Goal: Task Accomplishment & Management: Manage account settings

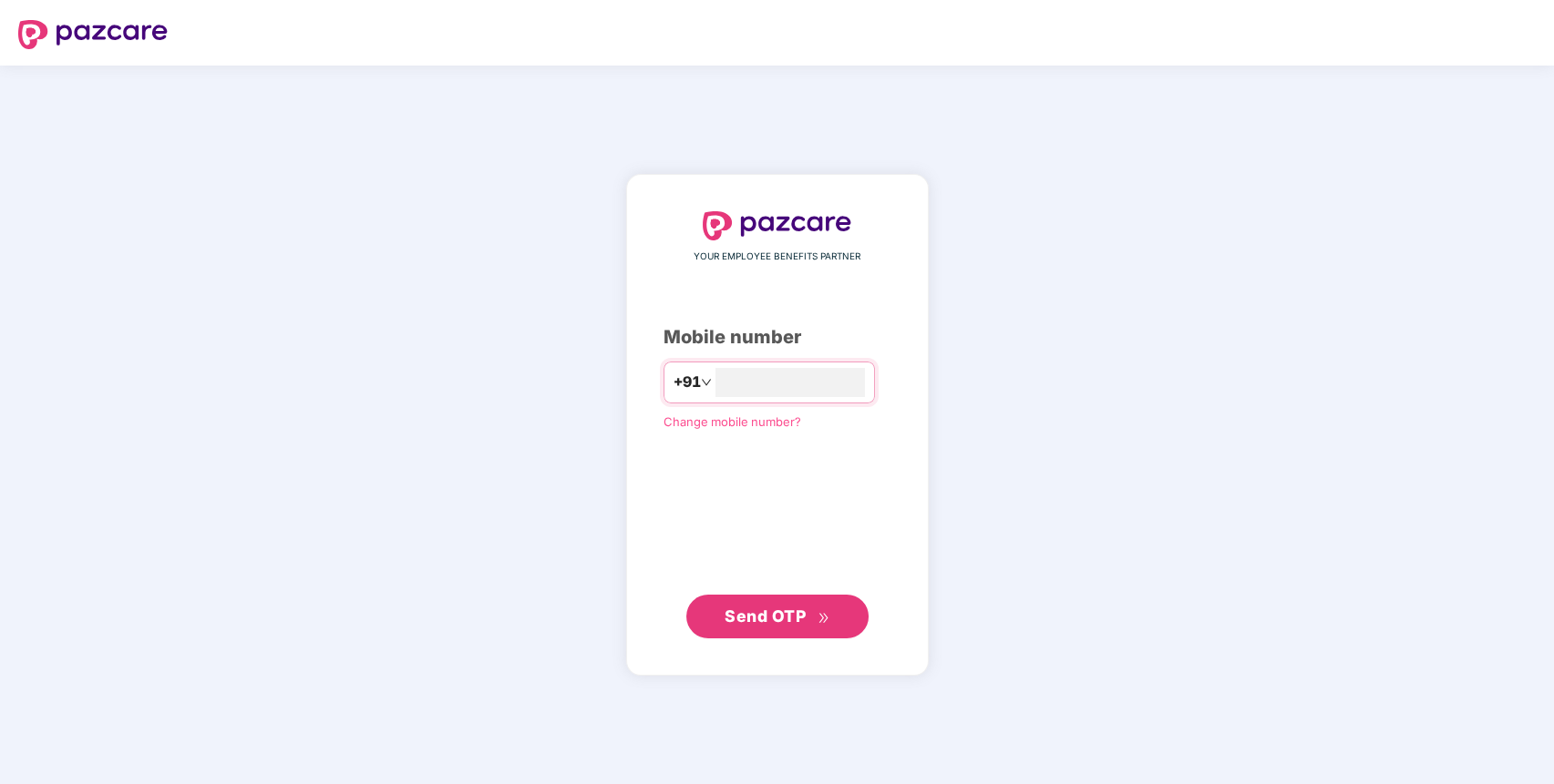
type input "**********"
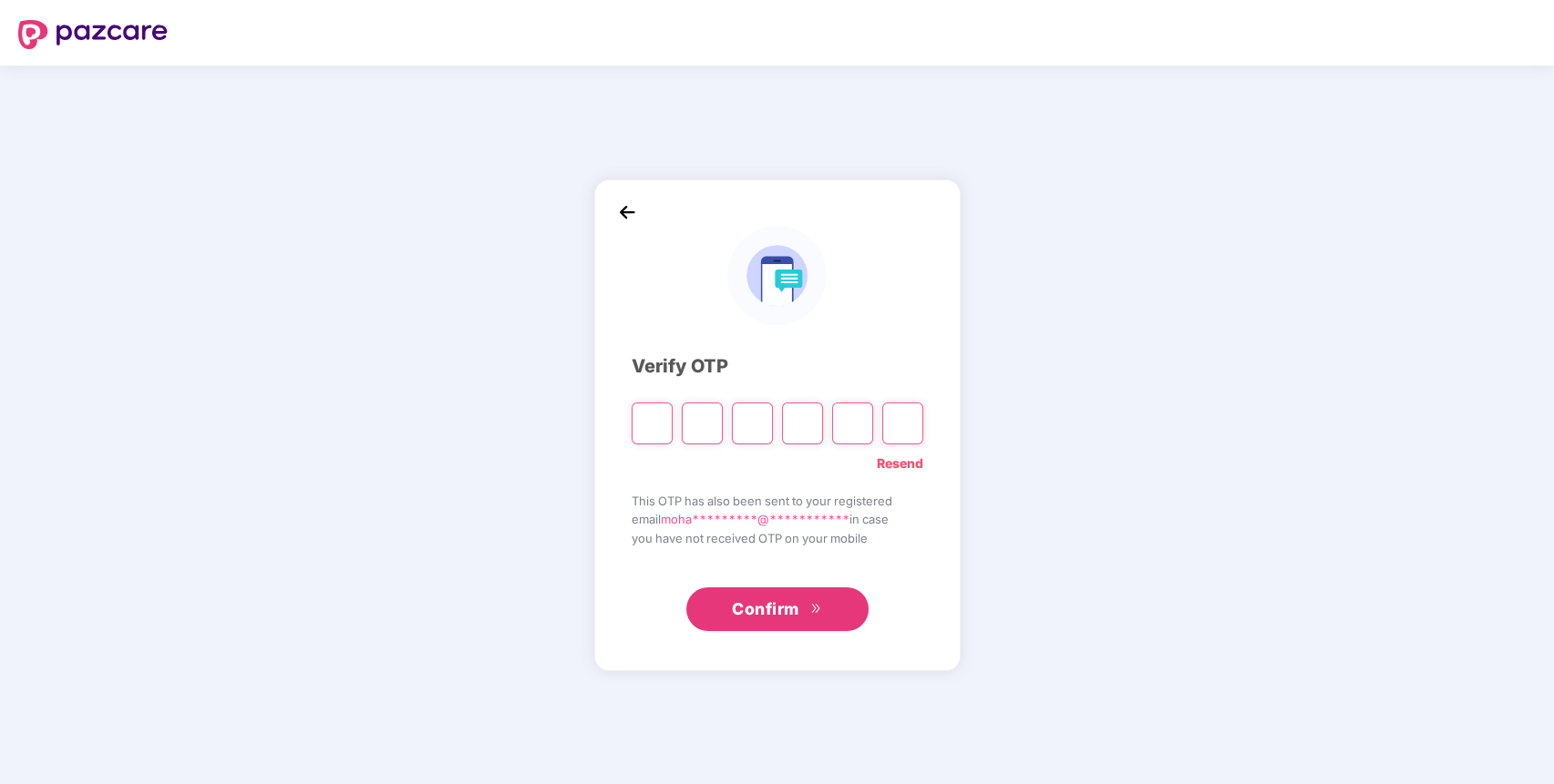
paste input "*"
type input "*"
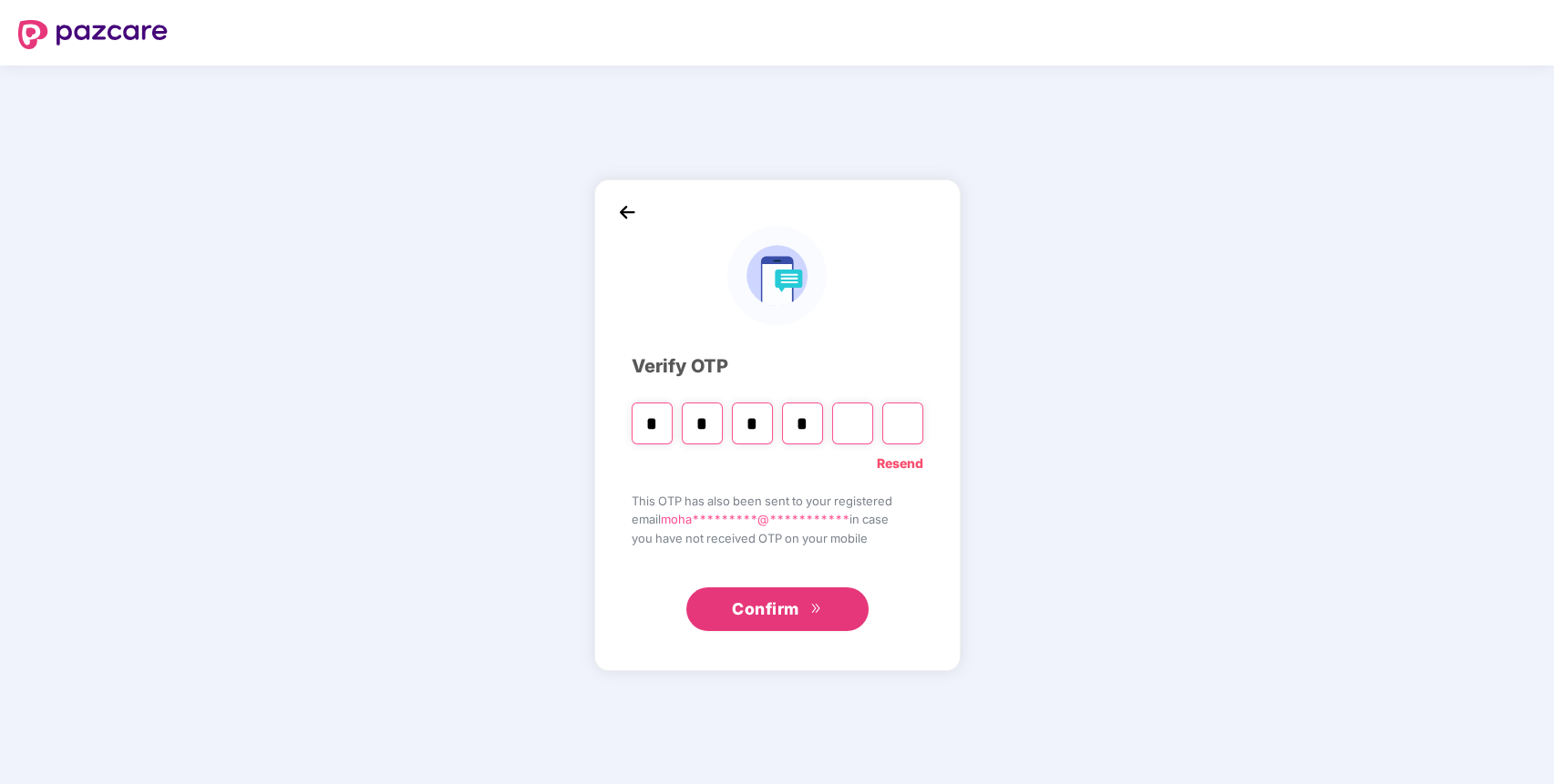
type input "*"
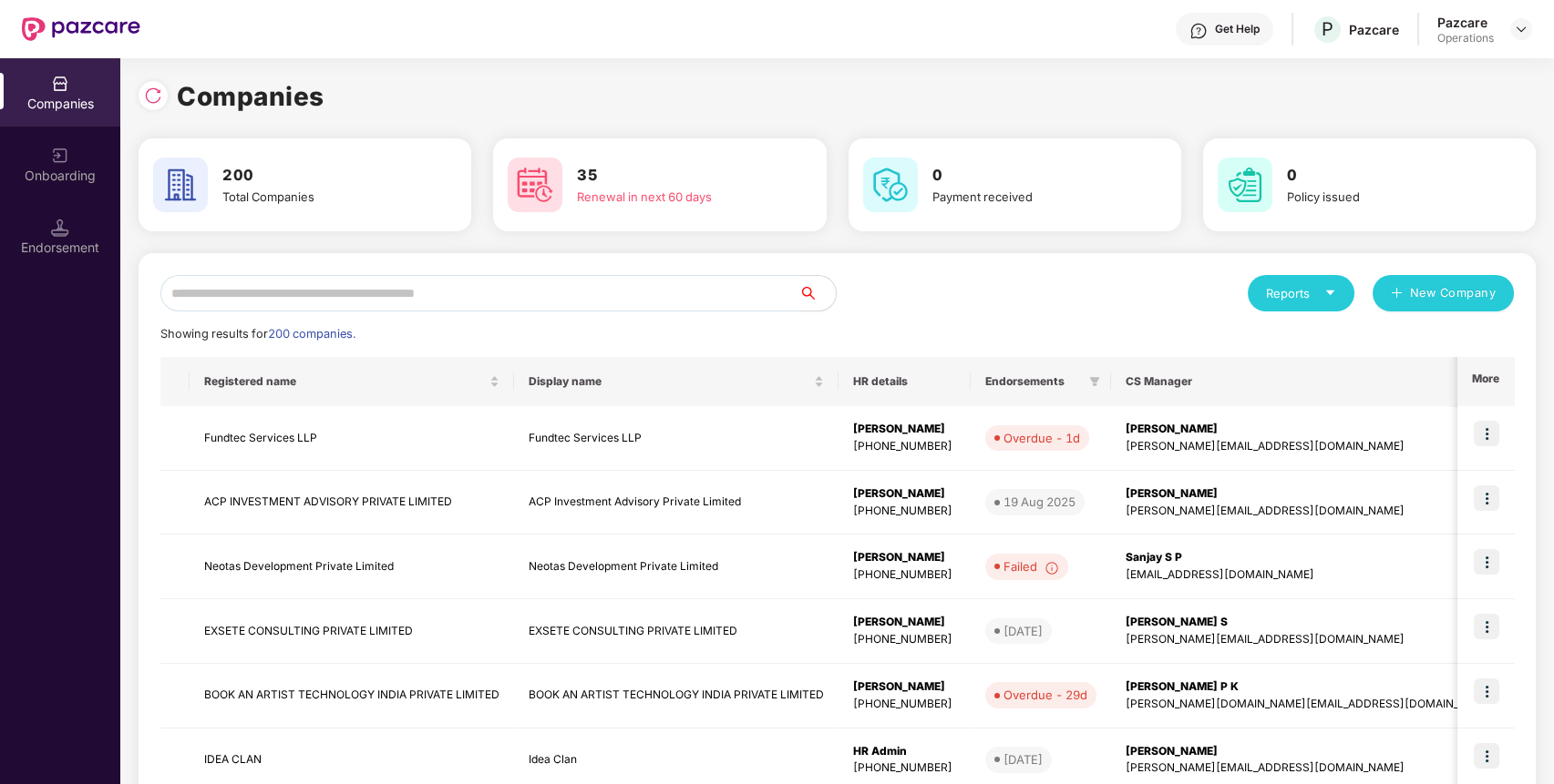
click at [668, 283] on input "text" at bounding box center [479, 293] width 639 height 36
paste input "*******"
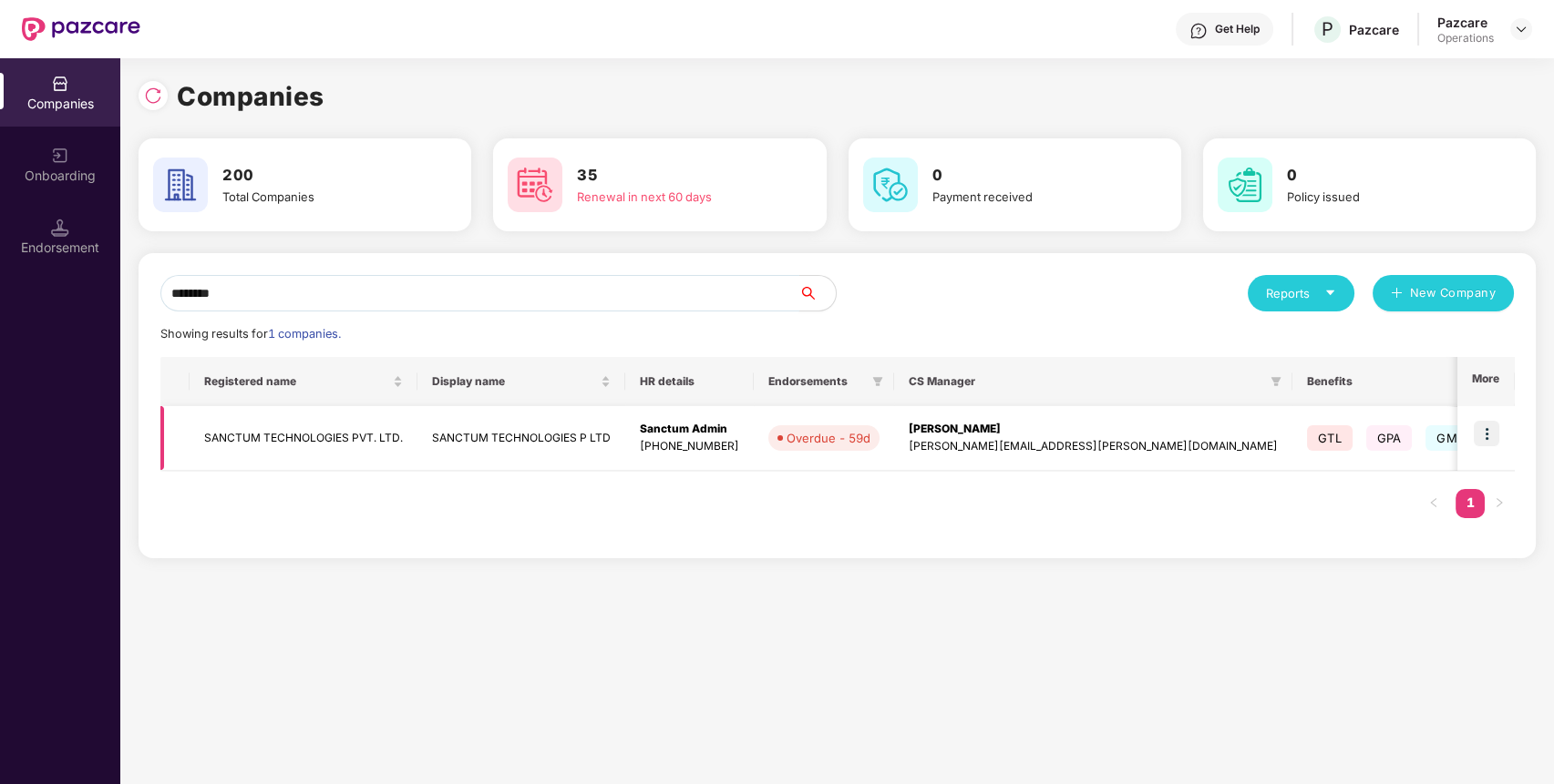
type input "*******"
click at [1497, 422] on img at bounding box center [1487, 434] width 26 height 26
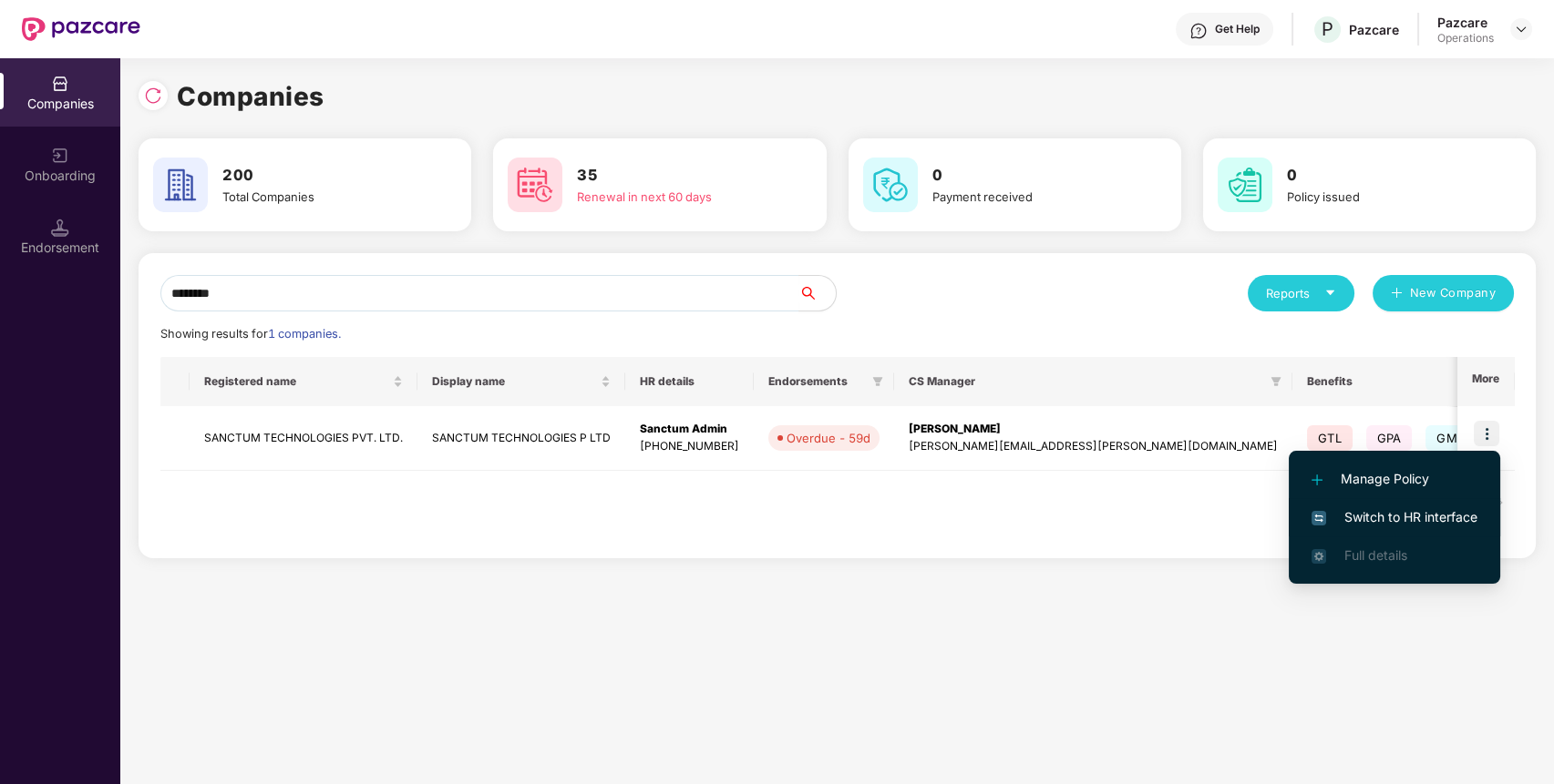
click at [1408, 512] on span "Switch to HR interface" at bounding box center [1395, 518] width 166 height 20
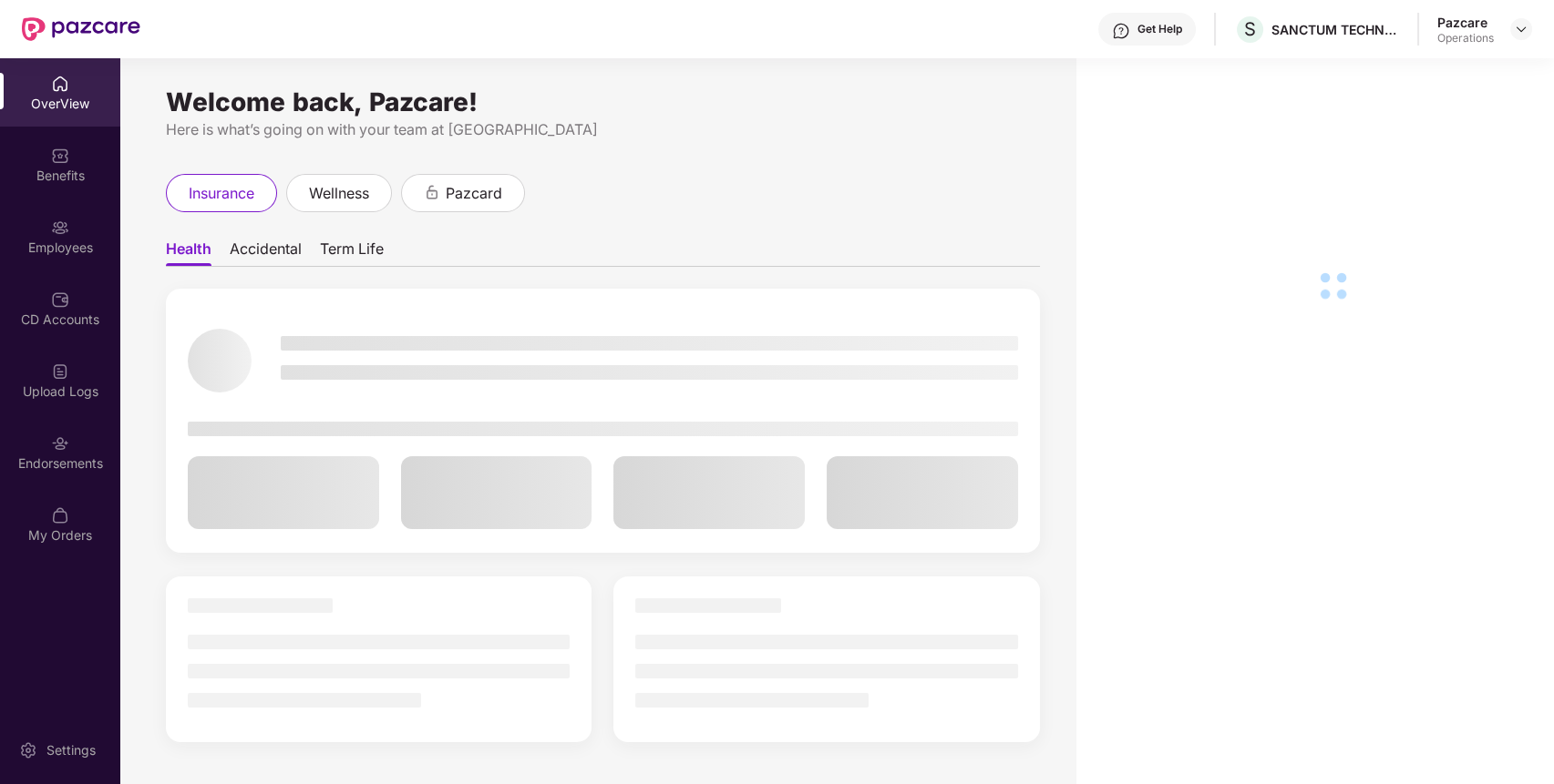
click at [82, 452] on div "Endorsements" at bounding box center [60, 452] width 121 height 69
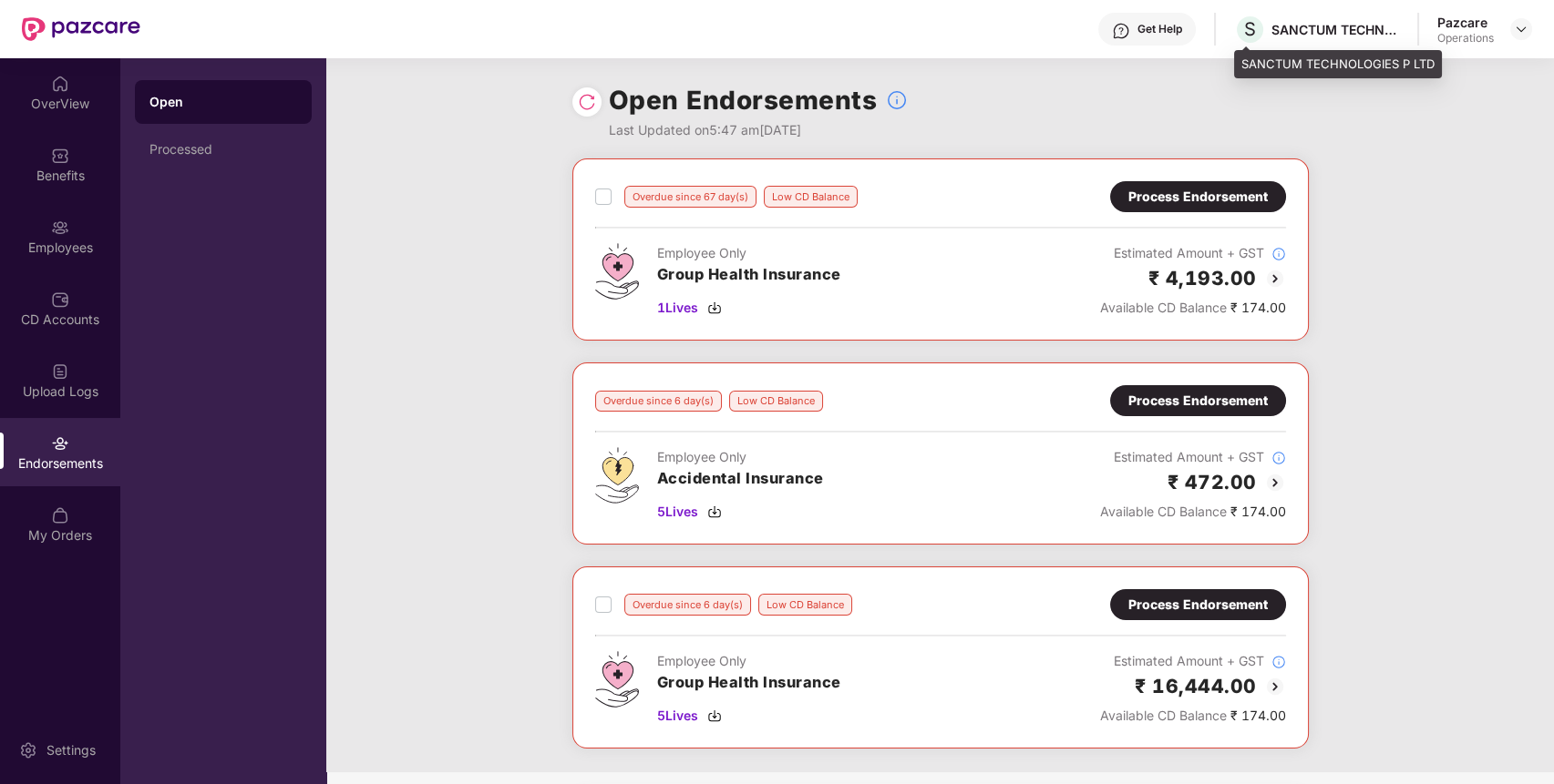
click at [1309, 34] on div "SANCTUM TECHNOLOGIES P LTD" at bounding box center [1335, 30] width 128 height 18
copy div "[DEMOGRAPHIC_DATA]"
click at [1521, 37] on div at bounding box center [1522, 30] width 22 height 22
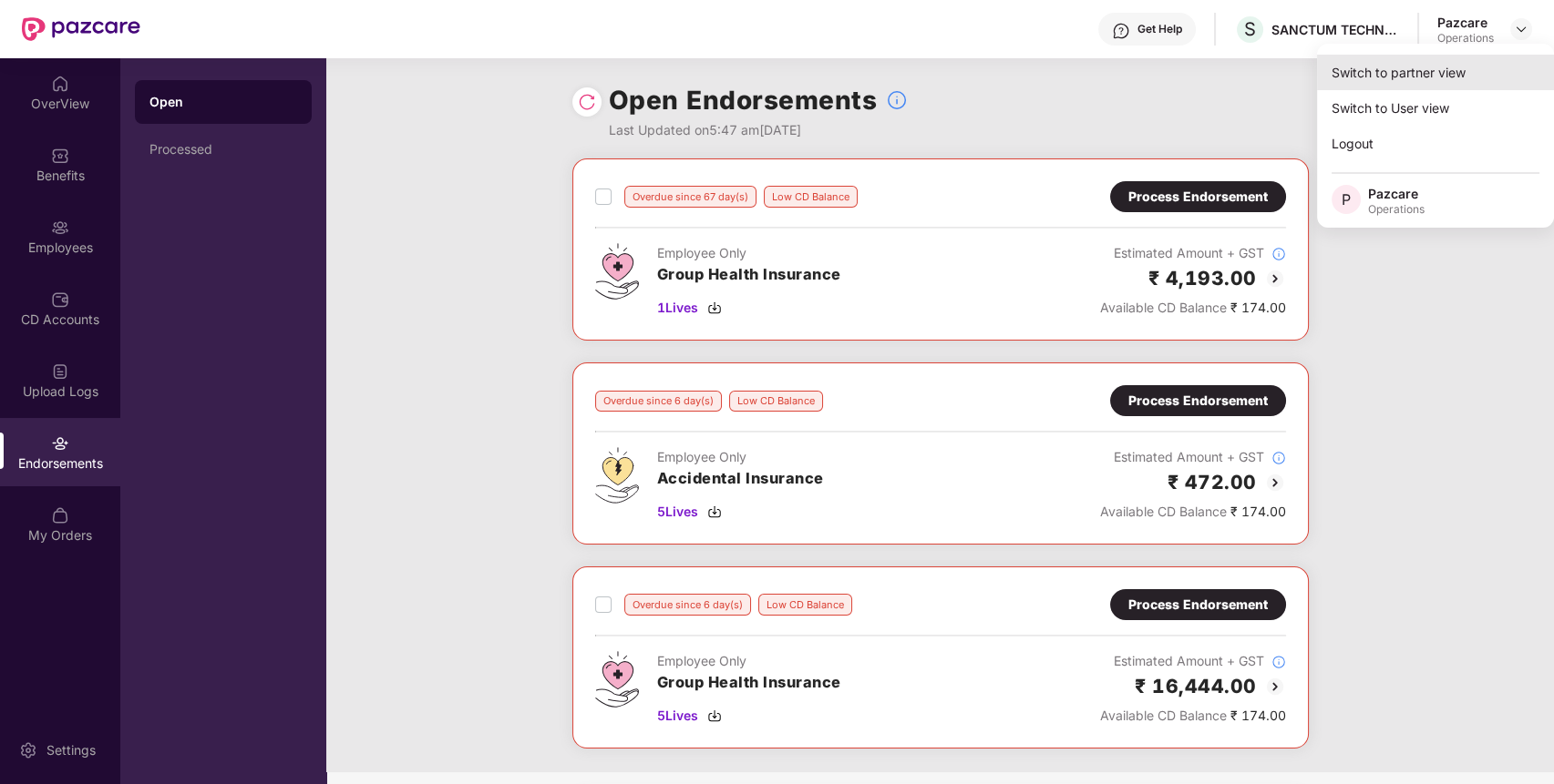
click at [1470, 72] on div "Switch to partner view" at bounding box center [1436, 72] width 237 height 35
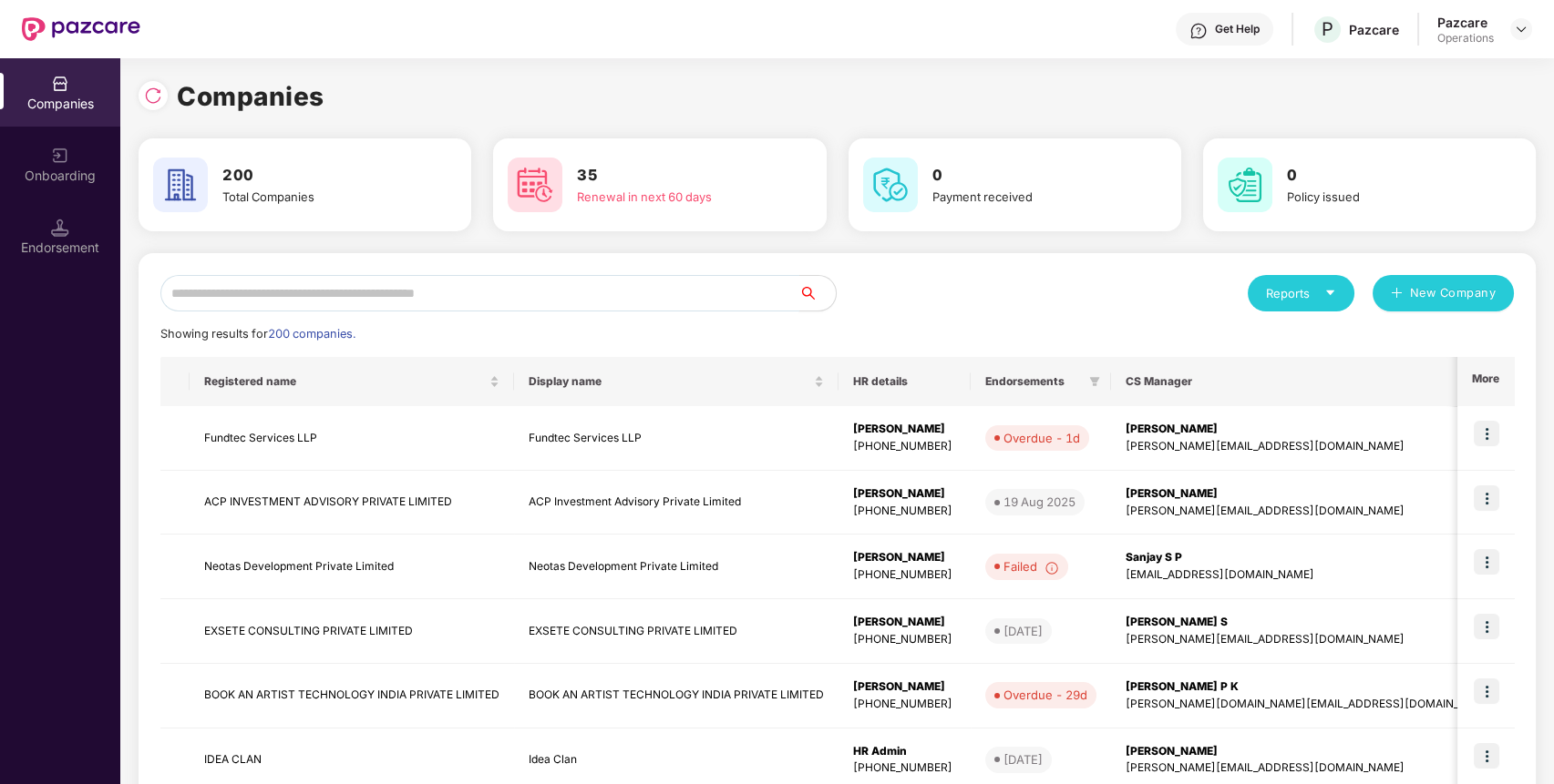
click at [700, 291] on input "text" at bounding box center [479, 293] width 639 height 36
paste input "*******"
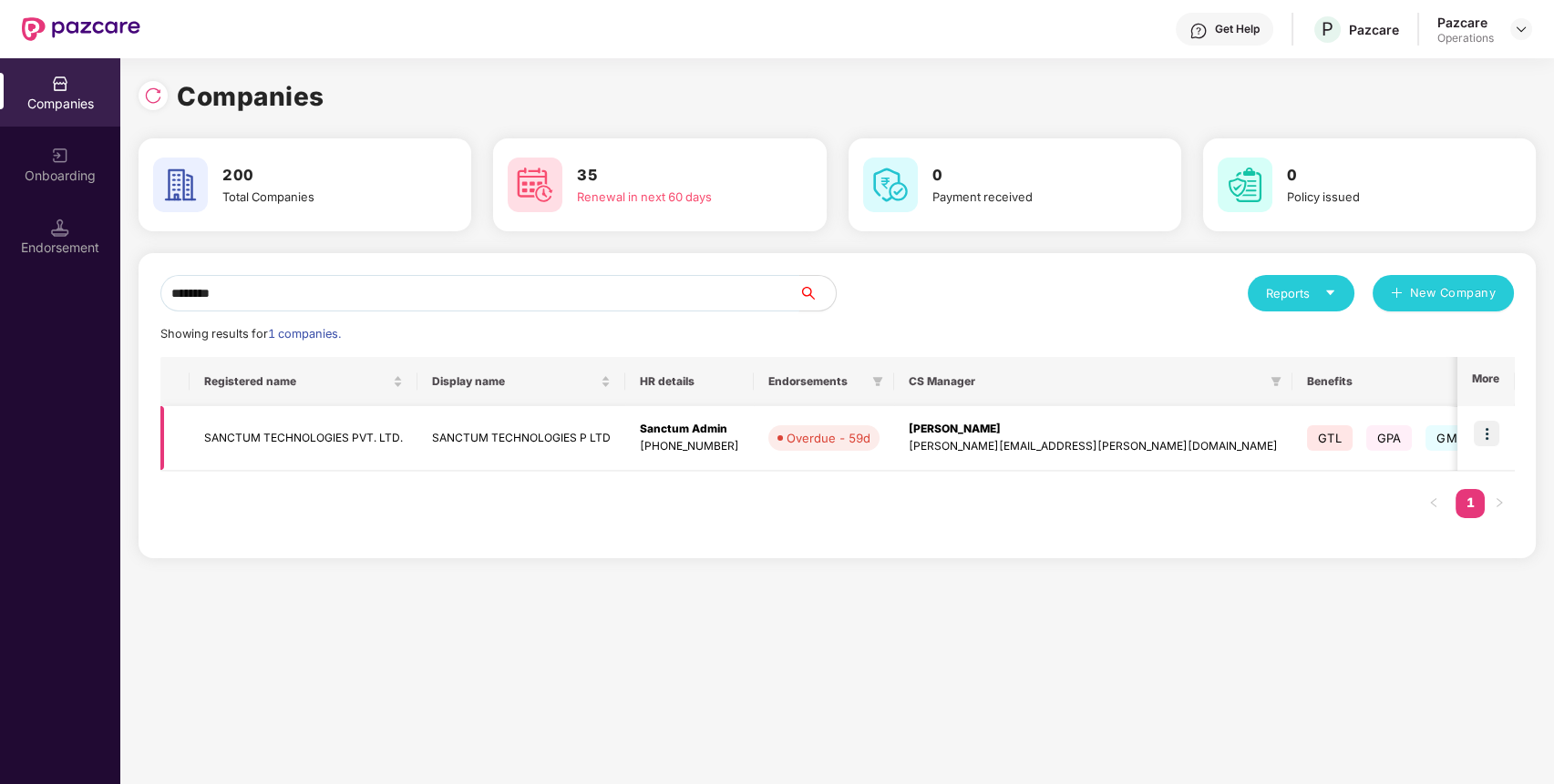
type input "*******"
click at [304, 443] on td "SANCTUM TECHNOLOGIES PVT. LTD." at bounding box center [303, 438] width 228 height 65
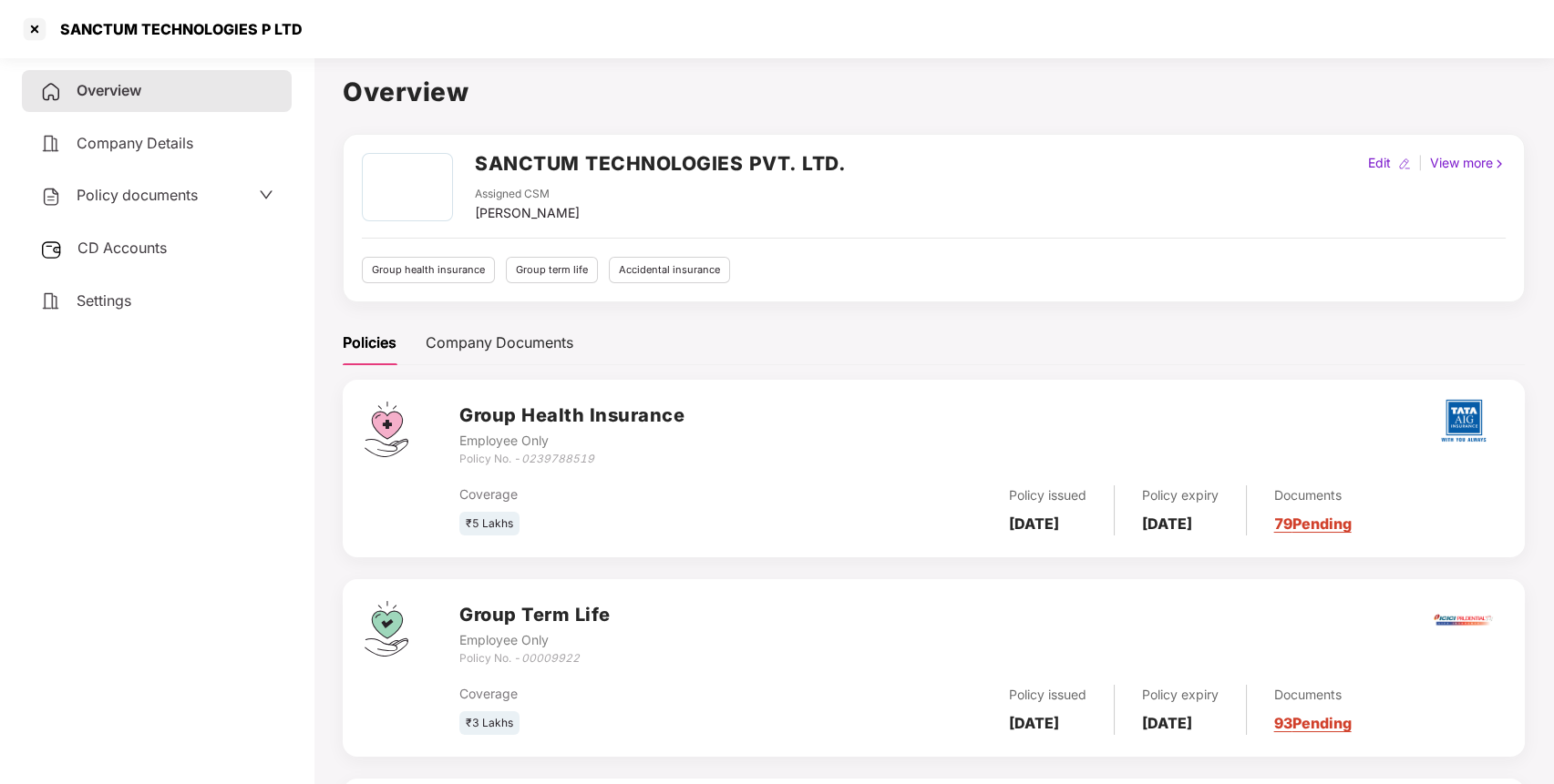
click at [183, 207] on div "Policy documents" at bounding box center [157, 196] width 270 height 42
drag, startPoint x: 181, startPoint y: 190, endPoint x: 168, endPoint y: 208, distance: 22.2
click at [168, 208] on div "Policy documents" at bounding box center [157, 196] width 270 height 42
click at [176, 199] on span "Policy documents" at bounding box center [137, 196] width 121 height 19
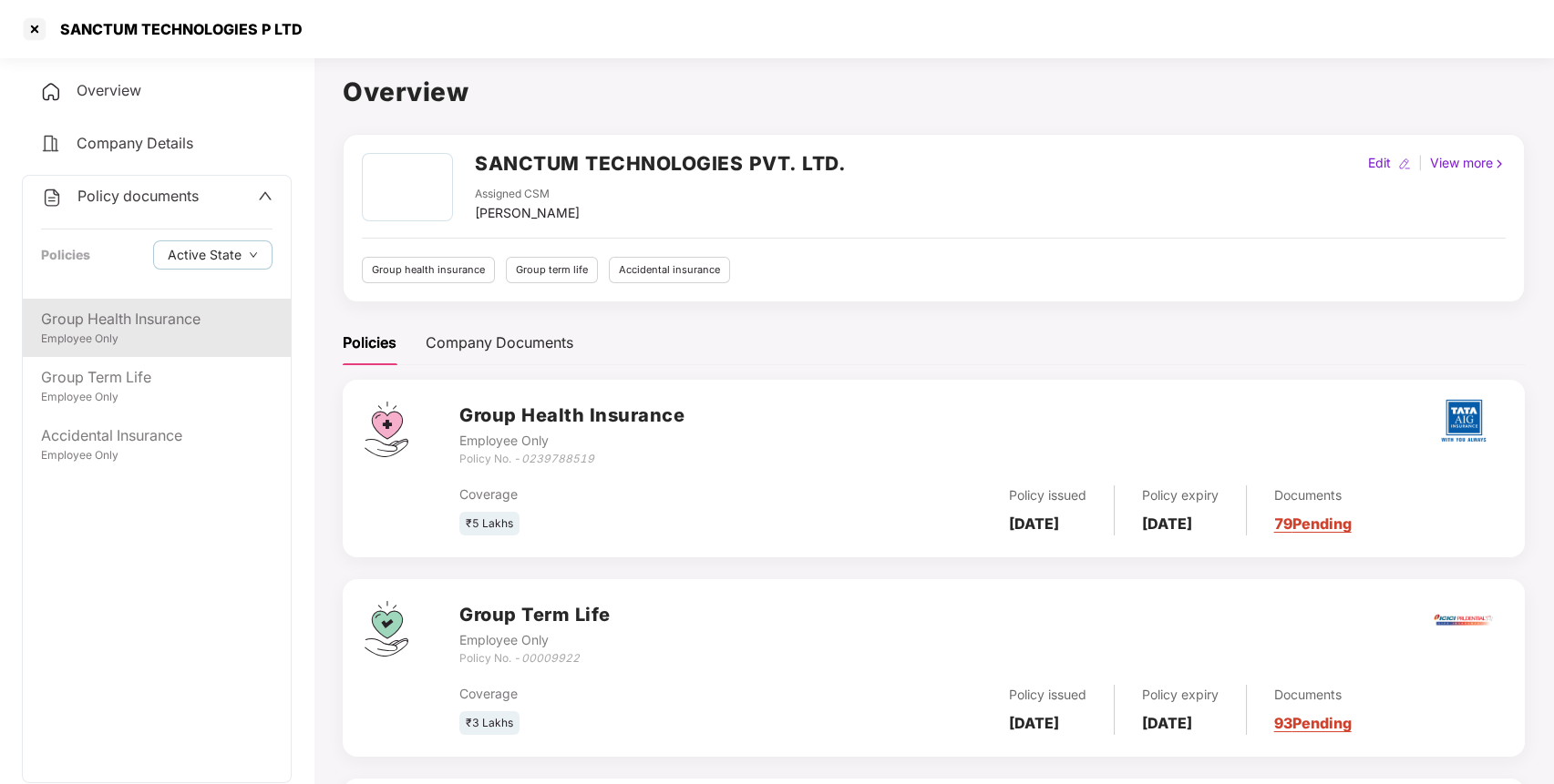
click at [139, 322] on div "Group Health Insurance" at bounding box center [157, 319] width 232 height 23
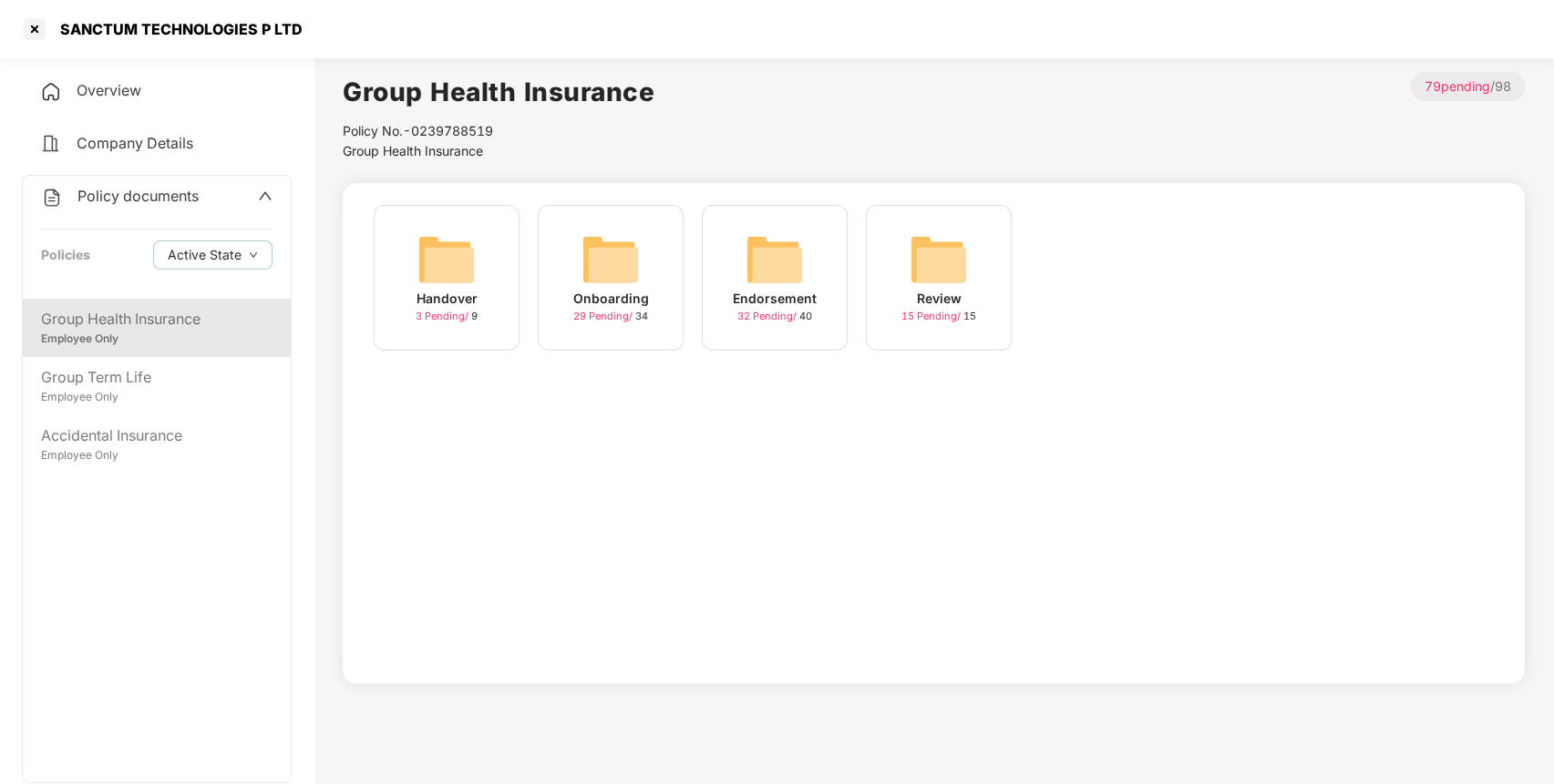
click at [797, 273] on img at bounding box center [774, 259] width 58 height 58
click at [1159, 264] on div "August-2025 8 Pending / 10" at bounding box center [1102, 277] width 146 height 145
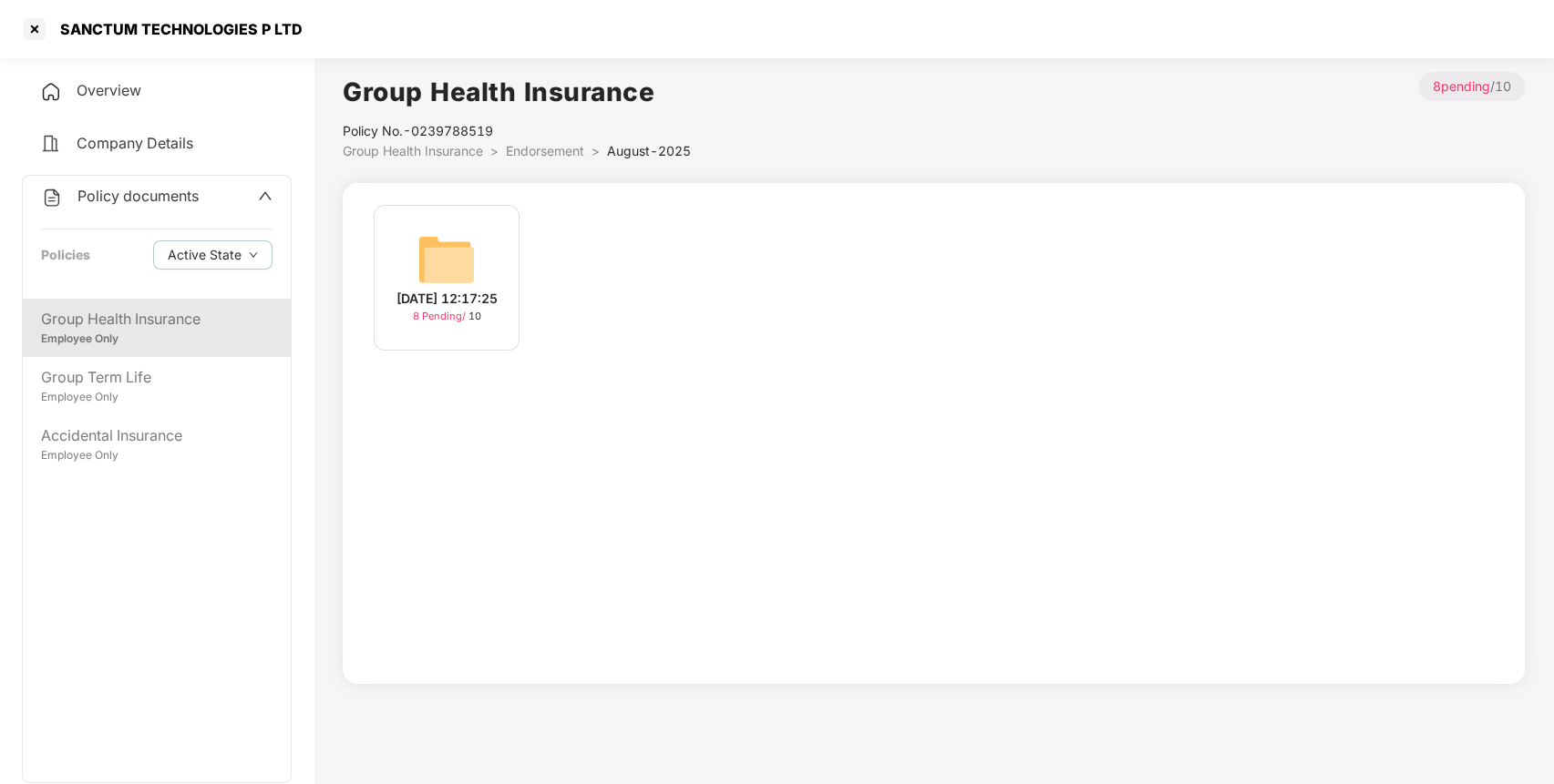
click at [455, 251] on img at bounding box center [446, 259] width 58 height 58
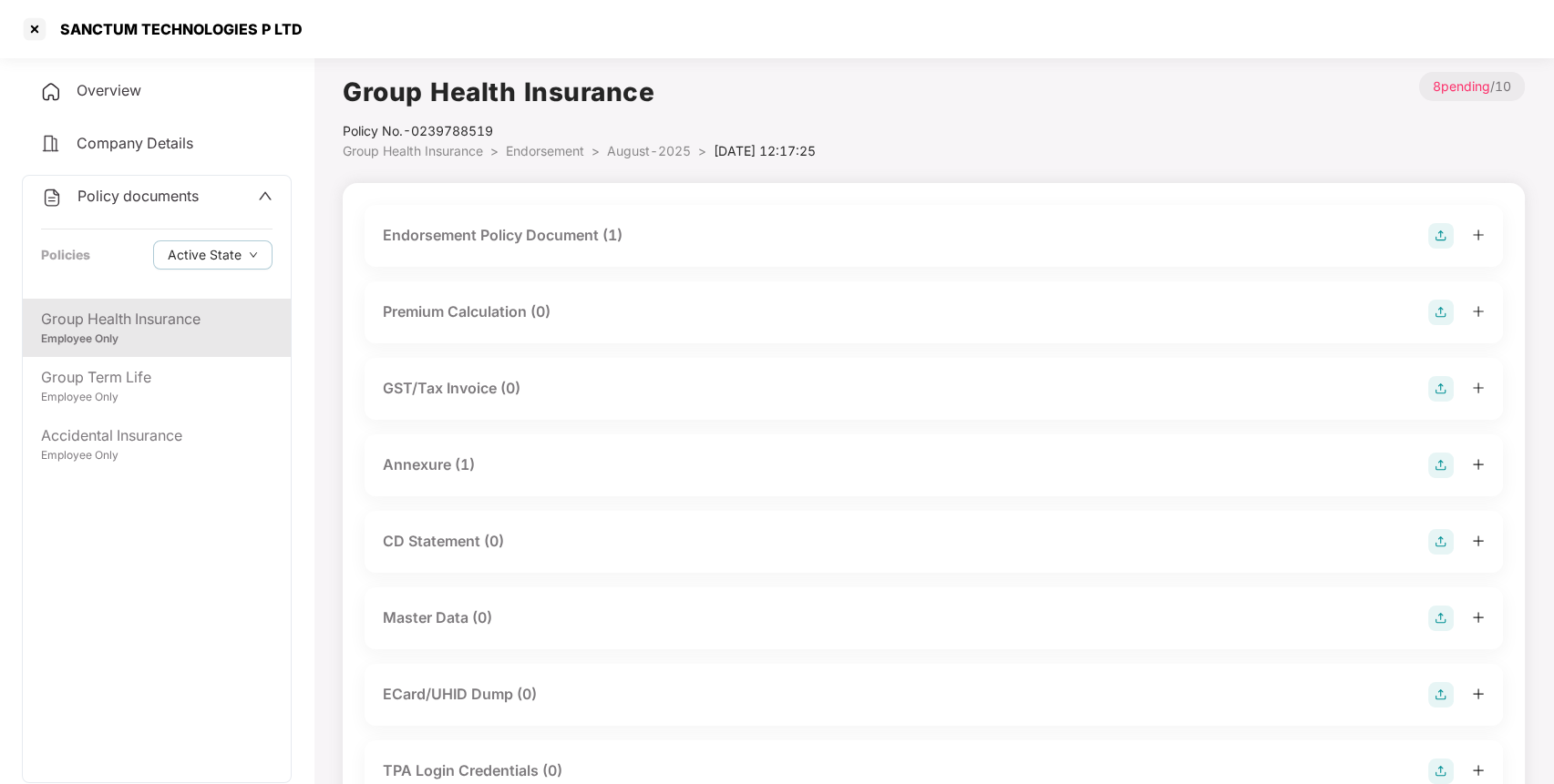
click at [1430, 235] on img at bounding box center [1442, 236] width 26 height 26
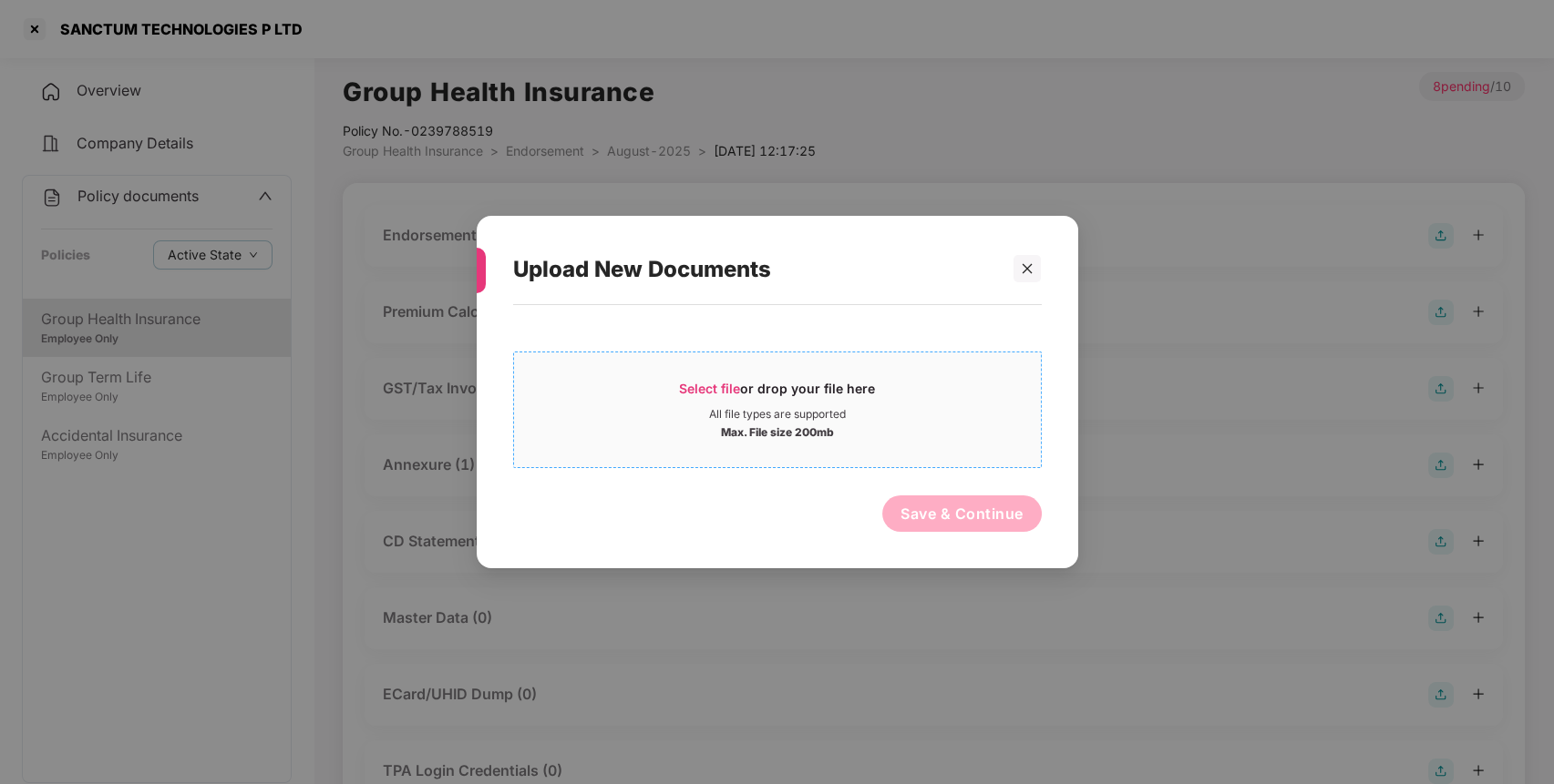
click at [899, 390] on div "Select file or drop your file here" at bounding box center [777, 393] width 527 height 27
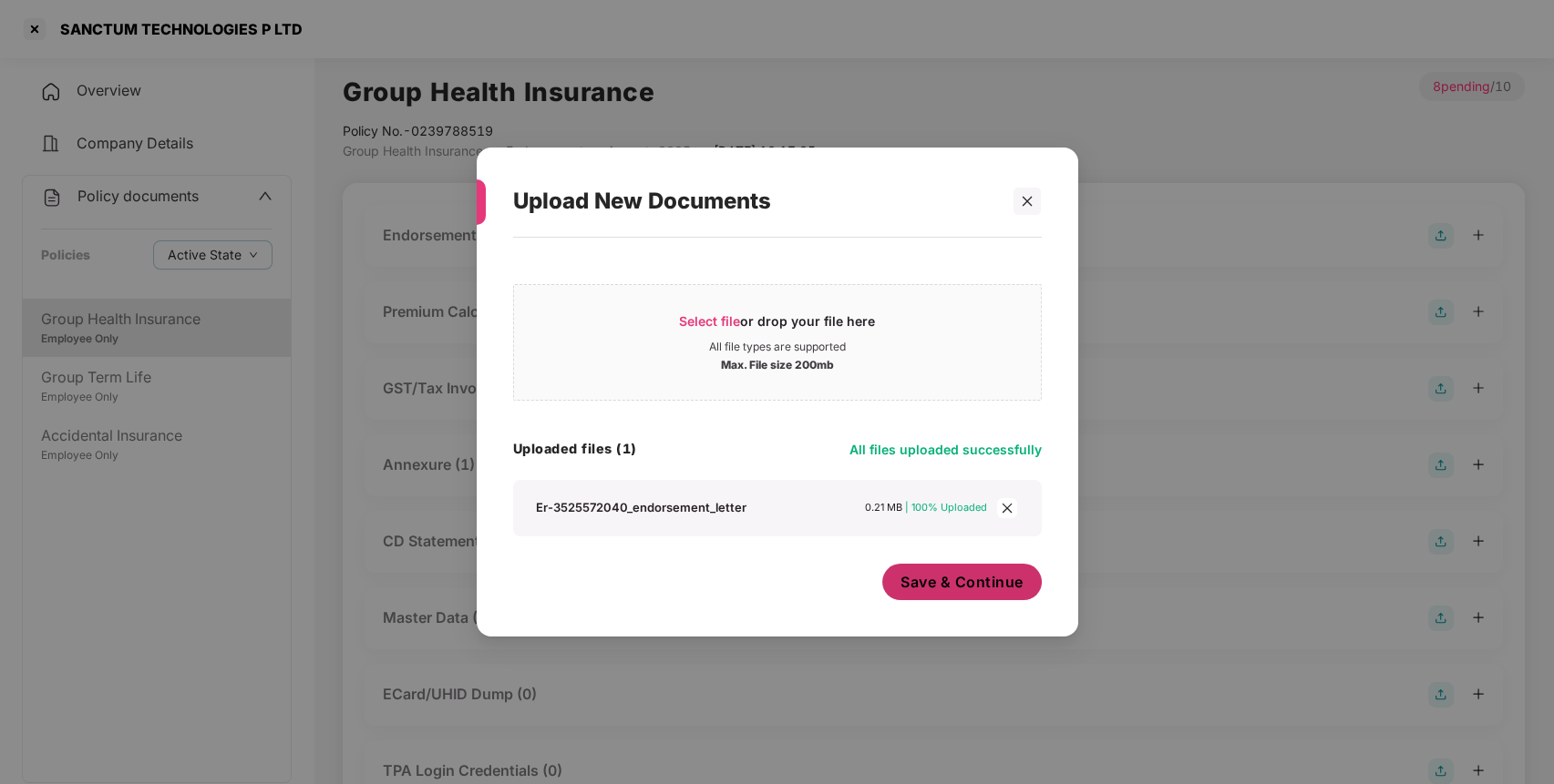
click at [967, 595] on button "Save & Continue" at bounding box center [962, 582] width 159 height 36
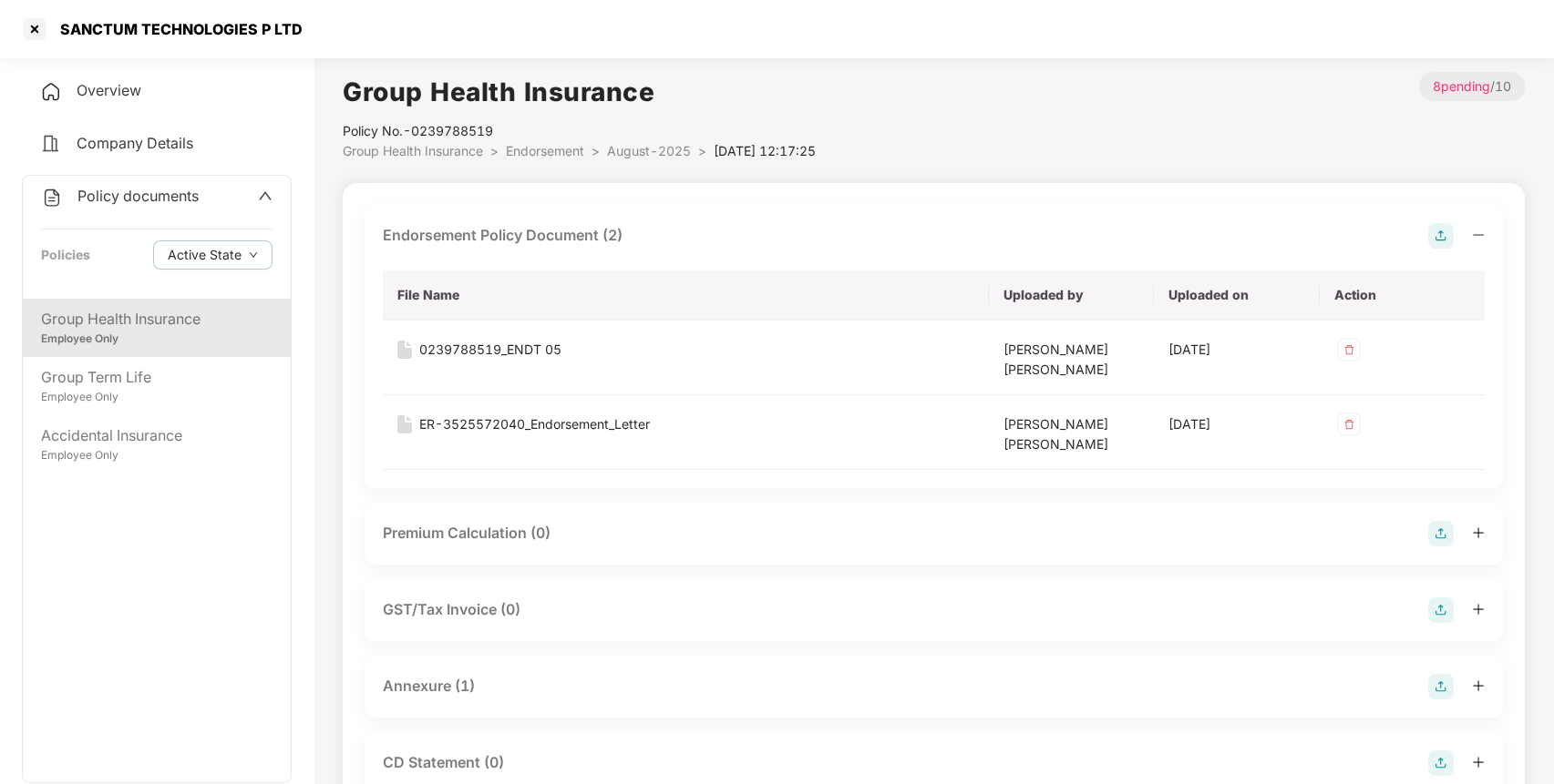
click at [1444, 689] on img at bounding box center [1442, 687] width 26 height 26
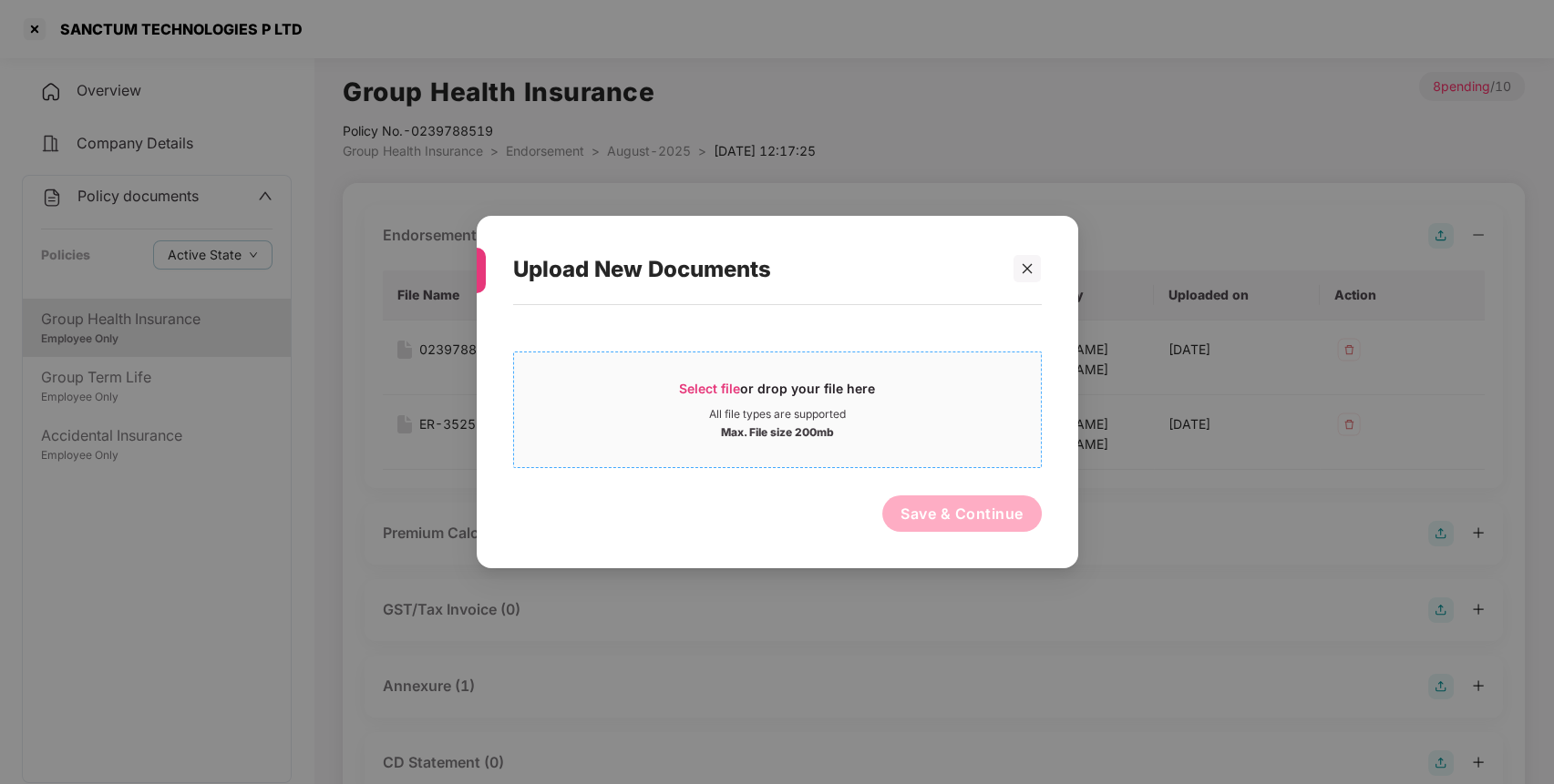
click at [927, 382] on div "Select file or drop your file here" at bounding box center [777, 393] width 527 height 27
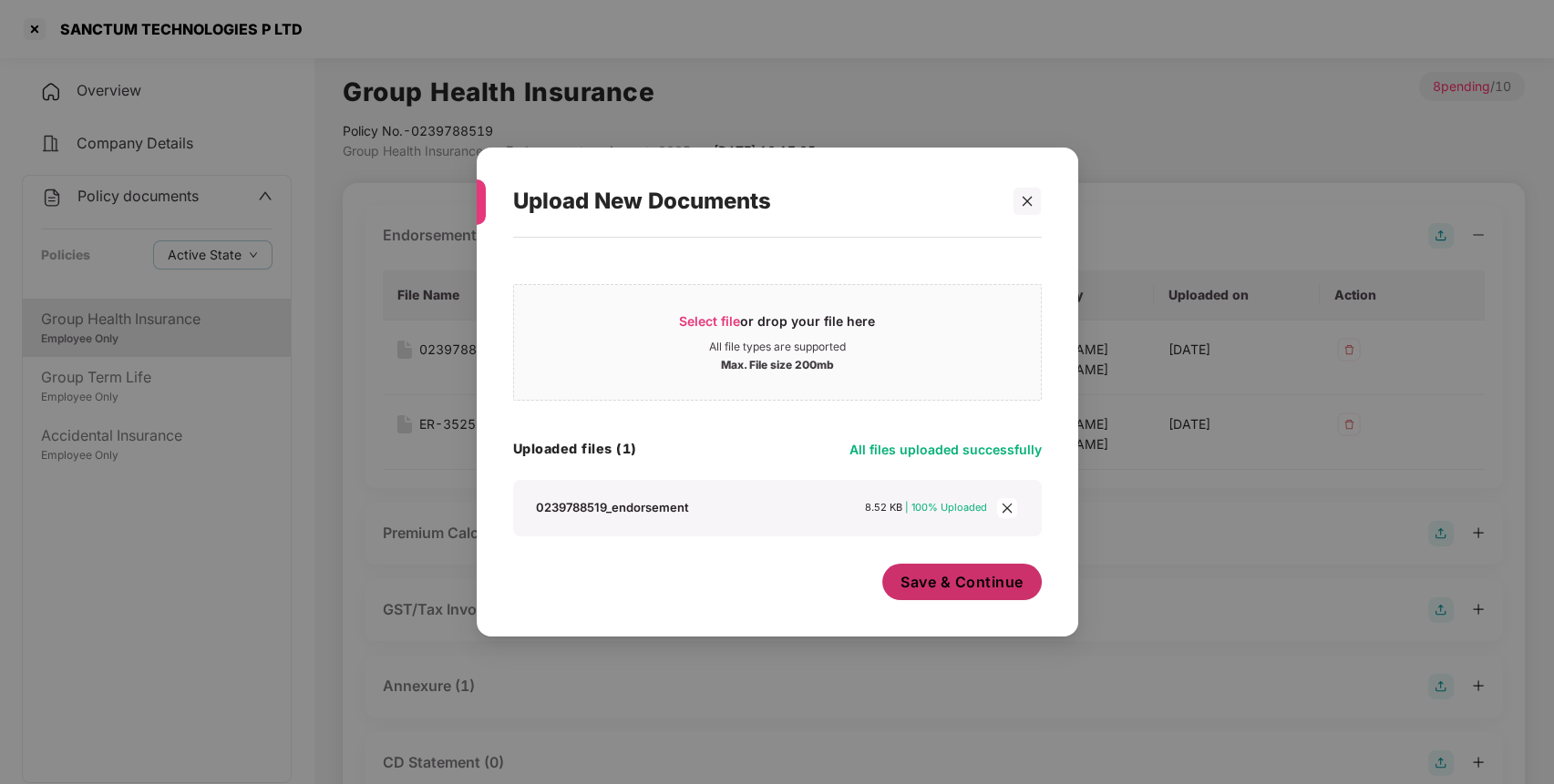
click at [966, 576] on span "Save & Continue" at bounding box center [962, 582] width 123 height 20
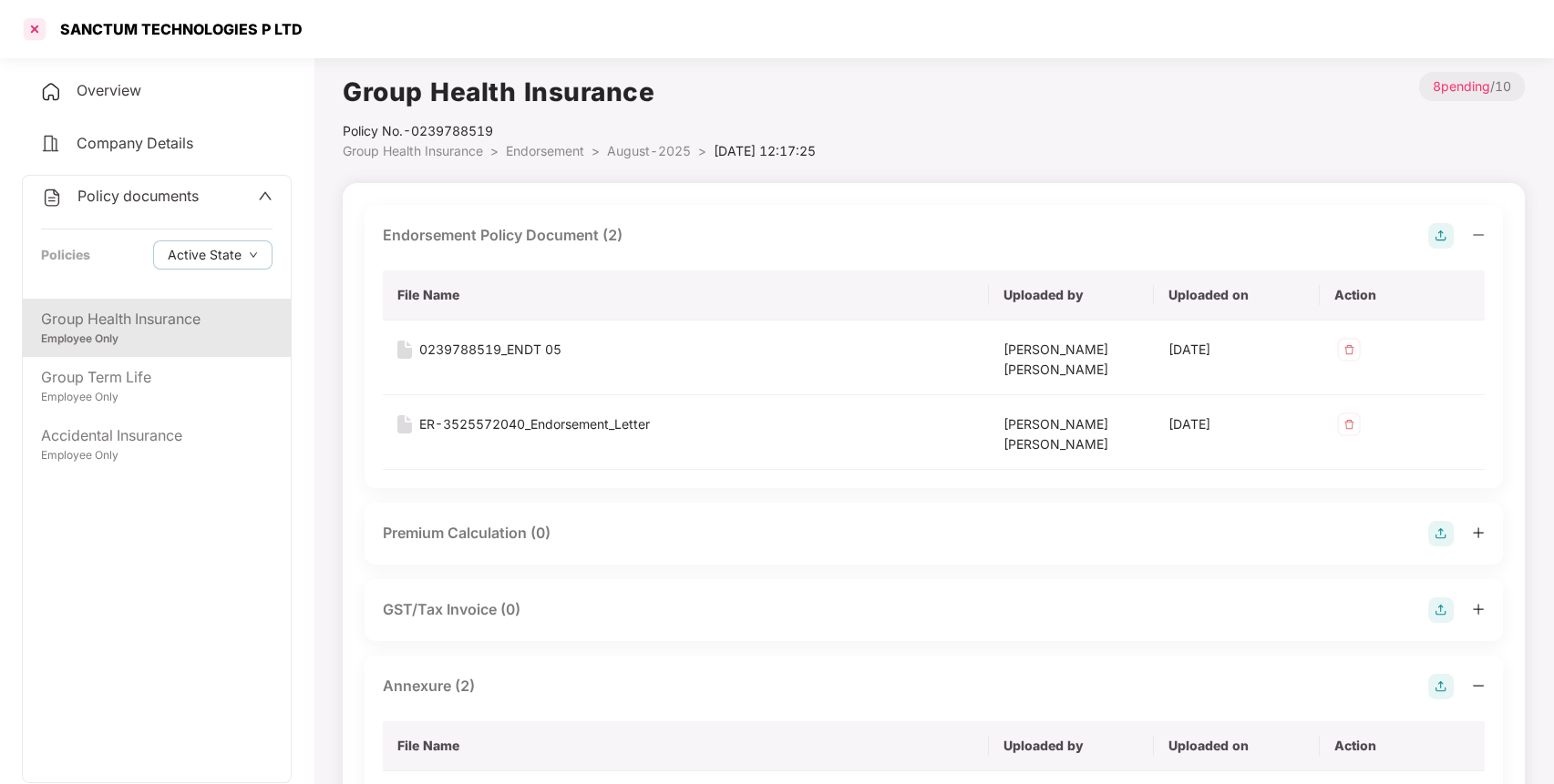
click at [32, 35] on div at bounding box center [34, 29] width 29 height 29
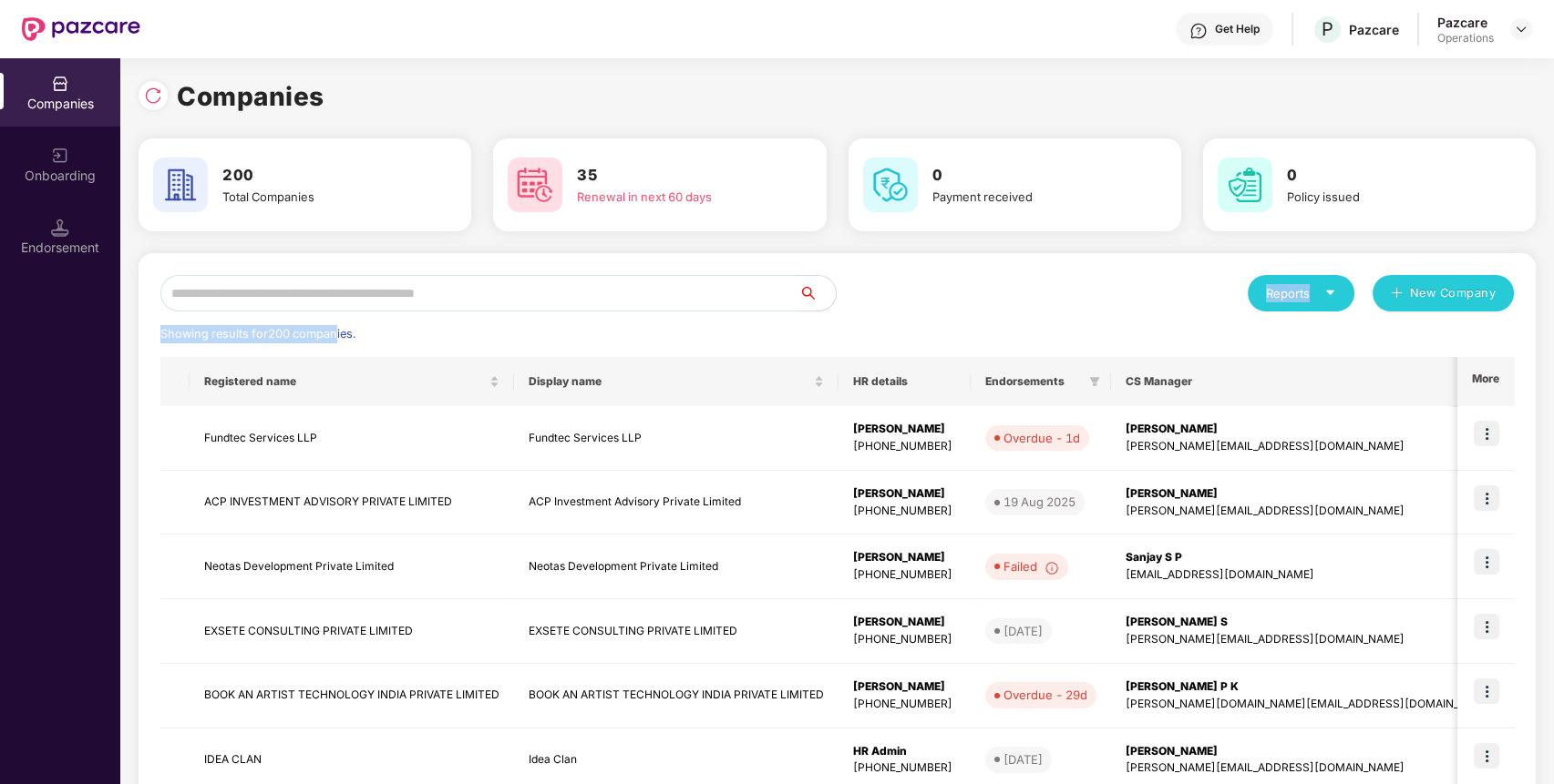
drag, startPoint x: 337, startPoint y: 312, endPoint x: 365, endPoint y: 297, distance: 31.8
click at [365, 297] on div "Reports New Company Showing results for 200 companies. Registered name Display …" at bounding box center [837, 695] width 1354 height 841
click at [365, 297] on input "text" at bounding box center [479, 293] width 639 height 36
paste input "*******"
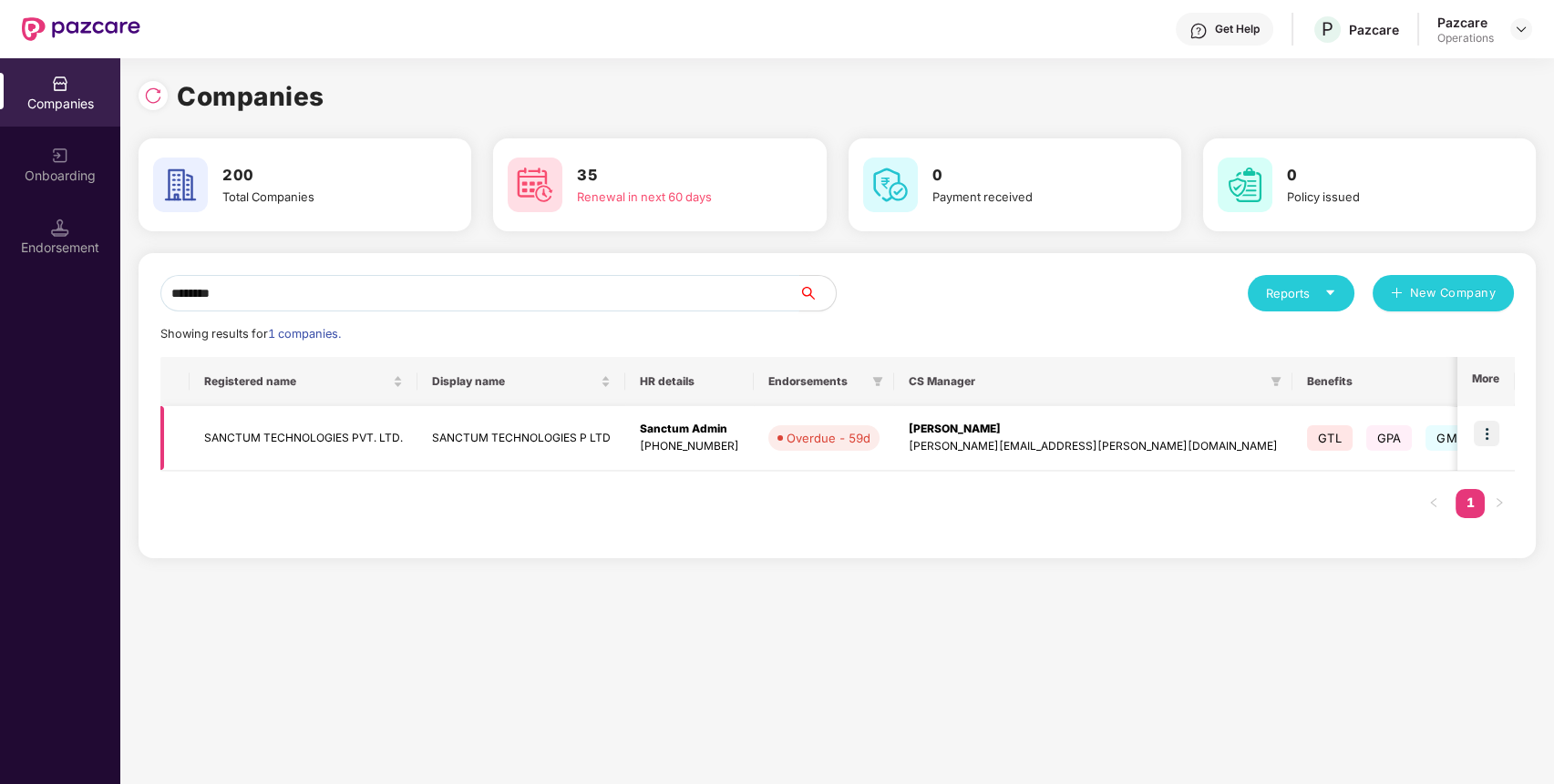
type input "*******"
click at [1488, 438] on img at bounding box center [1487, 434] width 26 height 26
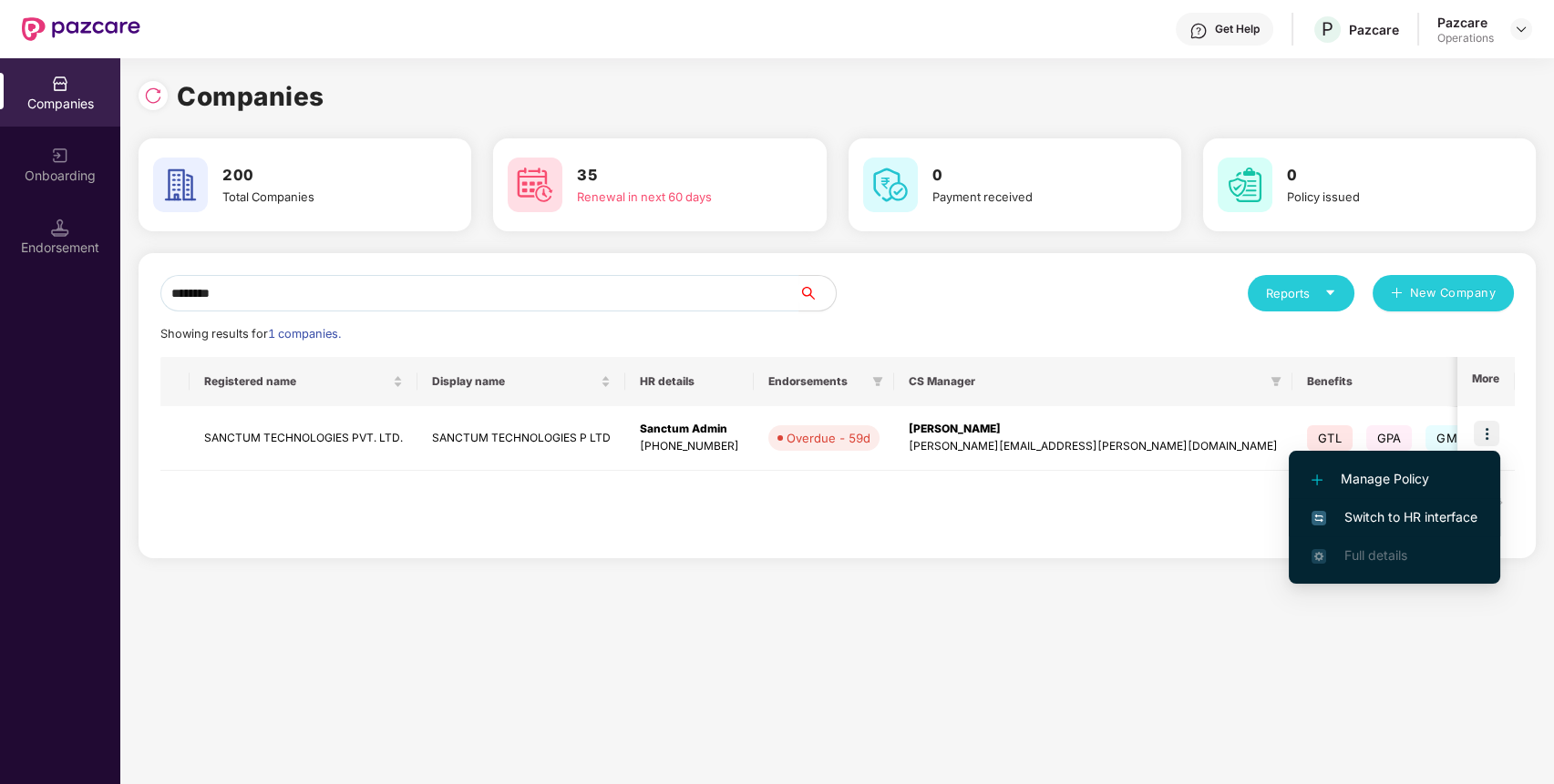
click at [1436, 515] on span "Switch to HR interface" at bounding box center [1395, 518] width 166 height 20
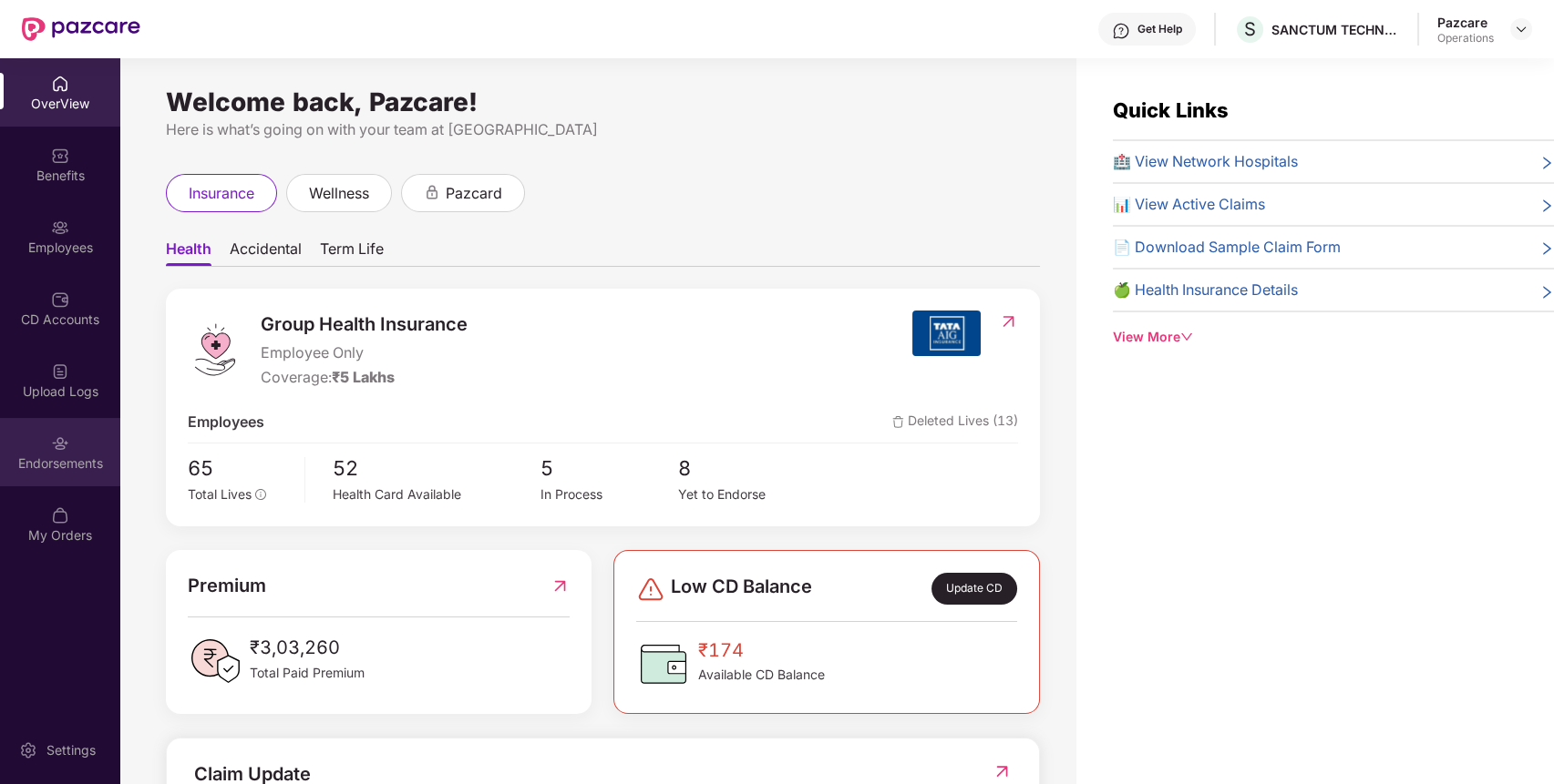
click at [101, 457] on div "Endorsements" at bounding box center [60, 464] width 121 height 19
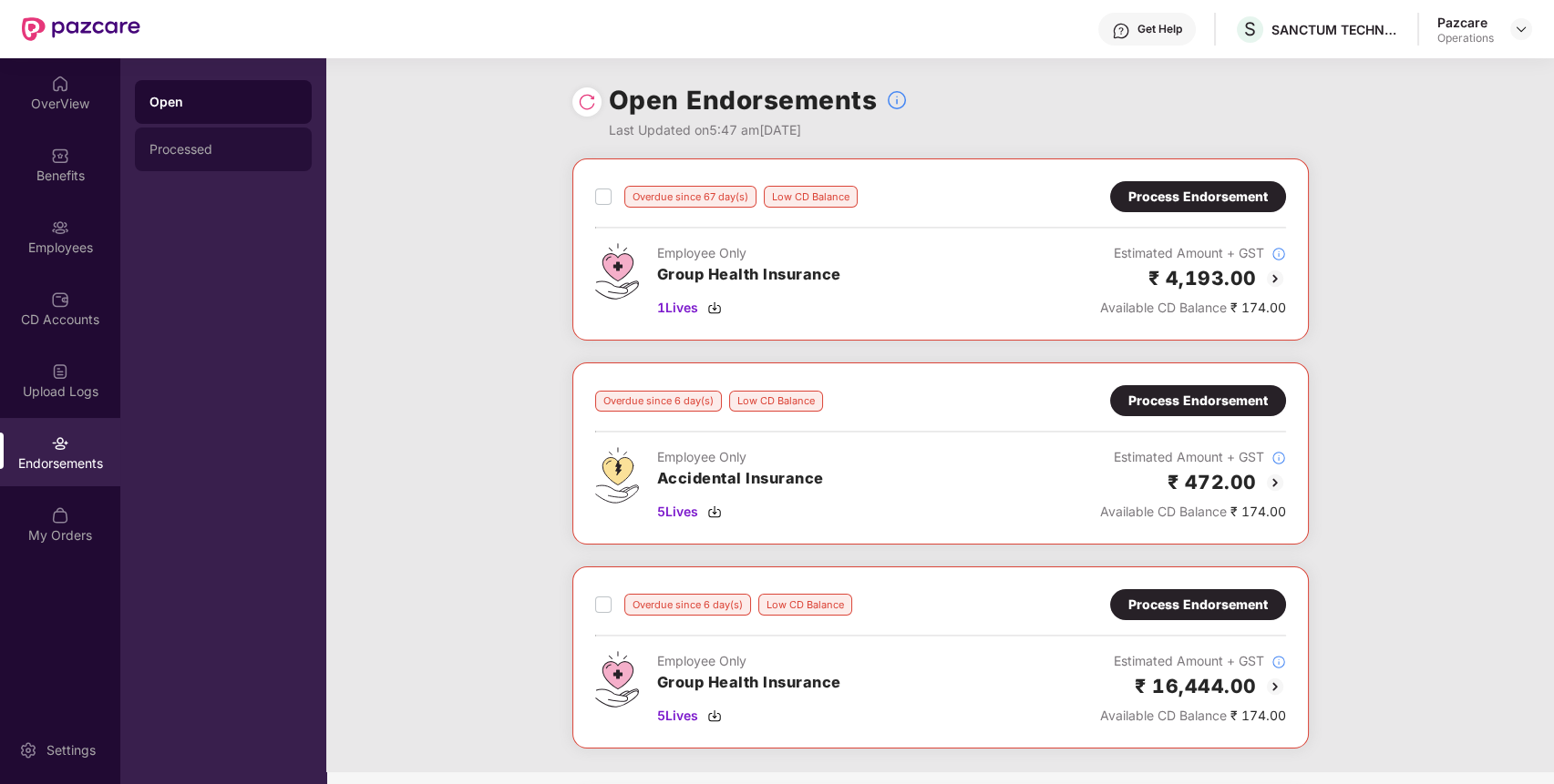
click at [210, 151] on div "Processed" at bounding box center [223, 149] width 147 height 15
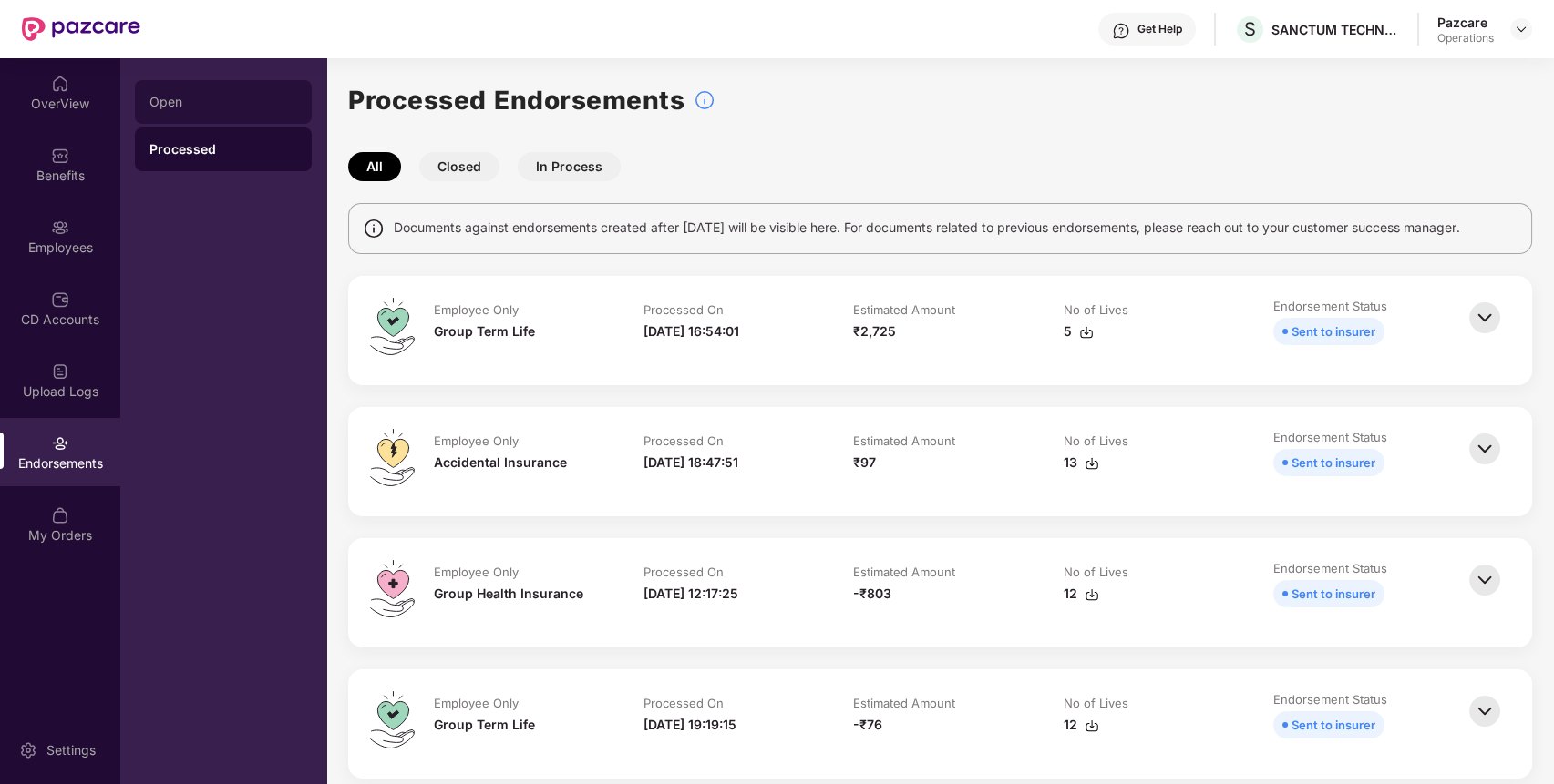
click at [233, 87] on div "Open" at bounding box center [223, 102] width 177 height 44
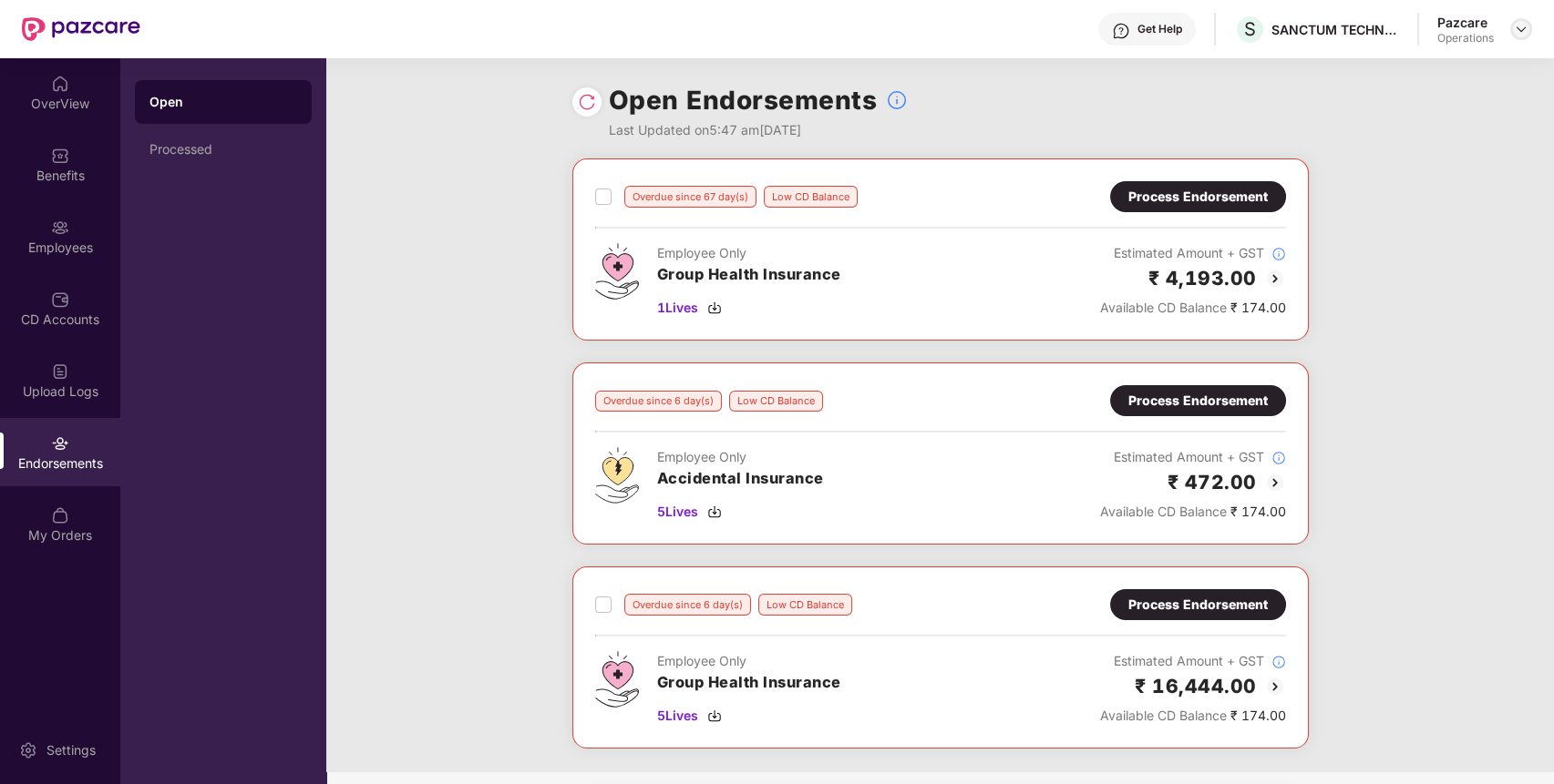
click at [1522, 29] on img at bounding box center [1522, 30] width 15 height 15
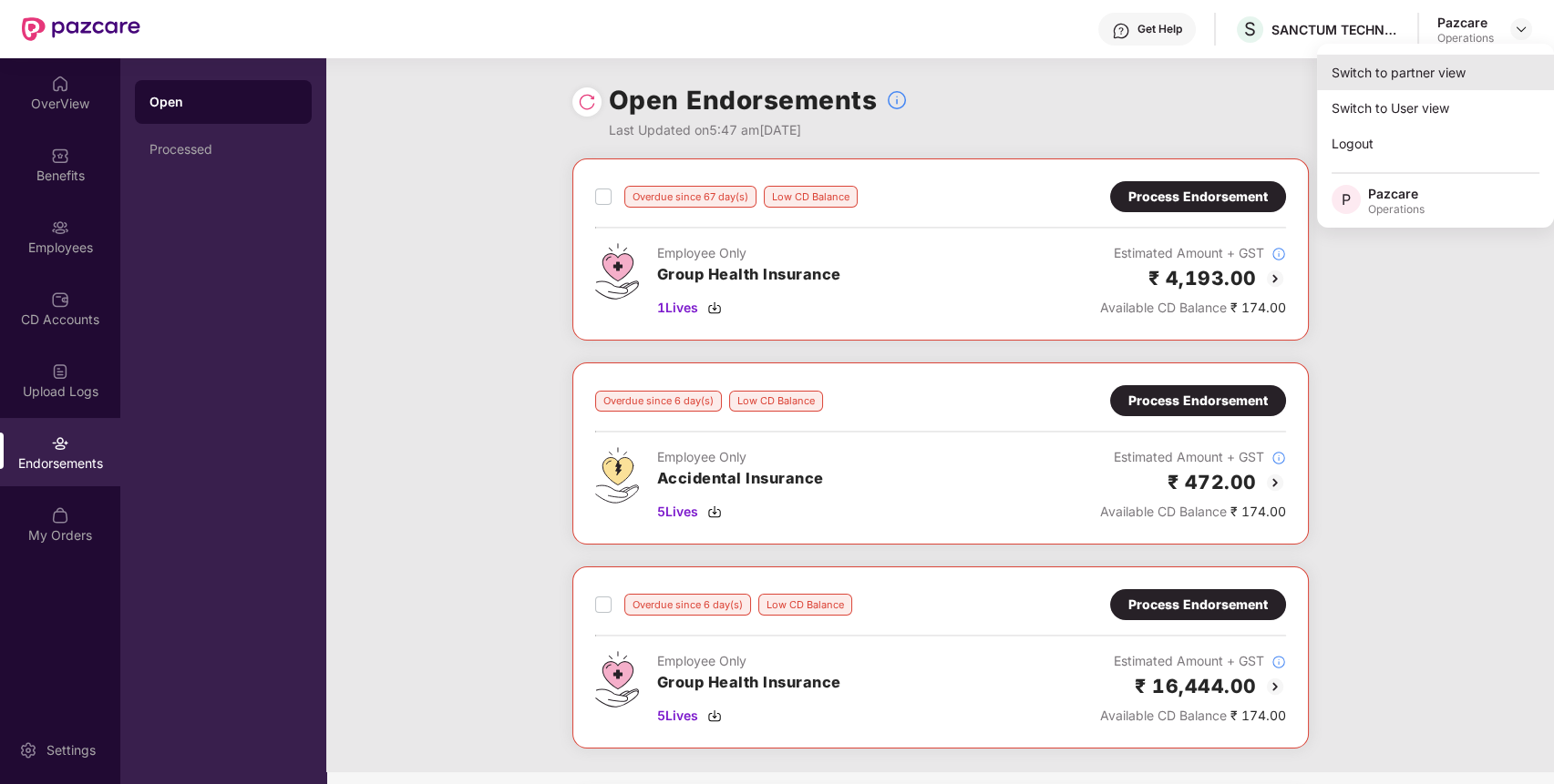
click at [1437, 71] on div "Switch to partner view" at bounding box center [1436, 72] width 237 height 35
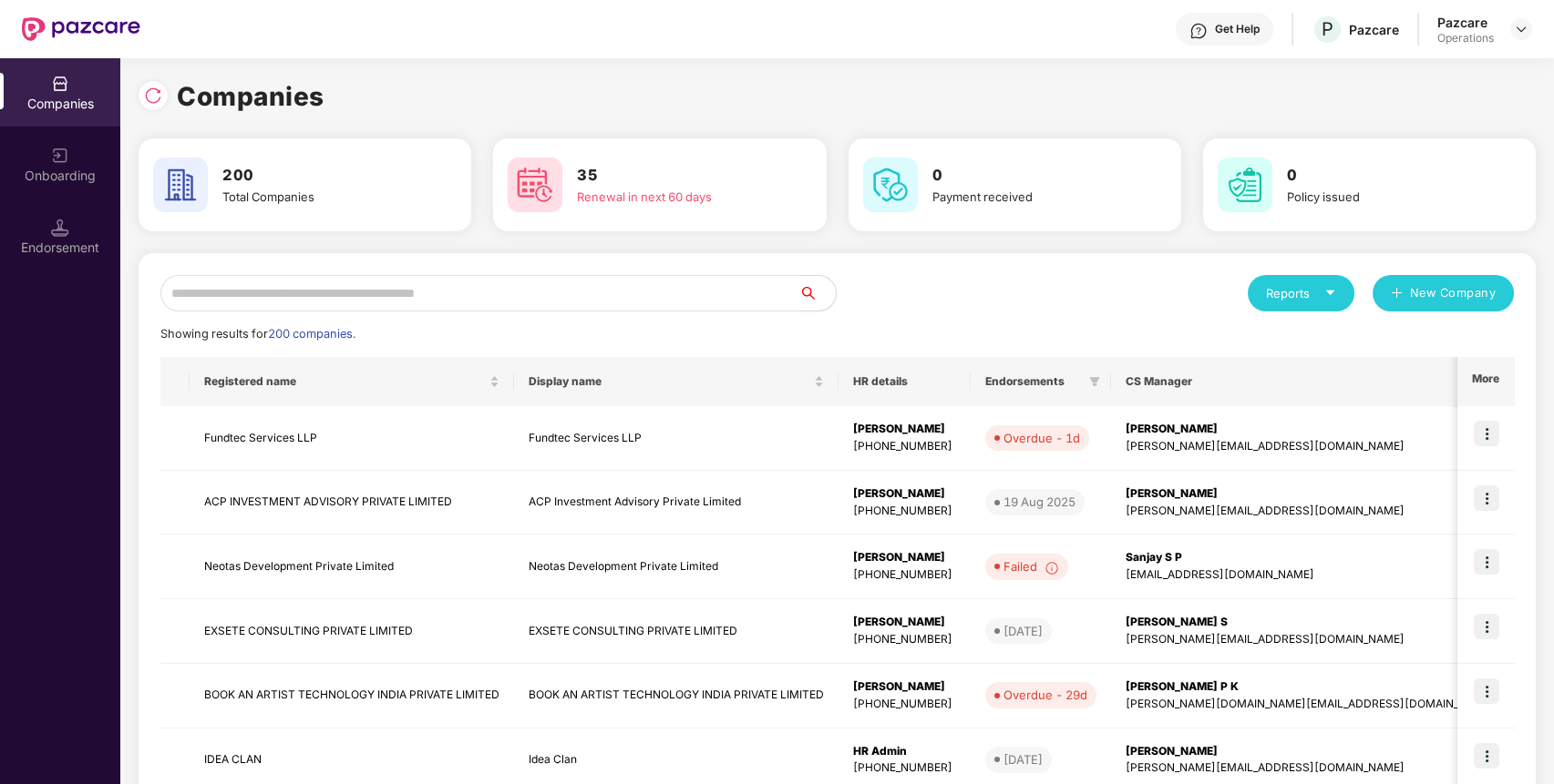
click at [531, 280] on input "text" at bounding box center [479, 293] width 639 height 36
paste input "**********"
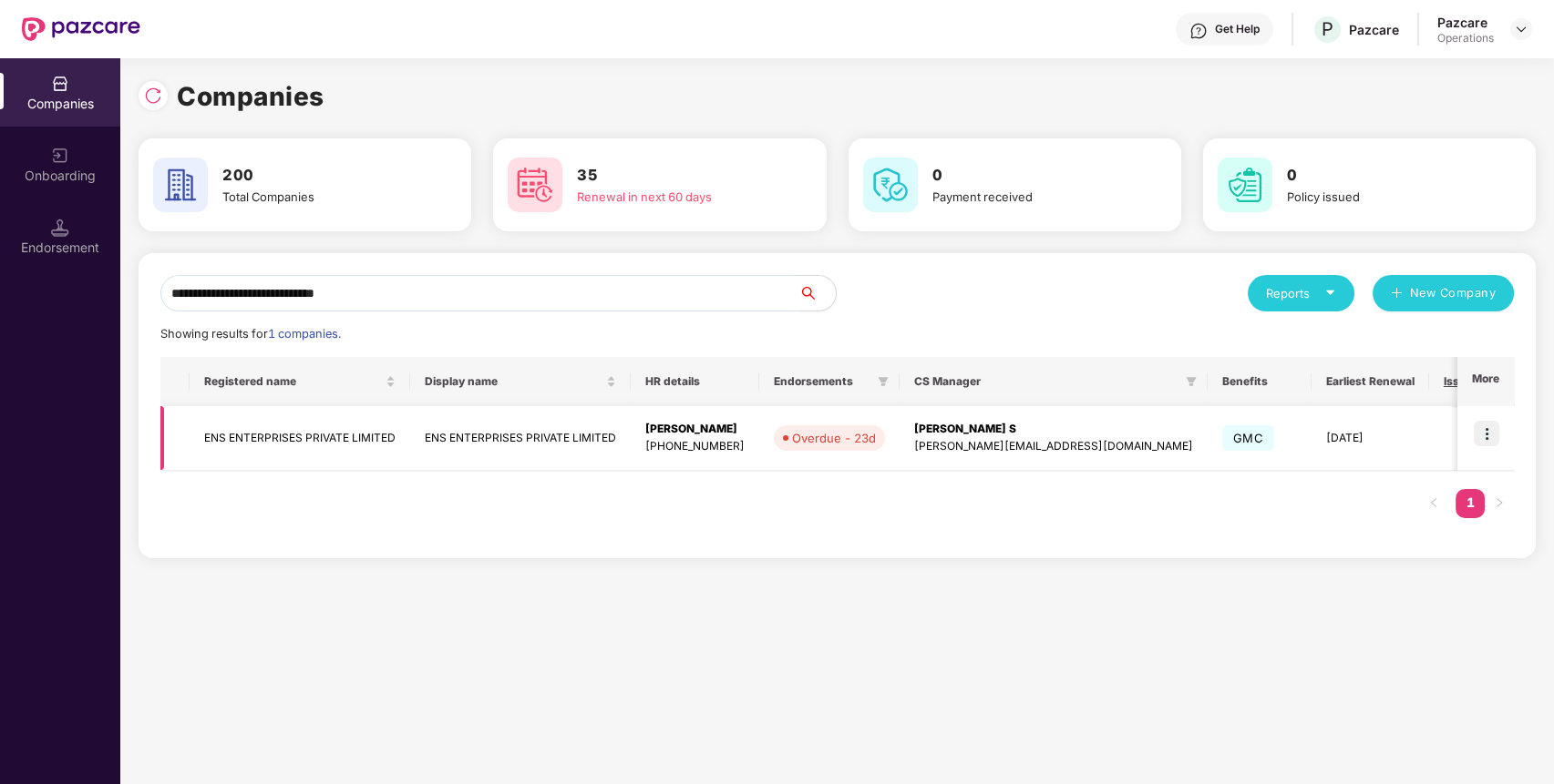
type input "**********"
click at [1495, 426] on img at bounding box center [1487, 434] width 26 height 26
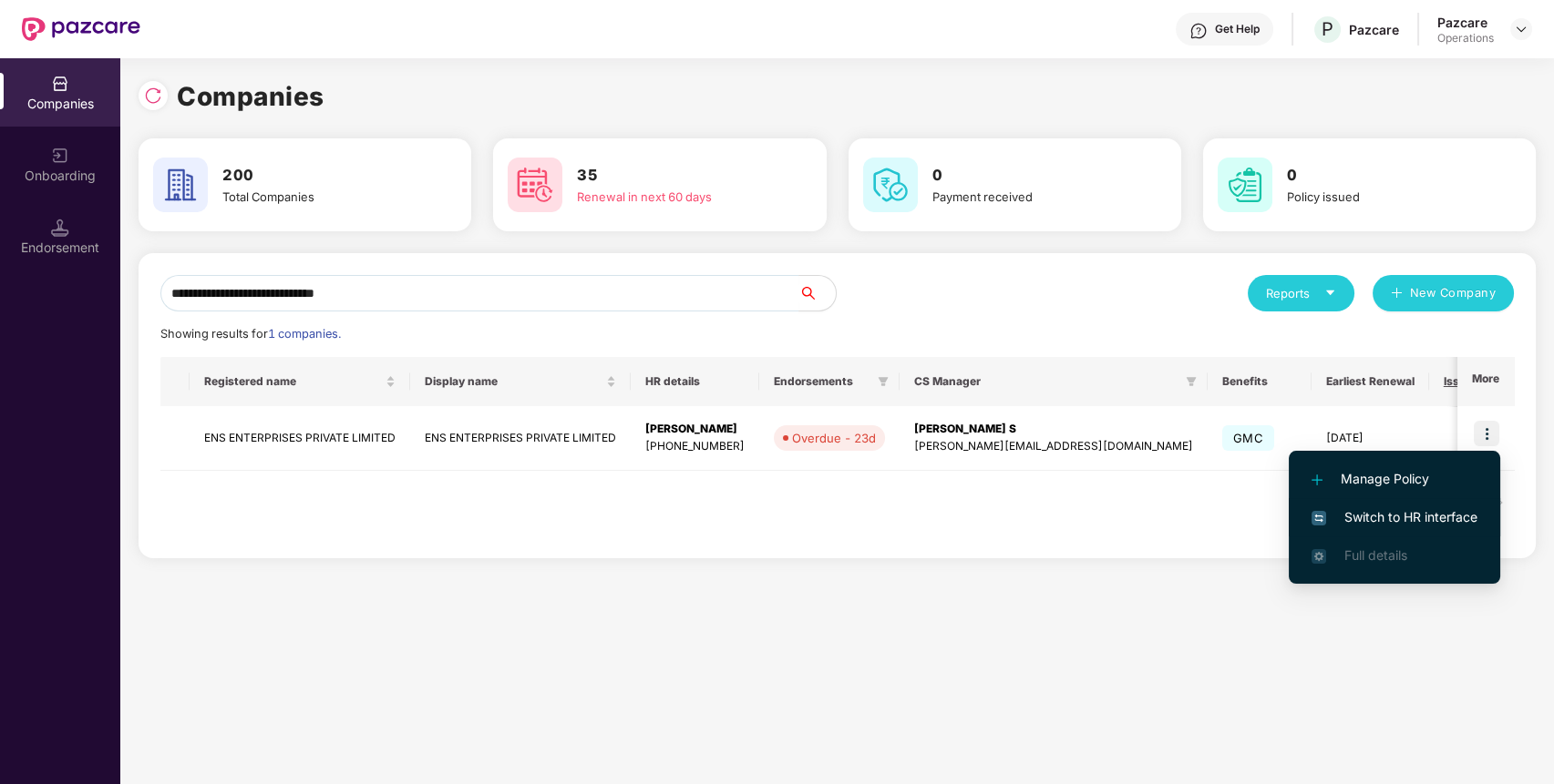
click at [1397, 525] on span "Switch to HR interface" at bounding box center [1395, 518] width 166 height 20
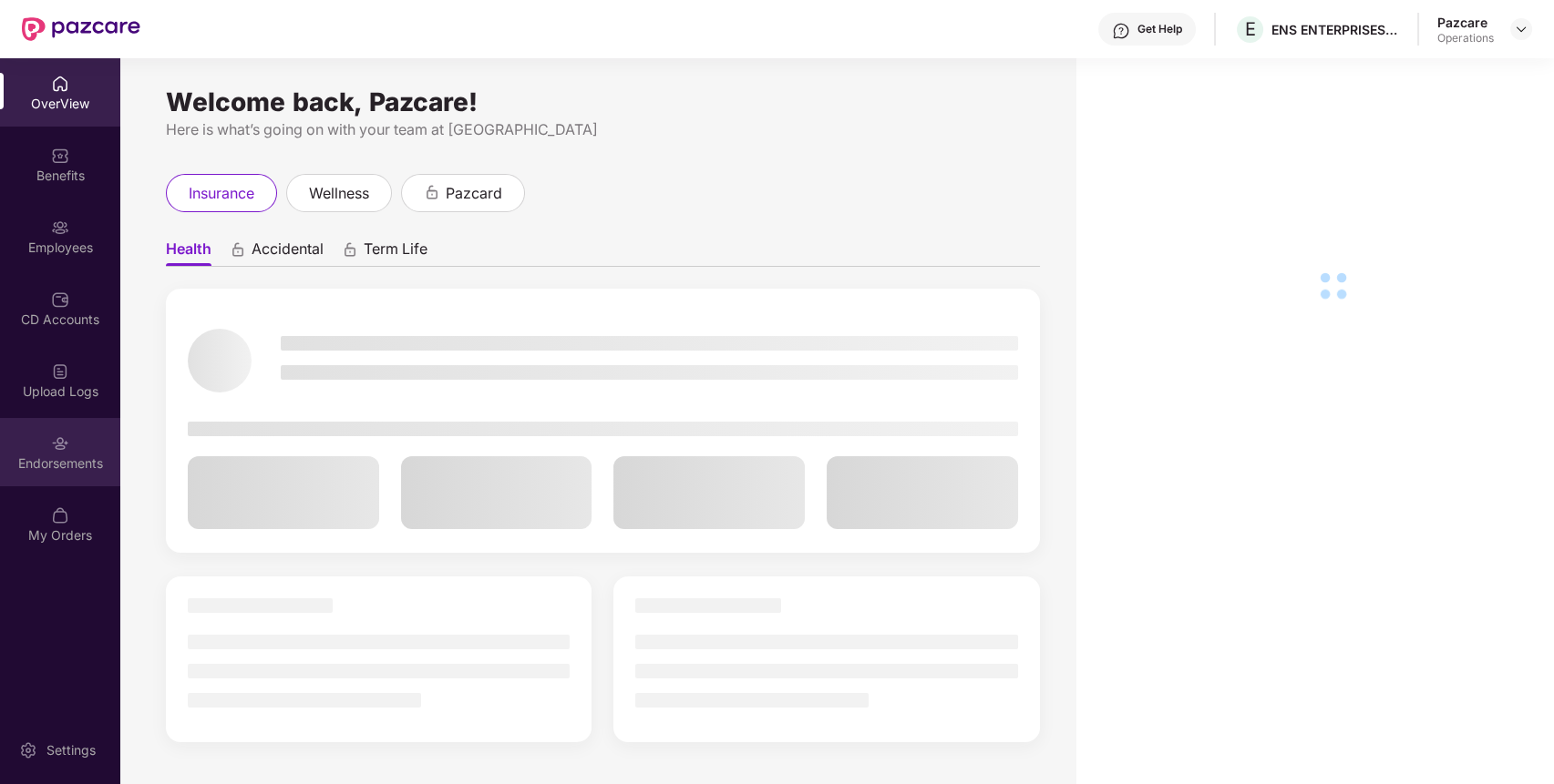
click at [39, 452] on div "Endorsements" at bounding box center [60, 452] width 121 height 69
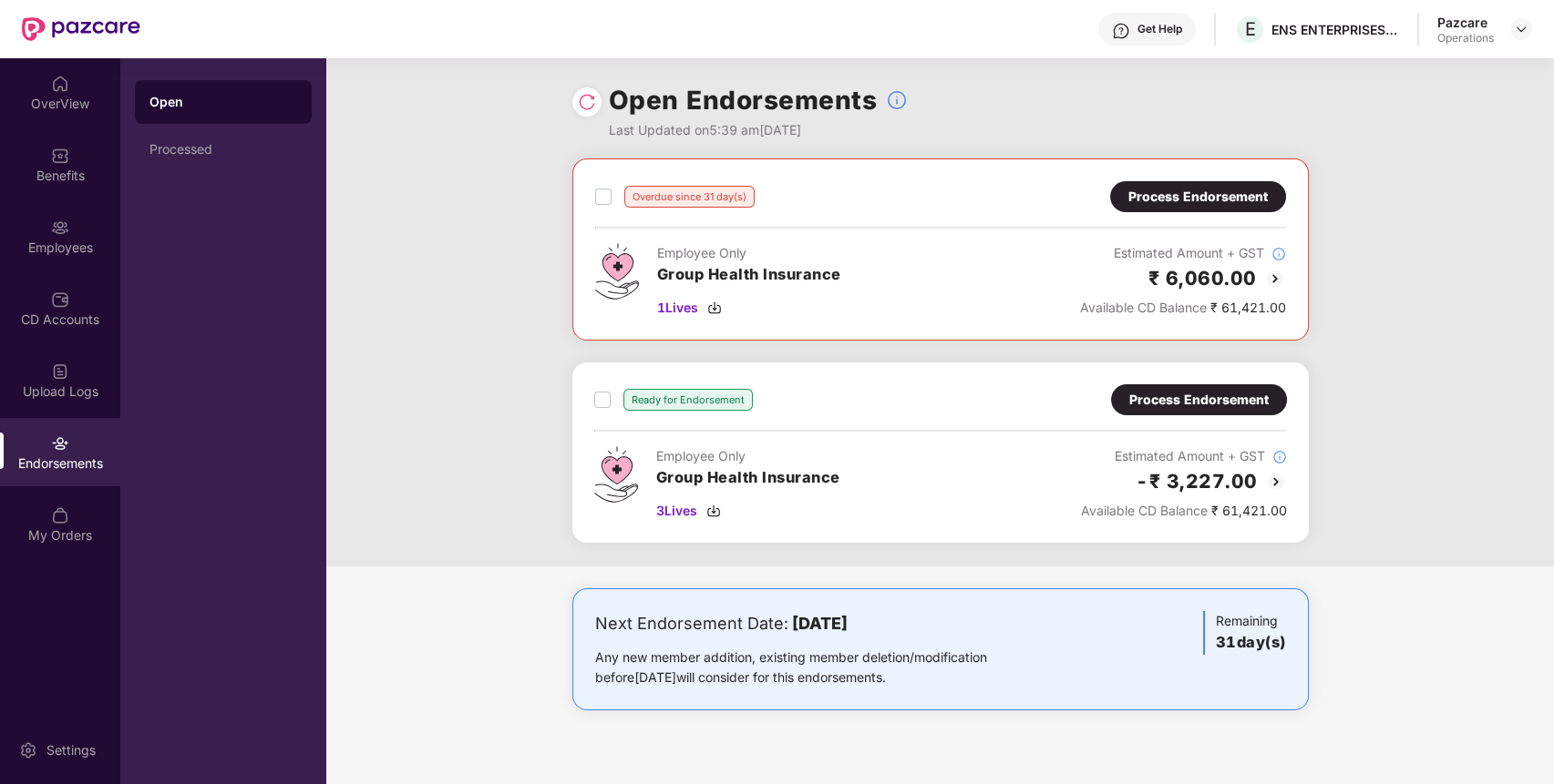
click at [1197, 202] on div "Process Endorsement" at bounding box center [1198, 197] width 139 height 20
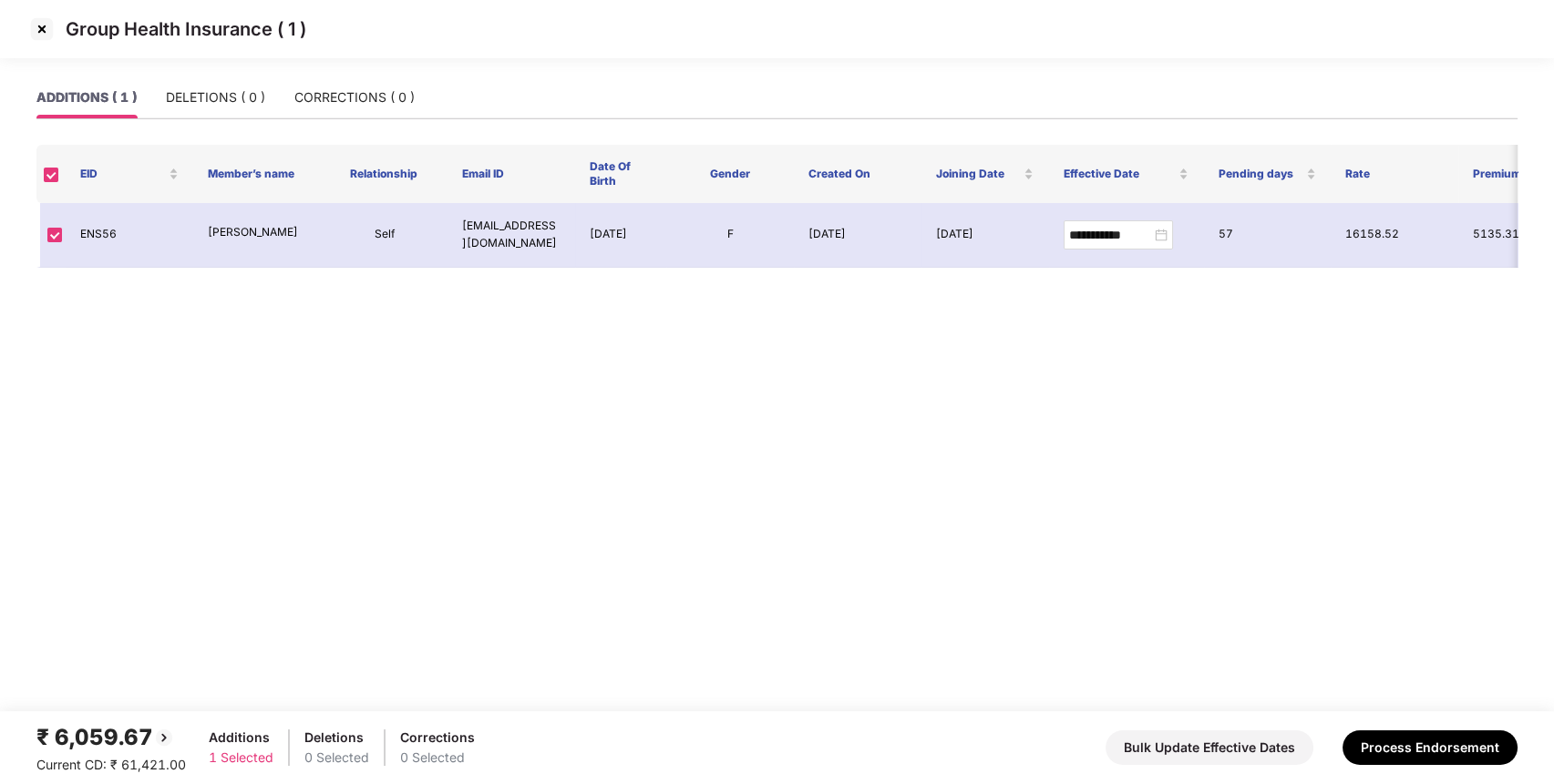
click at [43, 32] on img at bounding box center [41, 29] width 29 height 29
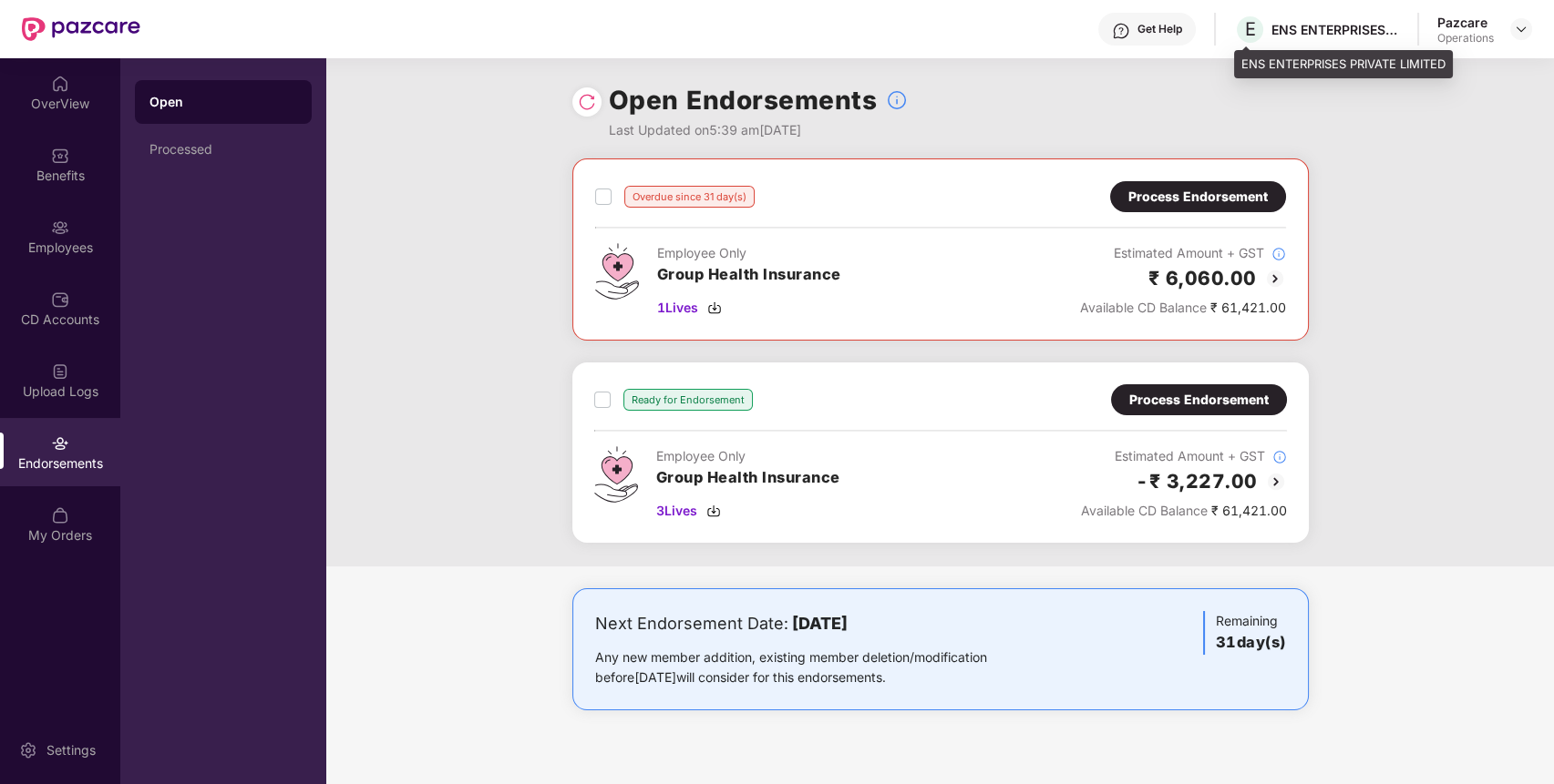
click at [1276, 23] on div "ENS ENTERPRISES PRIVATE LIMITED" at bounding box center [1335, 30] width 128 height 18
copy div "ENS"
click at [1276, 23] on div "ENS ENTERPRISES PRIVATE LIMITED" at bounding box center [1335, 30] width 128 height 18
click at [1522, 27] on img at bounding box center [1522, 30] width 15 height 15
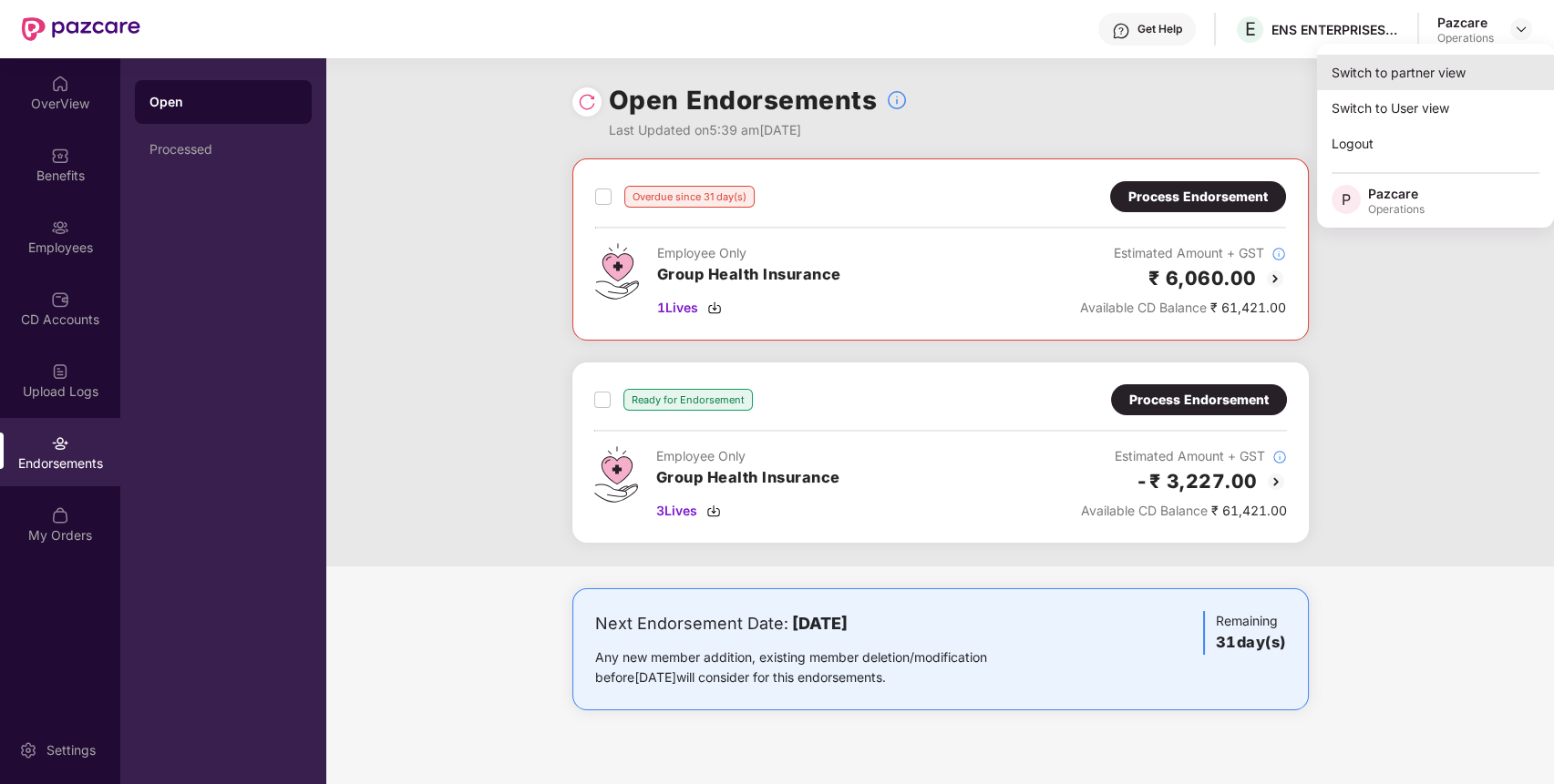
click at [1458, 76] on div "Switch to partner view" at bounding box center [1436, 72] width 237 height 35
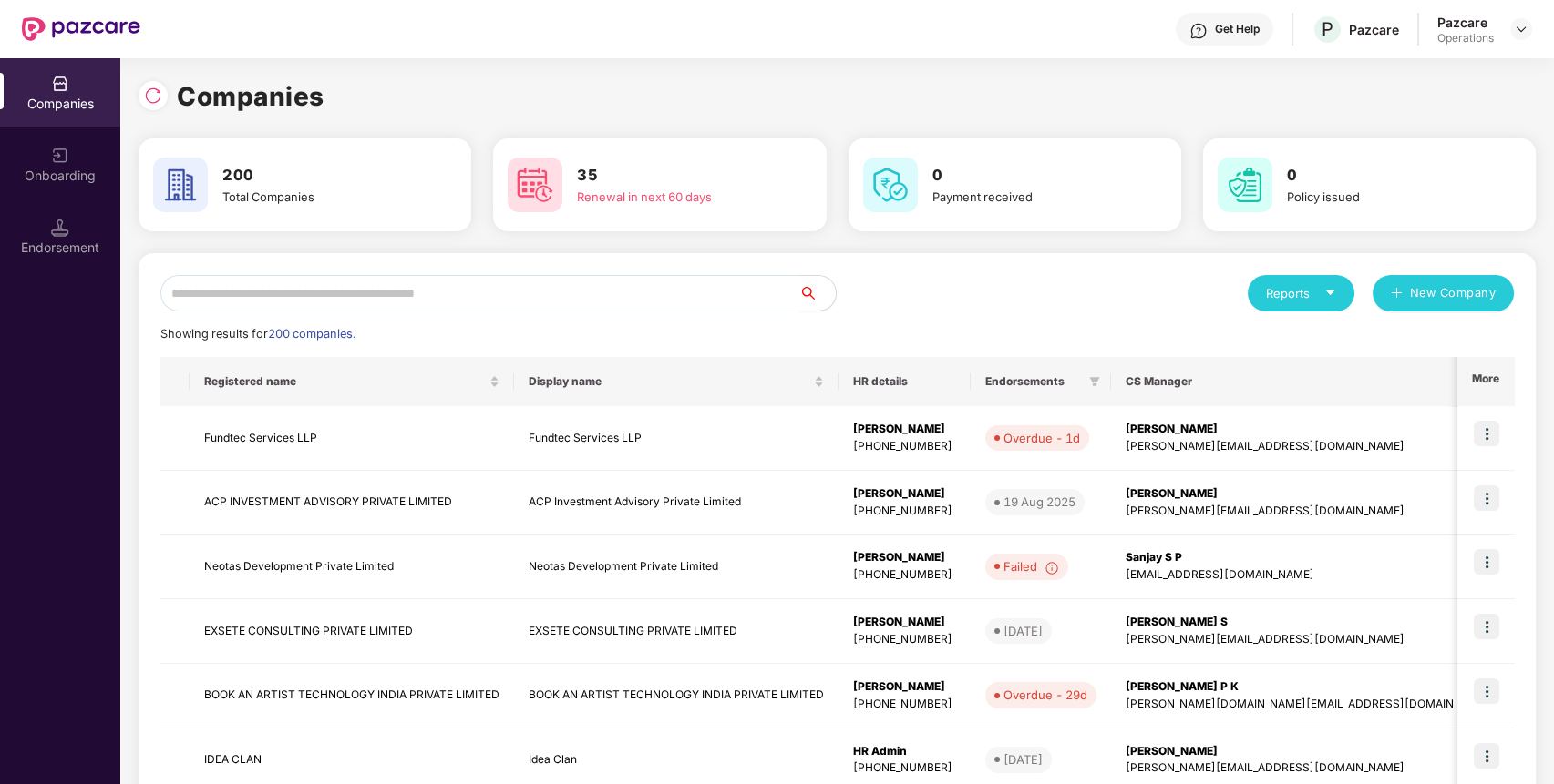
click at [567, 304] on input "text" at bounding box center [479, 293] width 639 height 36
paste input "***"
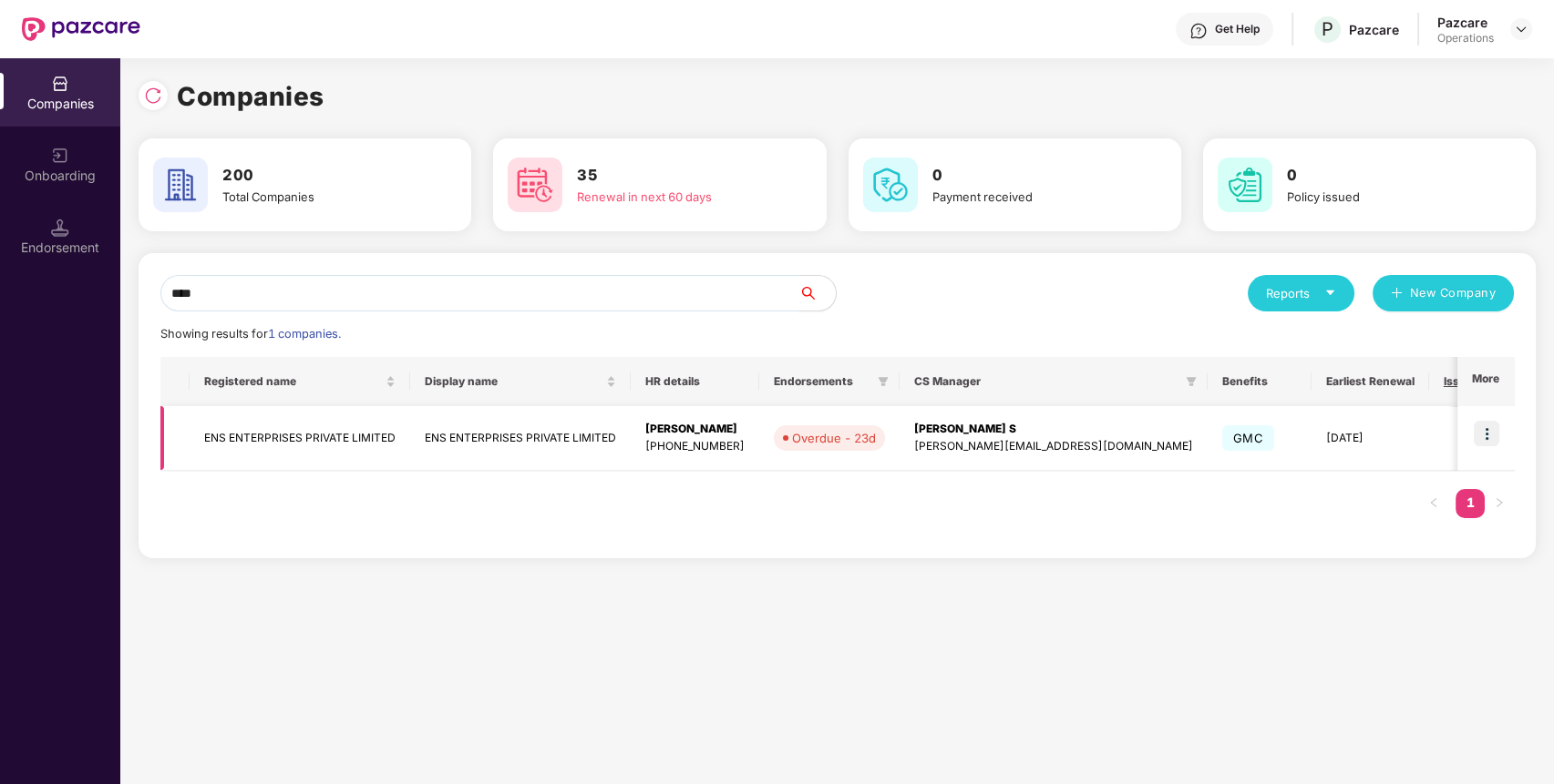
type input "***"
click at [279, 461] on td "ENS ENTERPRISES PRIVATE LIMITED" at bounding box center [299, 438] width 221 height 65
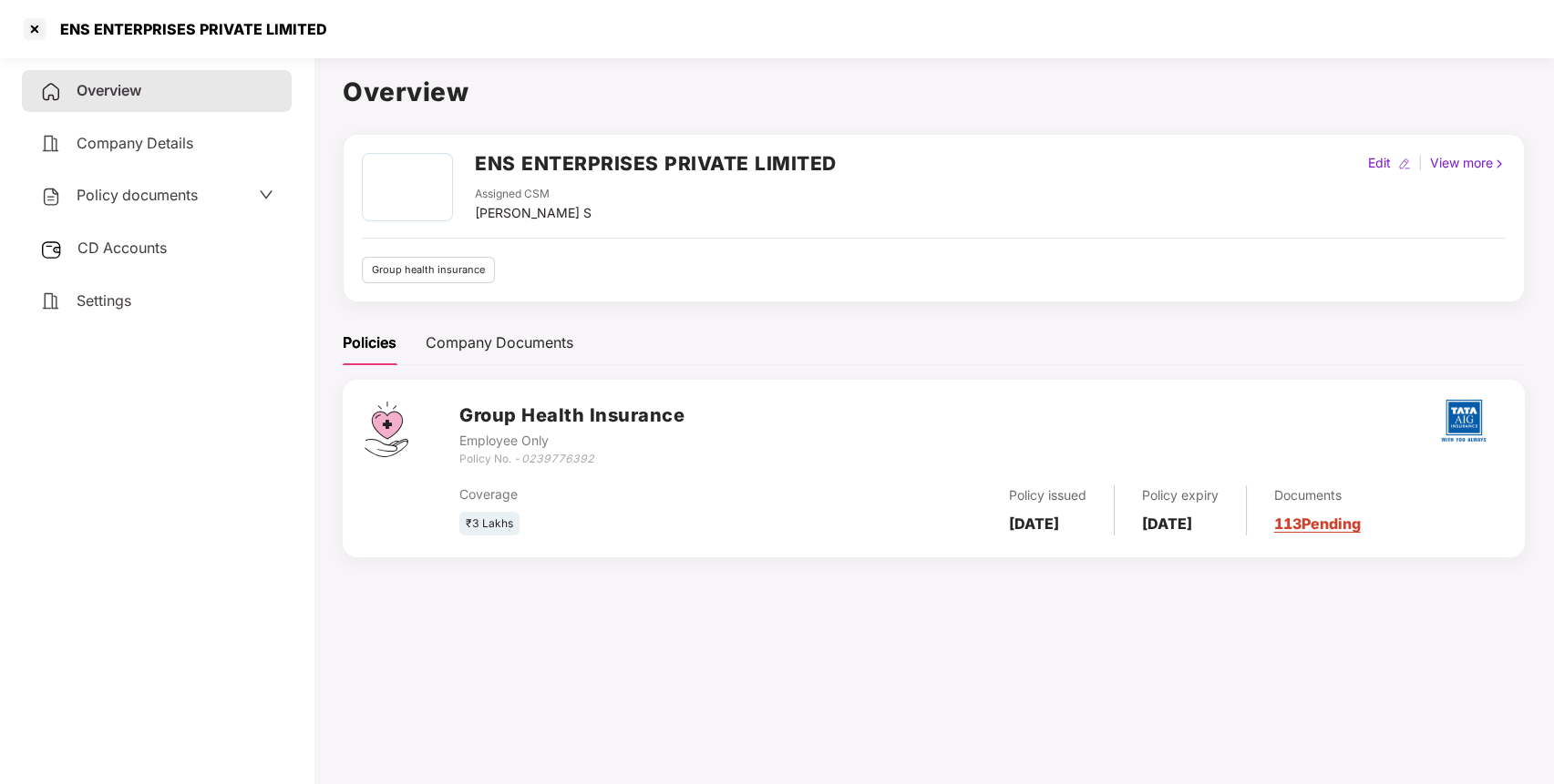
click at [225, 196] on div "Policy documents" at bounding box center [157, 196] width 234 height 24
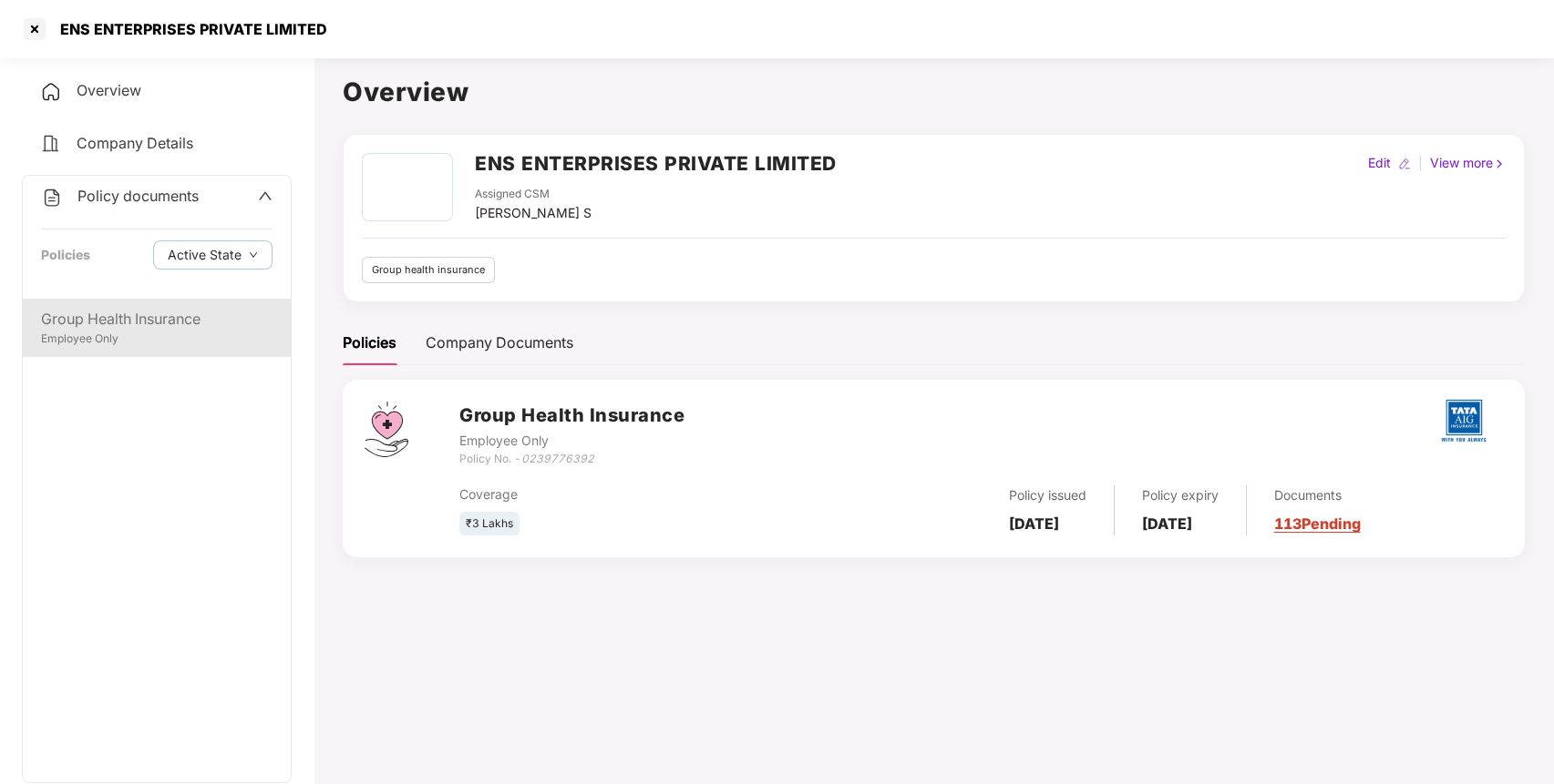
click at [151, 316] on div "Group Health Insurance" at bounding box center [157, 319] width 232 height 23
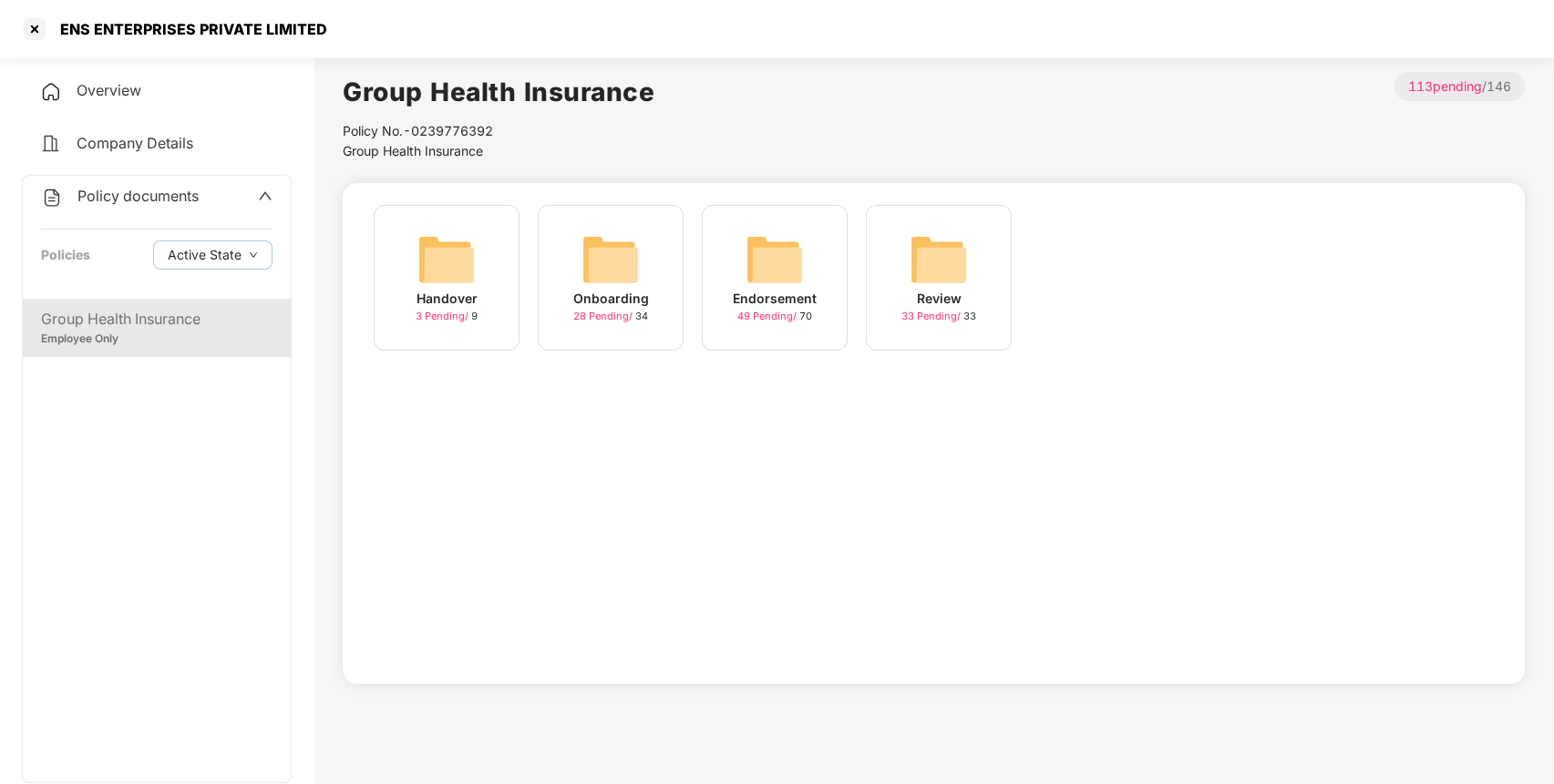
click at [773, 290] on div "Endorsement" at bounding box center [774, 299] width 83 height 20
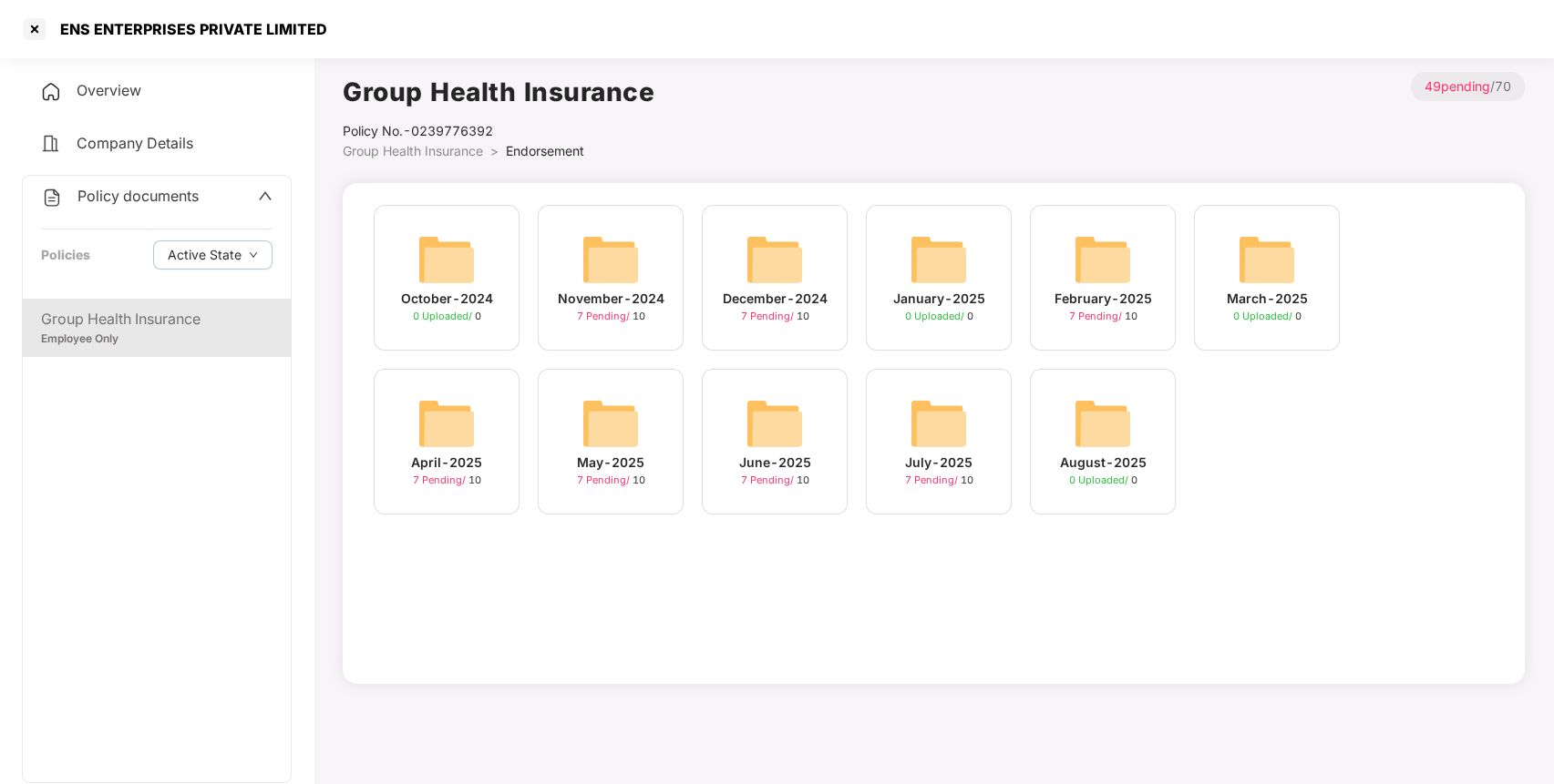
click at [952, 404] on img at bounding box center [938, 424] width 58 height 58
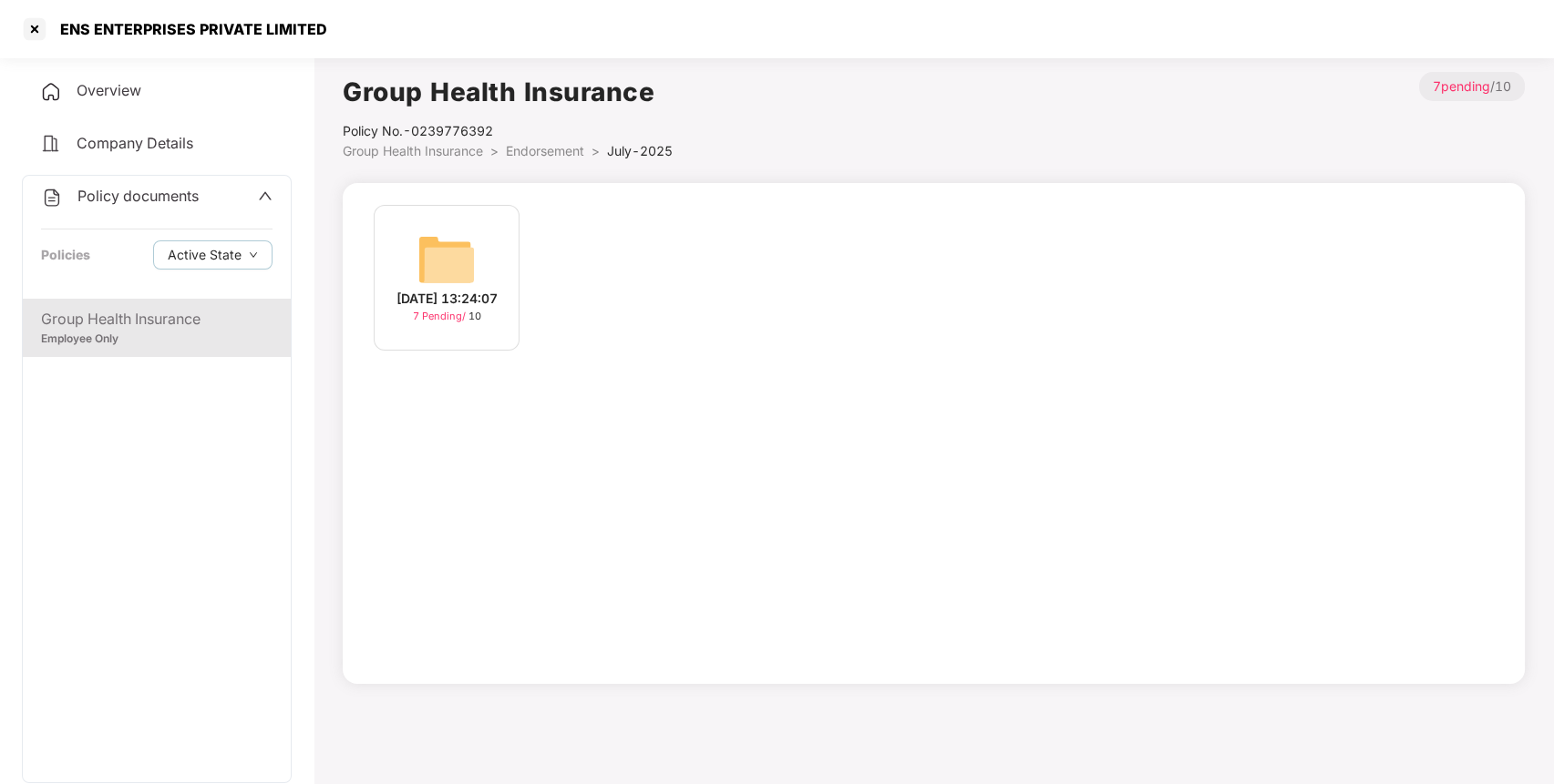
click at [454, 248] on img at bounding box center [446, 259] width 58 height 58
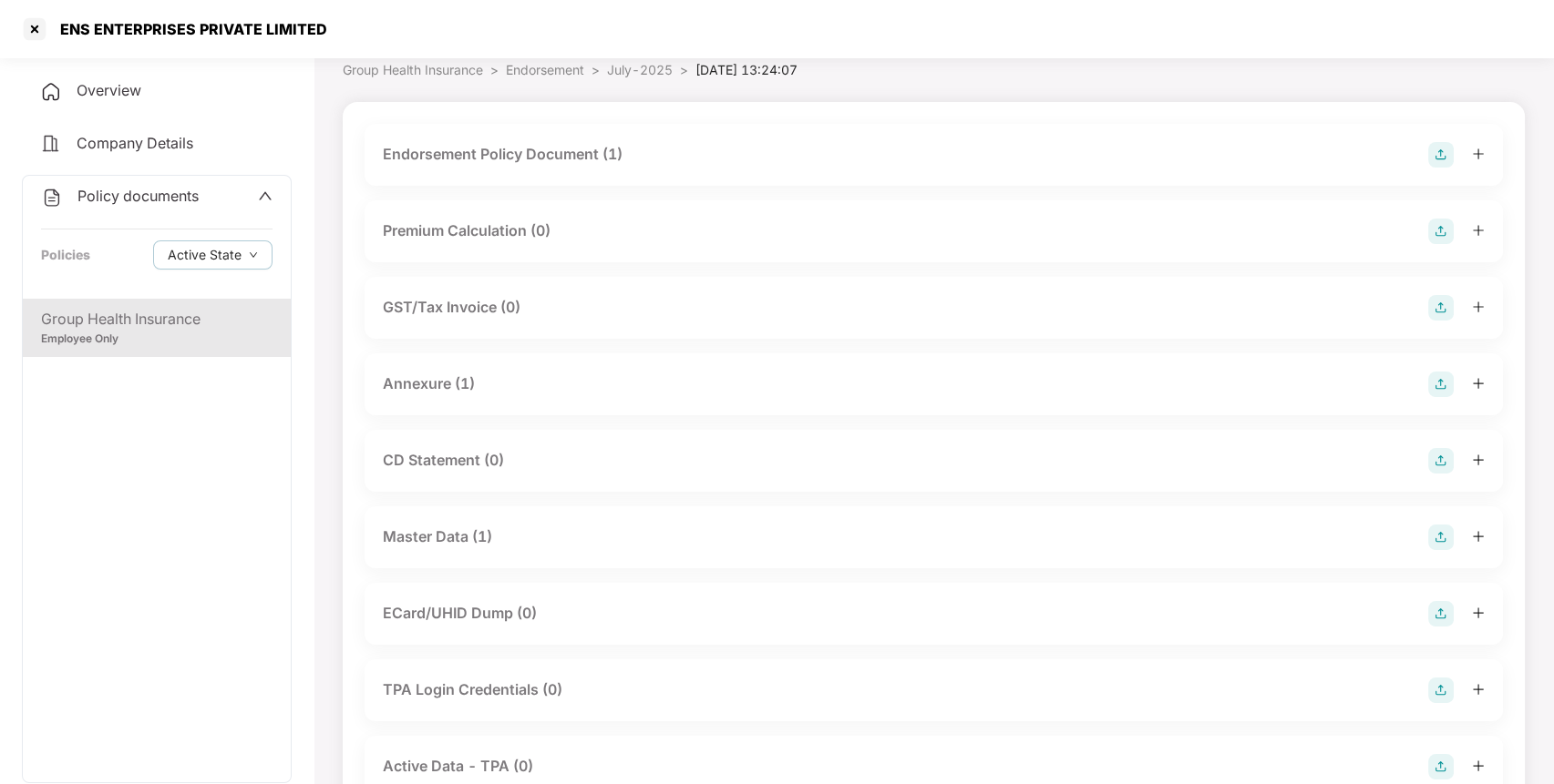
scroll to position [82, 0]
click at [1443, 534] on img at bounding box center [1442, 537] width 26 height 26
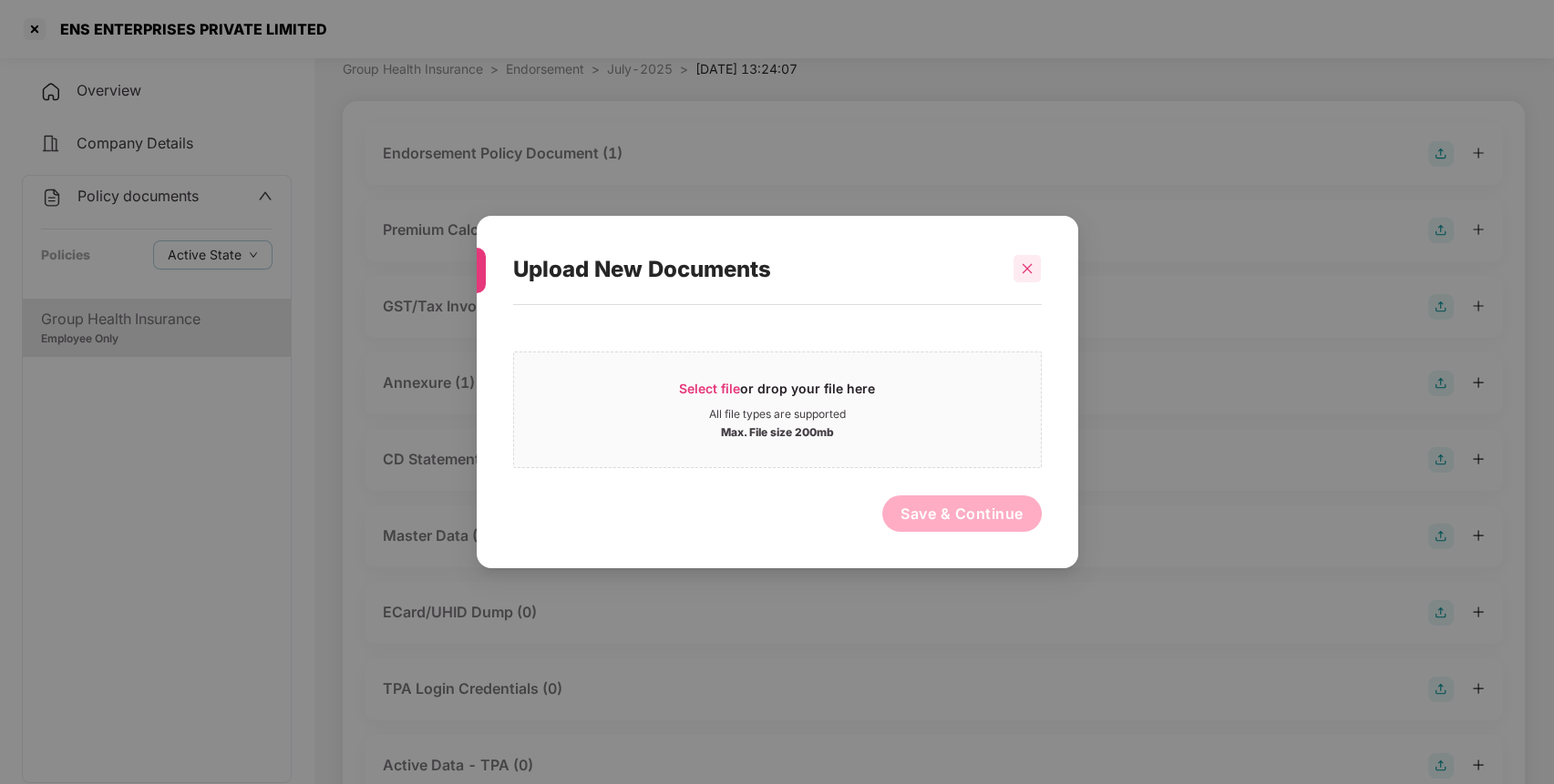
click at [1023, 265] on icon "close" at bounding box center [1027, 269] width 13 height 13
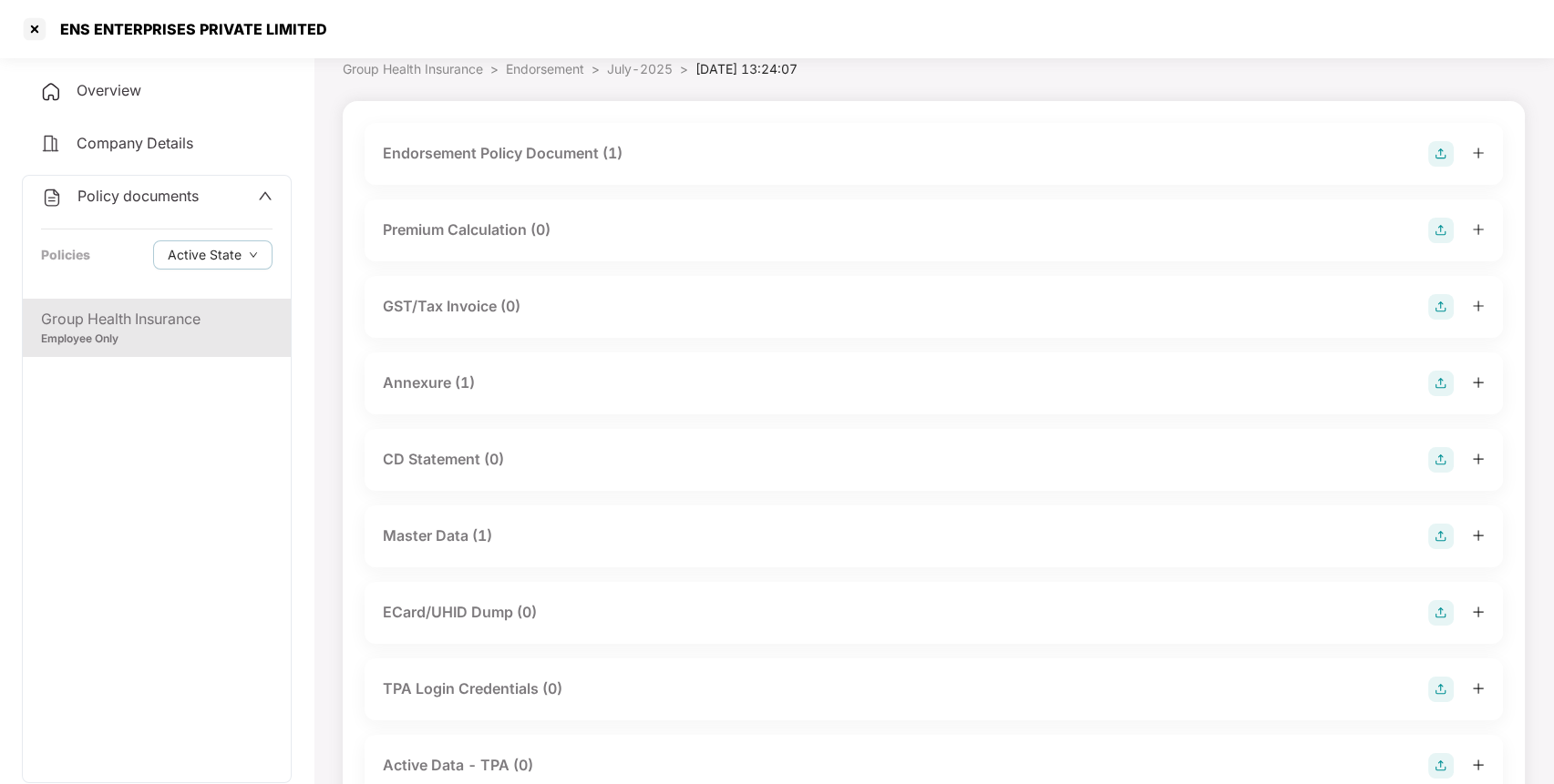
click at [693, 544] on div "Master Data (1)" at bounding box center [934, 537] width 1102 height 26
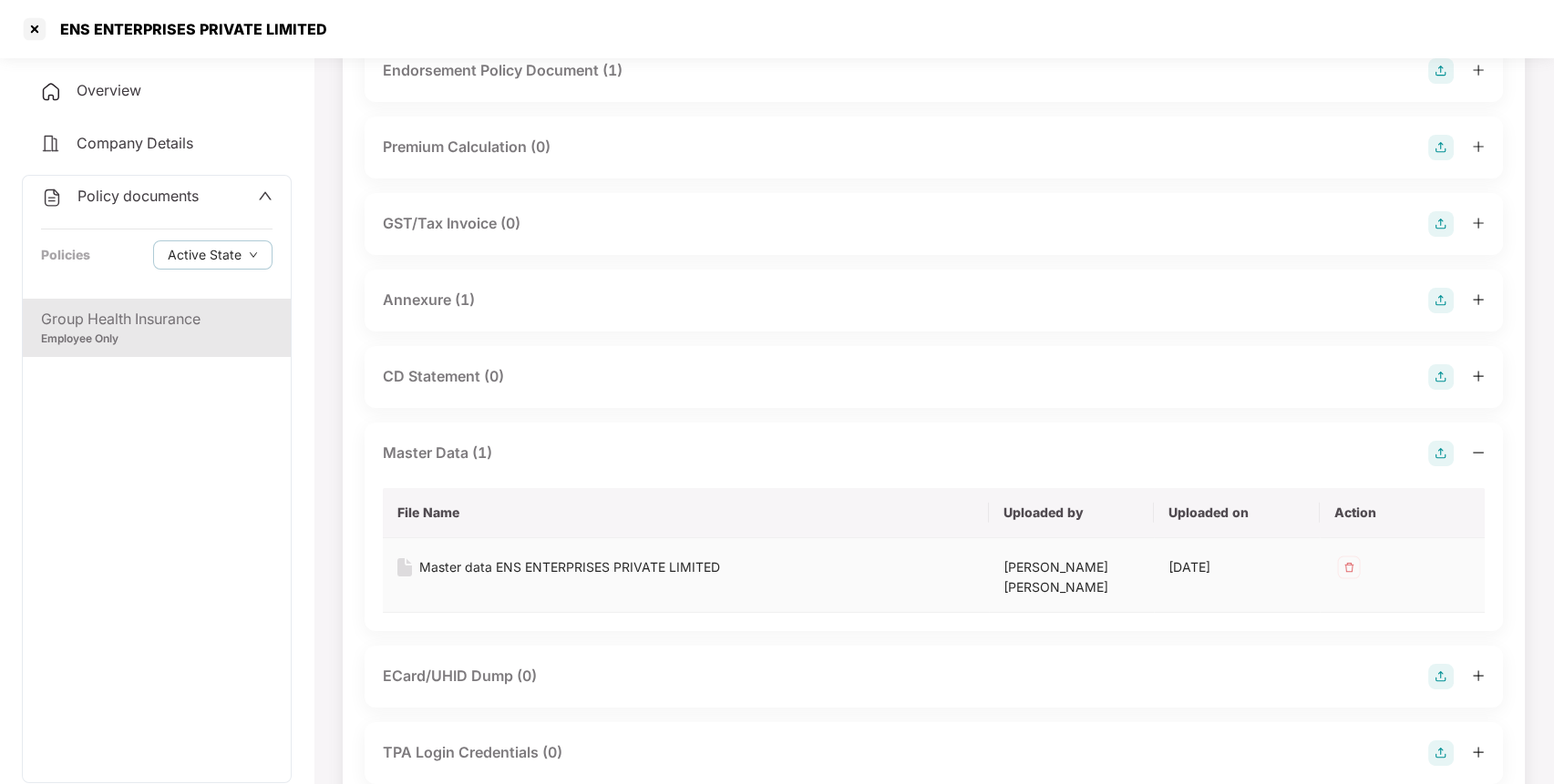
scroll to position [167, 0]
click at [685, 557] on div "Master data ENS ENTERPRISES PRIVATE LIMITED" at bounding box center [569, 566] width 300 height 20
click at [33, 26] on div at bounding box center [34, 29] width 29 height 29
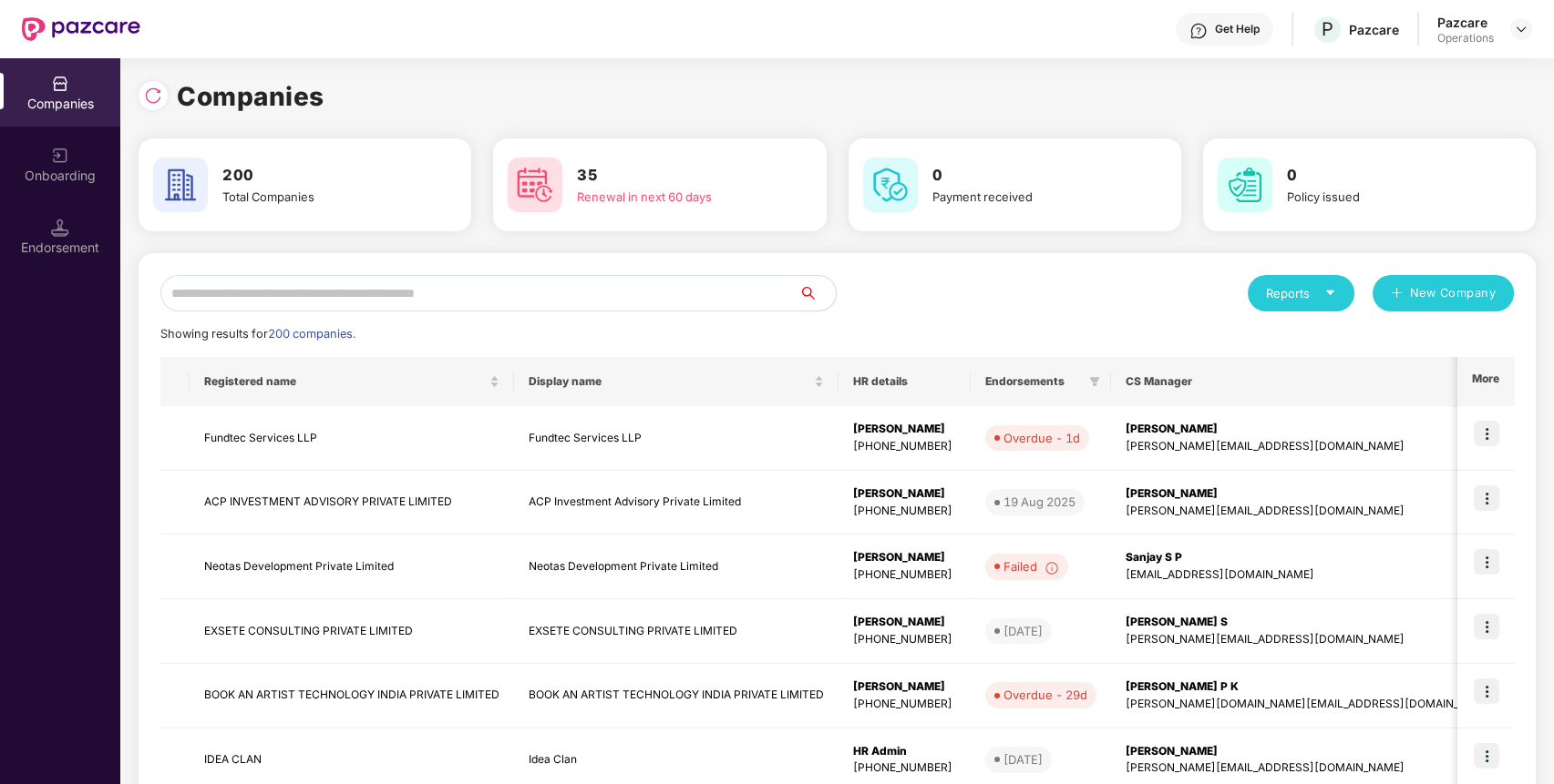
click at [194, 298] on input "text" at bounding box center [479, 293] width 639 height 36
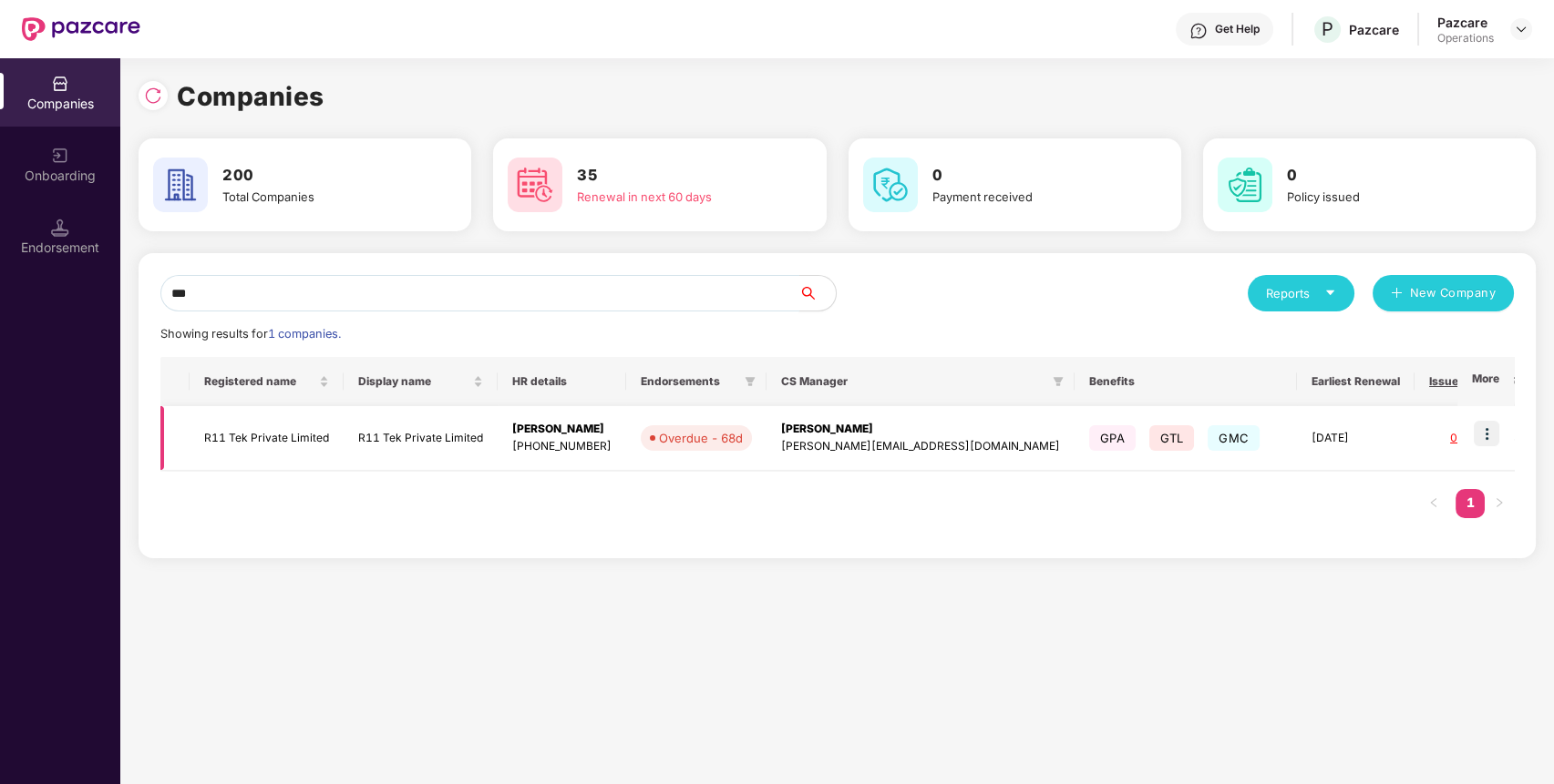
type input "***"
click at [1490, 436] on img at bounding box center [1487, 434] width 26 height 26
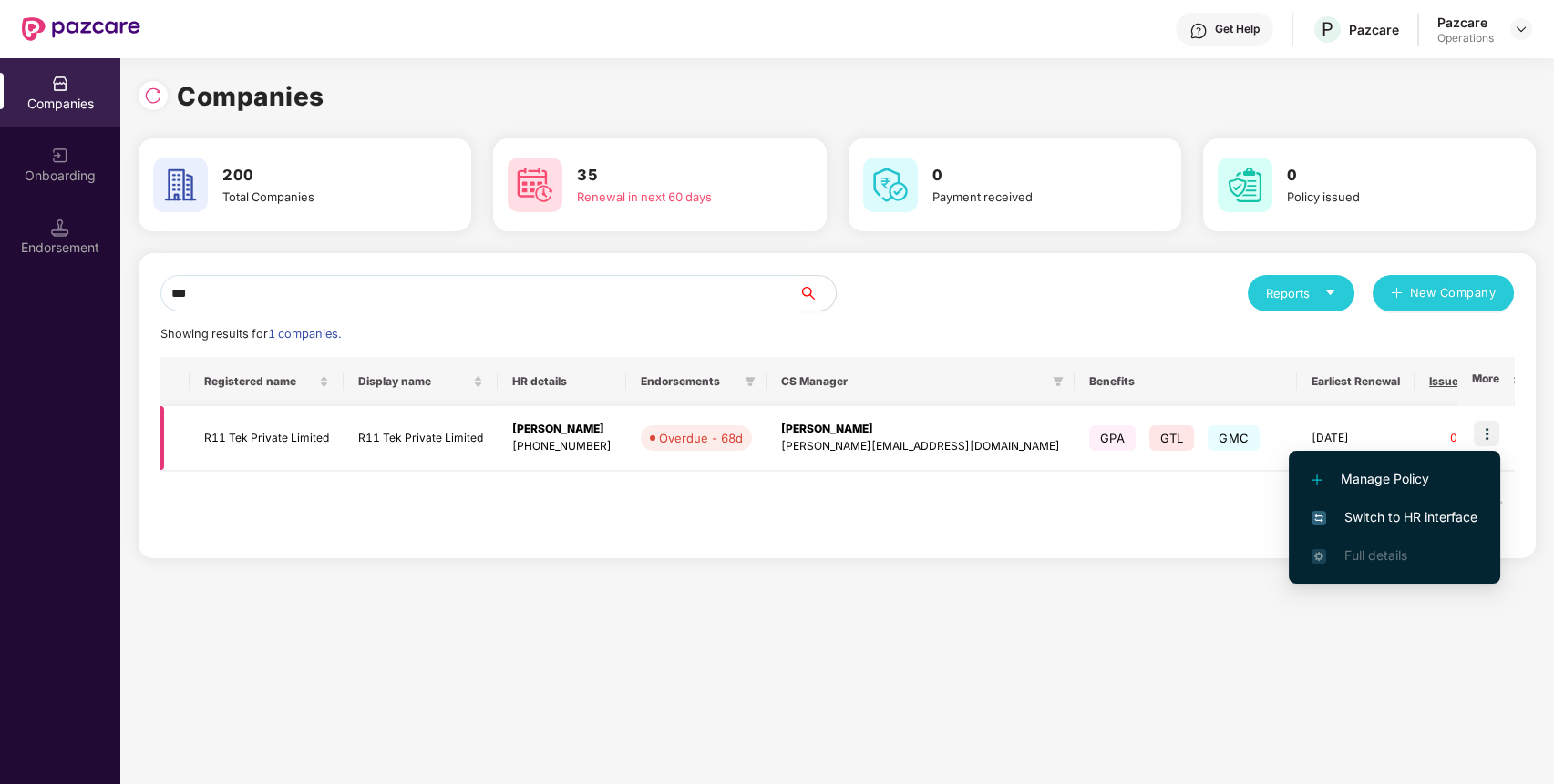
click at [1490, 436] on img at bounding box center [1487, 434] width 26 height 26
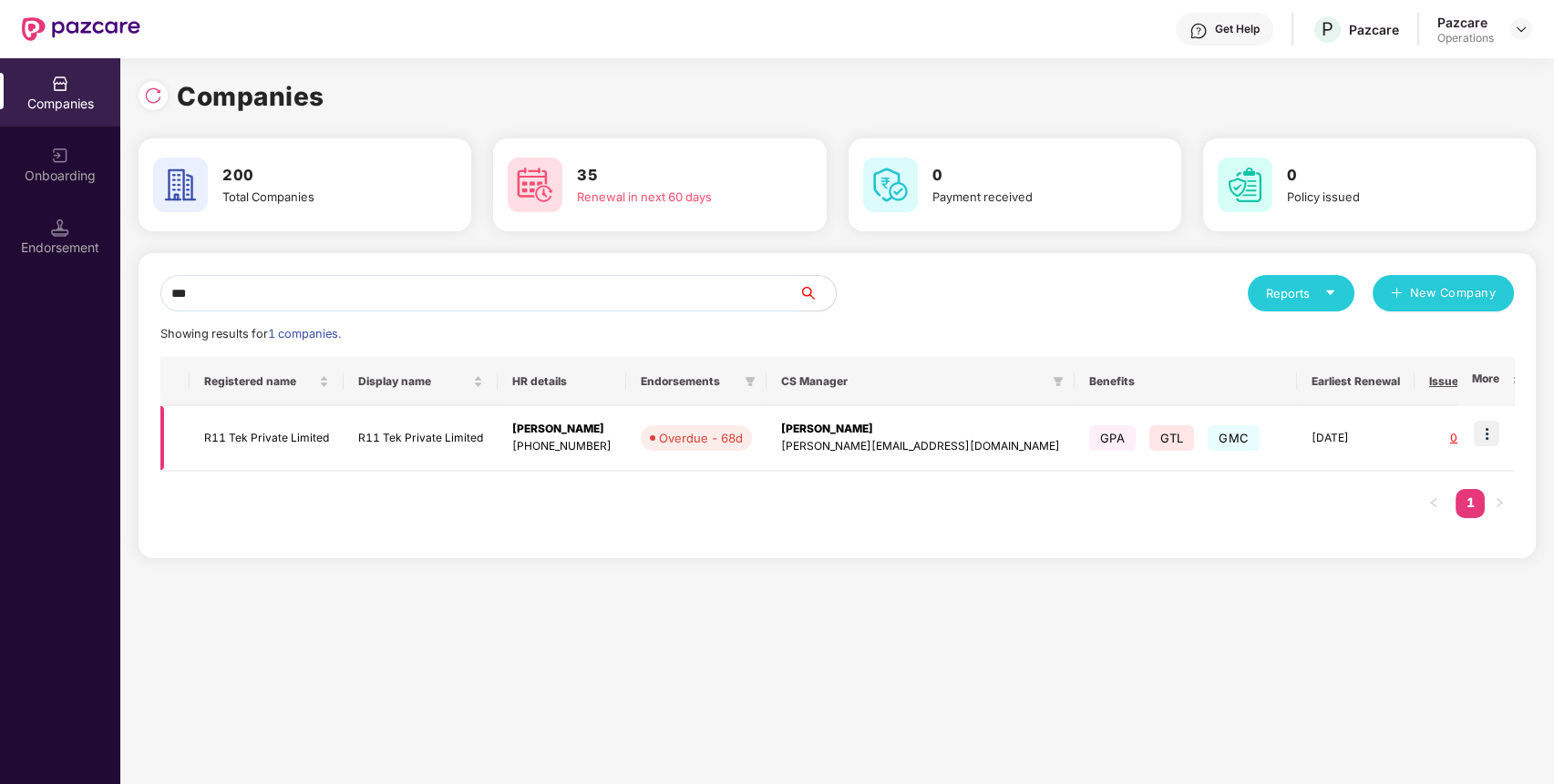
click at [1491, 424] on img at bounding box center [1487, 434] width 26 height 26
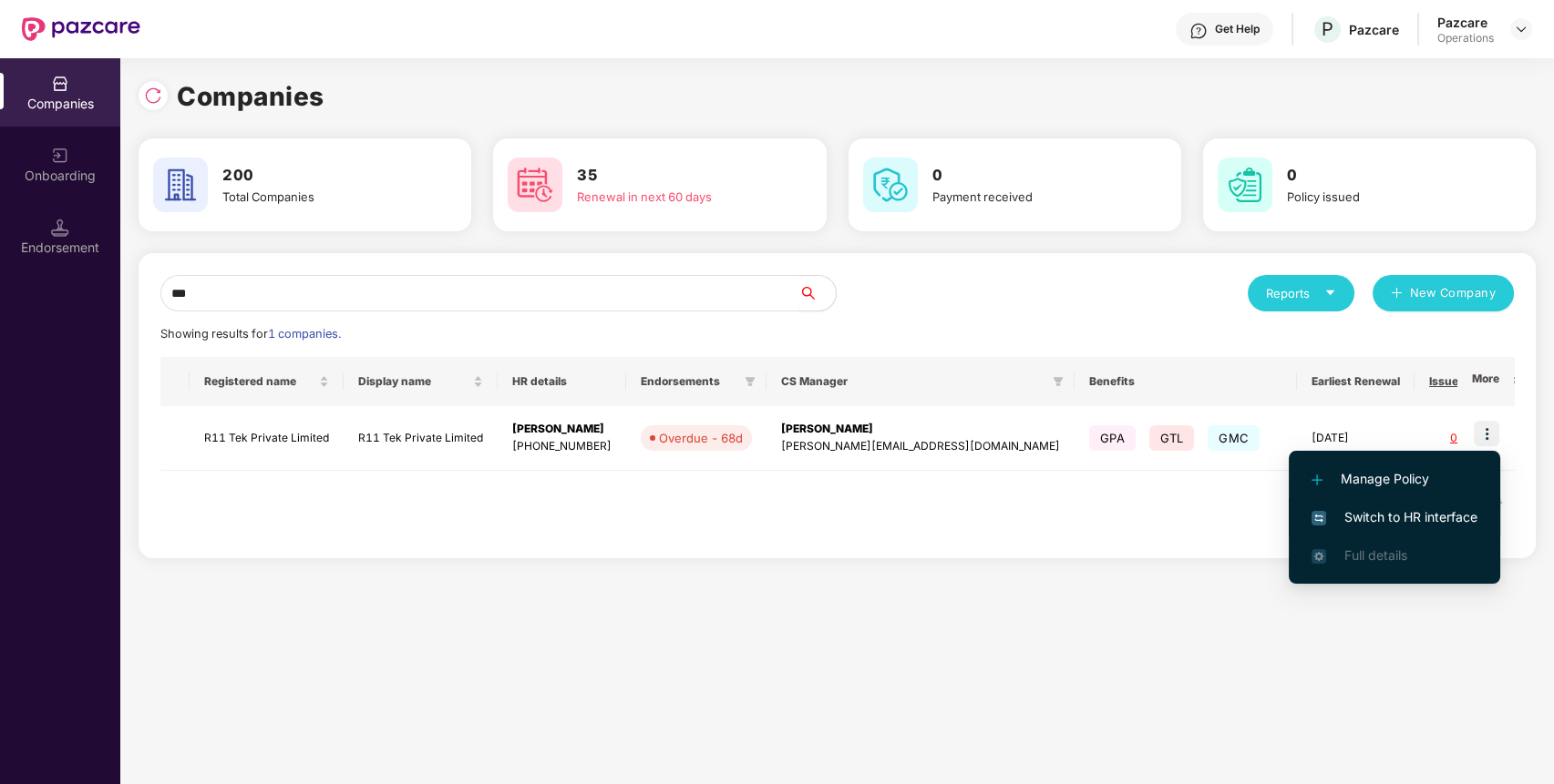
click at [1392, 509] on span "Switch to HR interface" at bounding box center [1395, 518] width 166 height 20
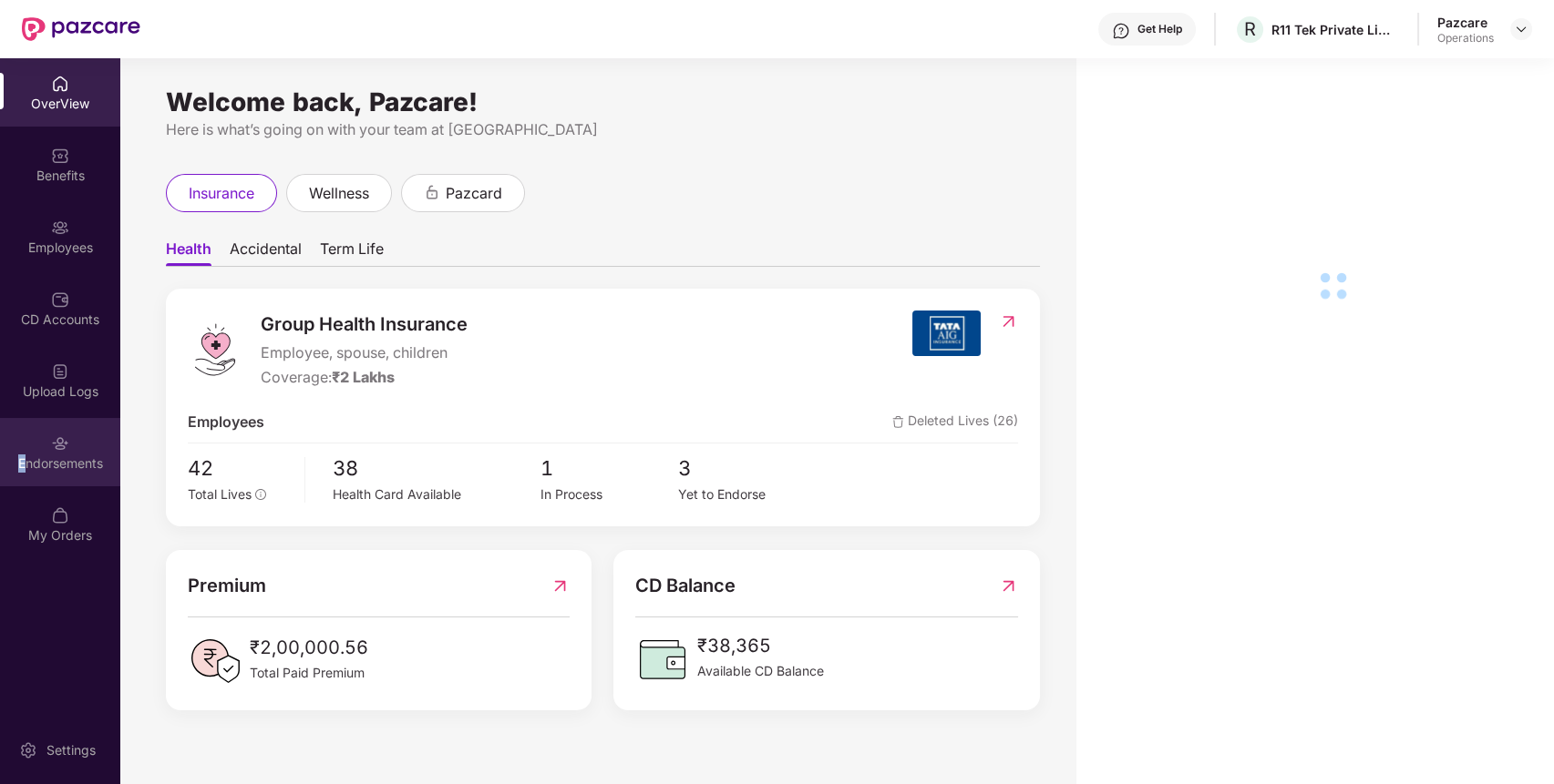
click at [21, 473] on div "Endorsements" at bounding box center [60, 452] width 121 height 69
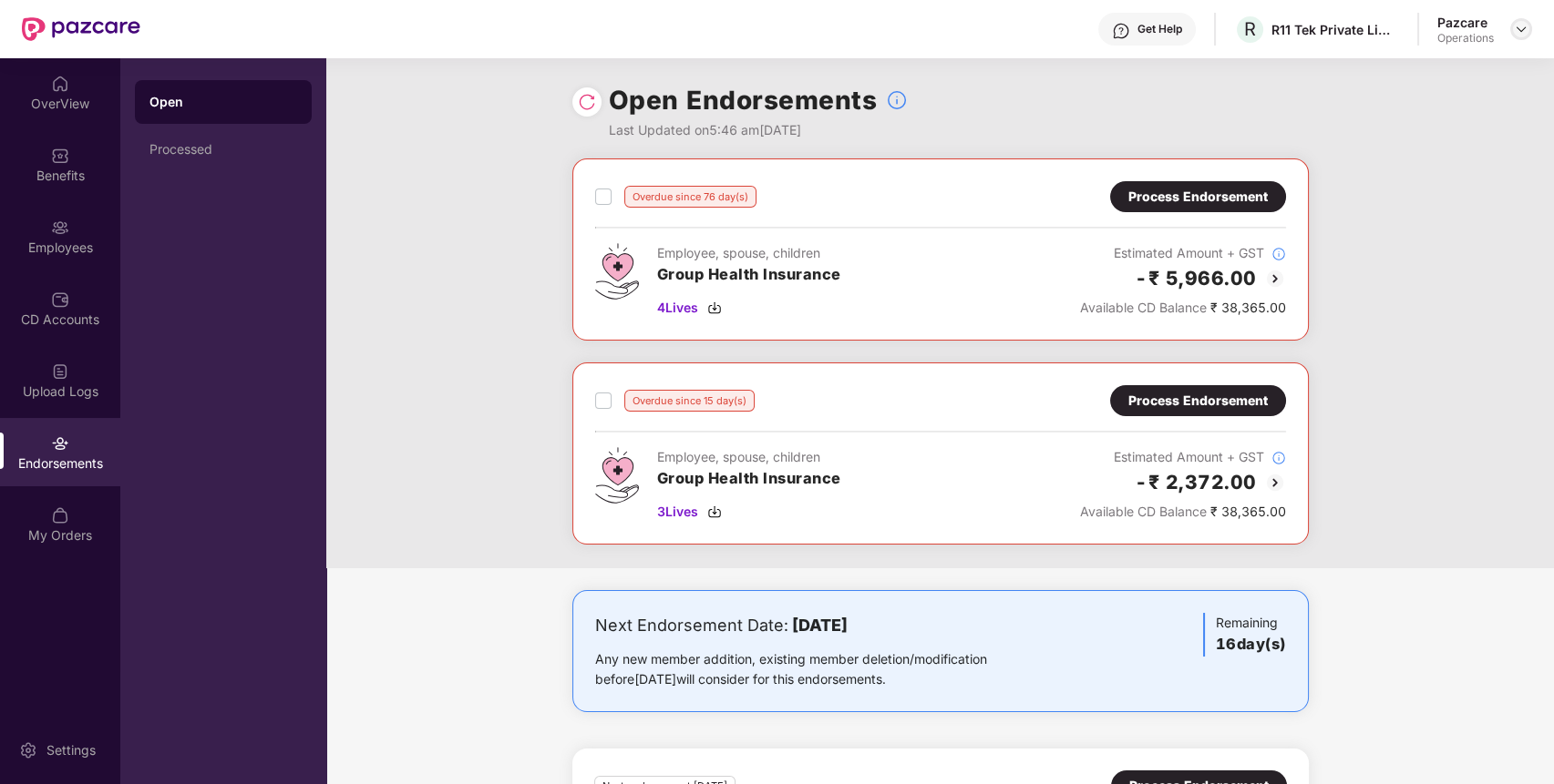
click at [1520, 22] on div at bounding box center [1522, 30] width 22 height 22
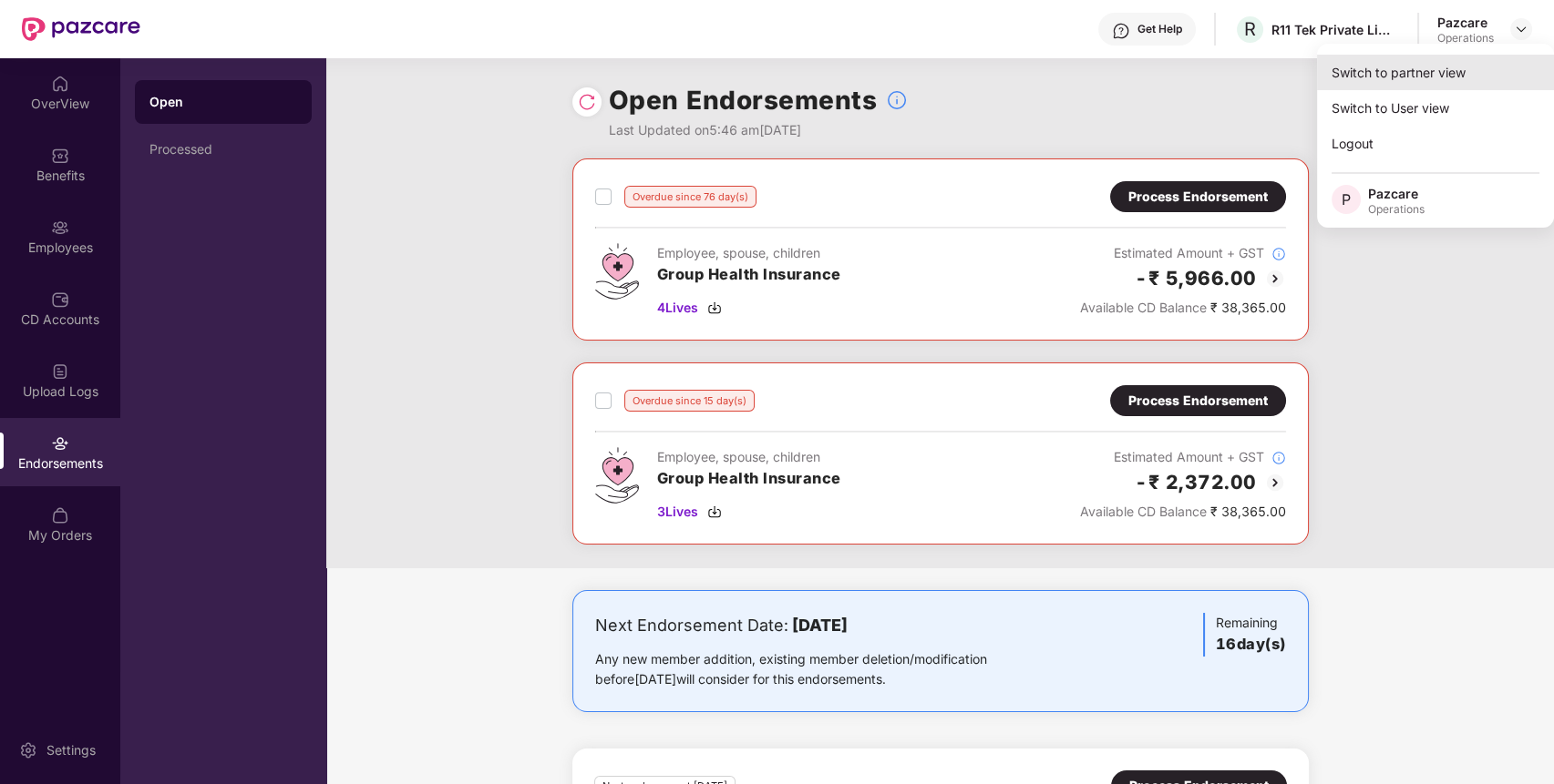
click at [1416, 76] on div "Switch to partner view" at bounding box center [1436, 72] width 237 height 35
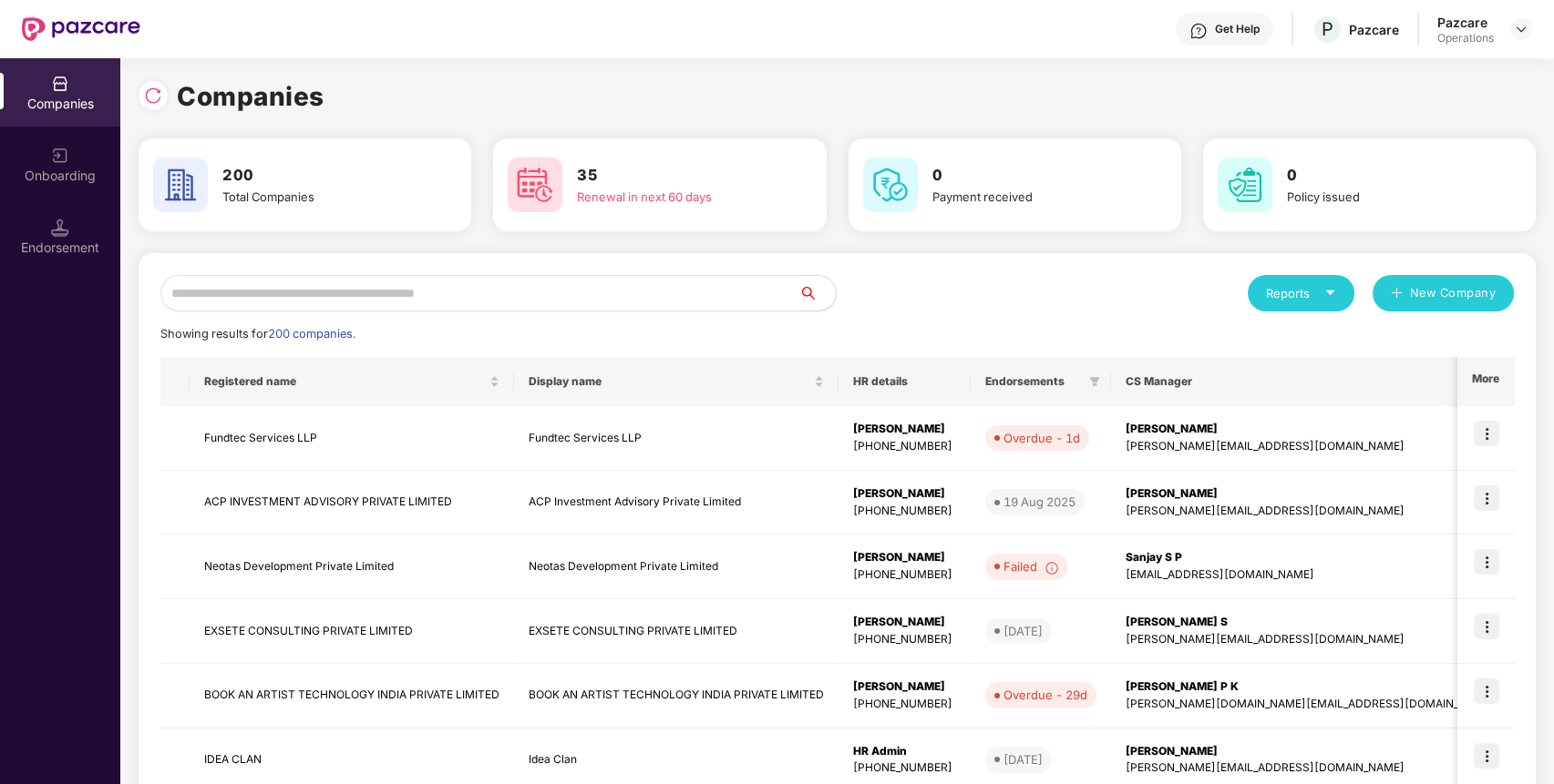
click at [589, 303] on input "text" at bounding box center [479, 293] width 639 height 36
paste input "**********"
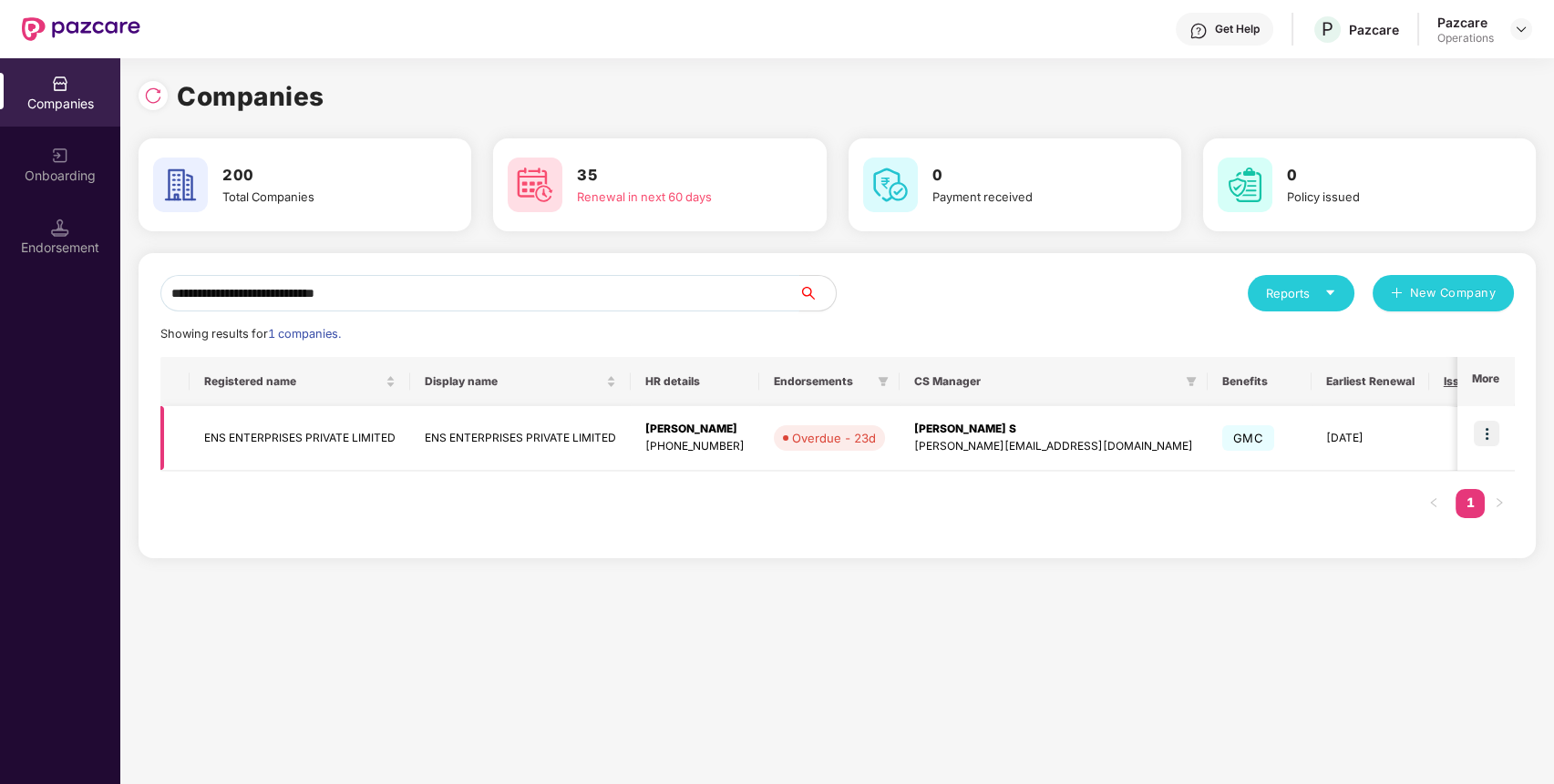
type input "**********"
click at [1485, 426] on img at bounding box center [1487, 434] width 26 height 26
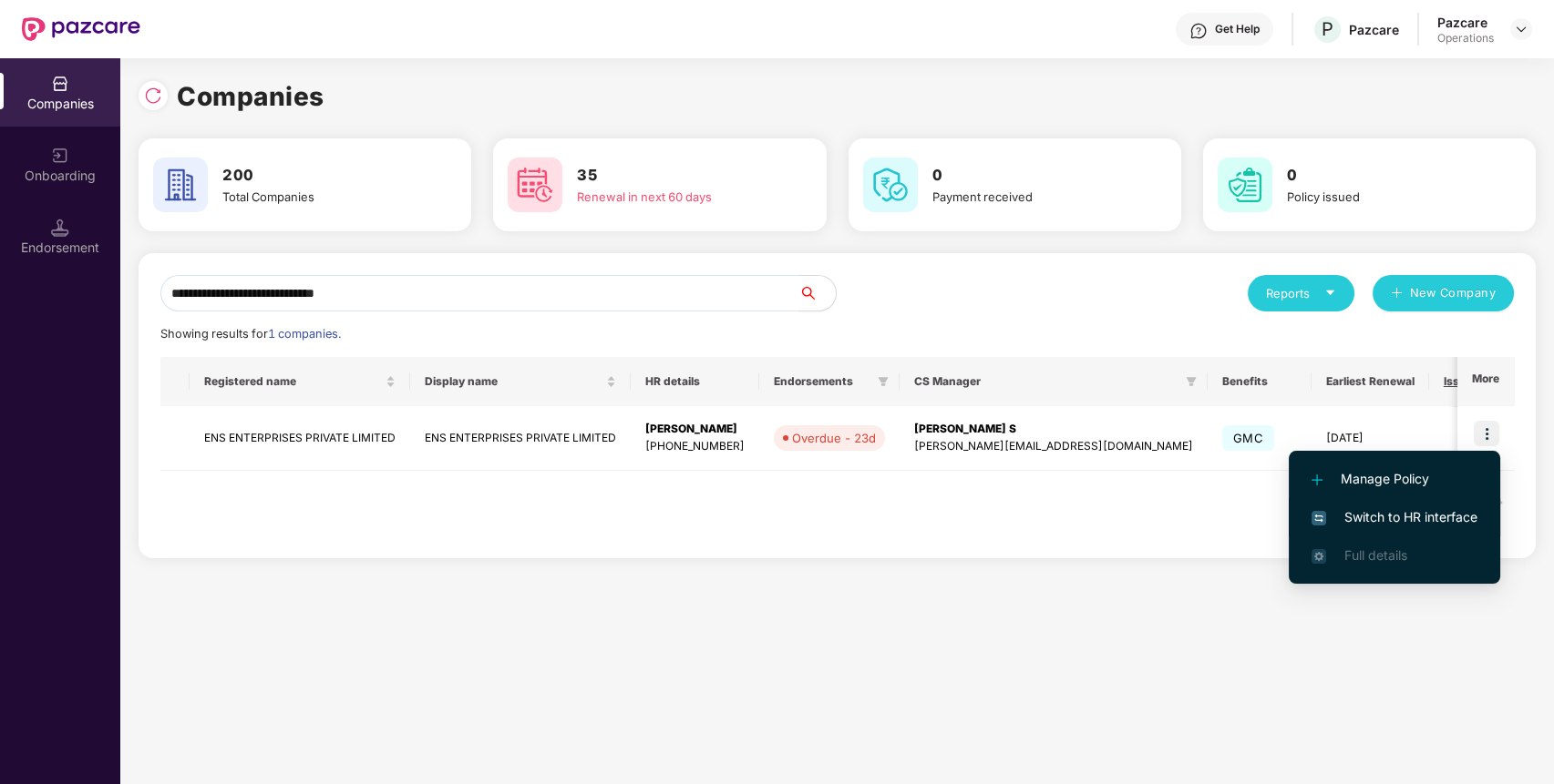
click at [1415, 525] on span "Switch to HR interface" at bounding box center [1395, 518] width 166 height 20
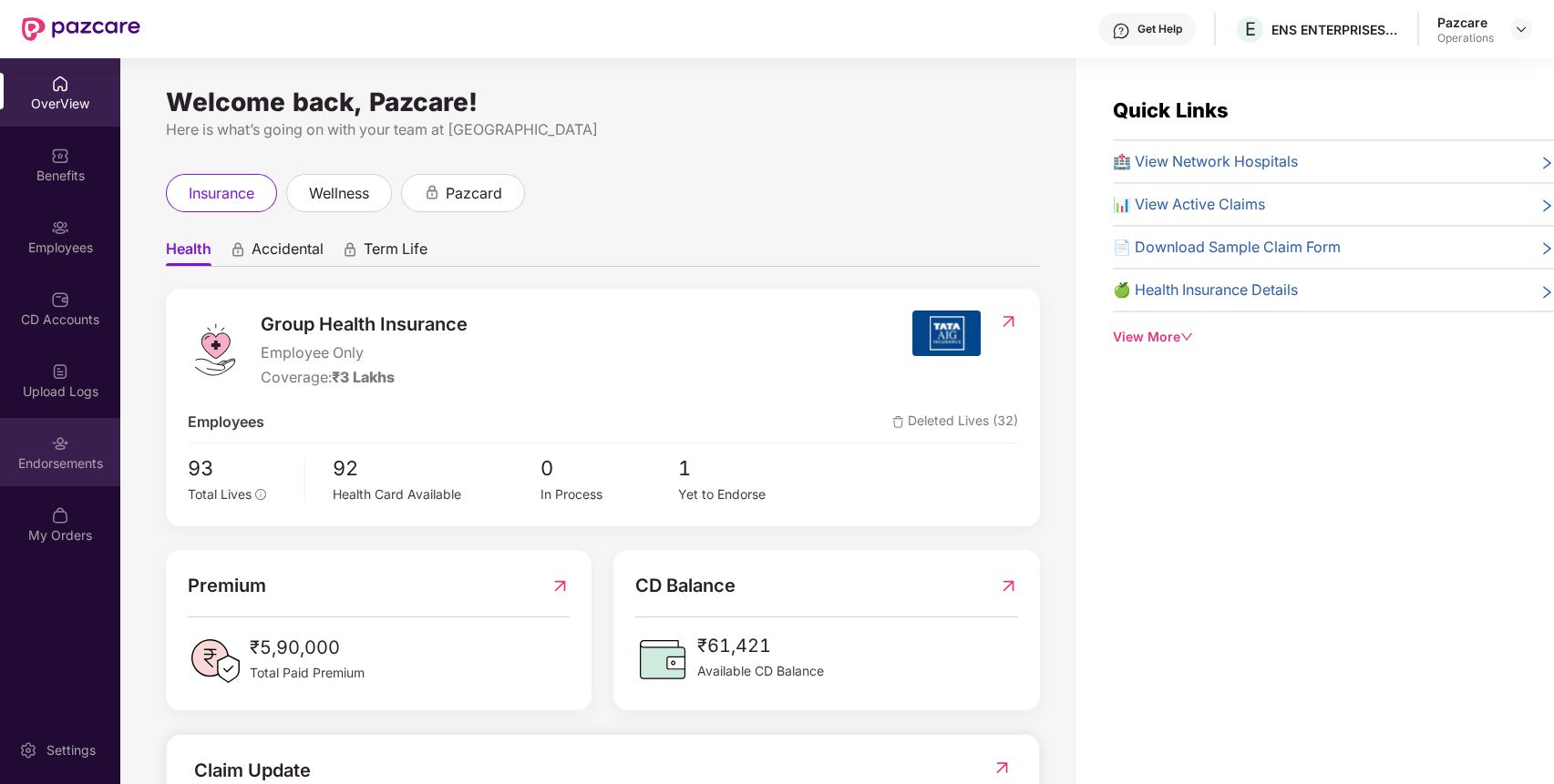
click at [45, 455] on div "Endorsements" at bounding box center [60, 464] width 121 height 19
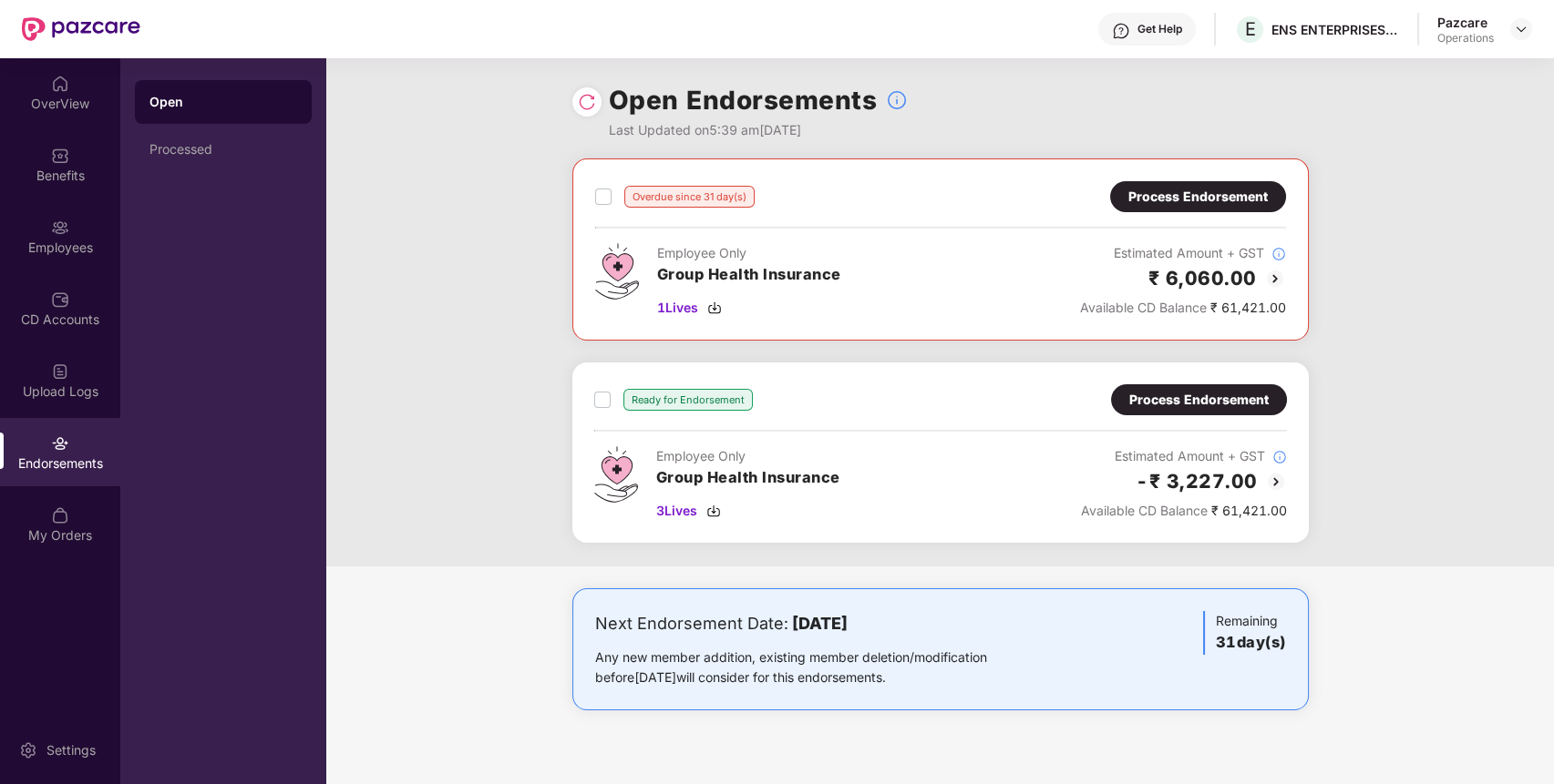
click at [1159, 196] on div "Process Endorsement" at bounding box center [1198, 197] width 139 height 20
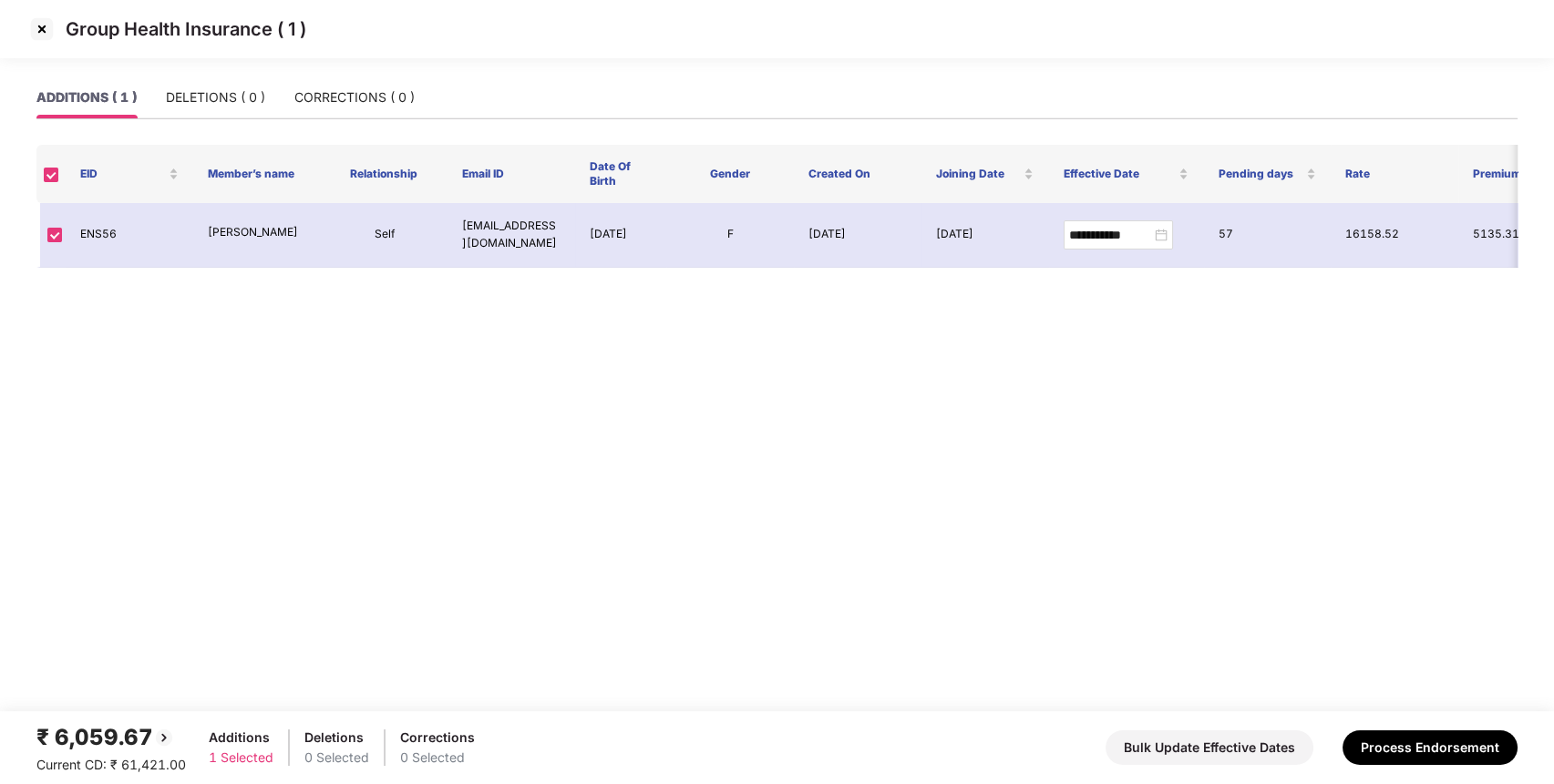
click at [39, 29] on img at bounding box center [41, 29] width 29 height 29
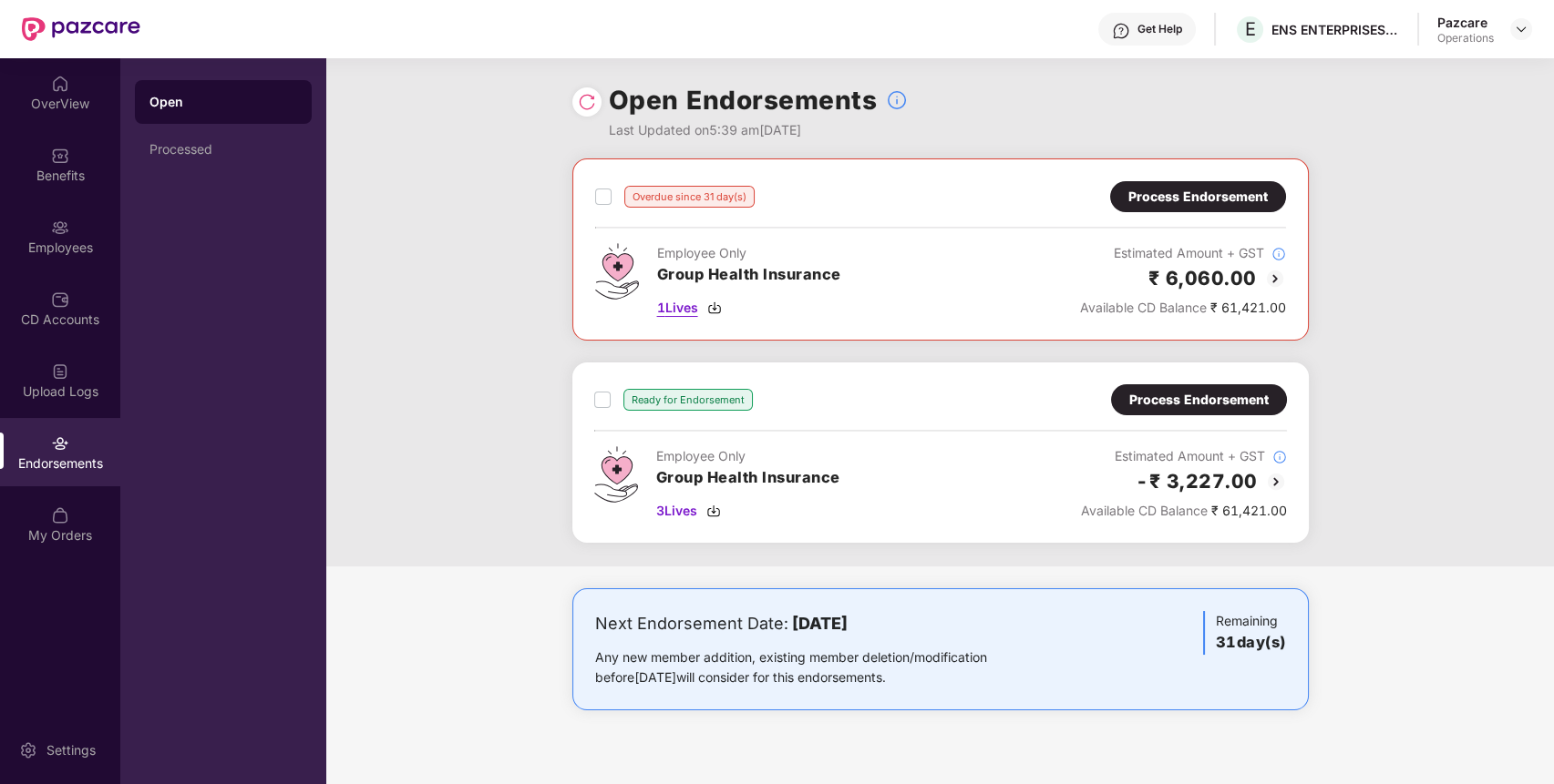
click at [672, 311] on span "1 Lives" at bounding box center [678, 308] width 41 height 20
click at [679, 509] on span "3 Lives" at bounding box center [677, 512] width 41 height 20
click at [677, 511] on span "3 Lives" at bounding box center [677, 512] width 41 height 20
click at [664, 511] on span "3 Lives" at bounding box center [677, 512] width 41 height 20
click at [1264, 405] on div "Process Endorsement" at bounding box center [1199, 400] width 139 height 20
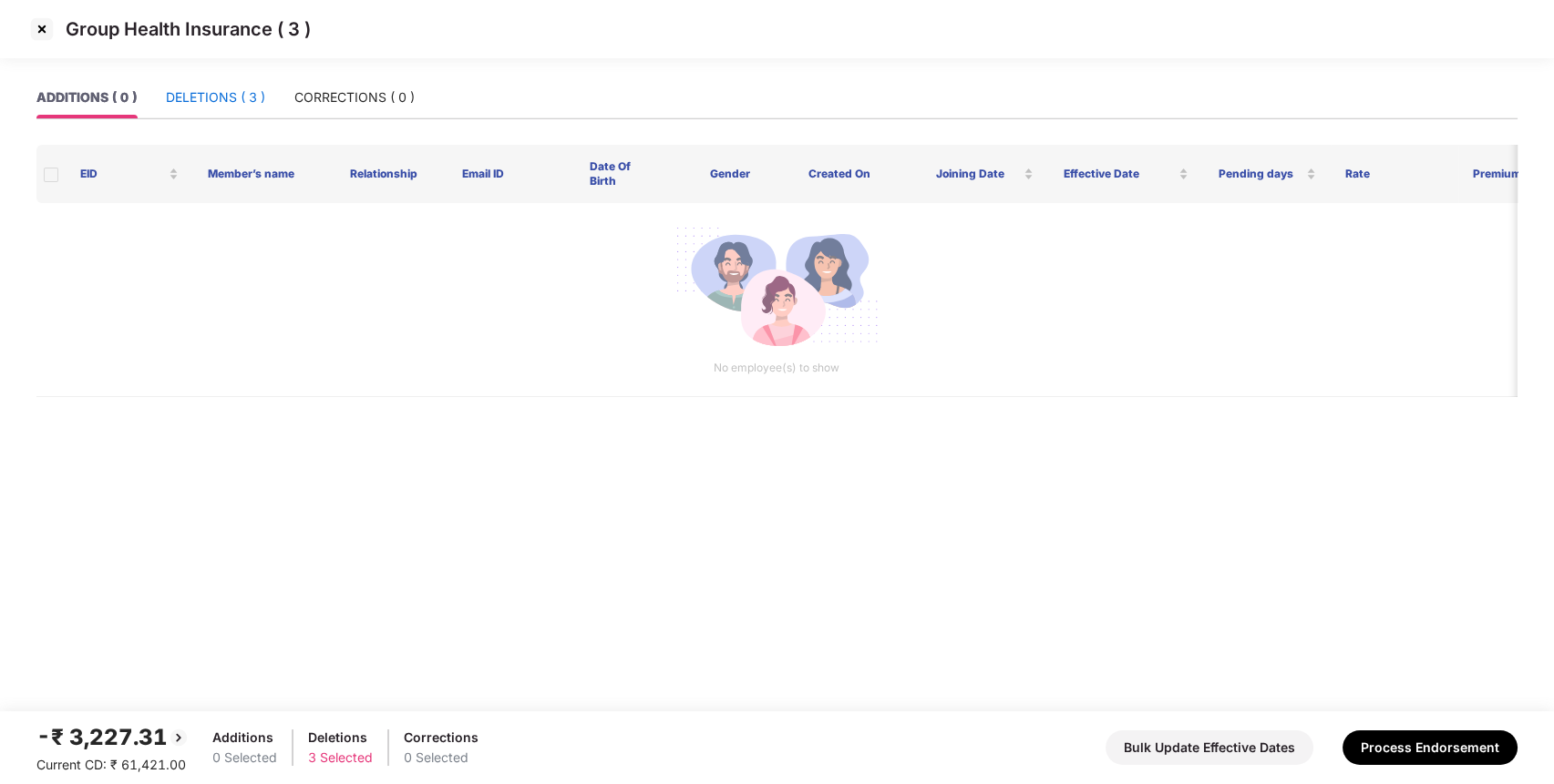
click at [243, 101] on div "DELETIONS ( 3 )" at bounding box center [215, 97] width 99 height 20
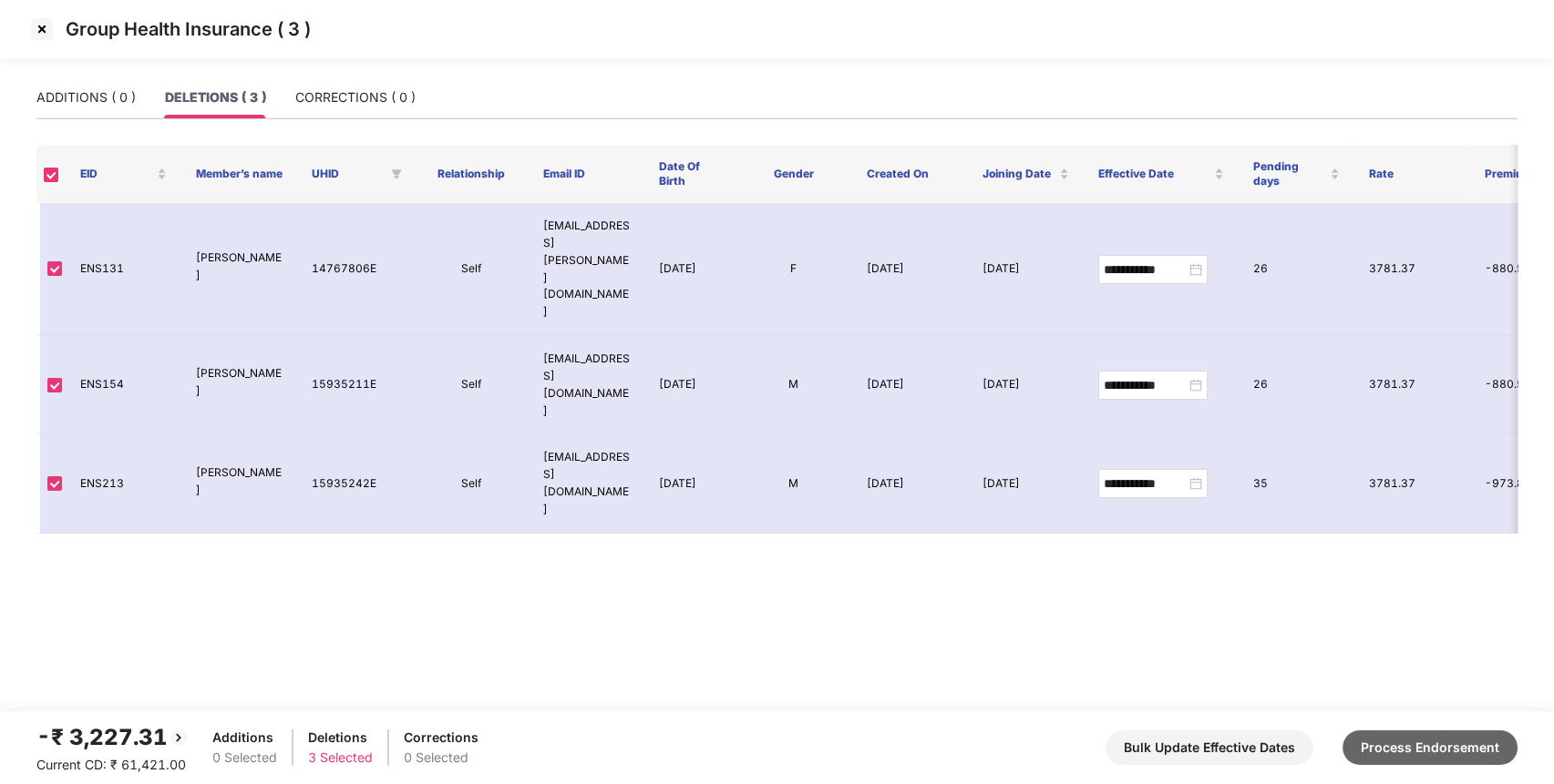
click at [1424, 732] on button "Process Endorsement" at bounding box center [1430, 747] width 175 height 34
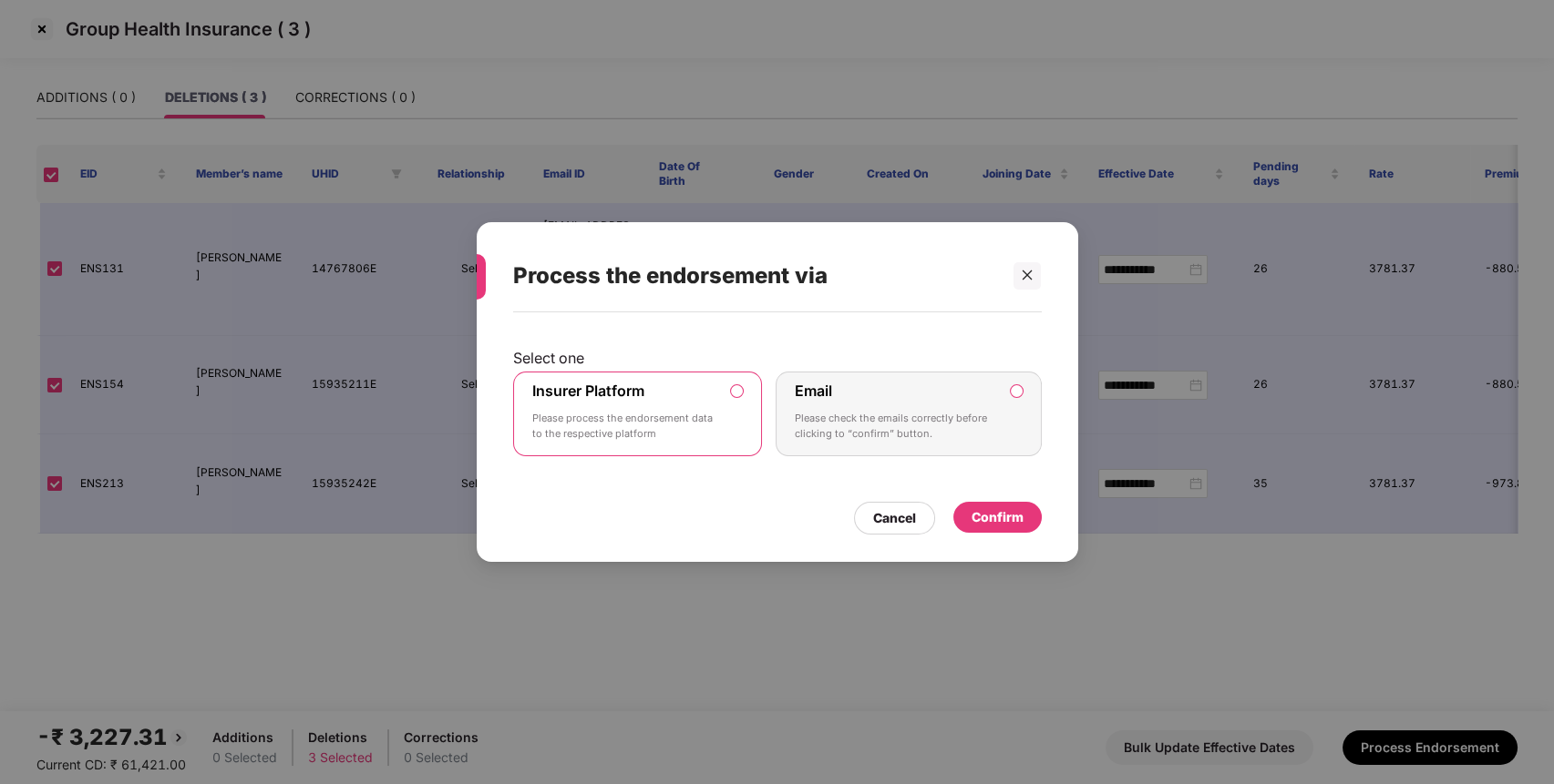
click at [1005, 523] on div "Confirm" at bounding box center [998, 518] width 52 height 20
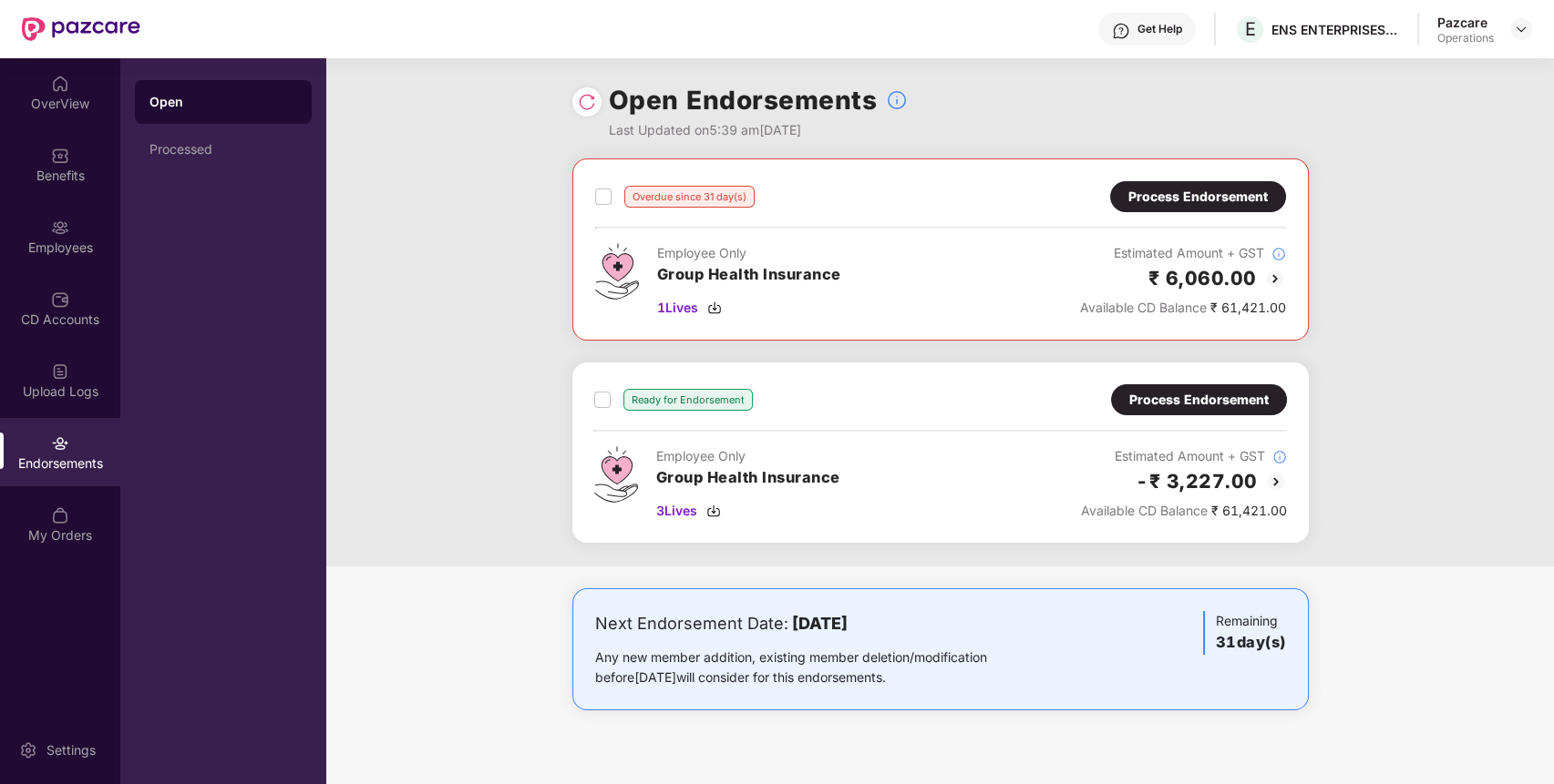
click at [586, 109] on img at bounding box center [587, 102] width 19 height 19
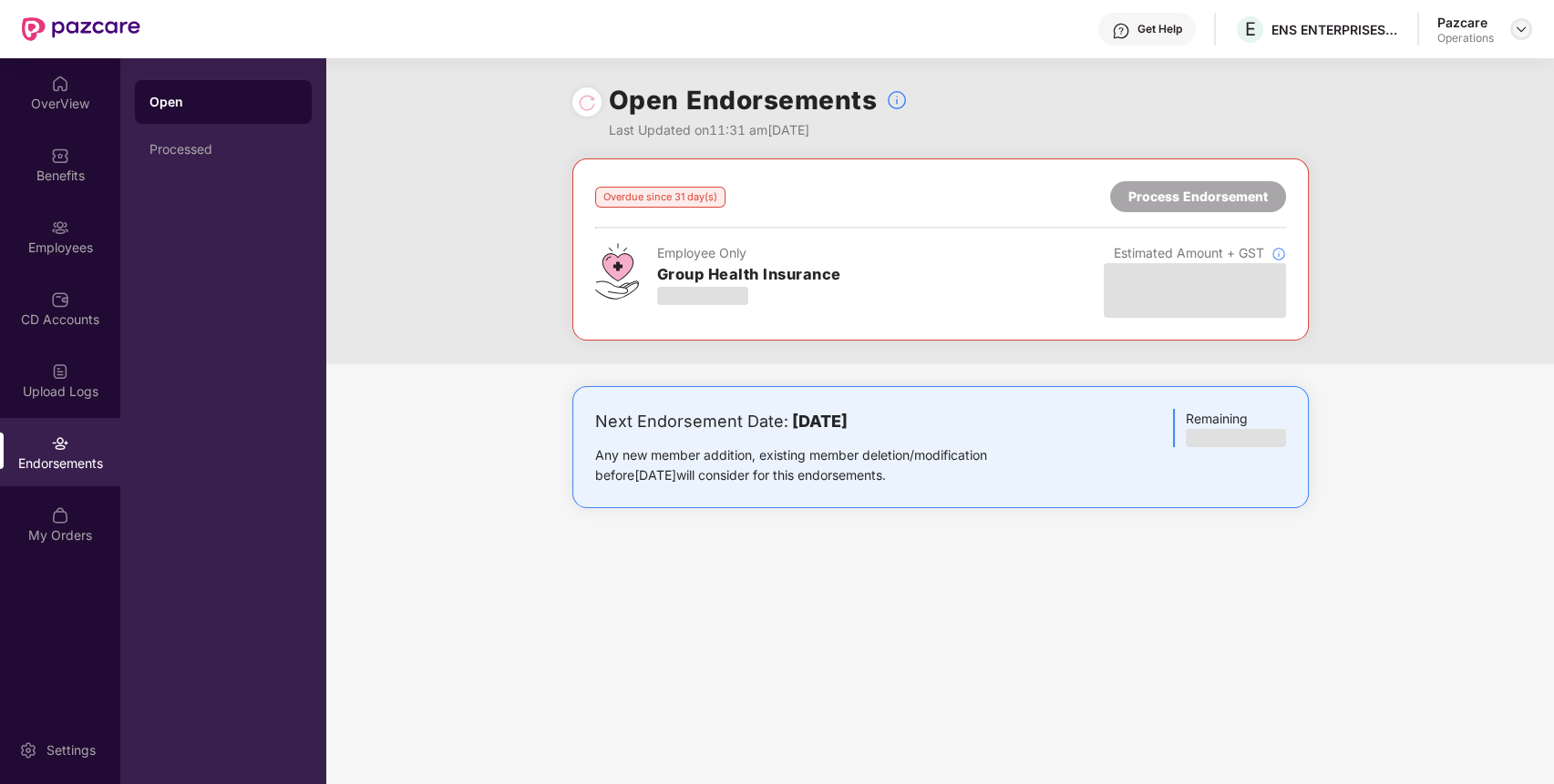
click at [1518, 36] on div at bounding box center [1522, 30] width 22 height 22
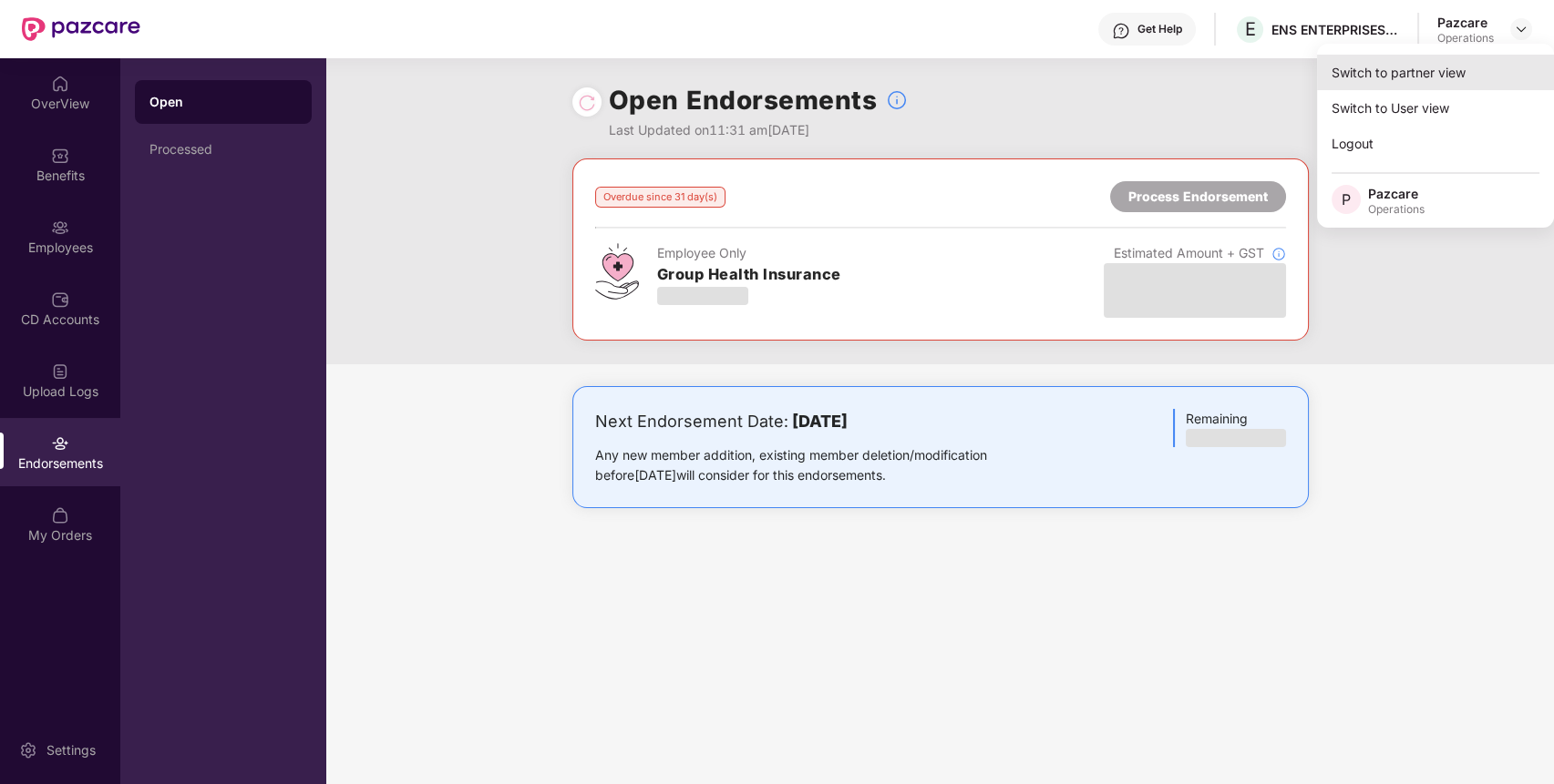
click at [1453, 76] on div "Switch to partner view" at bounding box center [1436, 72] width 237 height 35
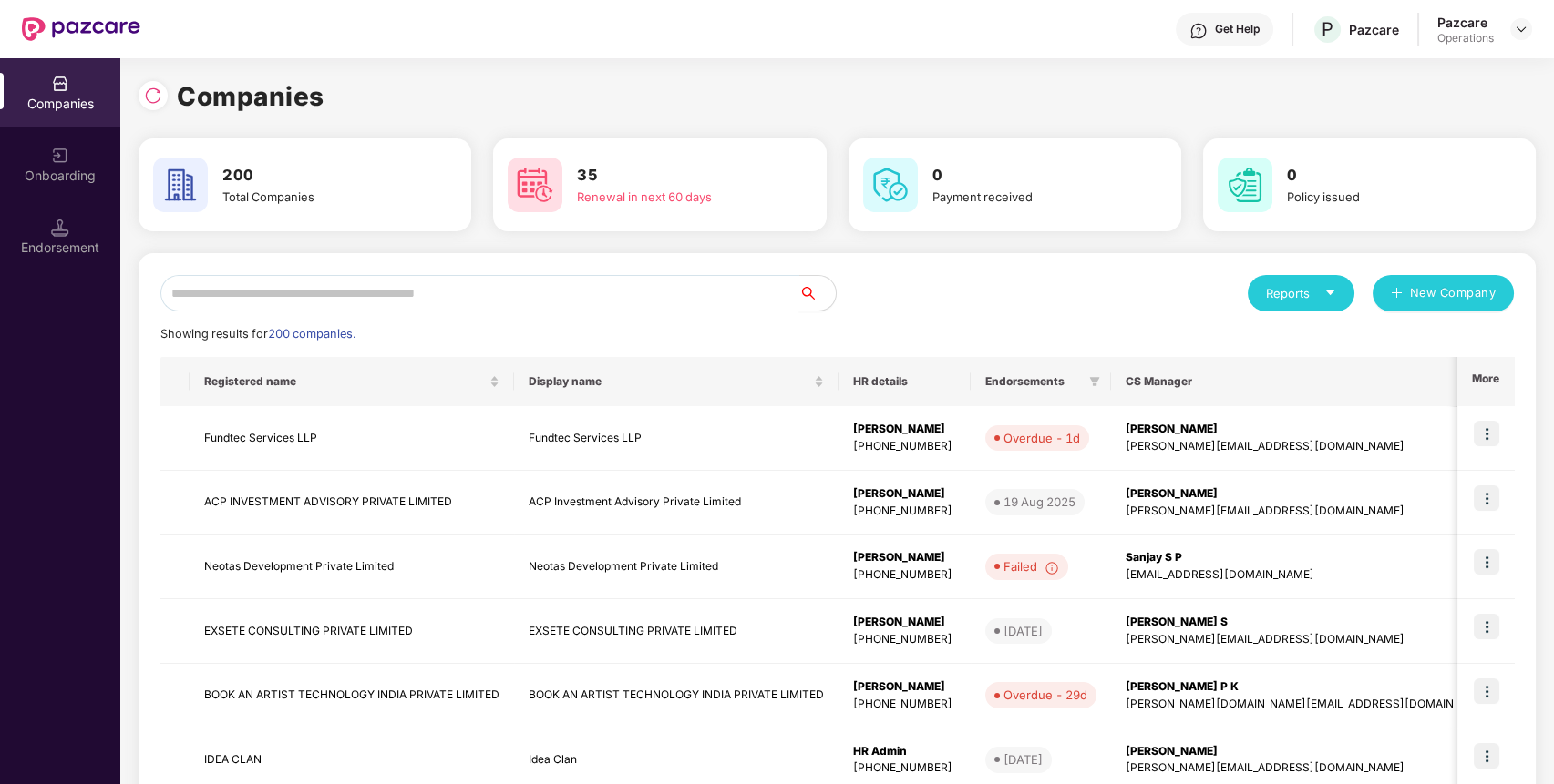
click at [508, 301] on input "text" at bounding box center [479, 293] width 639 height 36
paste input "**********"
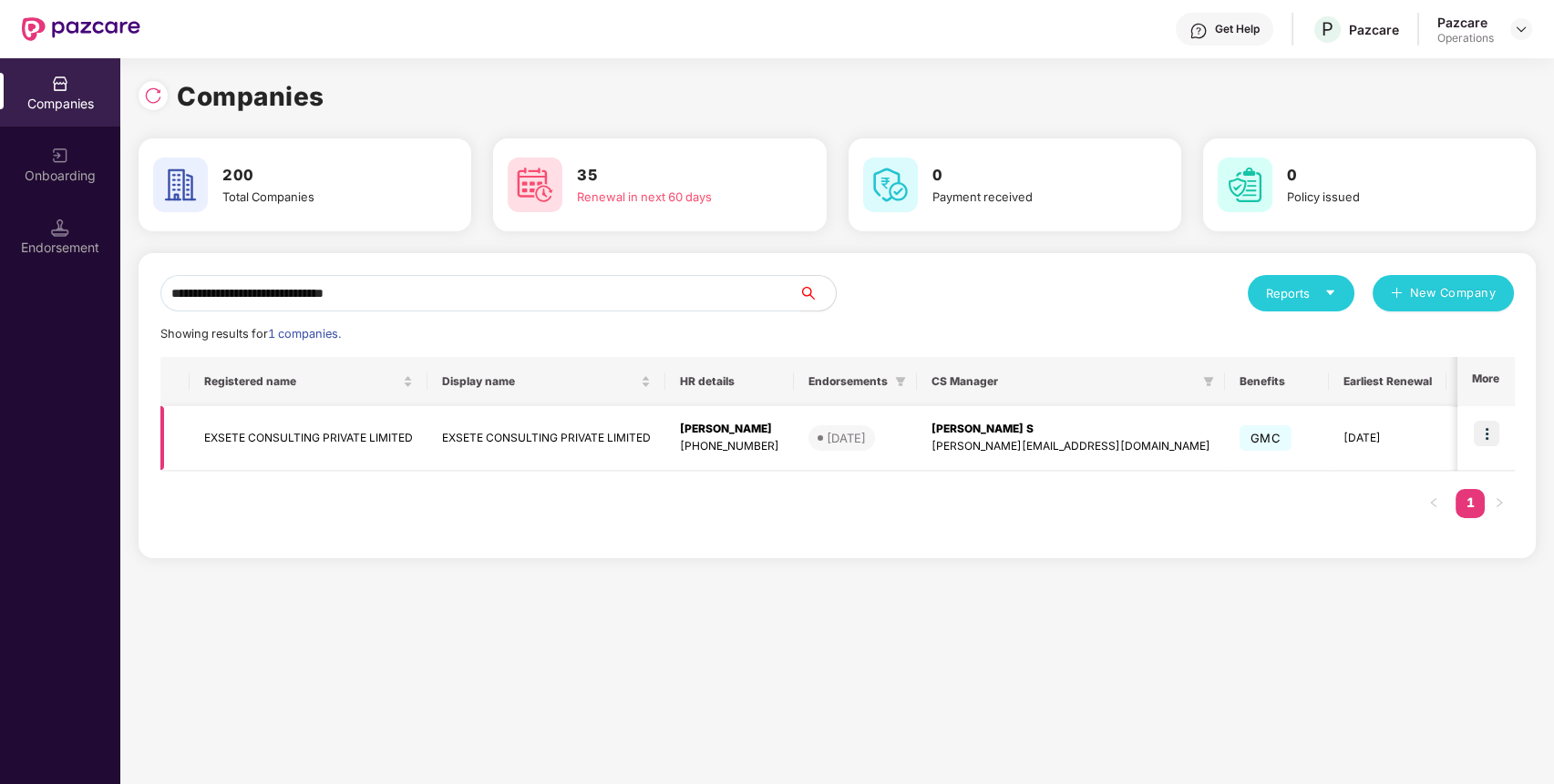
type input "**********"
click at [1497, 431] on img at bounding box center [1487, 434] width 26 height 26
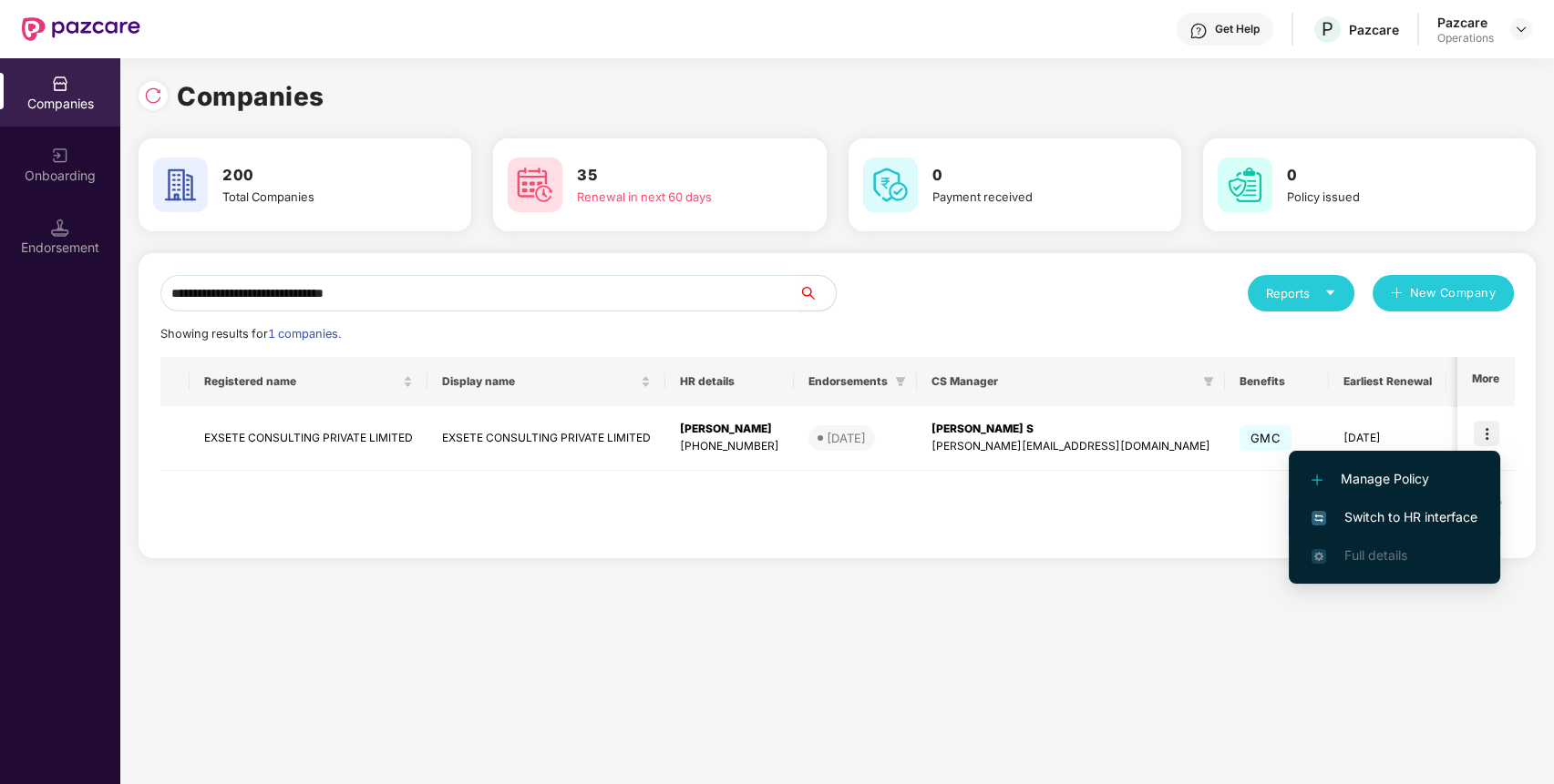
click at [1407, 512] on span "Switch to HR interface" at bounding box center [1395, 518] width 166 height 20
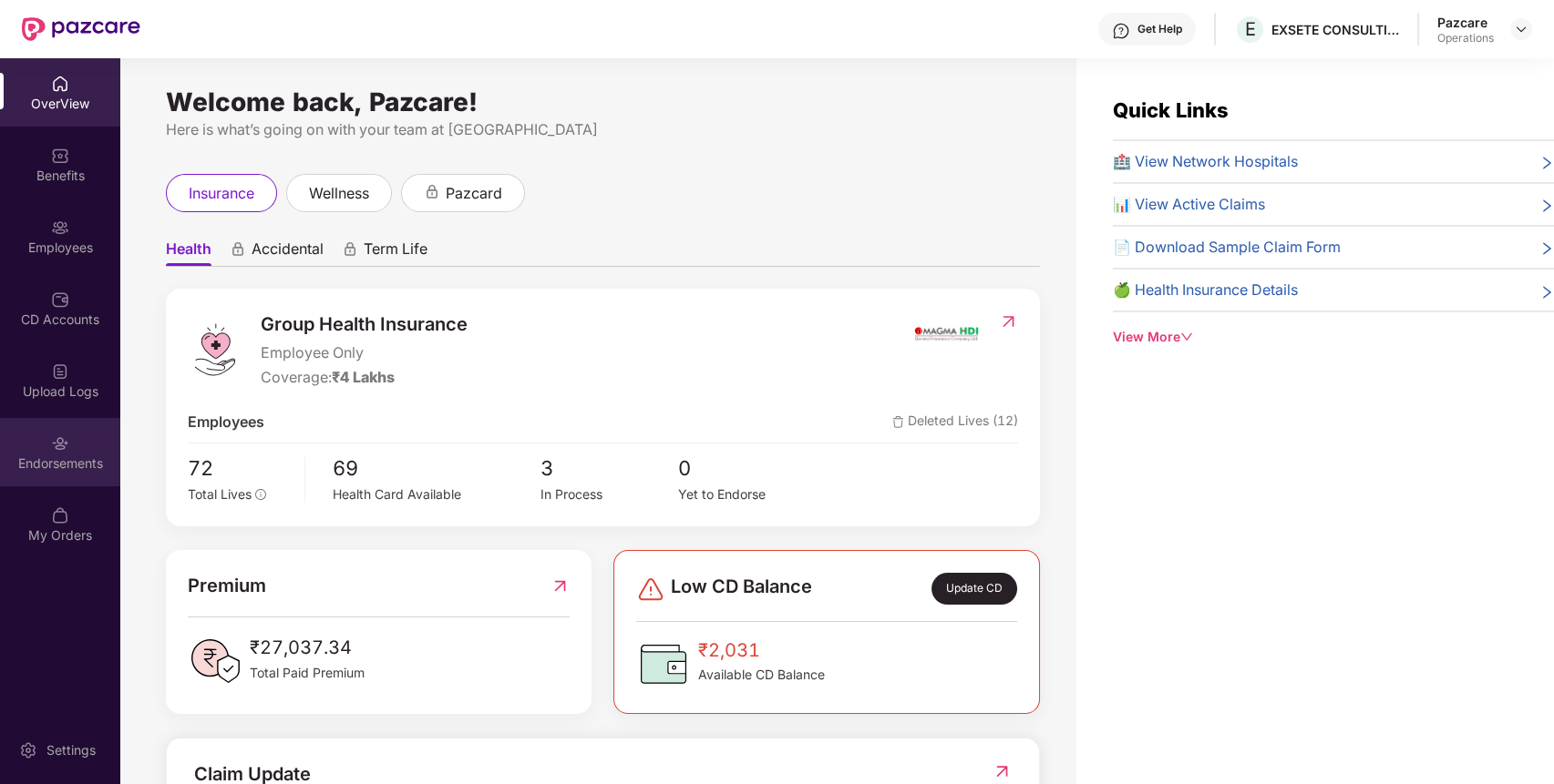
click at [88, 455] on div "Endorsements" at bounding box center [60, 464] width 121 height 19
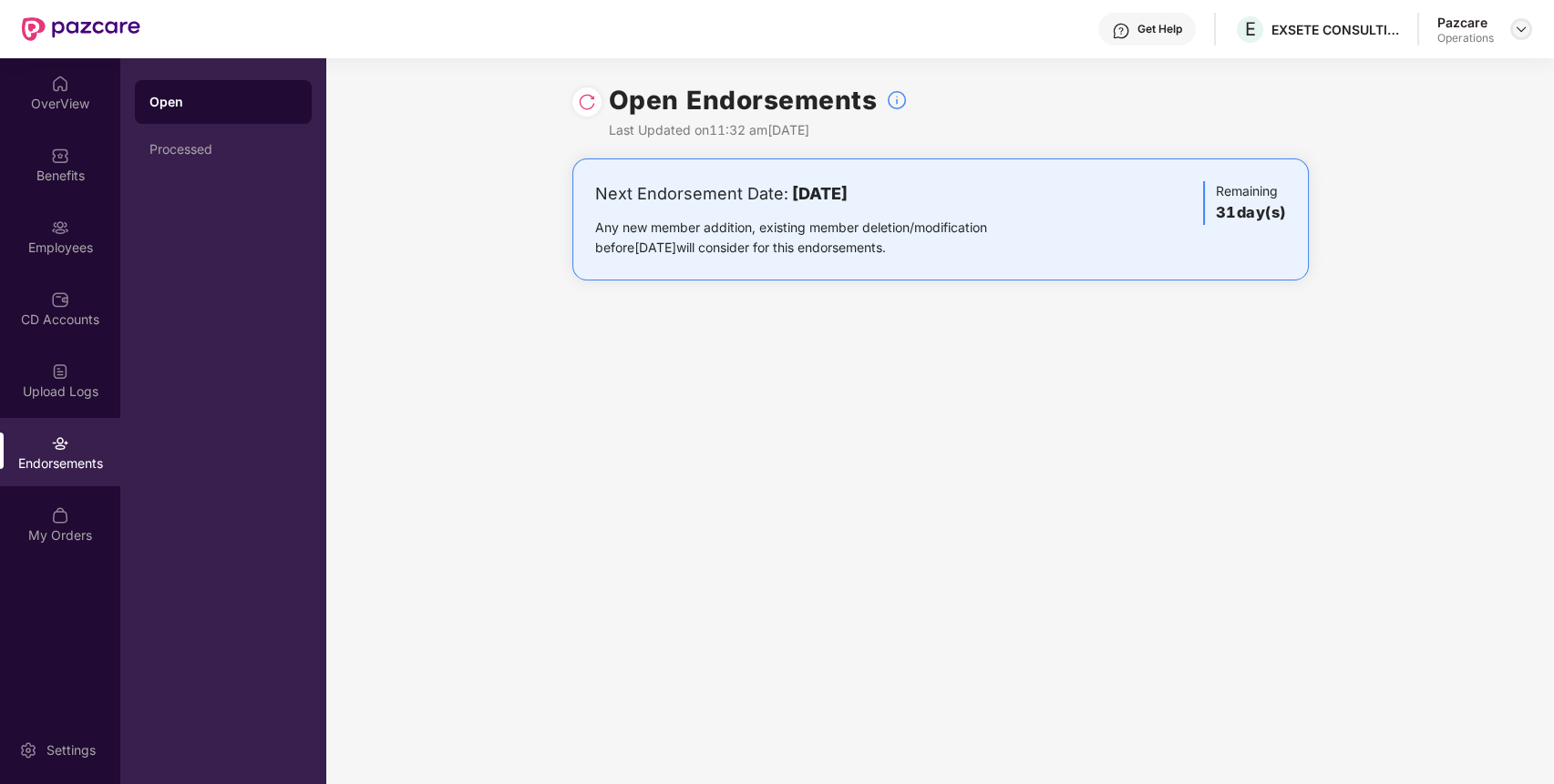
click at [1525, 30] on img at bounding box center [1522, 30] width 15 height 15
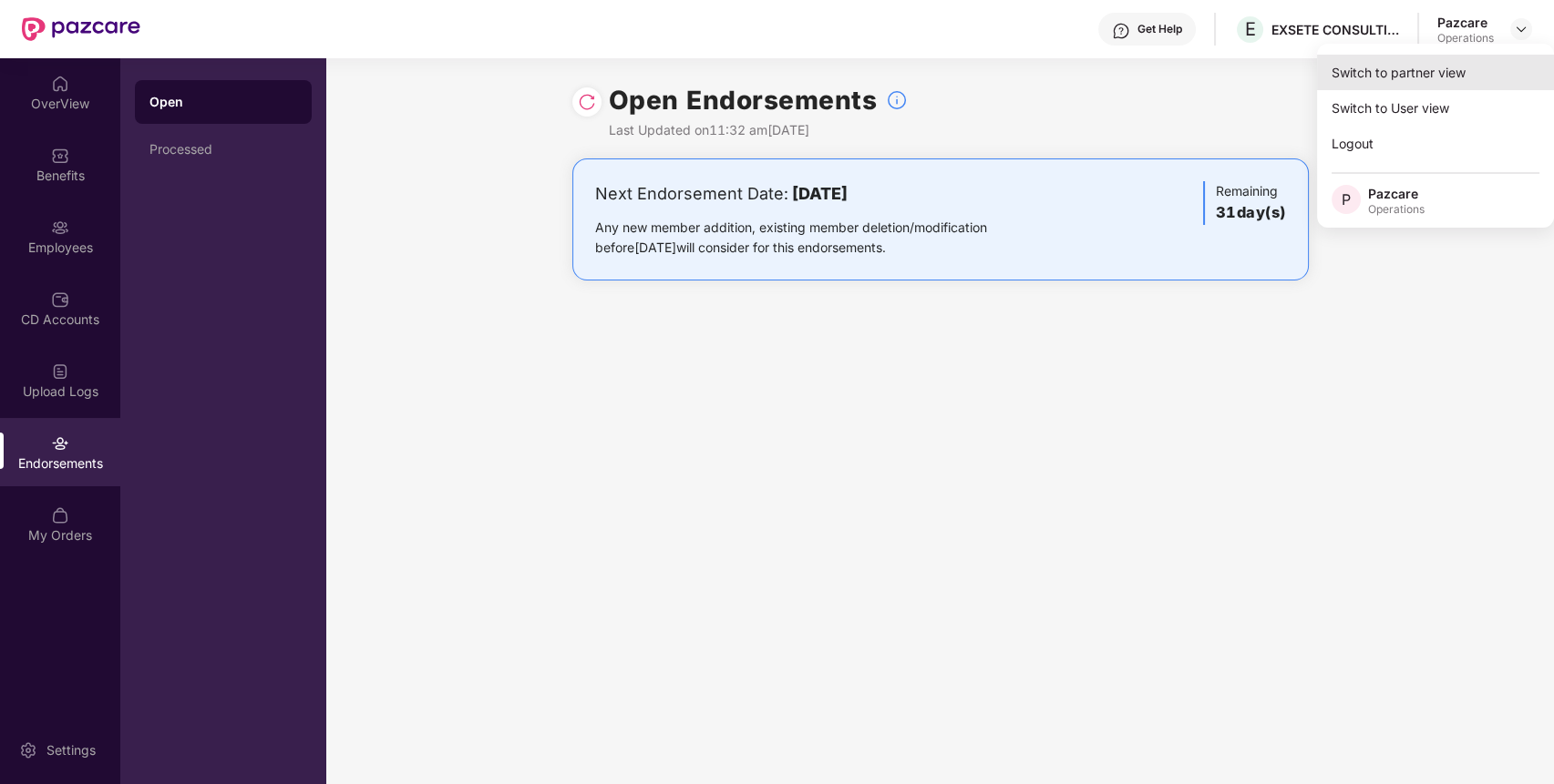
click at [1458, 66] on div "Switch to partner view" at bounding box center [1436, 72] width 237 height 35
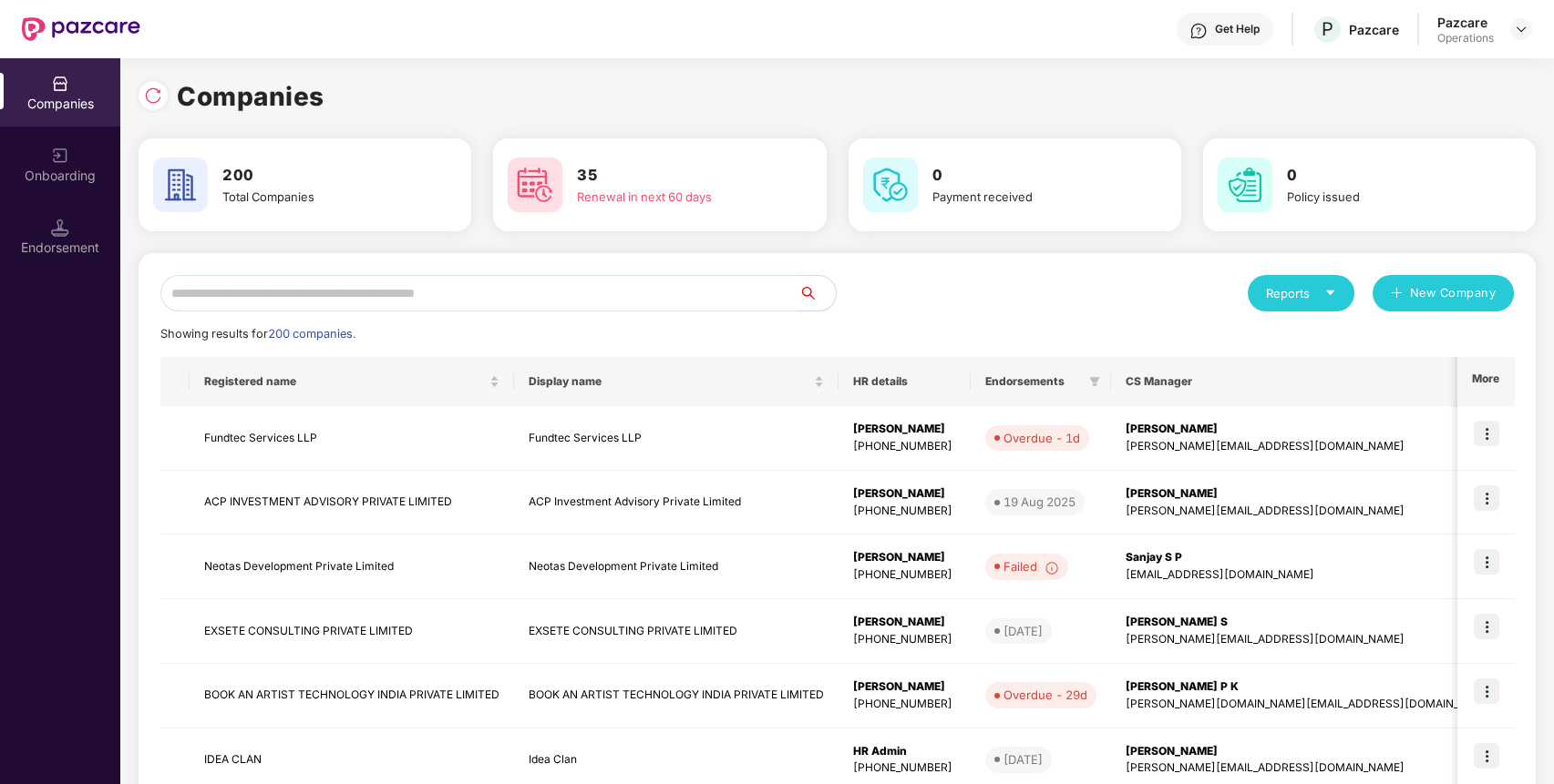
click at [685, 297] on input "text" at bounding box center [479, 293] width 639 height 36
paste input "********"
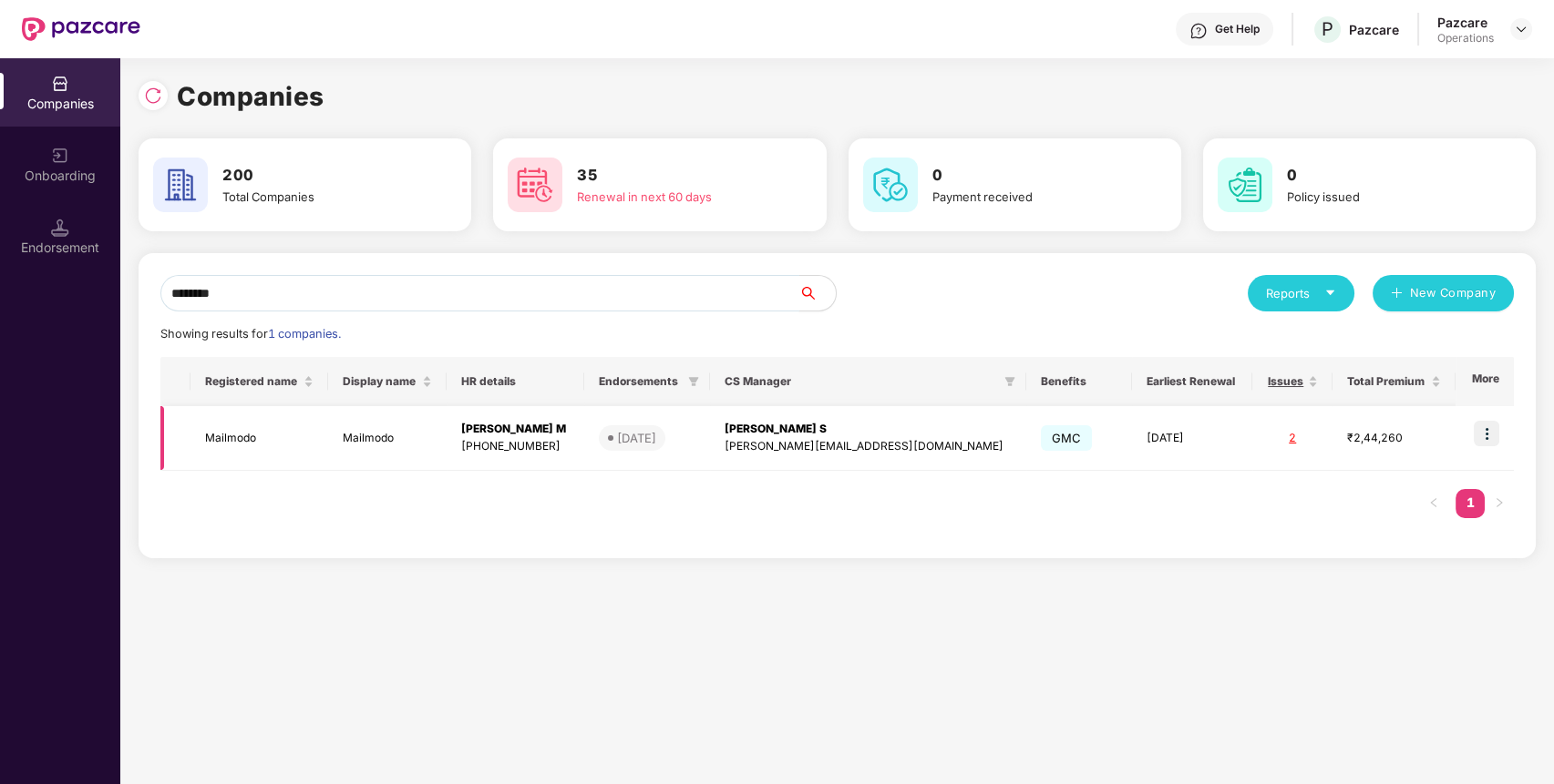
type input "********"
click at [1486, 437] on img at bounding box center [1487, 434] width 26 height 26
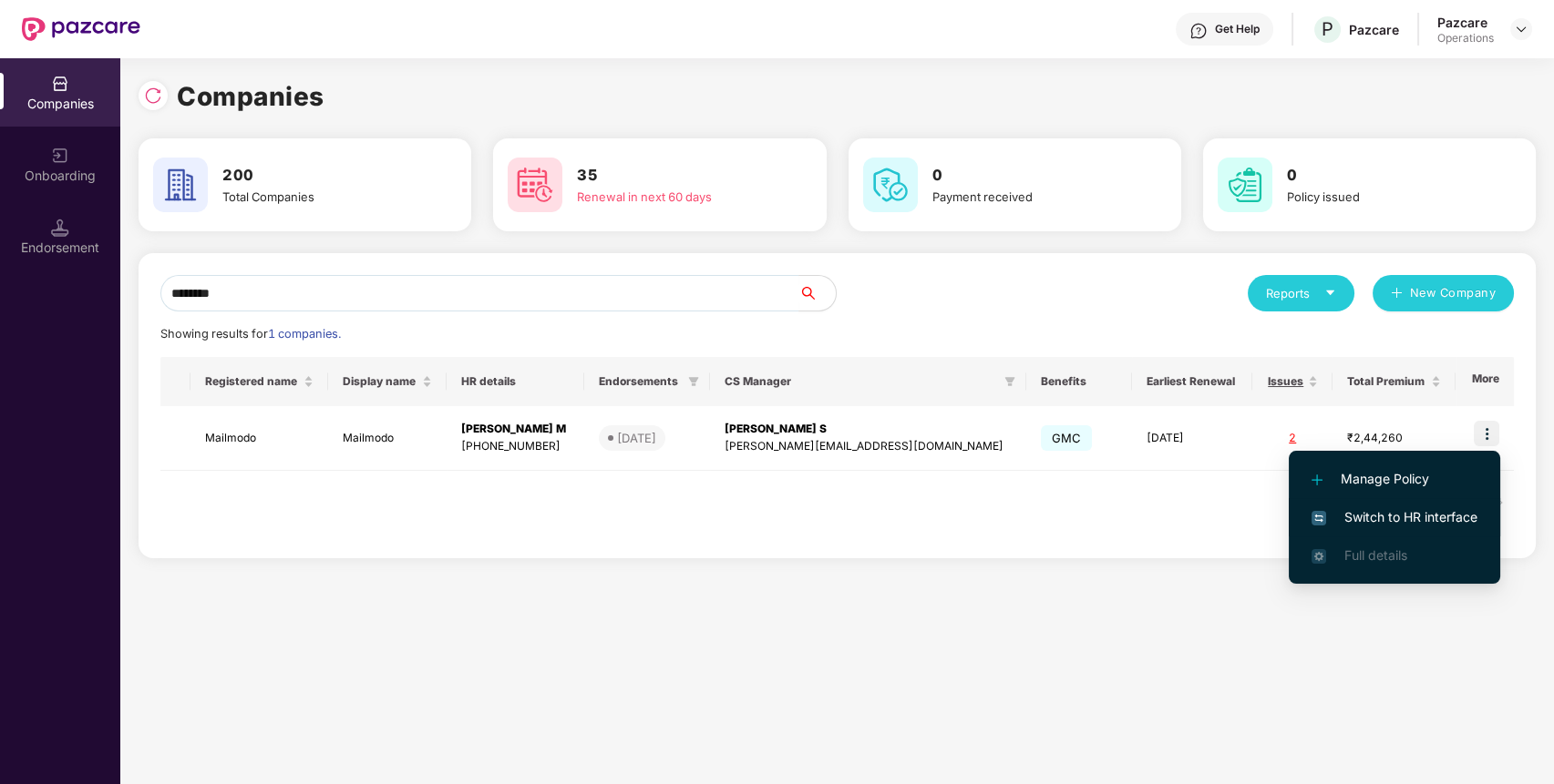
click at [1400, 512] on span "Switch to HR interface" at bounding box center [1395, 518] width 166 height 20
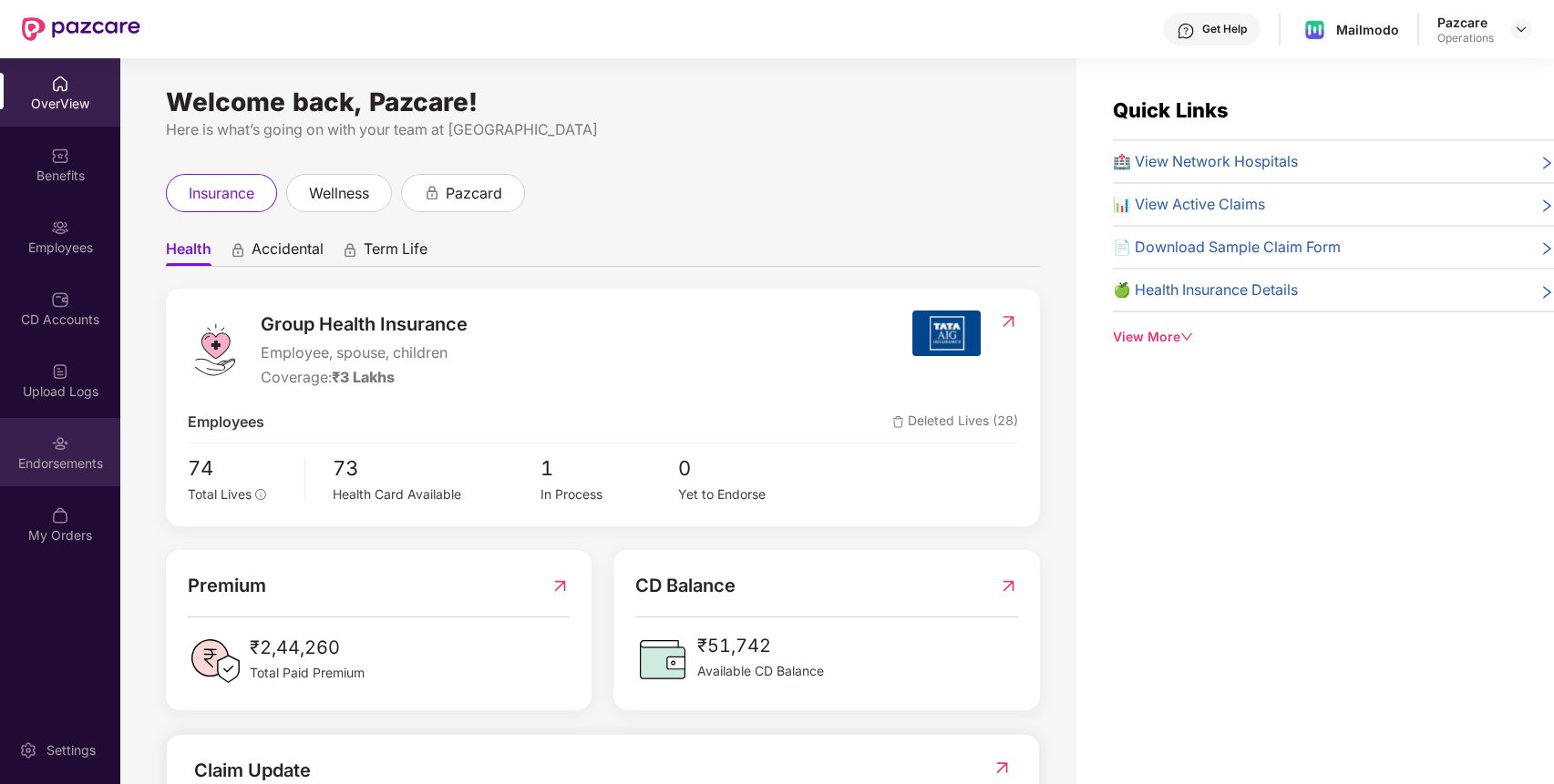
click at [40, 459] on div "Endorsements" at bounding box center [60, 464] width 121 height 19
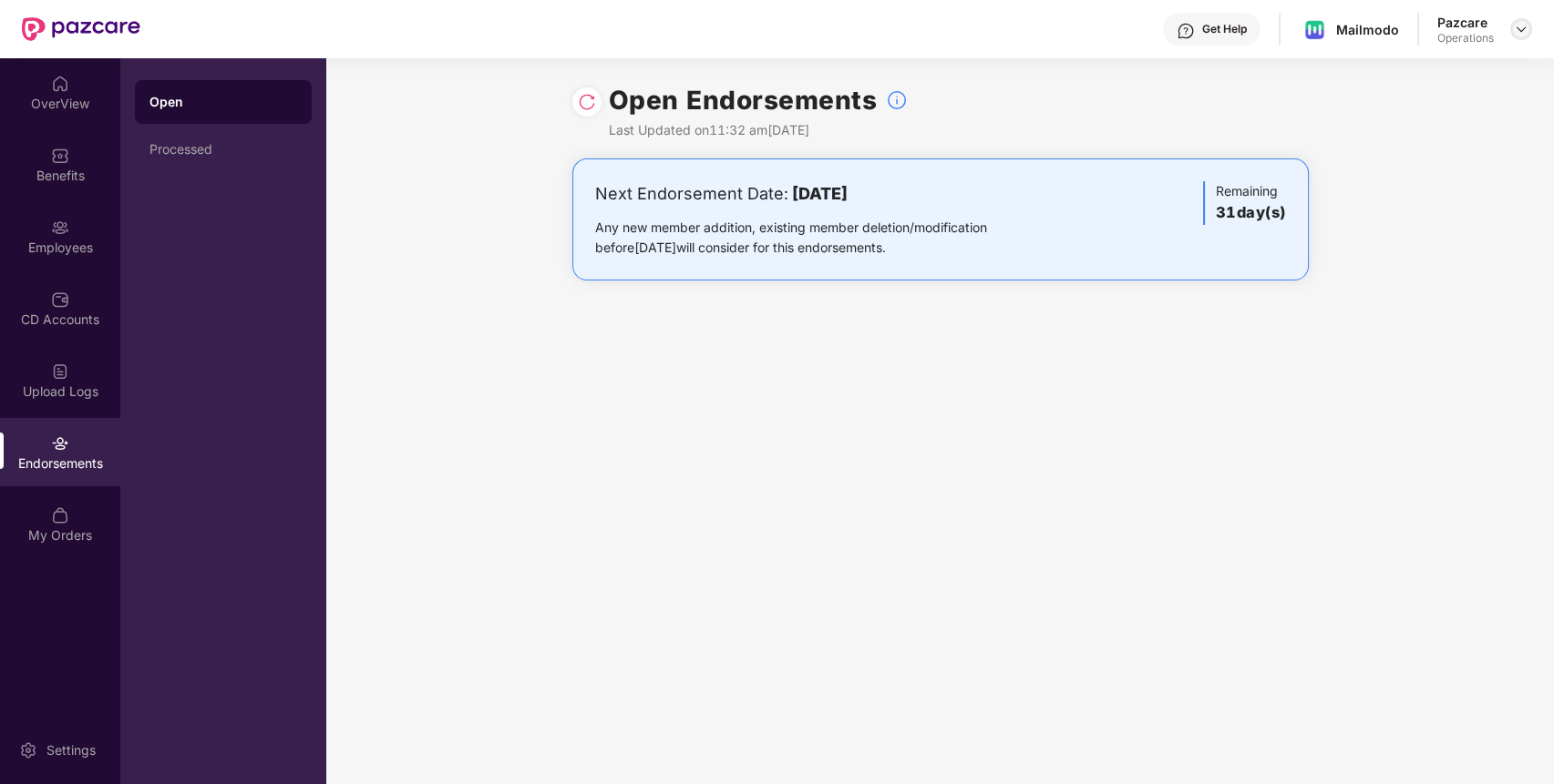
click at [1514, 33] on div at bounding box center [1522, 30] width 22 height 22
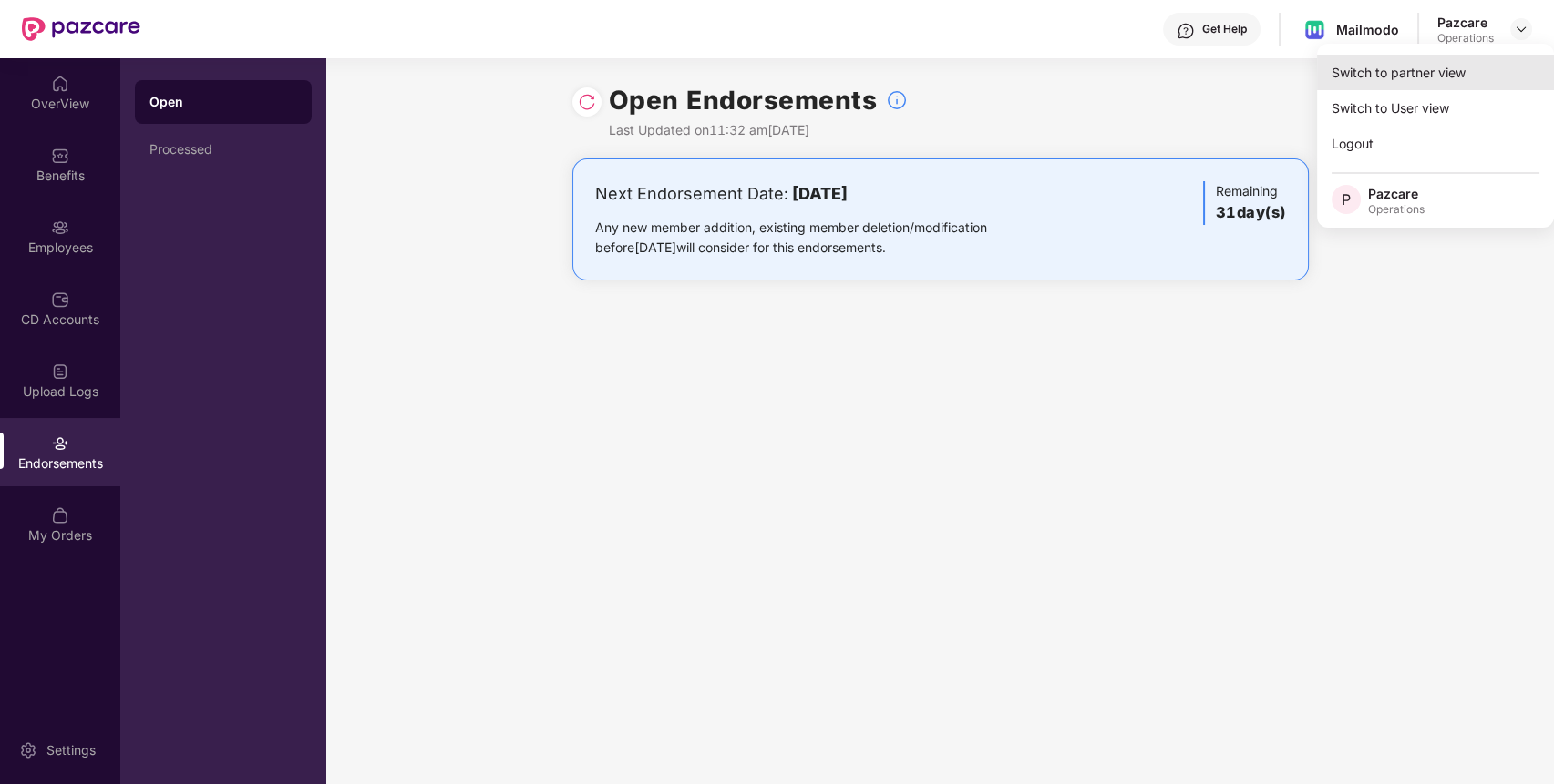
click at [1458, 81] on div "Switch to partner view" at bounding box center [1436, 72] width 237 height 35
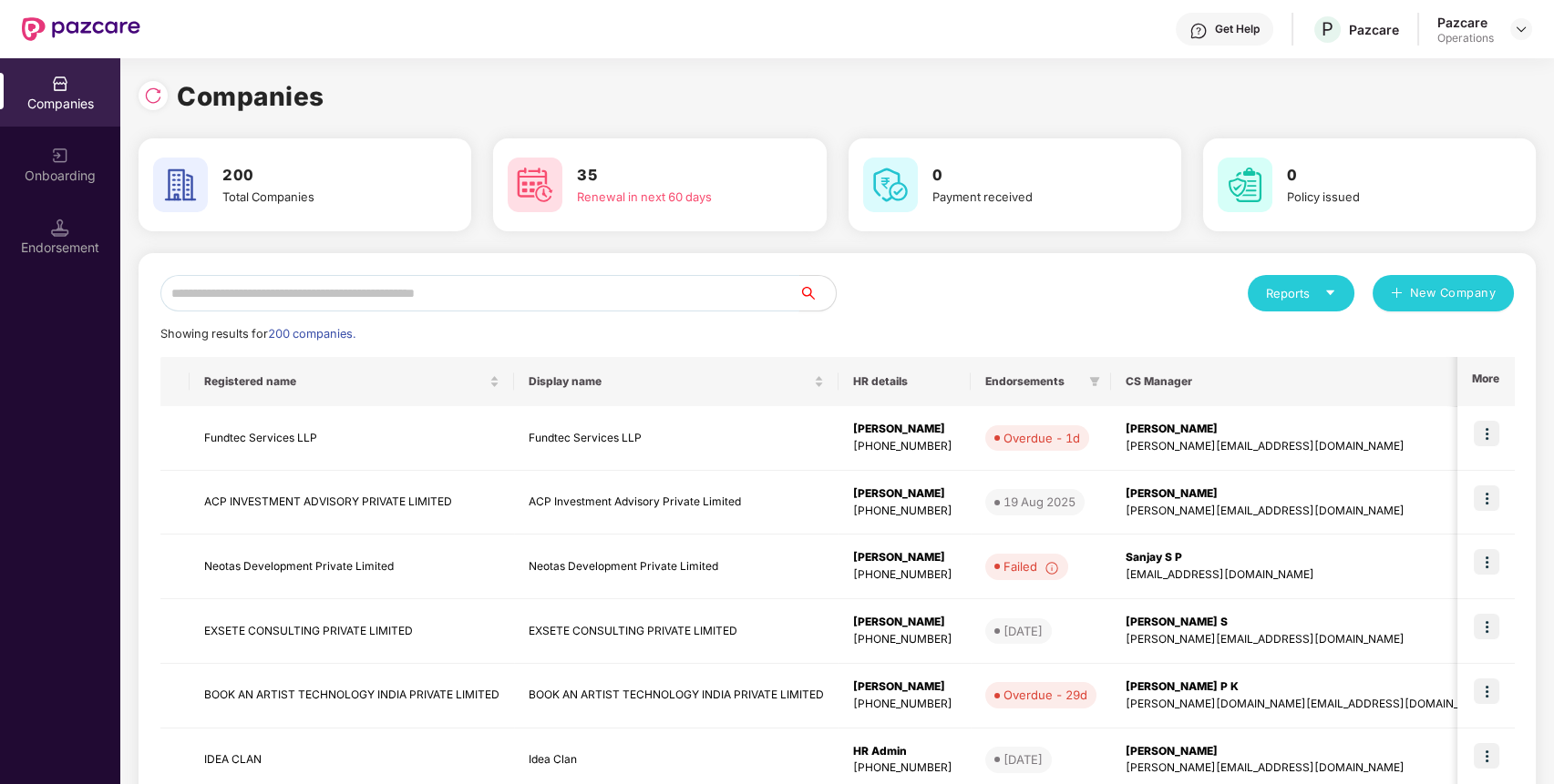
click at [550, 289] on input "text" at bounding box center [479, 293] width 639 height 36
type input "*"
paste input "**********"
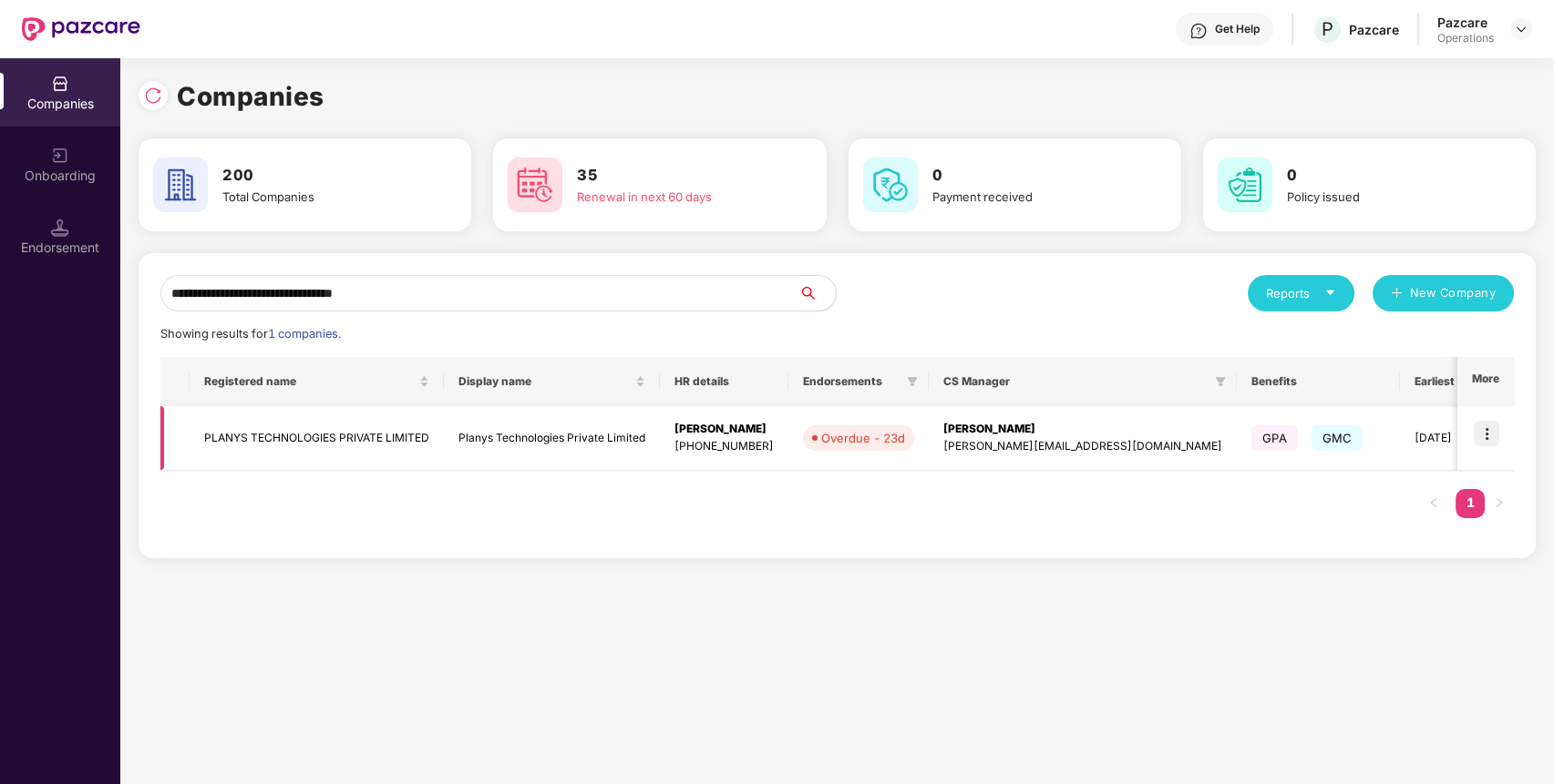
type input "**********"
click at [1496, 440] on img at bounding box center [1487, 434] width 26 height 26
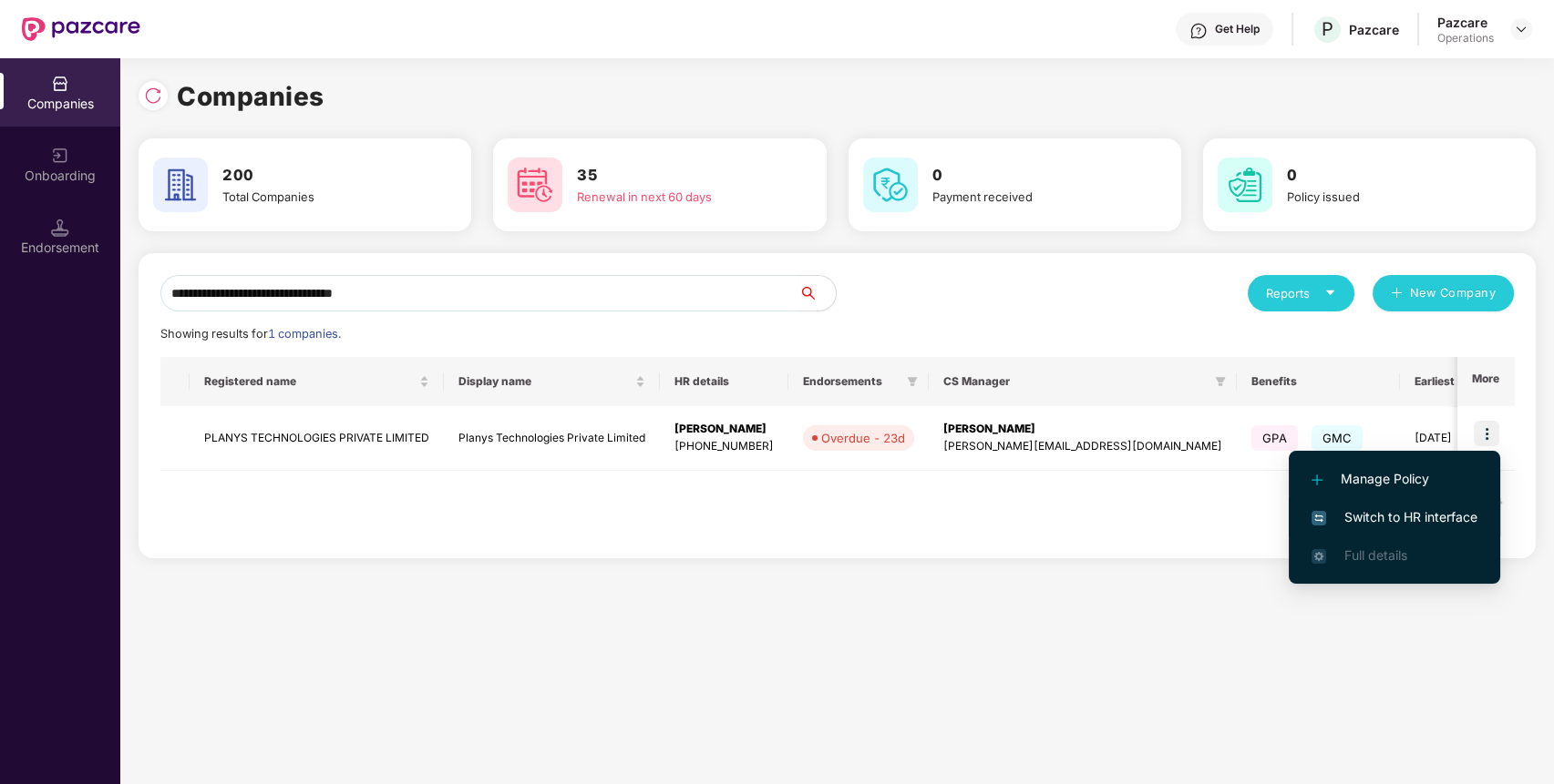
click at [1429, 515] on span "Switch to HR interface" at bounding box center [1395, 518] width 166 height 20
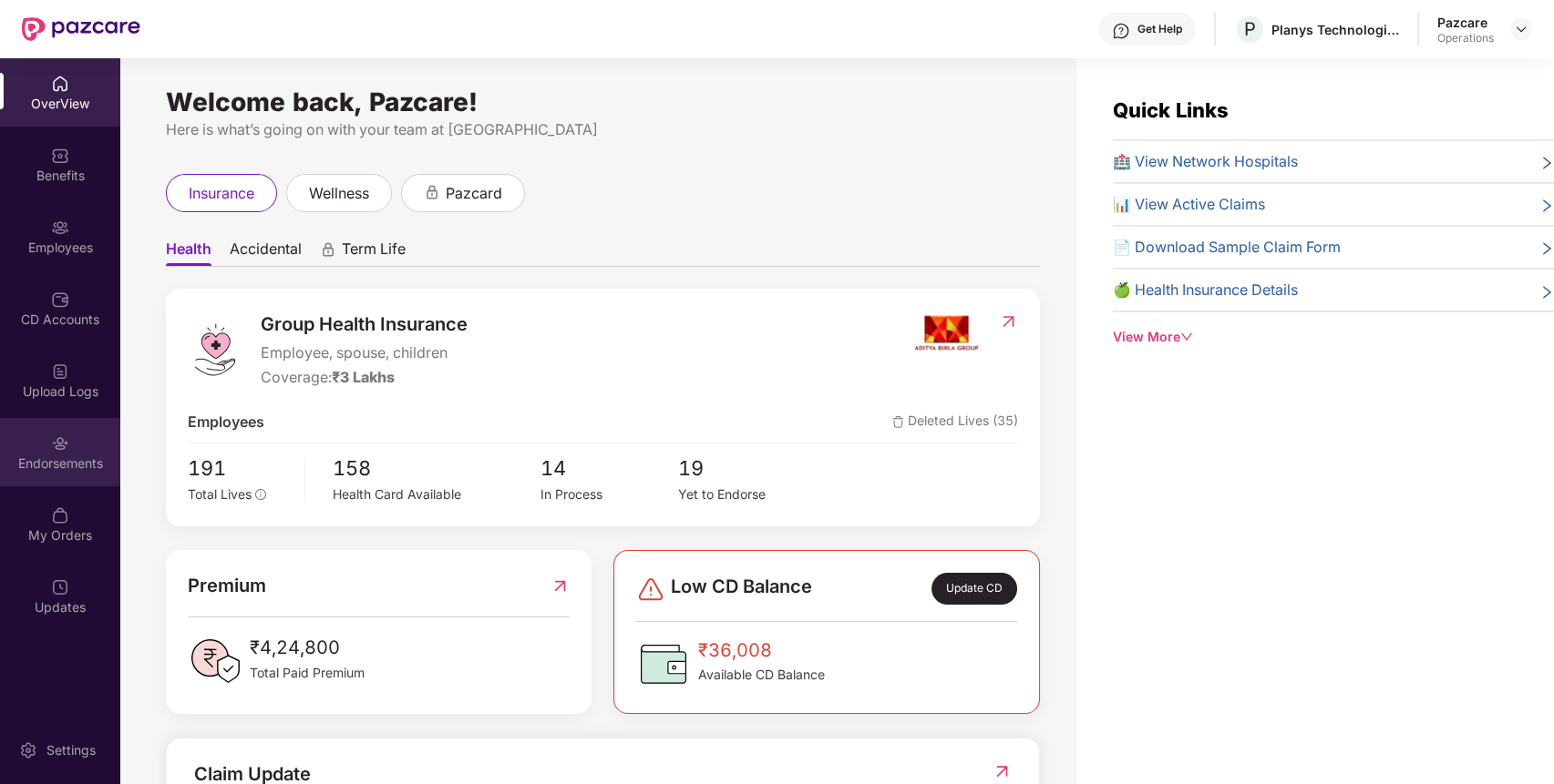
click at [82, 463] on div "Endorsements" at bounding box center [60, 464] width 121 height 19
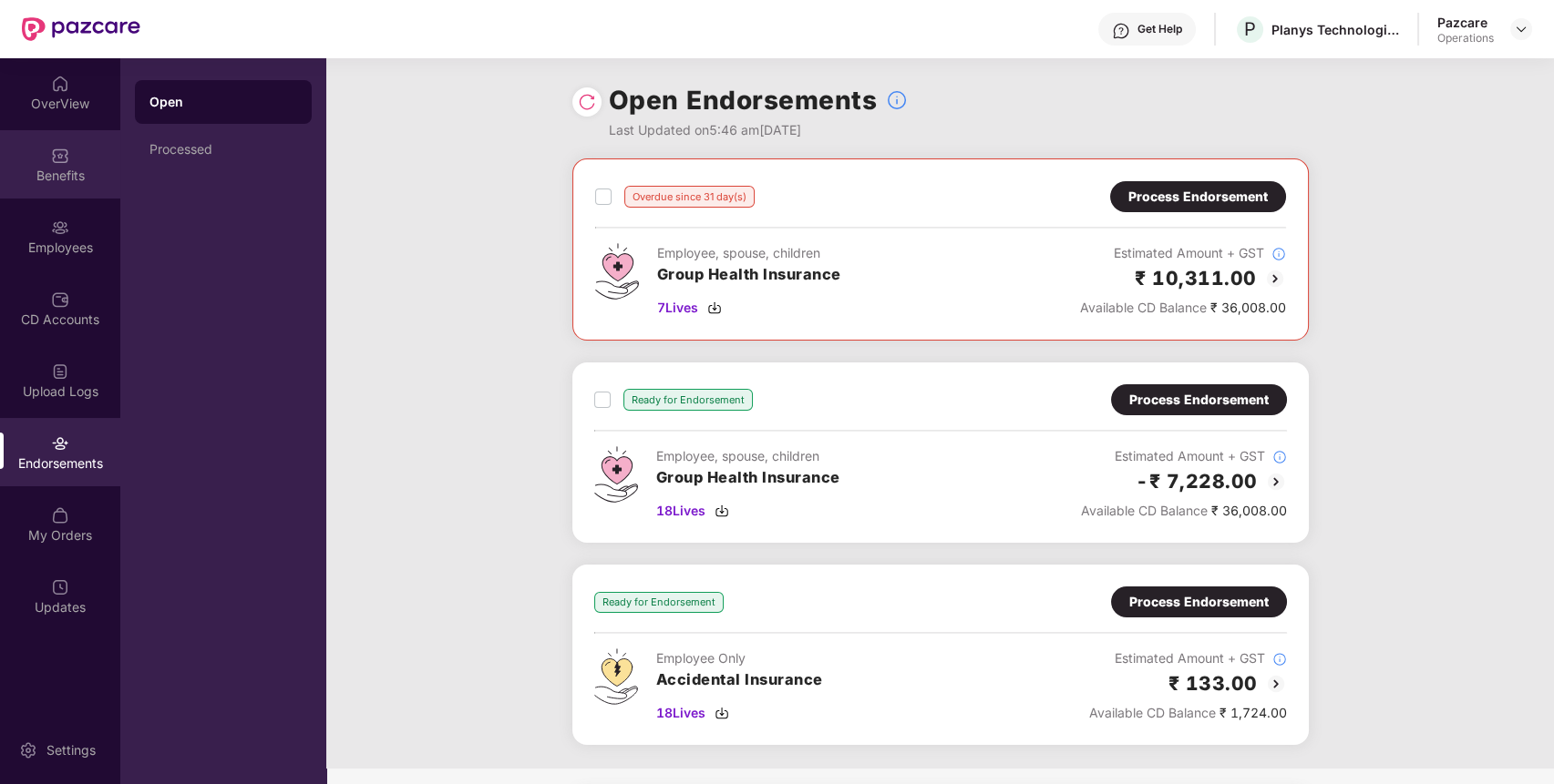
click at [12, 174] on div "Benefits" at bounding box center [60, 176] width 121 height 19
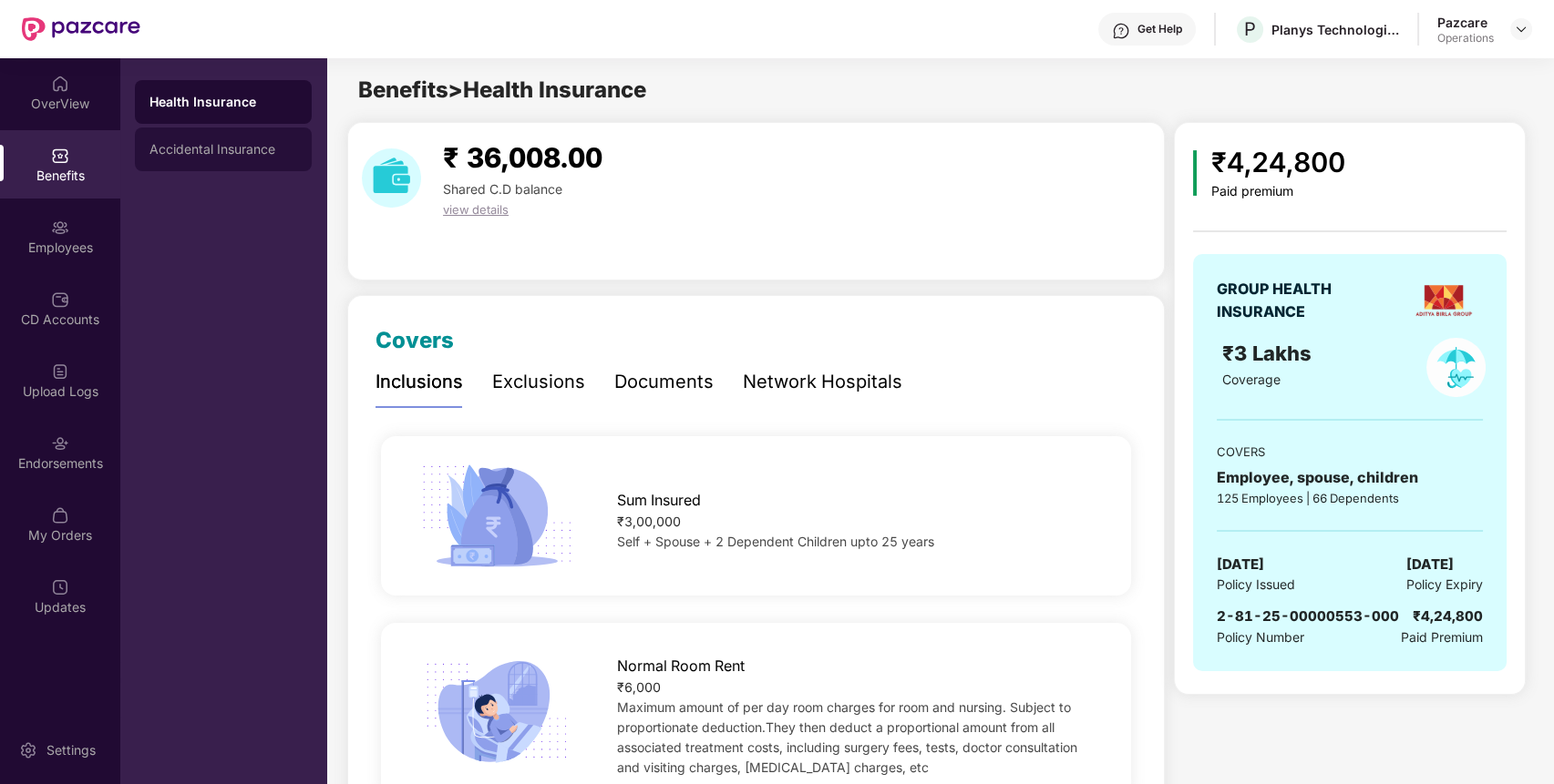
click at [247, 159] on div "Accidental Insurance" at bounding box center [223, 149] width 177 height 44
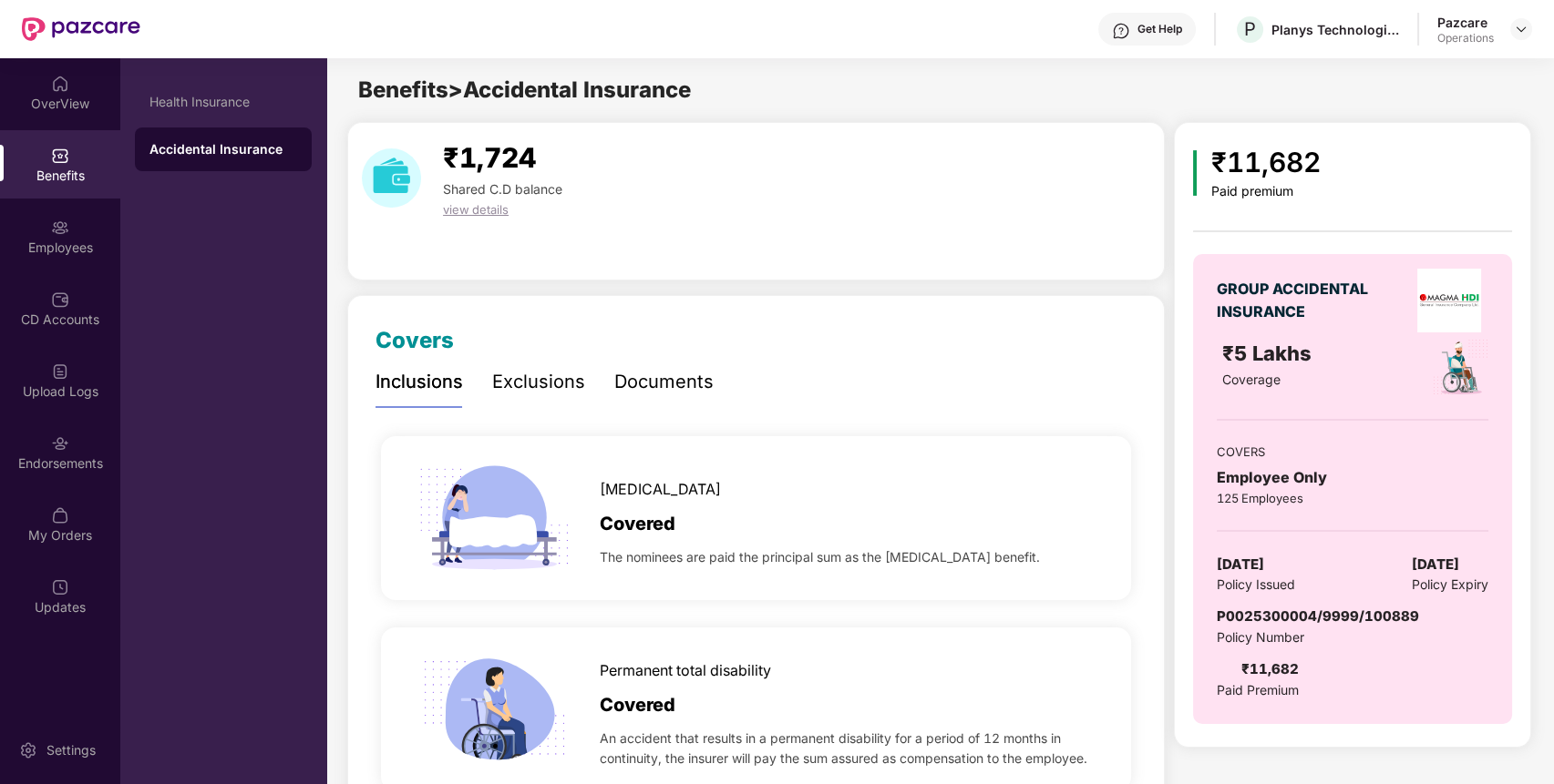
click at [249, 126] on div "Health Insurance Accidental Insurance" at bounding box center [223, 126] width 177 height 91
click at [217, 116] on div "Health Insurance" at bounding box center [223, 102] width 177 height 44
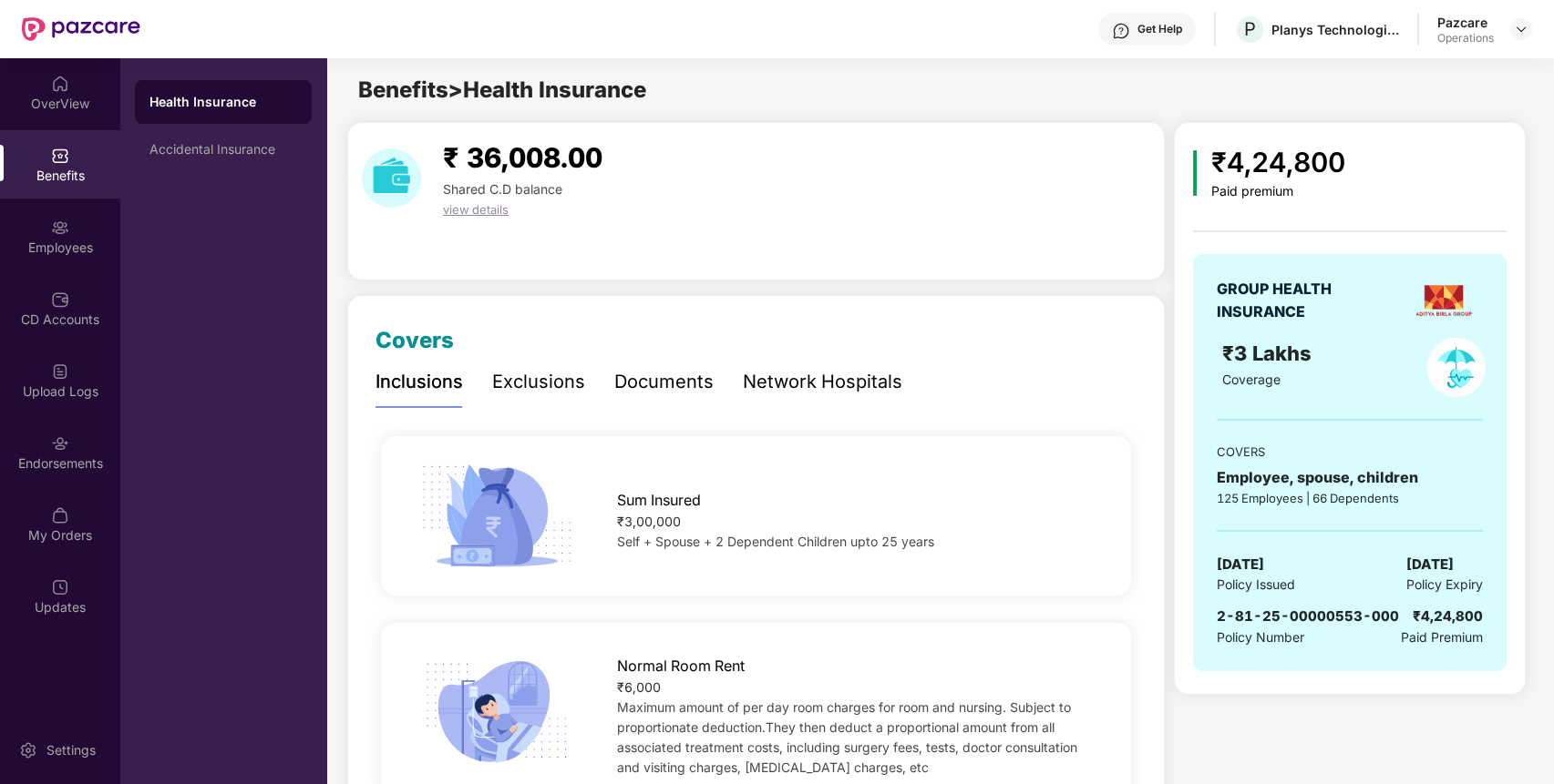
click at [217, 172] on div "Health Insurance Accidental Insurance" at bounding box center [223, 422] width 206 height 727
click at [1517, 27] on img at bounding box center [1522, 30] width 15 height 15
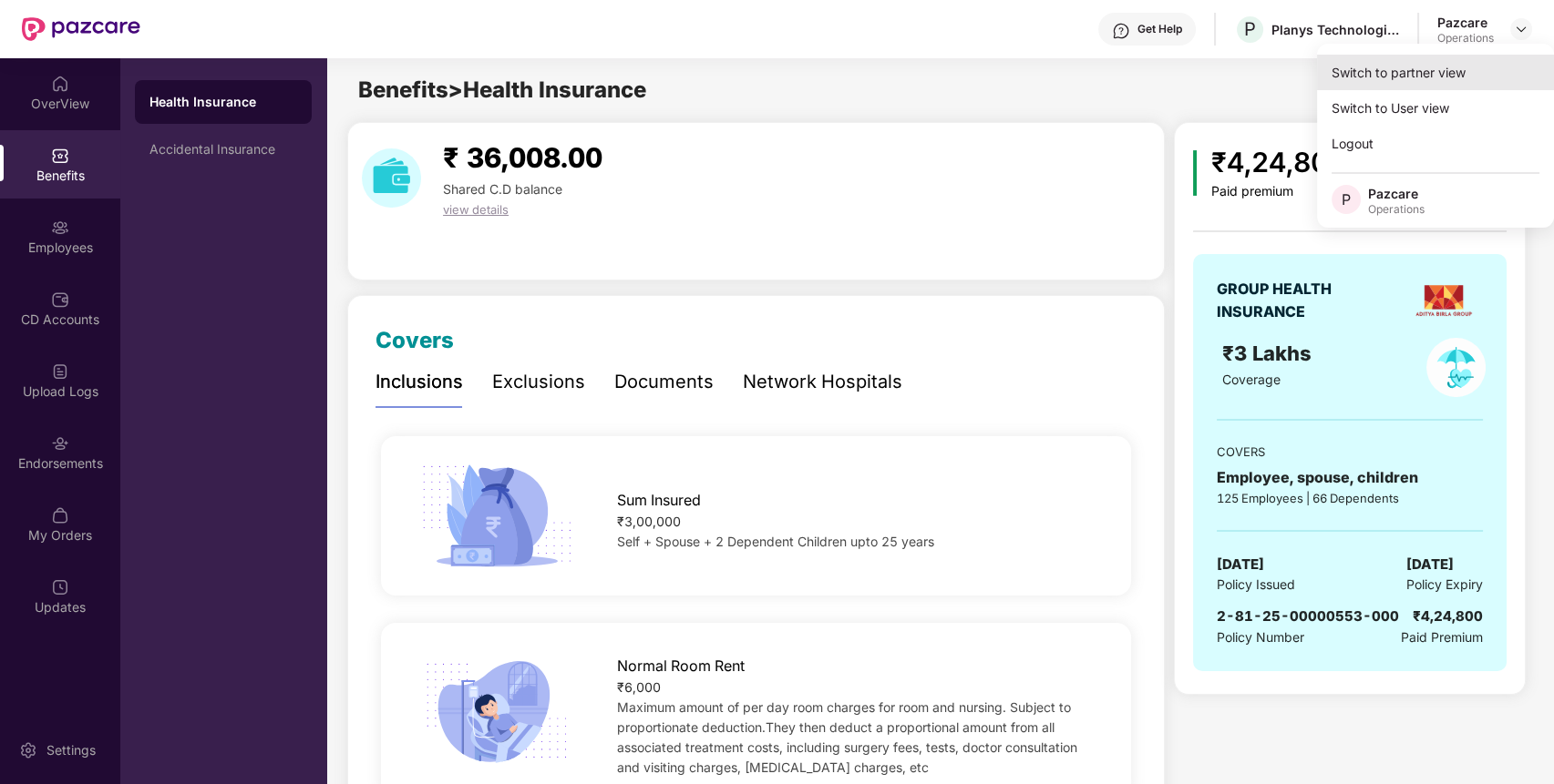
click at [1413, 82] on div "Switch to partner view" at bounding box center [1436, 72] width 237 height 35
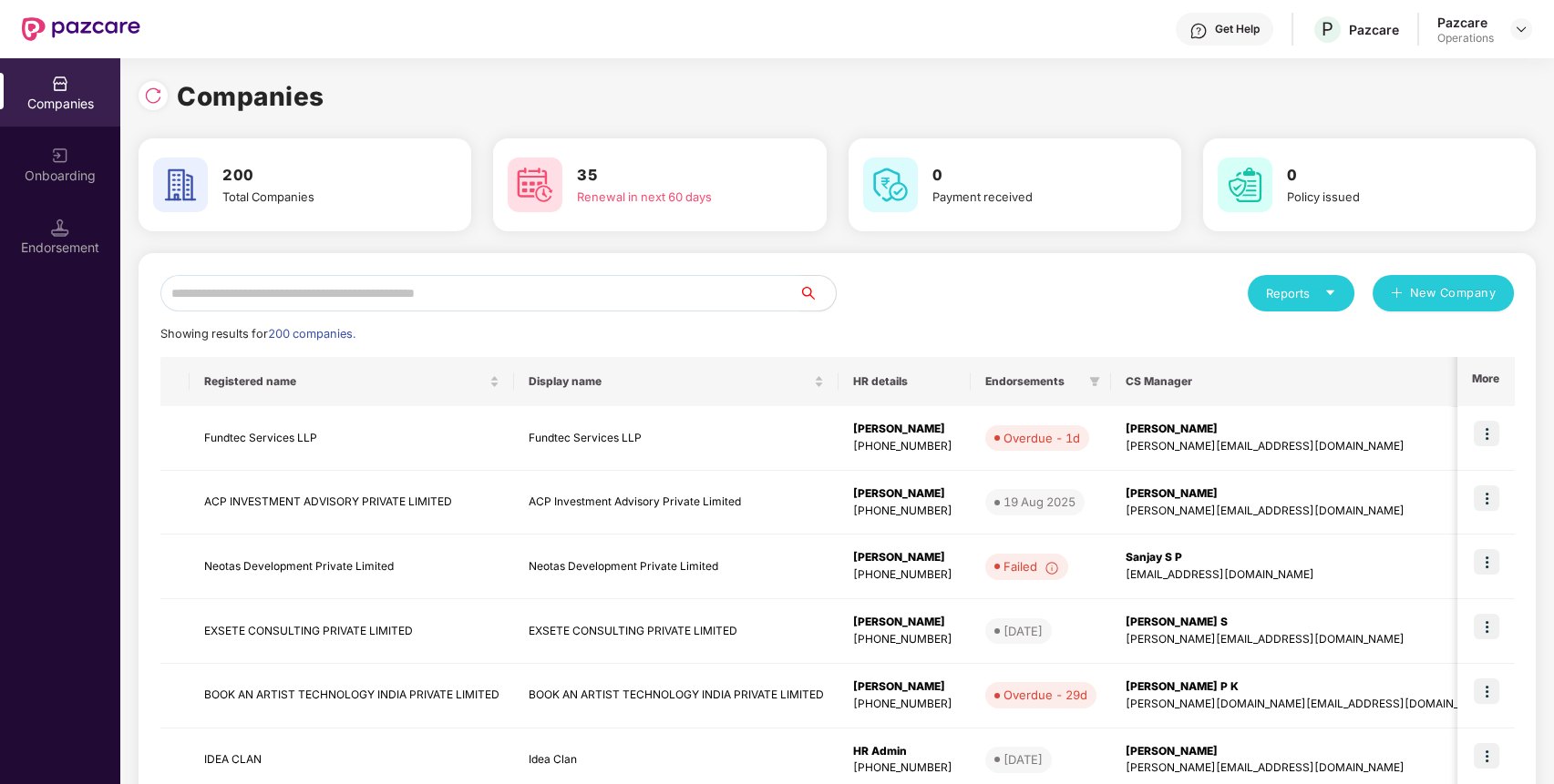
click at [538, 310] on input "text" at bounding box center [479, 293] width 639 height 36
paste input "**********"
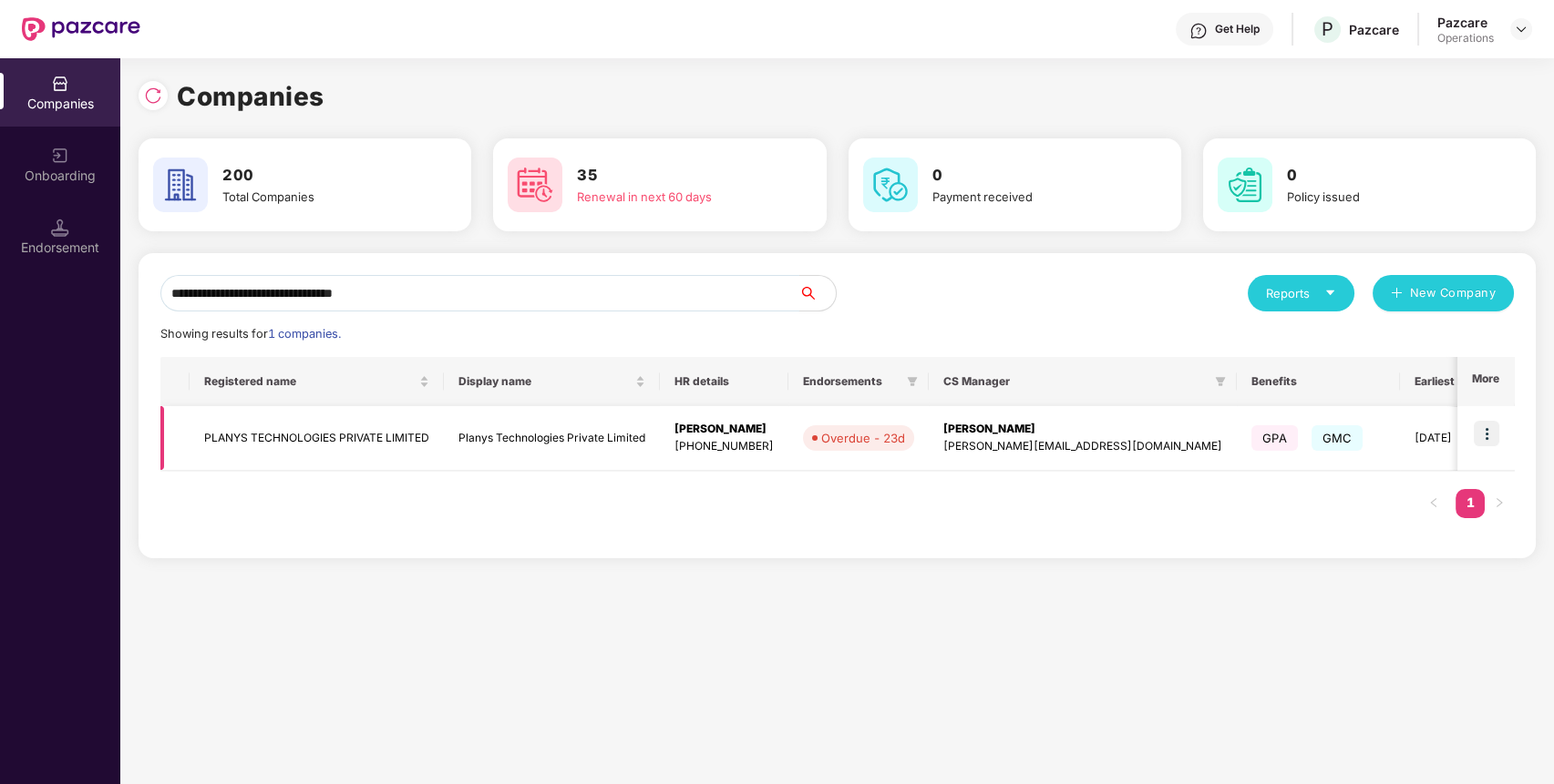
type input "**********"
click at [362, 416] on td "PLANYS TECHNOLOGIES PRIVATE LIMITED" at bounding box center [316, 438] width 254 height 65
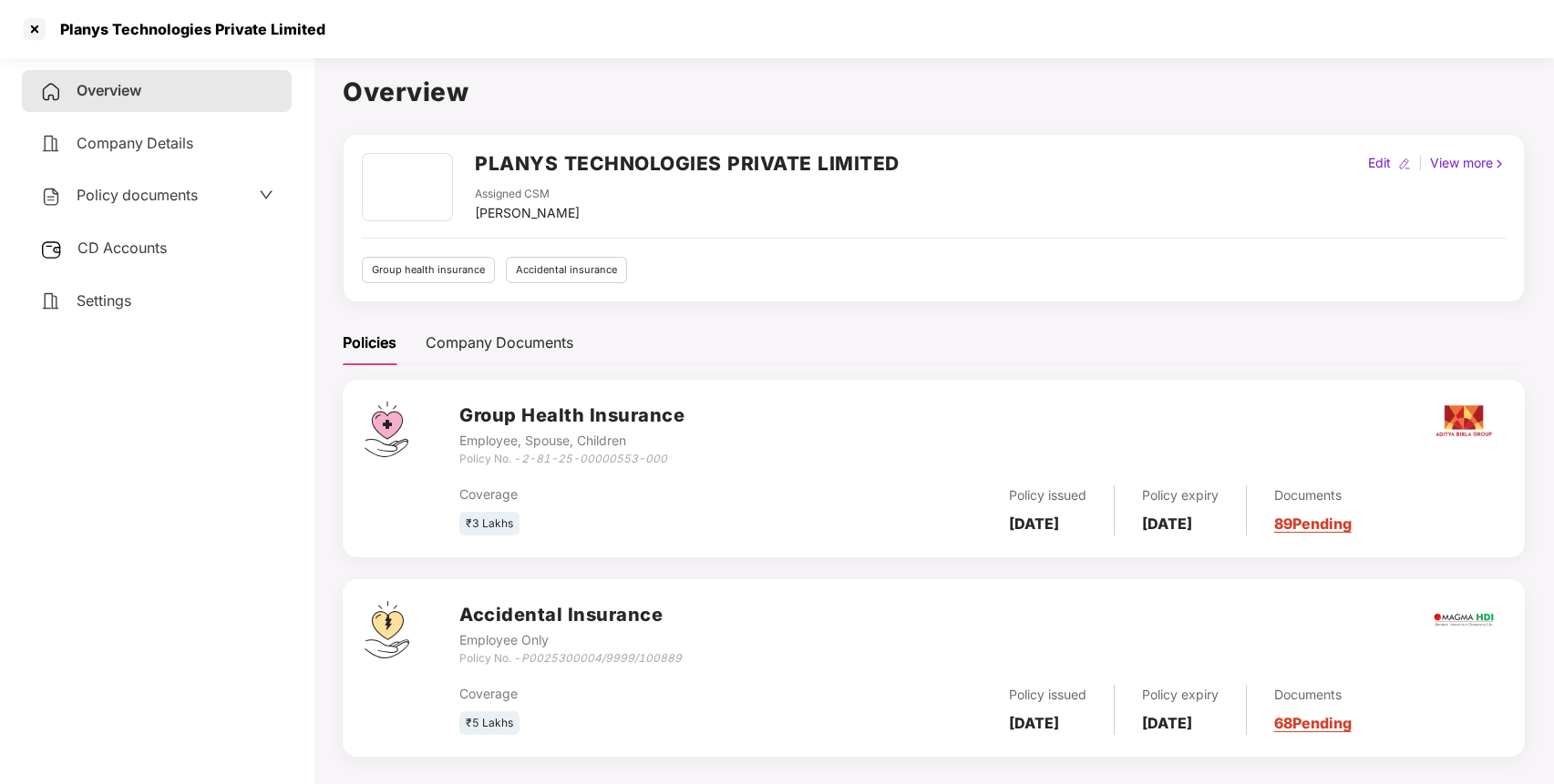
click at [175, 185] on div "Policy documents" at bounding box center [119, 196] width 158 height 24
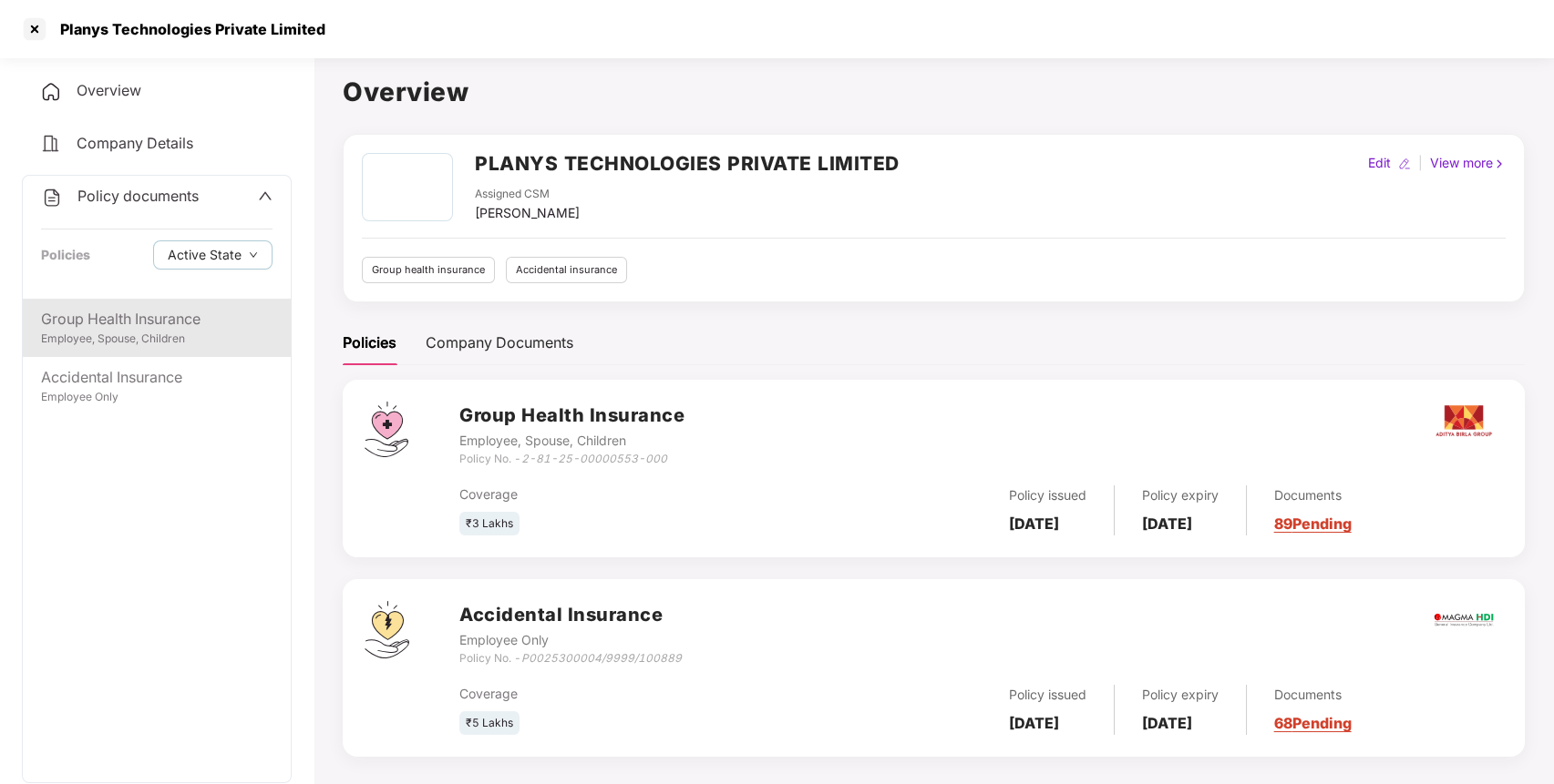
click at [155, 327] on div "Group Health Insurance" at bounding box center [157, 319] width 232 height 23
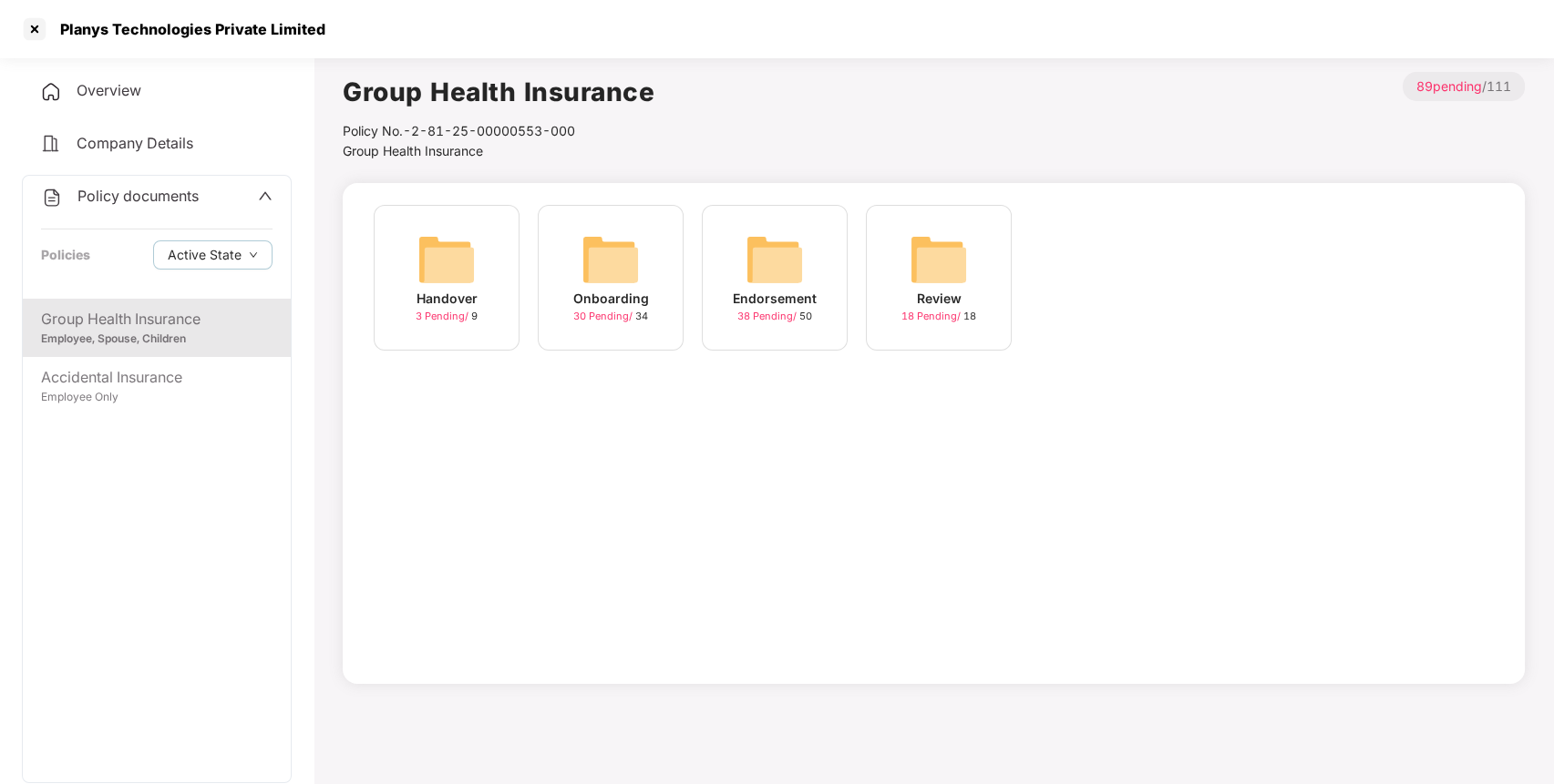
click at [185, 183] on div "Policy documents Policies Active State" at bounding box center [157, 237] width 268 height 123
click at [177, 196] on span "Policy documents" at bounding box center [138, 196] width 121 height 19
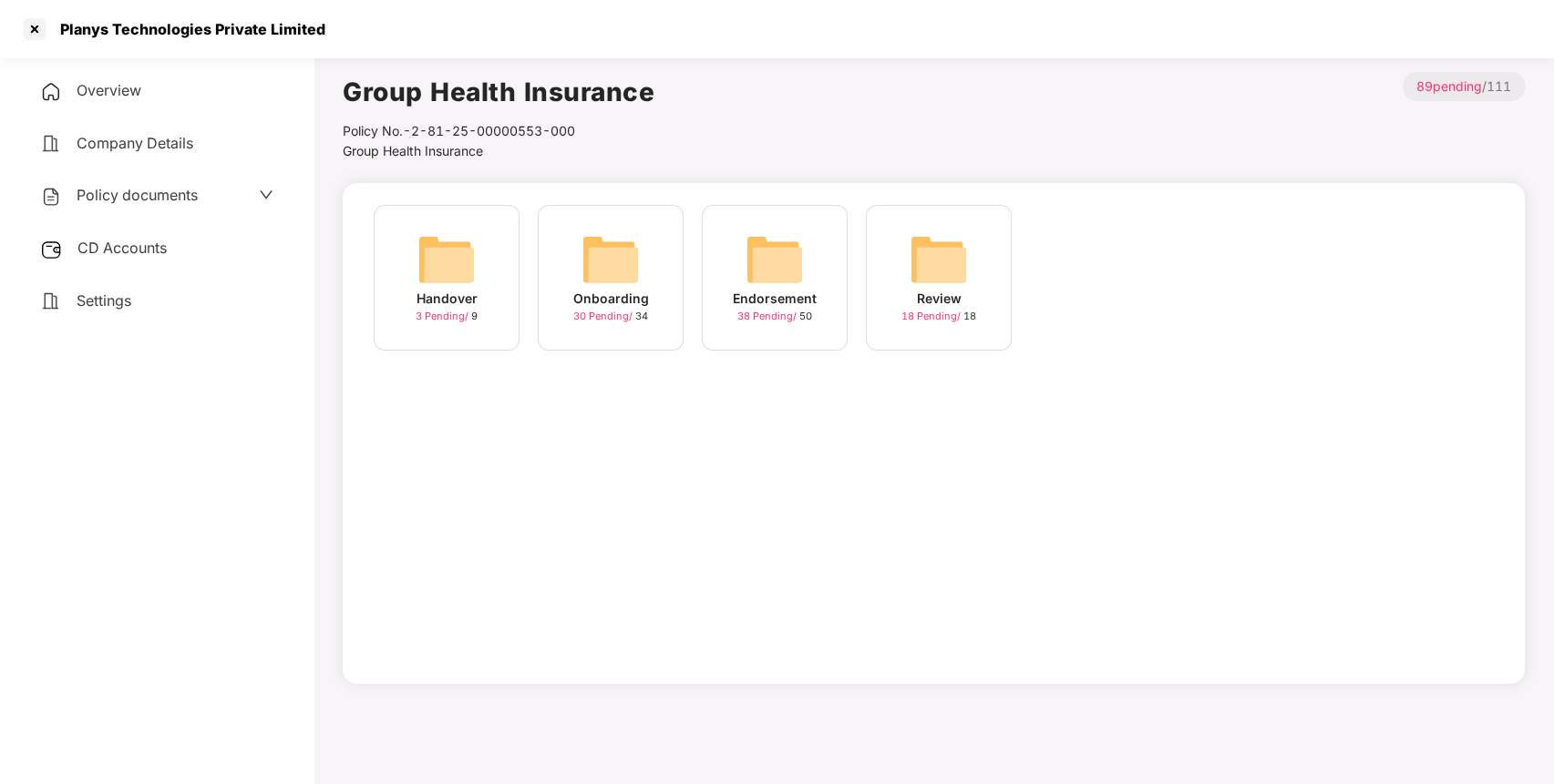
click at [121, 304] on span "Settings" at bounding box center [104, 301] width 55 height 19
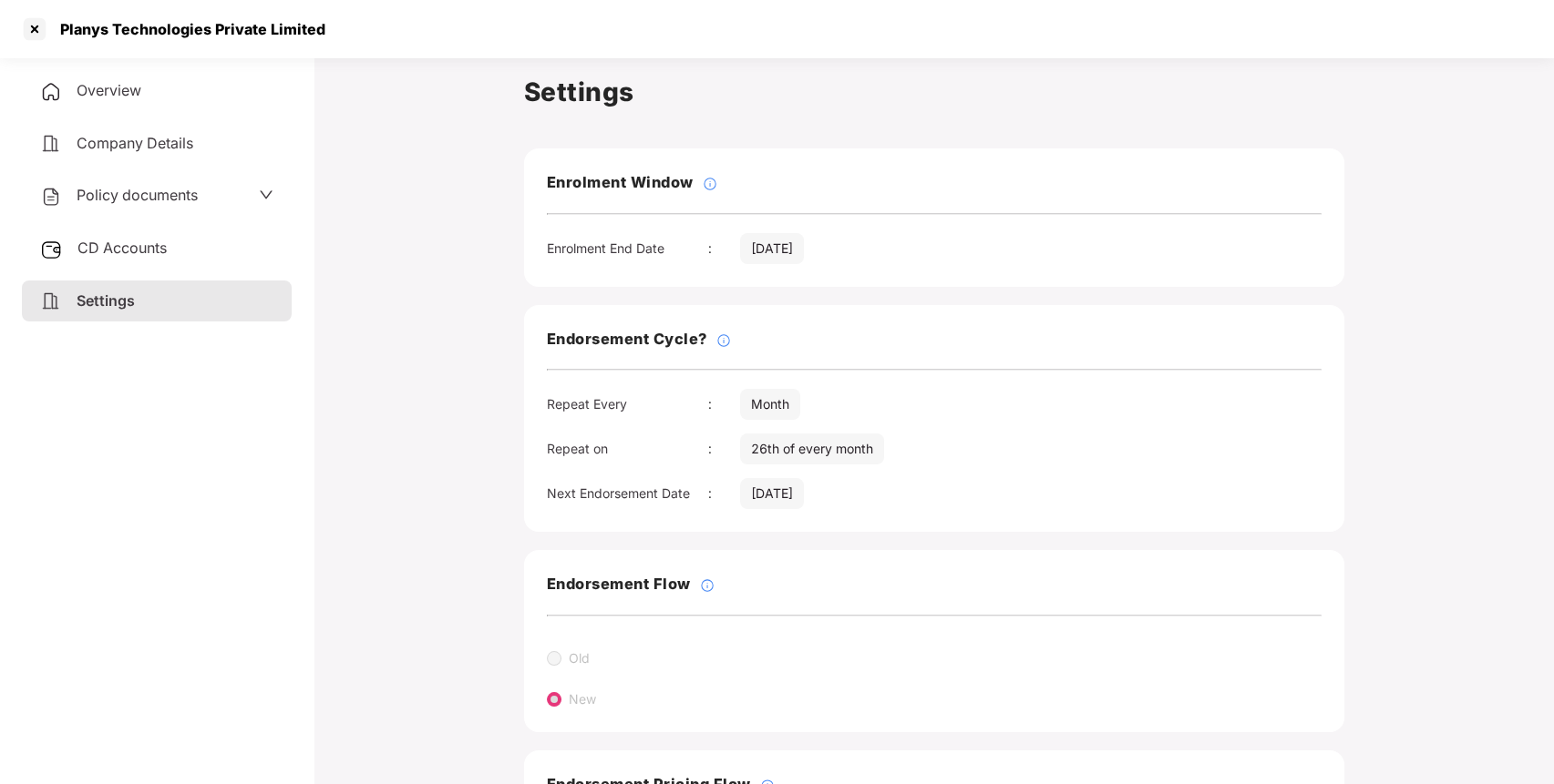
scroll to position [189, 0]
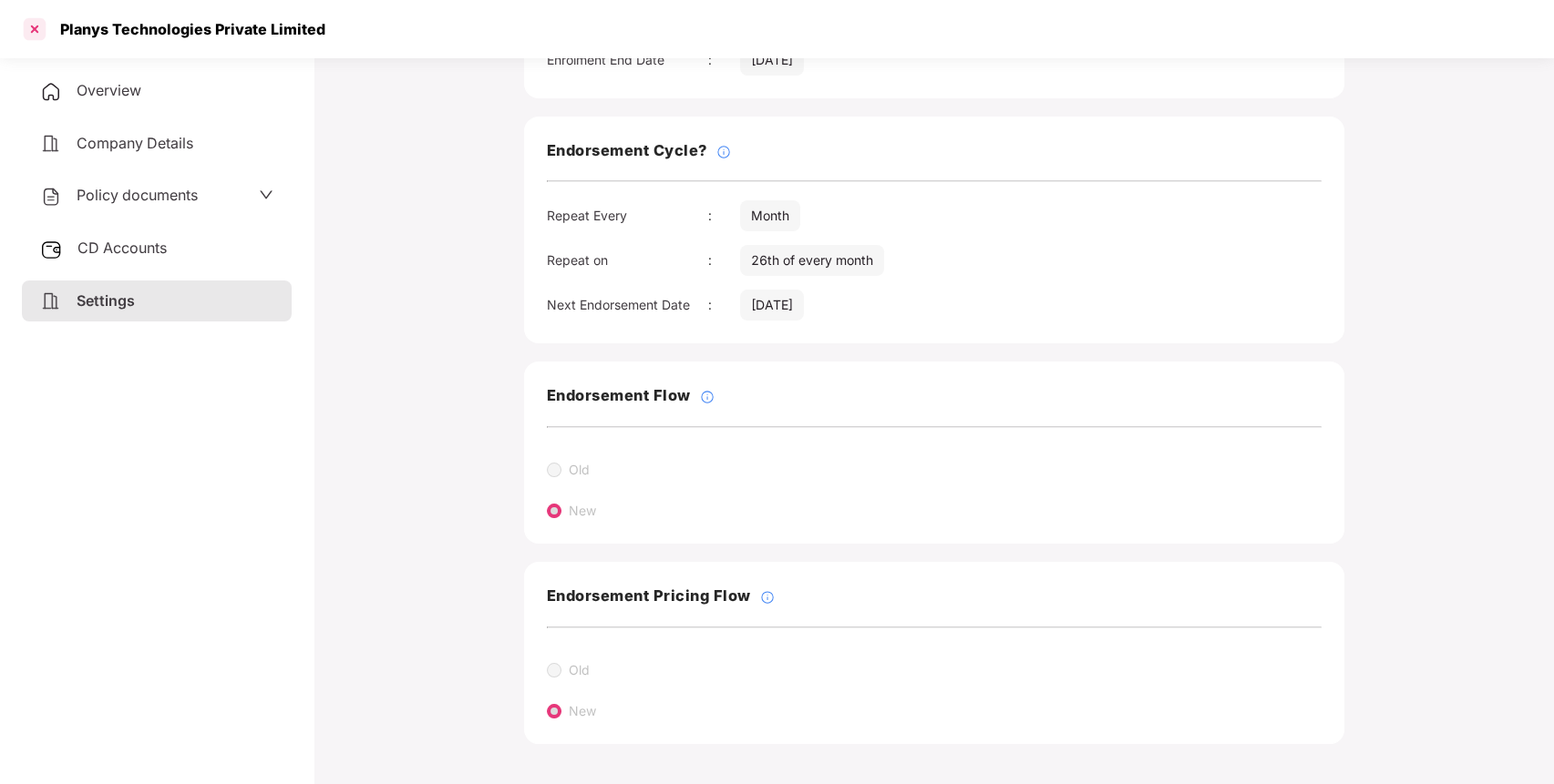
click at [36, 22] on div at bounding box center [34, 29] width 29 height 29
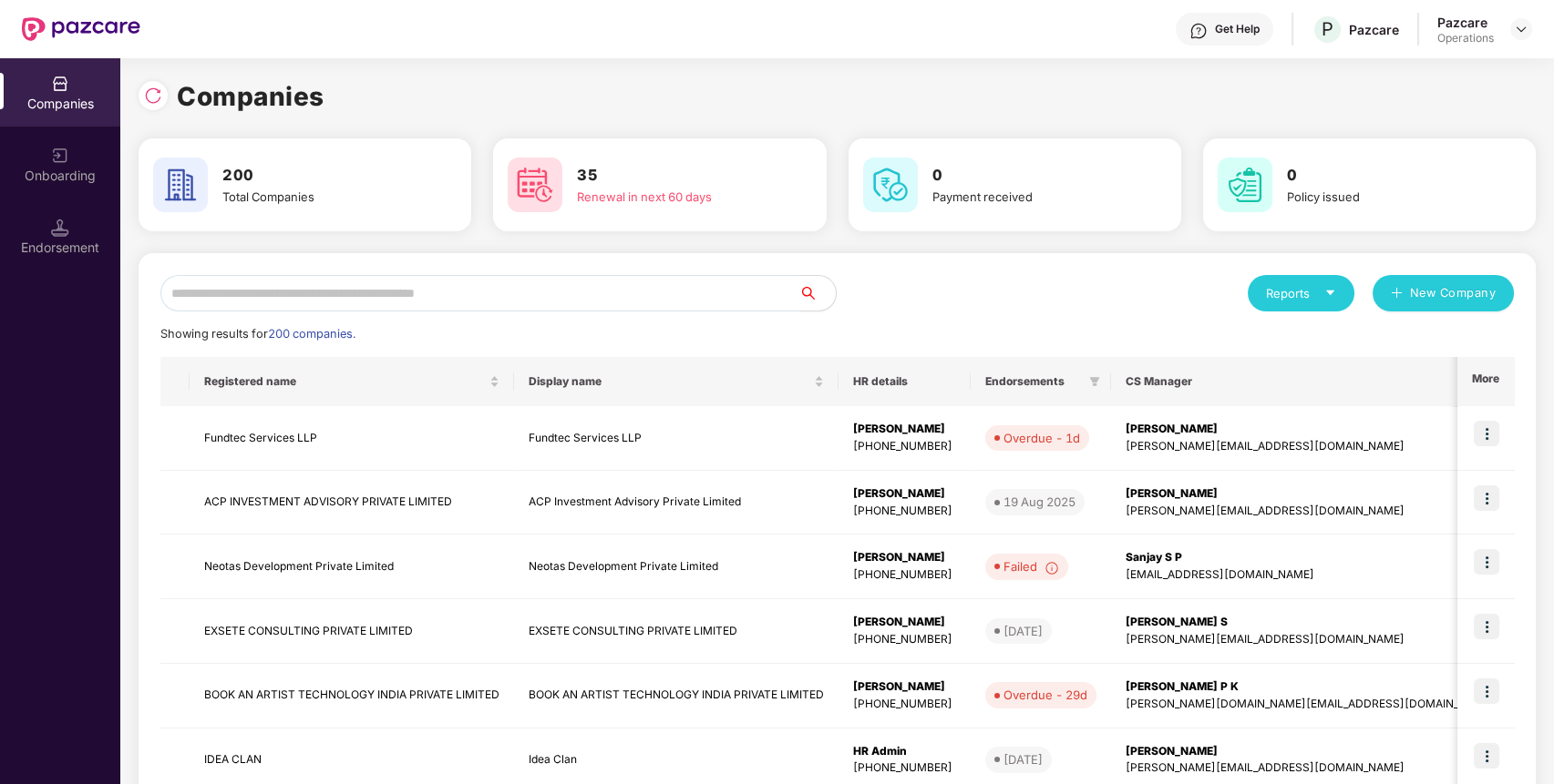
click at [561, 298] on input "text" at bounding box center [479, 293] width 639 height 36
paste input "**********"
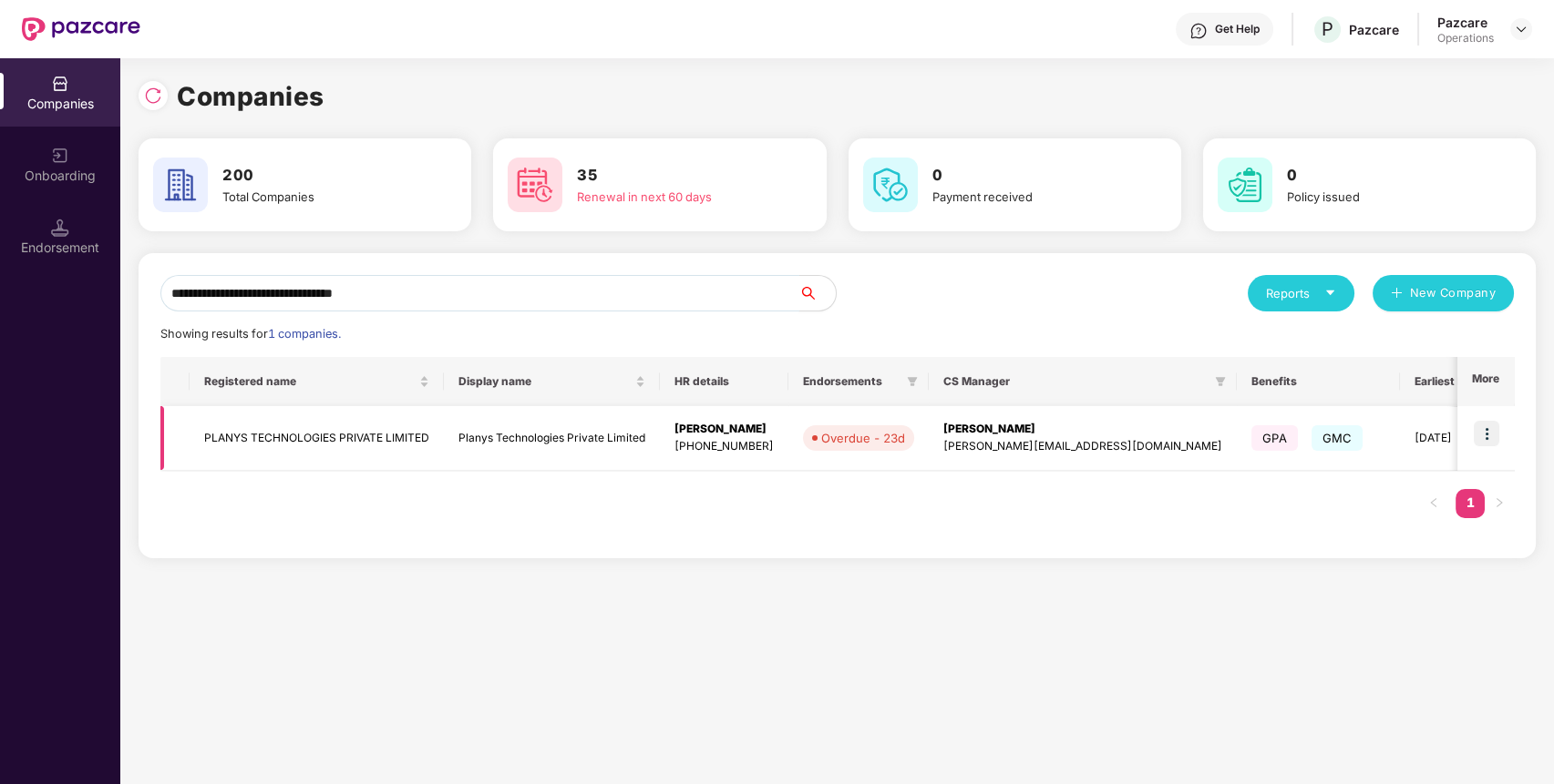
type input "**********"
click at [1495, 430] on img at bounding box center [1487, 434] width 26 height 26
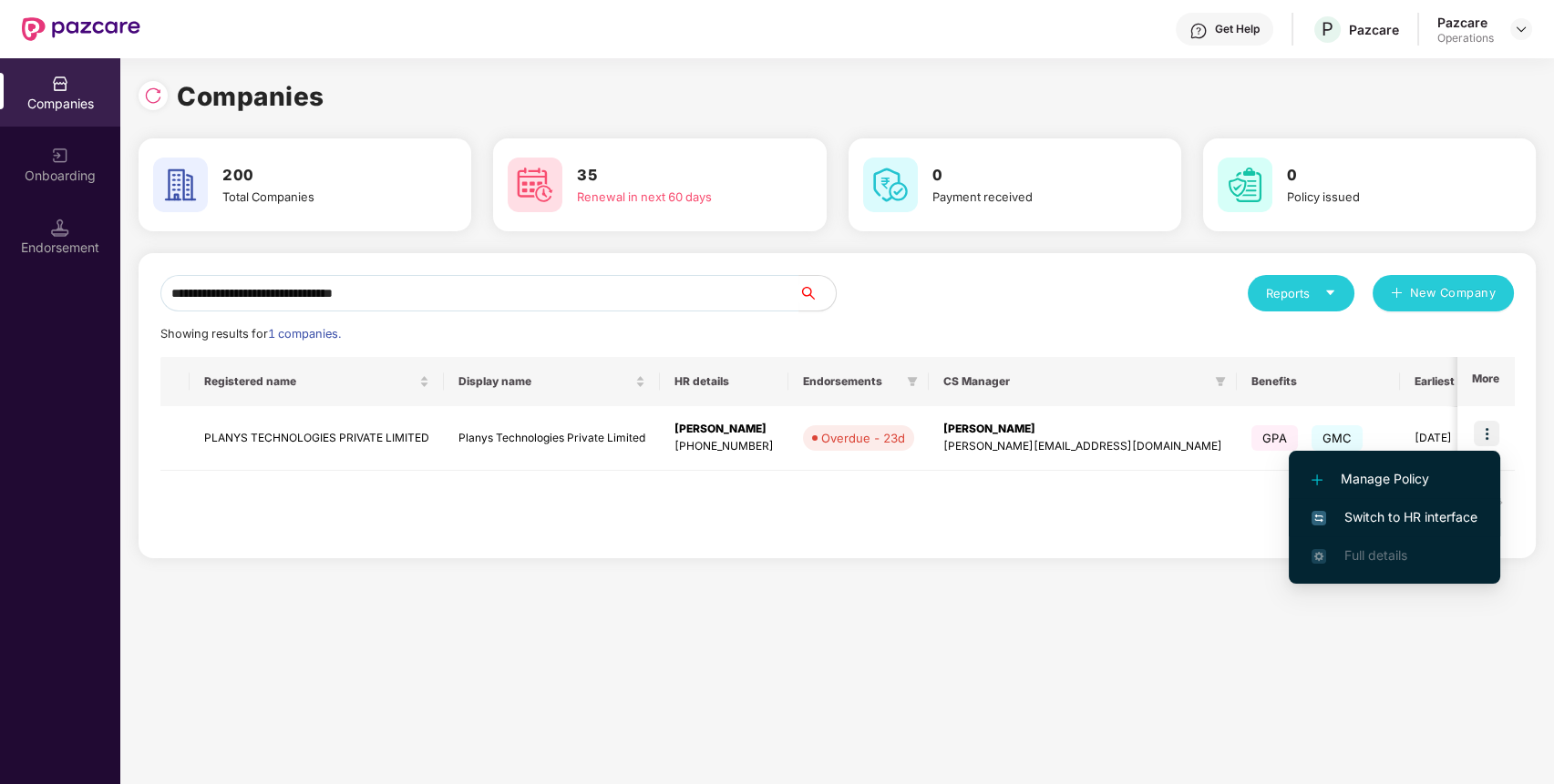
click at [1391, 508] on span "Switch to HR interface" at bounding box center [1395, 518] width 166 height 20
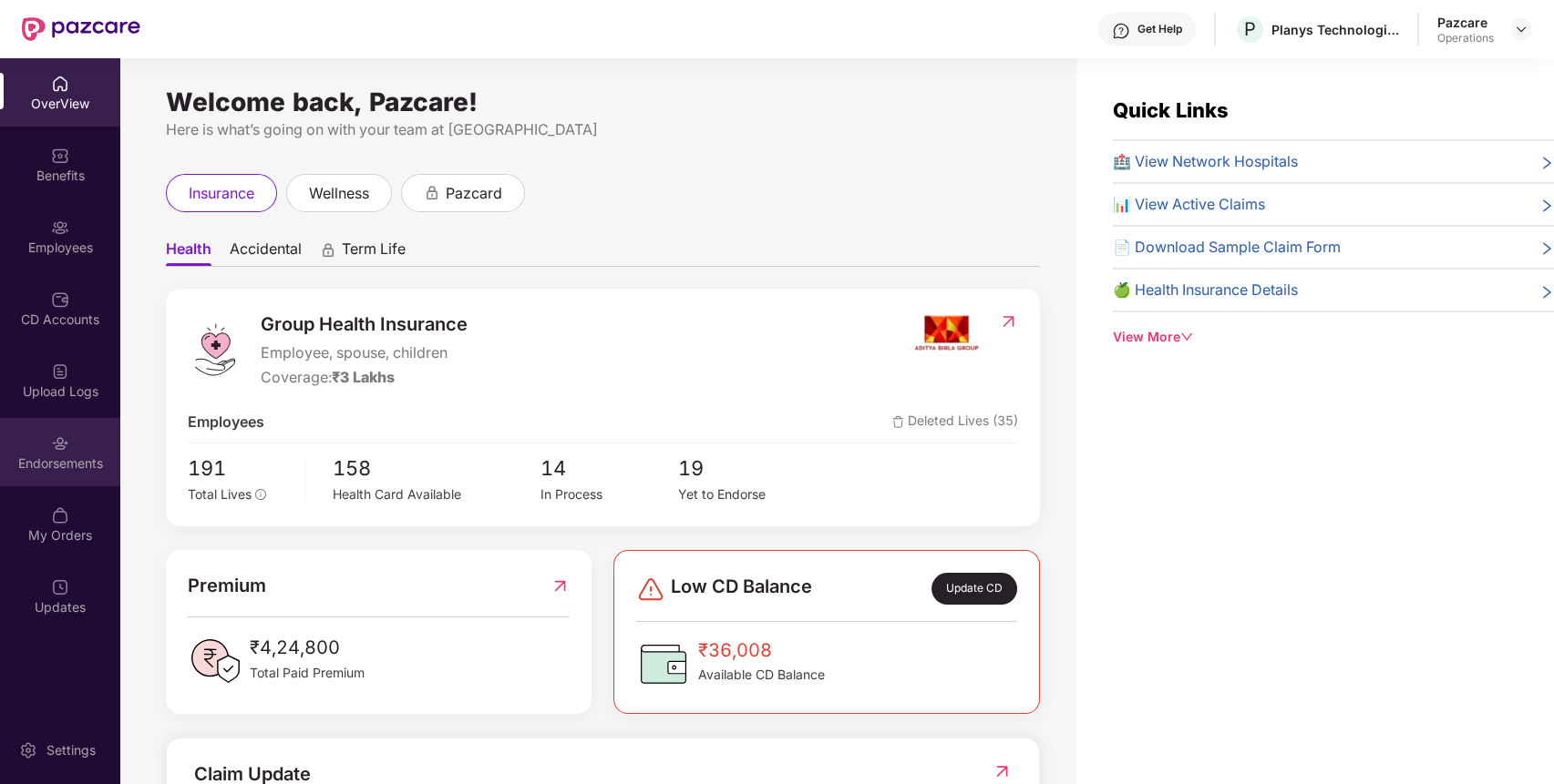
click at [27, 430] on div "Endorsements" at bounding box center [60, 452] width 121 height 69
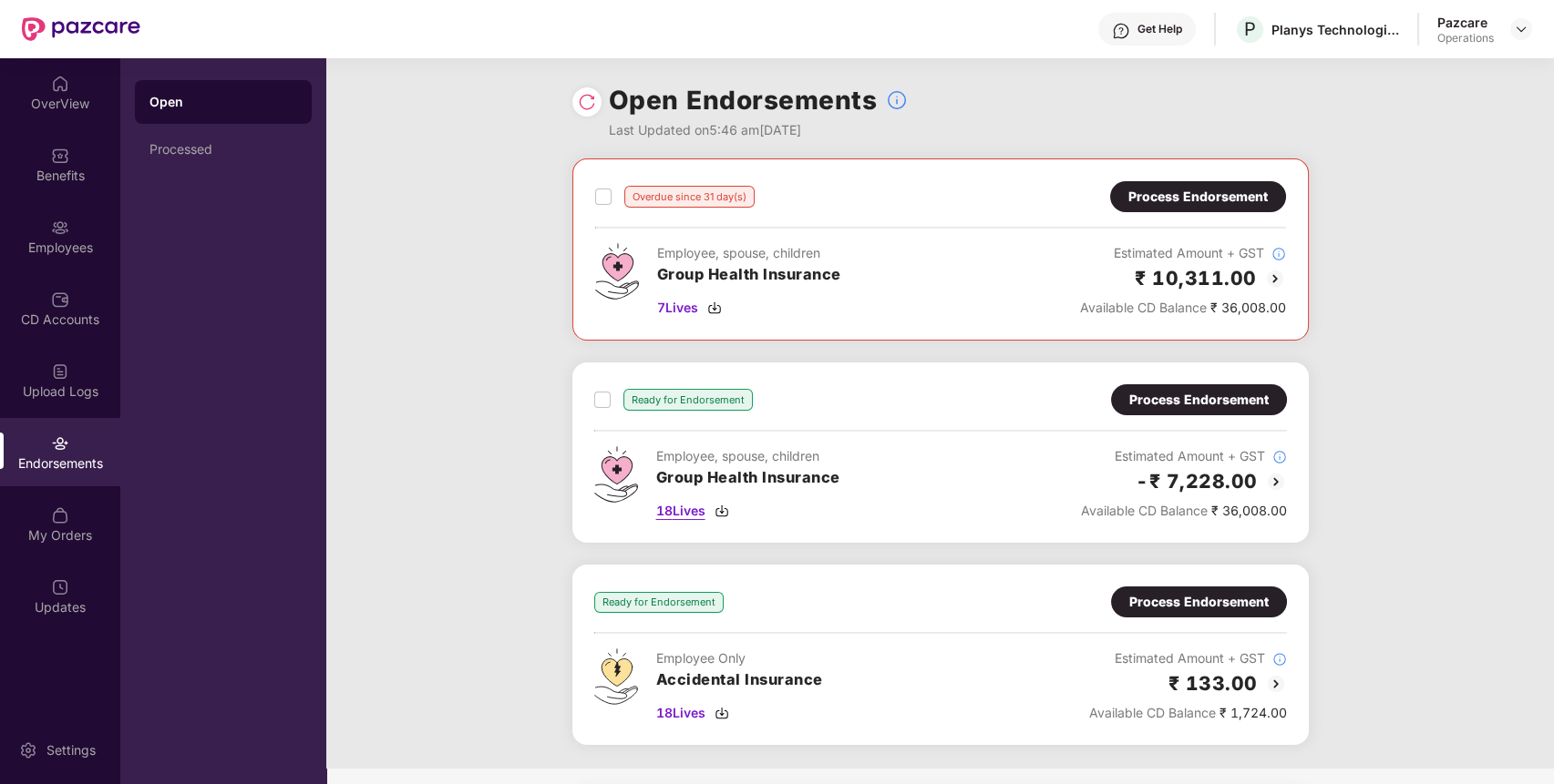
click at [671, 501] on span "18 Lives" at bounding box center [681, 512] width 49 height 20
click at [668, 298] on span "7 Lives" at bounding box center [678, 308] width 41 height 20
click at [1162, 188] on div "Process Endorsement" at bounding box center [1198, 197] width 139 height 20
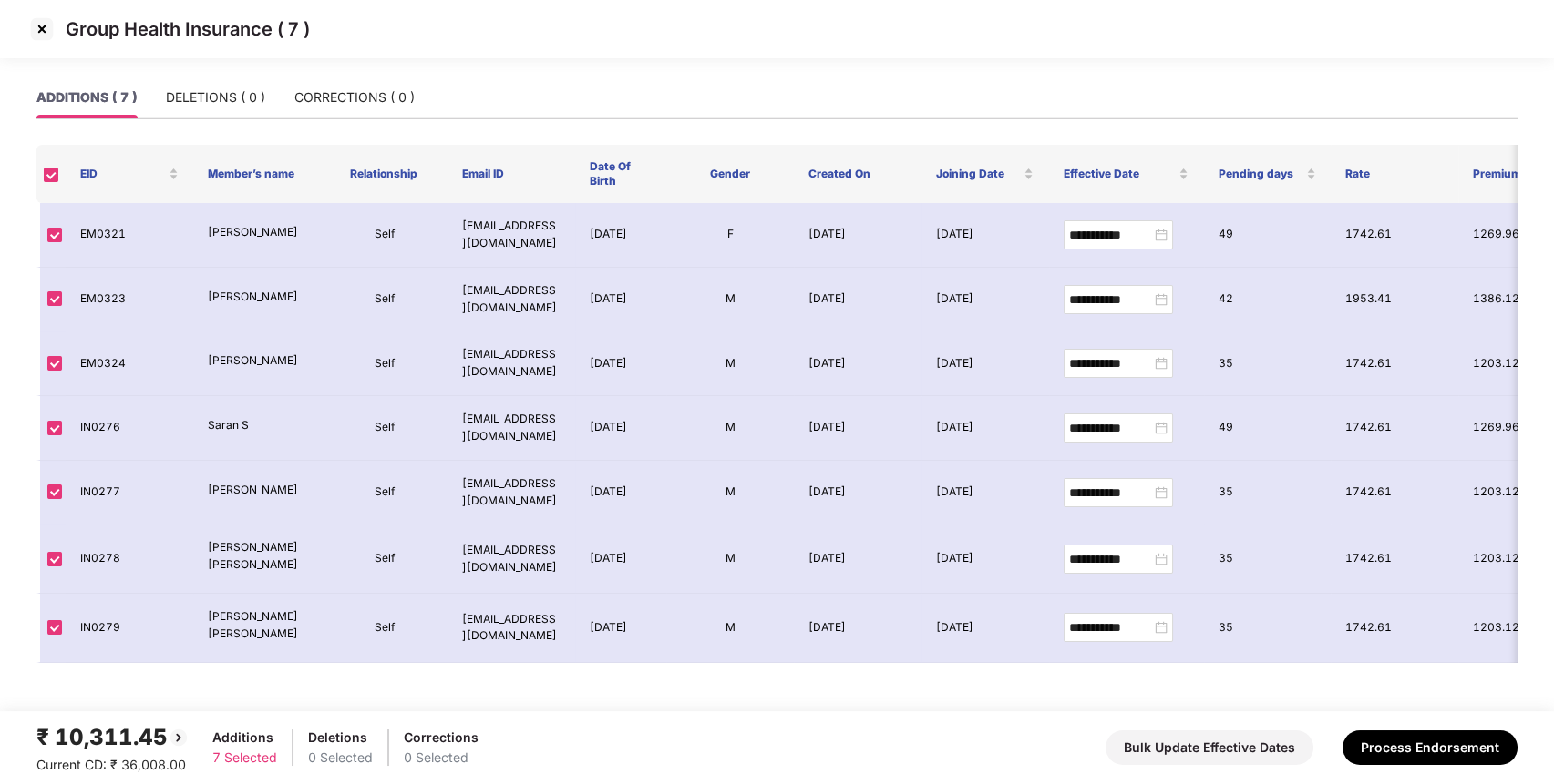
click at [42, 36] on img at bounding box center [41, 29] width 29 height 29
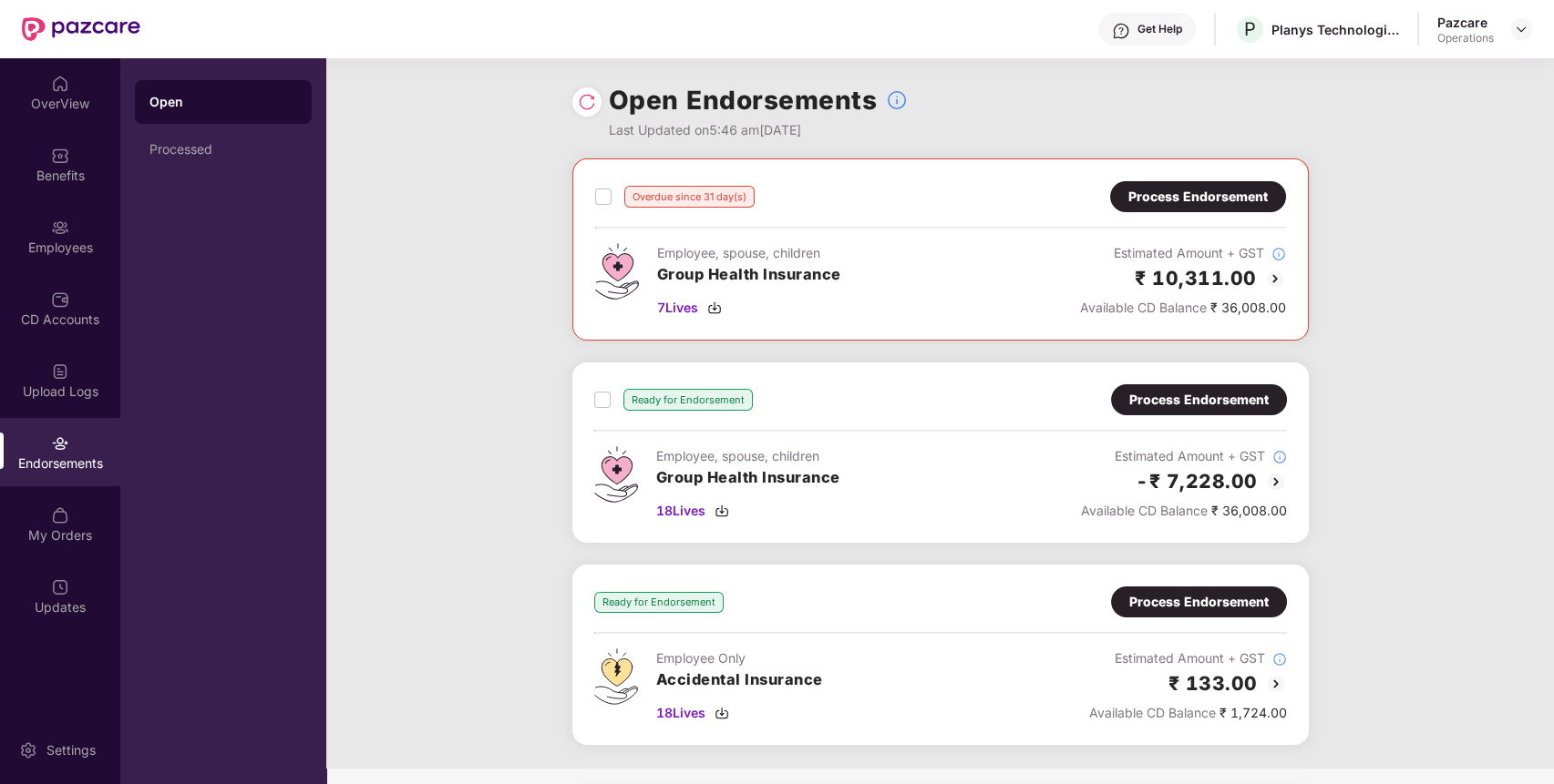
click at [1206, 189] on div "Process Endorsement" at bounding box center [1198, 197] width 139 height 20
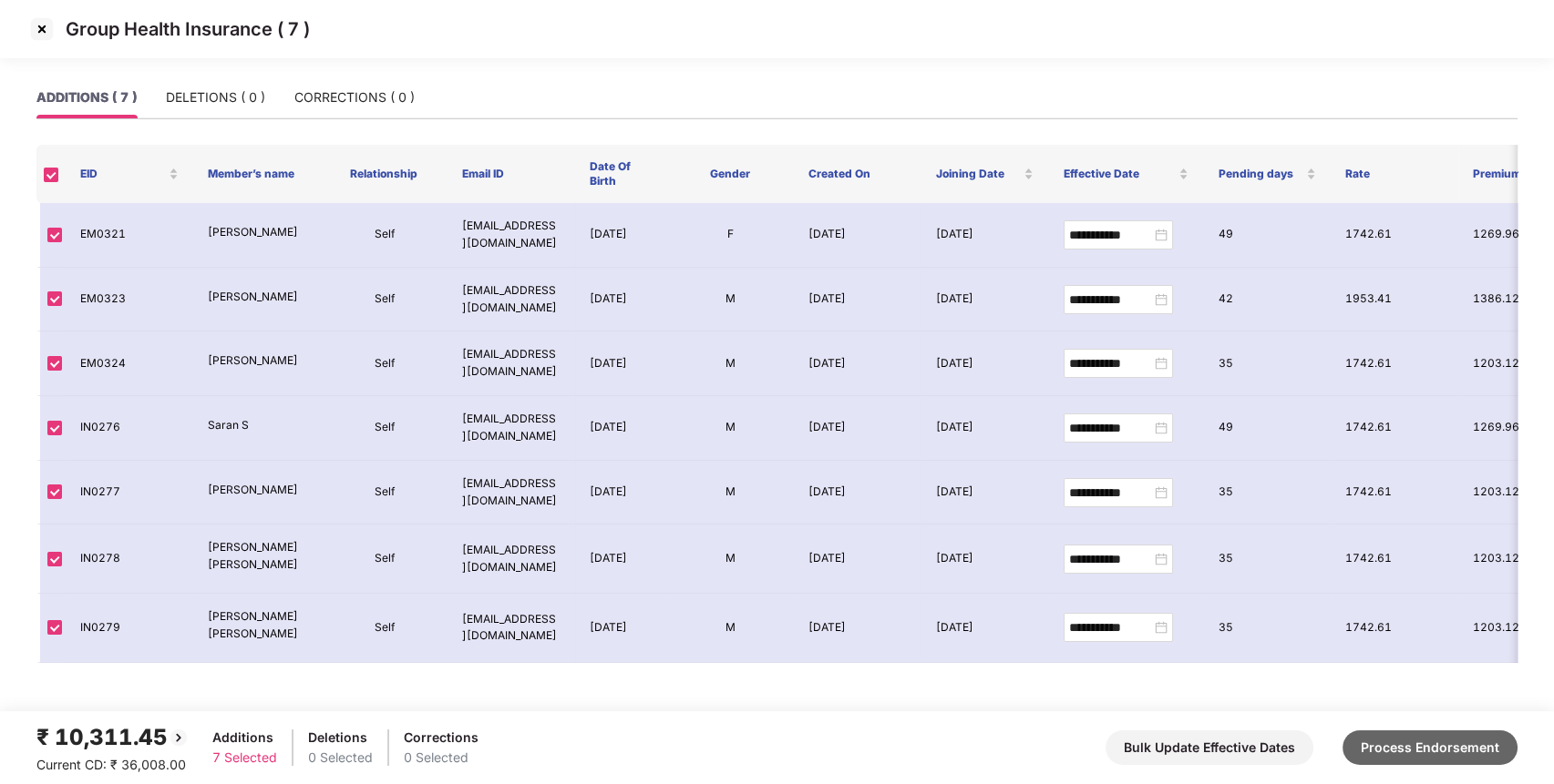
click at [1474, 751] on button "Process Endorsement" at bounding box center [1430, 747] width 175 height 34
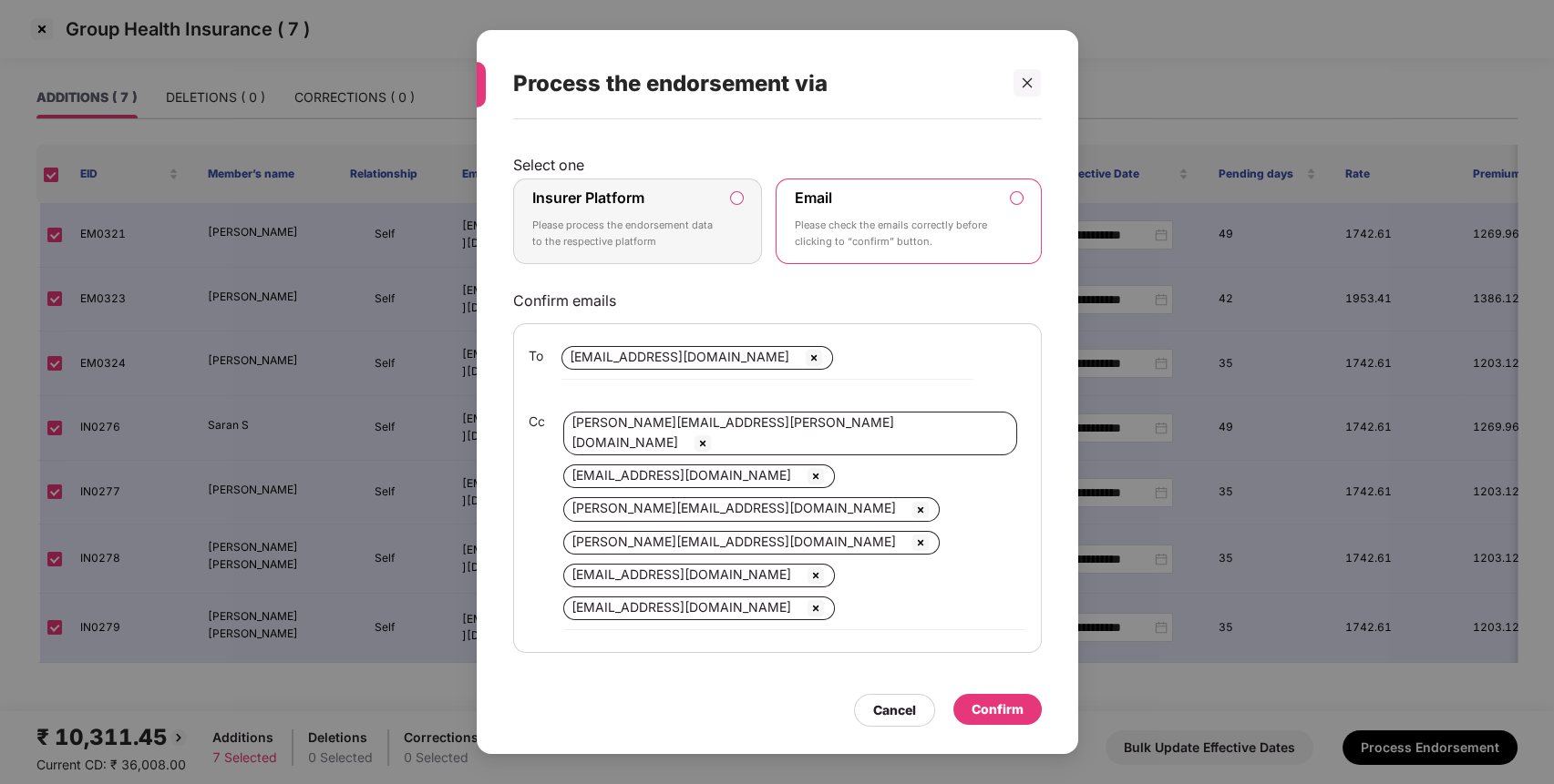
drag, startPoint x: 597, startPoint y: 229, endPoint x: 622, endPoint y: 246, distance: 30.2
click at [597, 224] on p "Please process the endorsement data to the respective platform" at bounding box center [625, 234] width 186 height 32
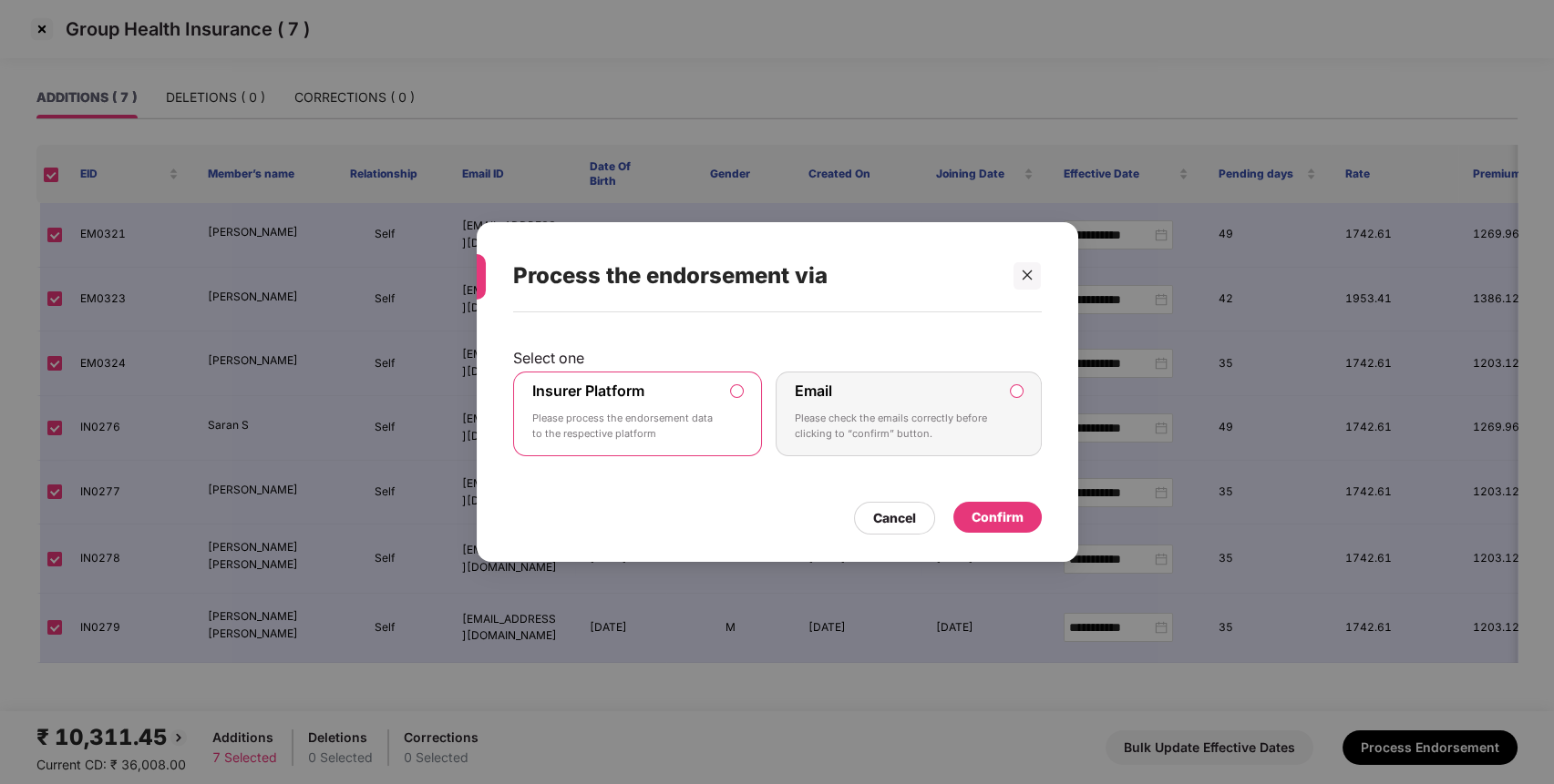
click at [996, 519] on div "Confirm" at bounding box center [998, 518] width 52 height 20
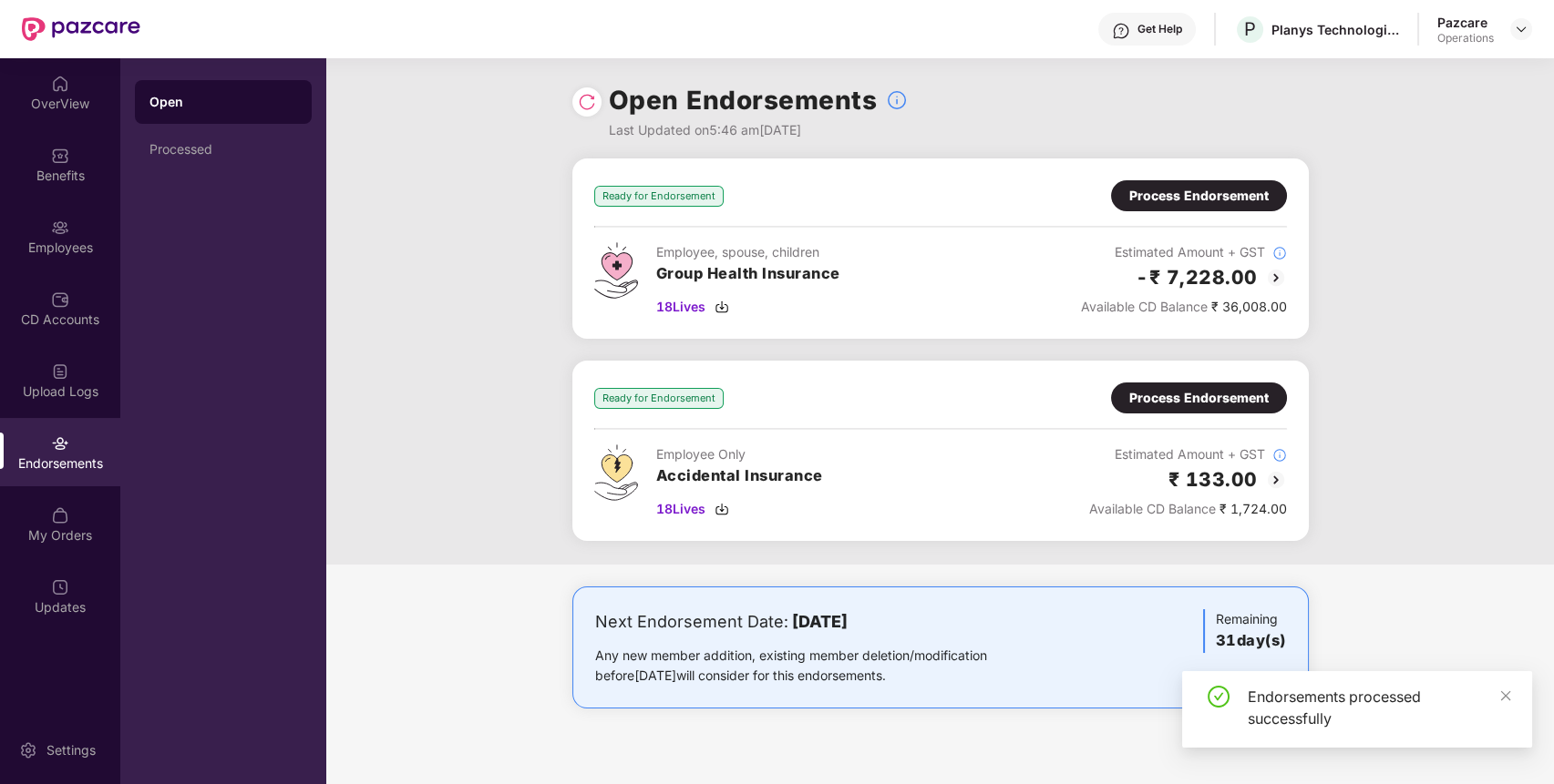
click at [1222, 198] on div "Process Endorsement" at bounding box center [1199, 196] width 139 height 20
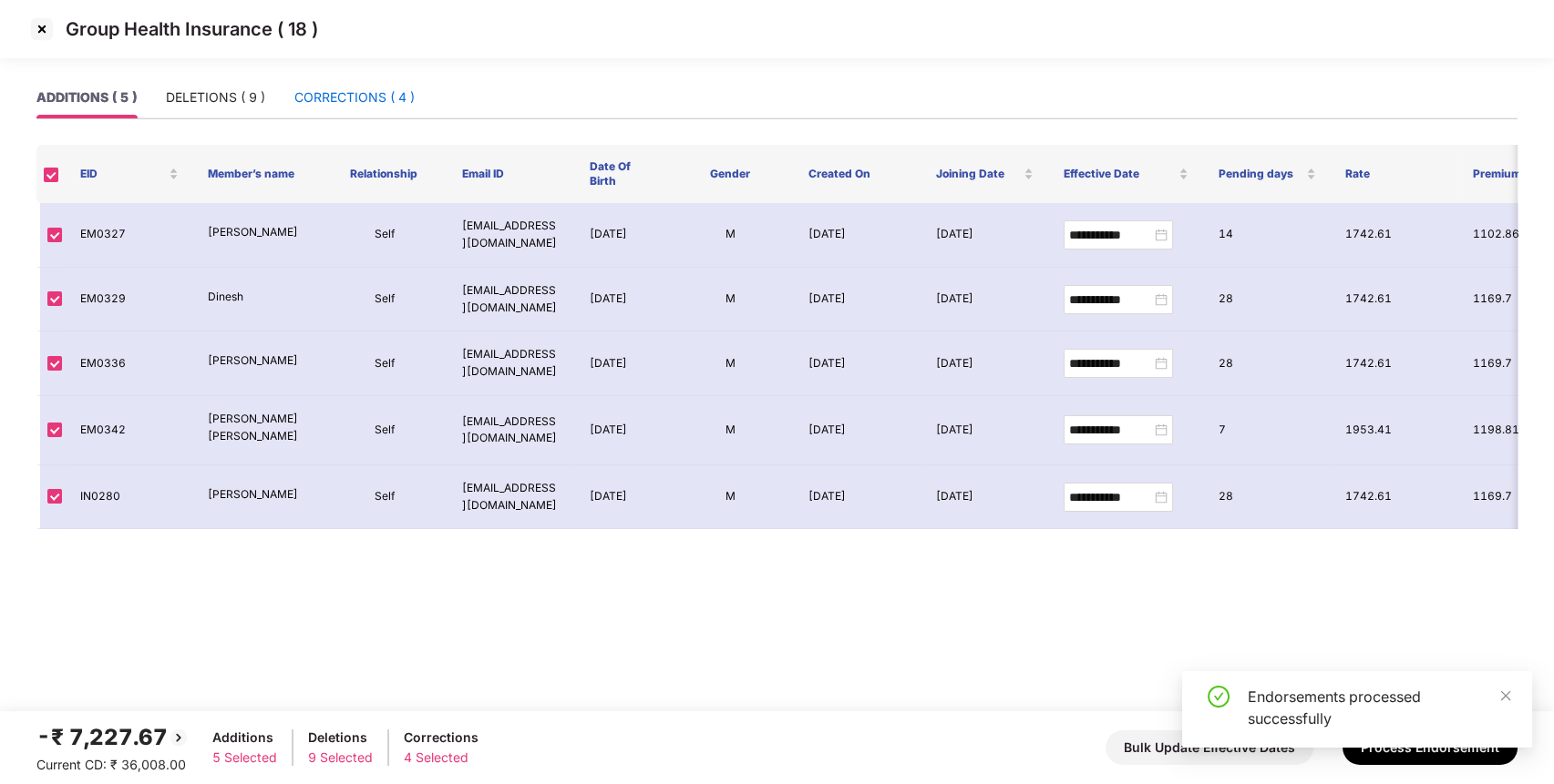
click at [391, 91] on div "CORRECTIONS ( 4 )" at bounding box center [355, 97] width 121 height 20
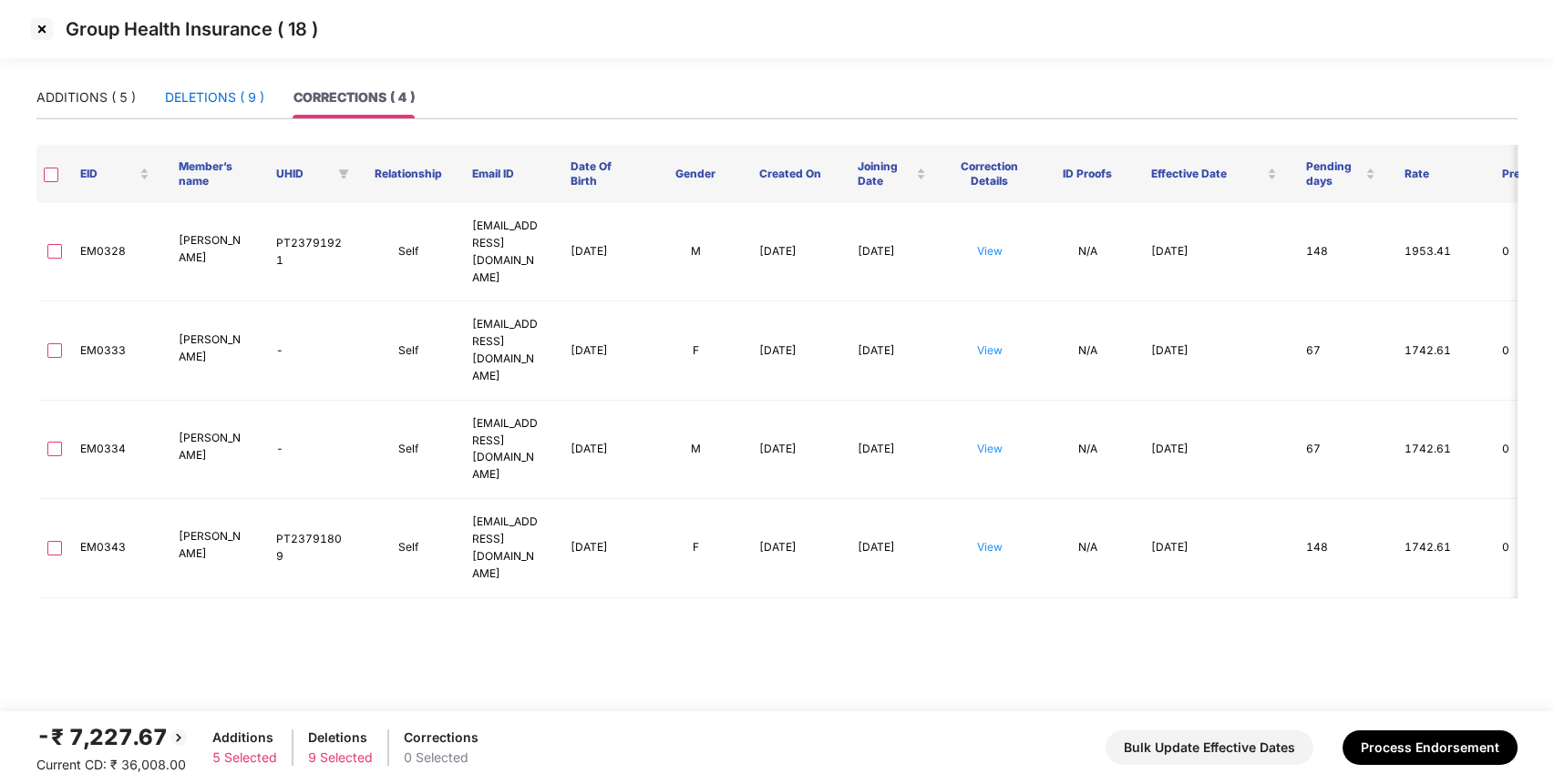
click at [221, 99] on div "DELETIONS ( 9 )" at bounding box center [214, 97] width 99 height 20
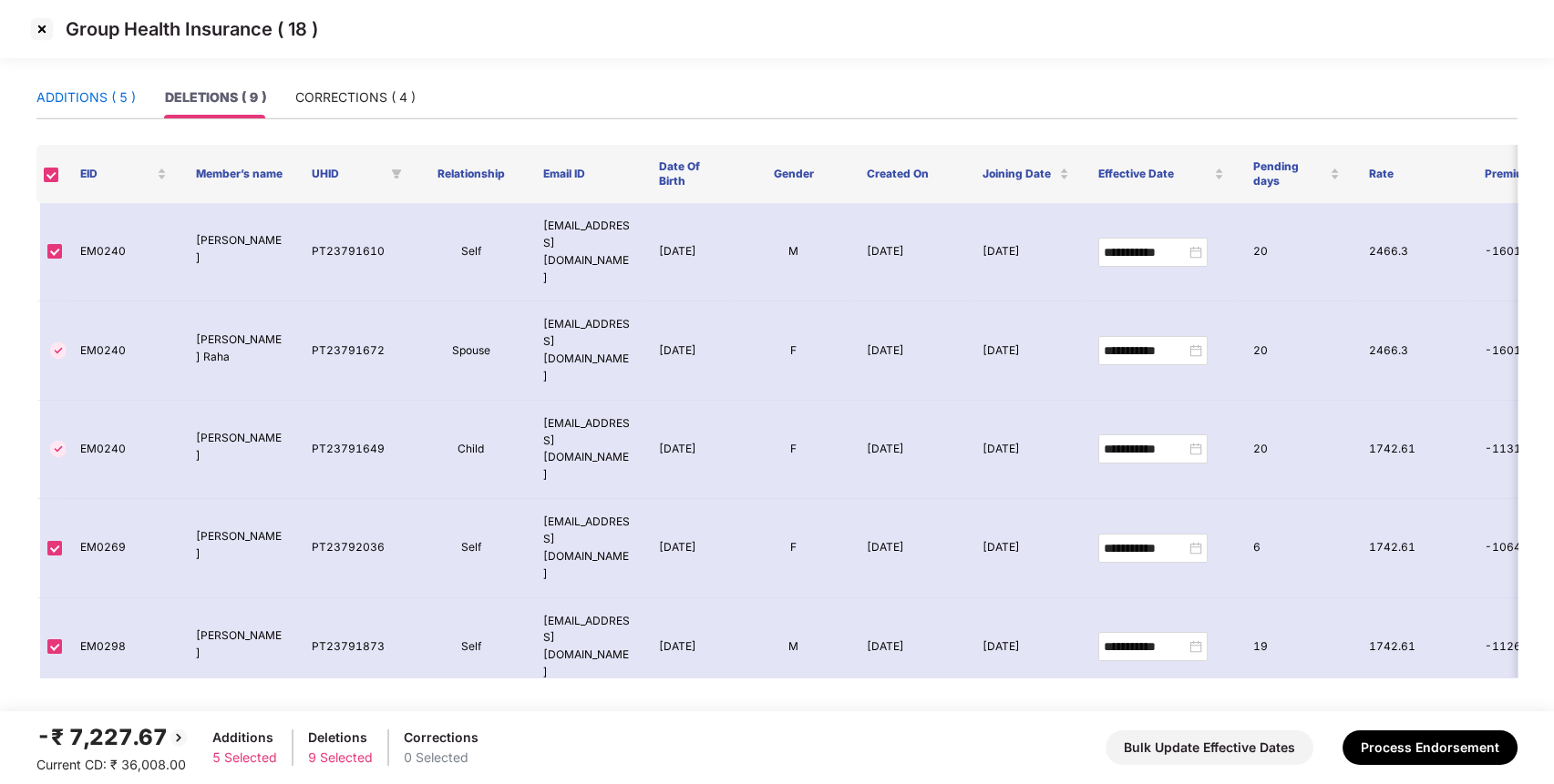
click at [77, 95] on div "ADDITIONS ( 5 )" at bounding box center [85, 97] width 99 height 20
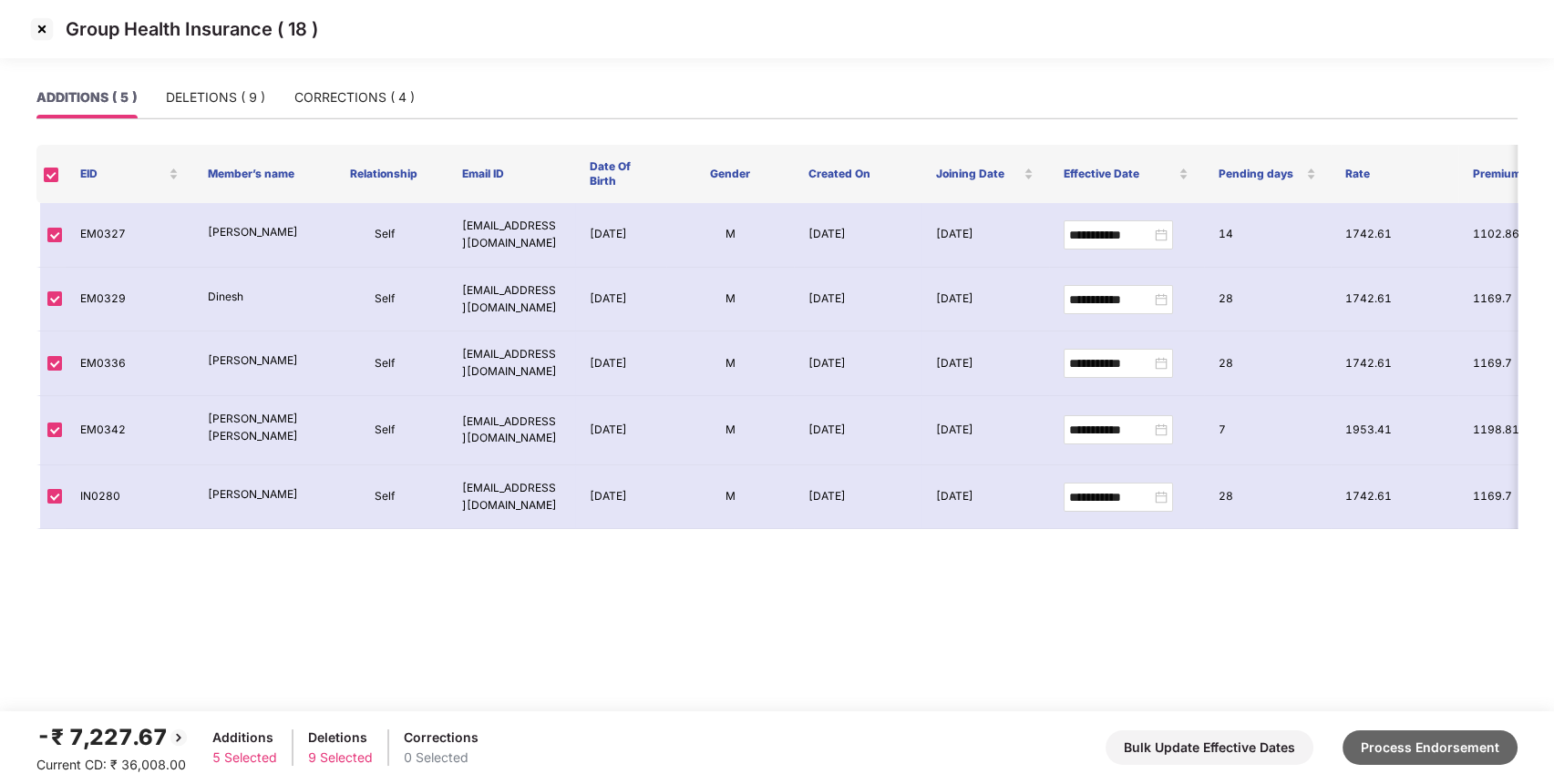
click at [1417, 738] on button "Process Endorsement" at bounding box center [1430, 747] width 175 height 34
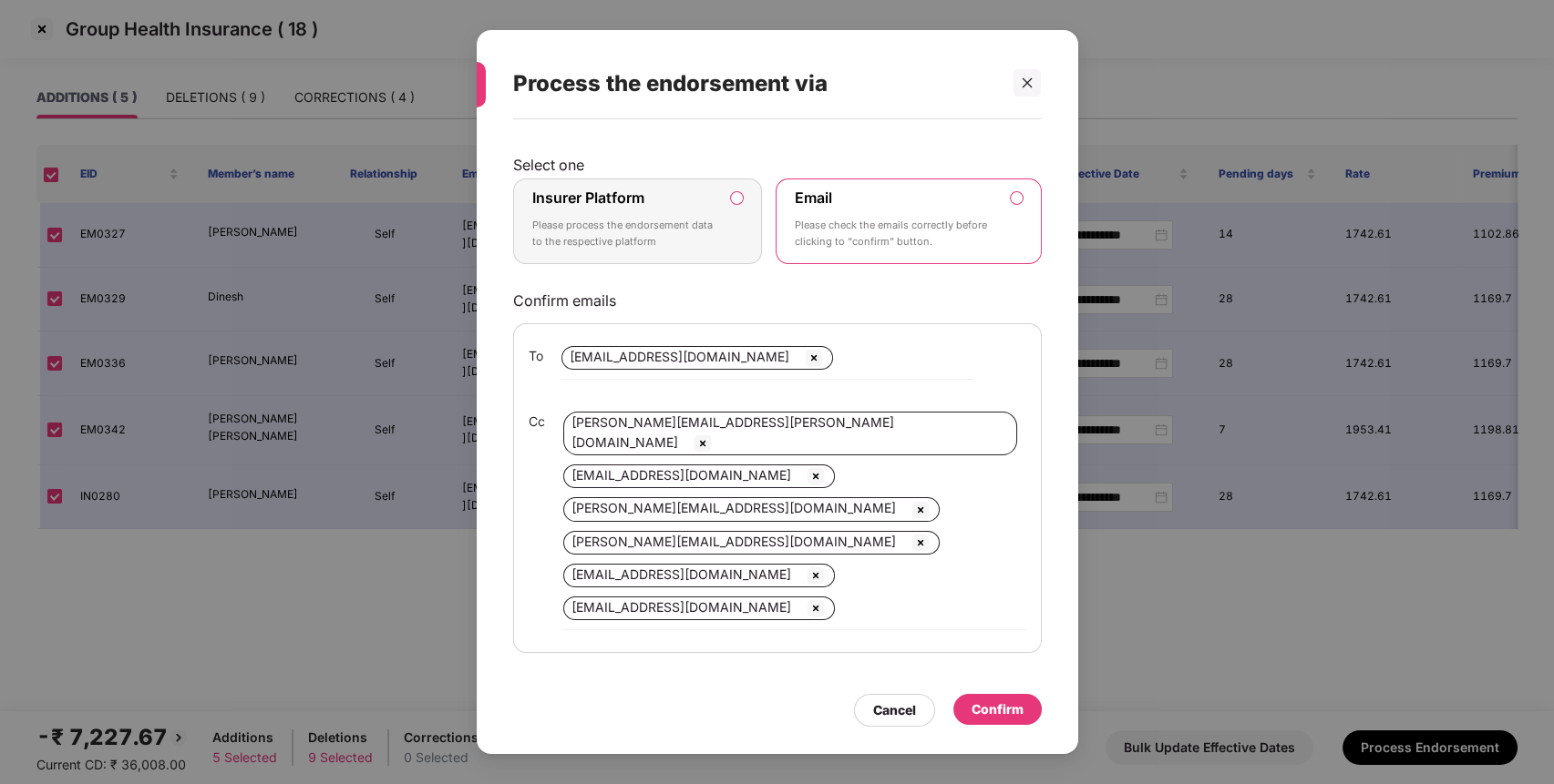
click at [680, 250] on div "Insurer Platform Please process the endorsement data to the respective platform" at bounding box center [625, 221] width 186 height 66
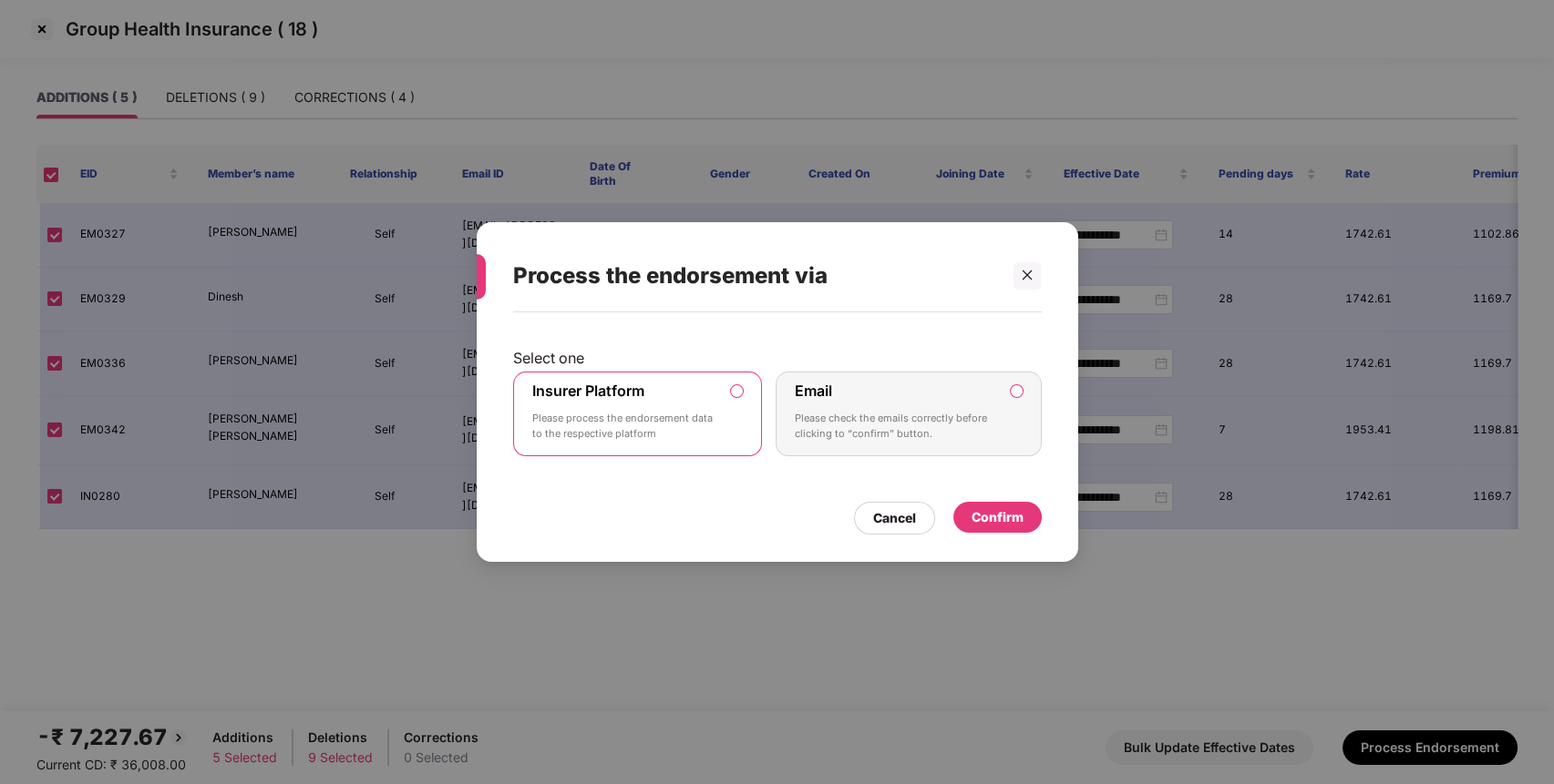
click at [1013, 506] on div "Confirm" at bounding box center [997, 517] width 88 height 31
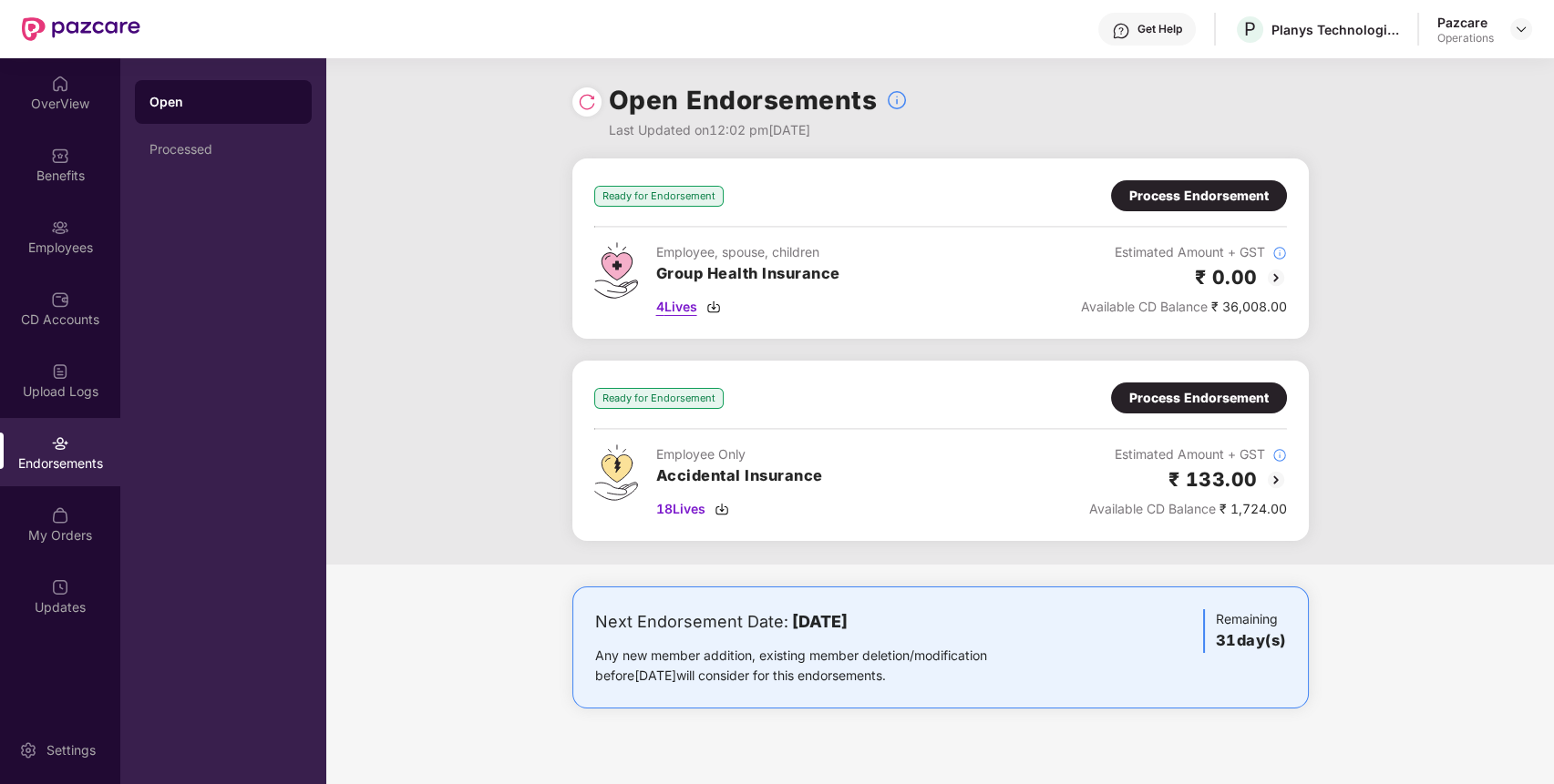
click at [696, 306] on span "4 Lives" at bounding box center [677, 307] width 41 height 20
click at [1182, 204] on div "Process Endorsement" at bounding box center [1199, 196] width 139 height 20
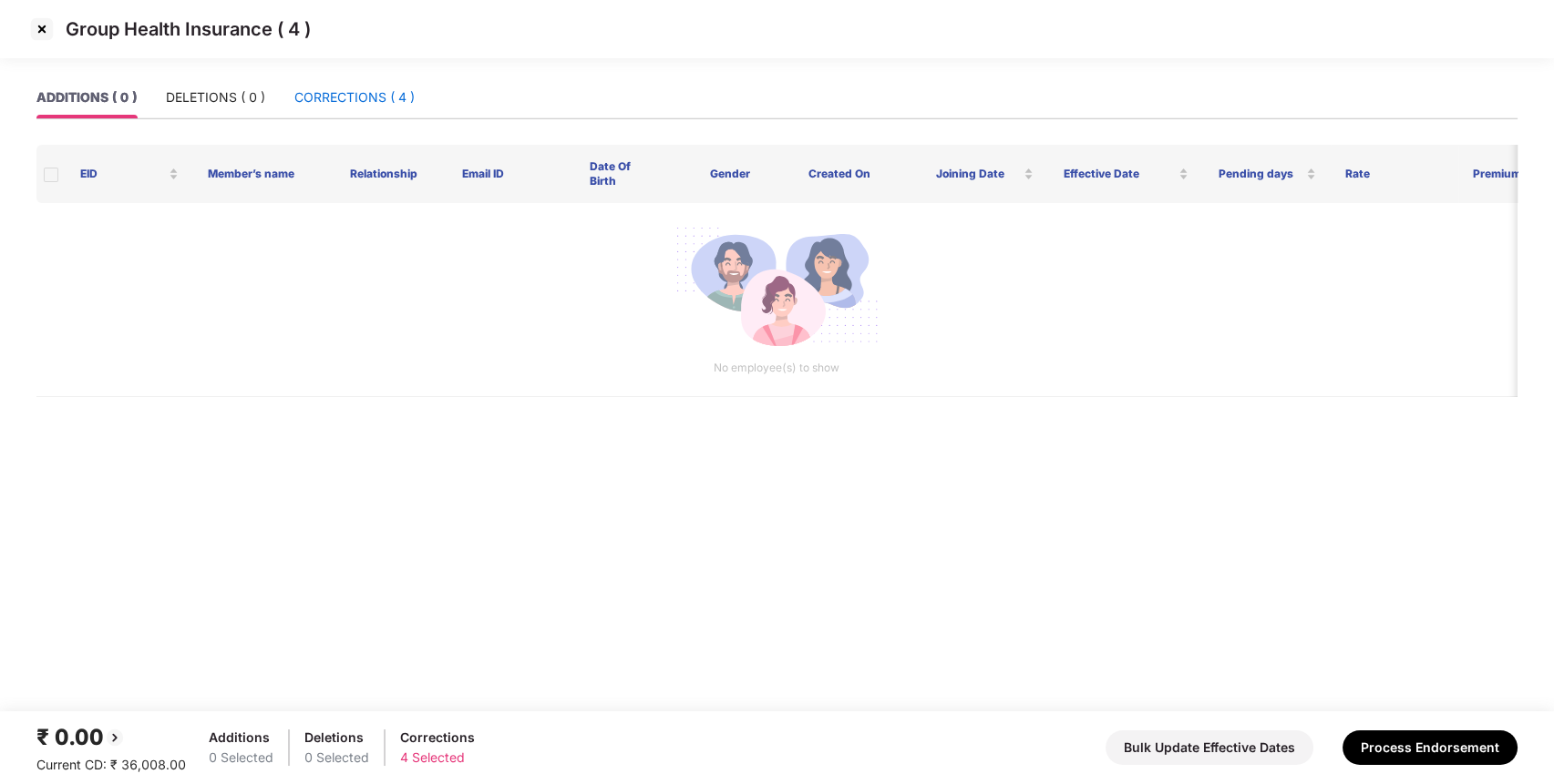
click at [378, 89] on div "CORRECTIONS ( 4 )" at bounding box center [355, 97] width 121 height 20
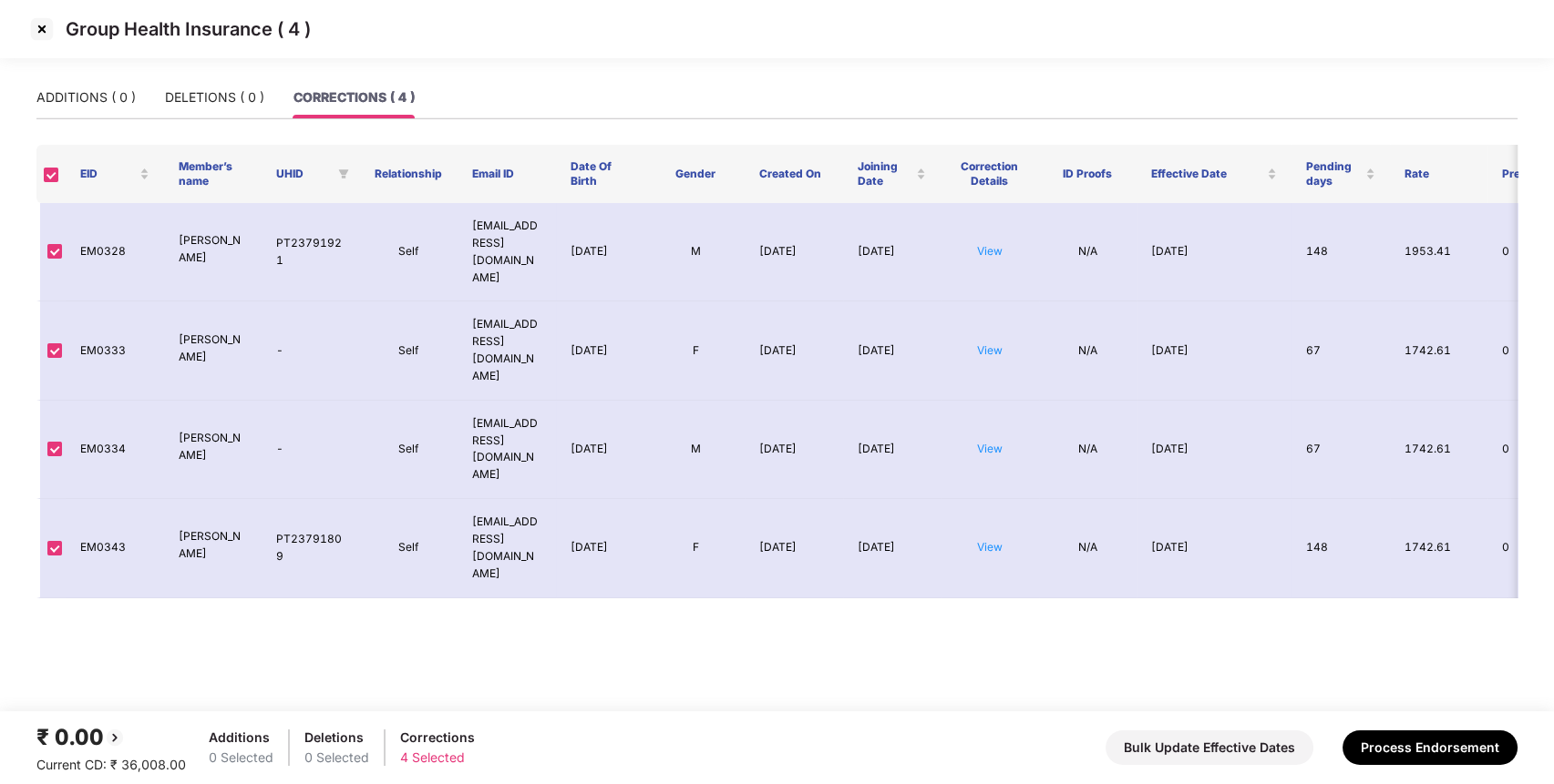
click at [45, 29] on img at bounding box center [41, 29] width 29 height 29
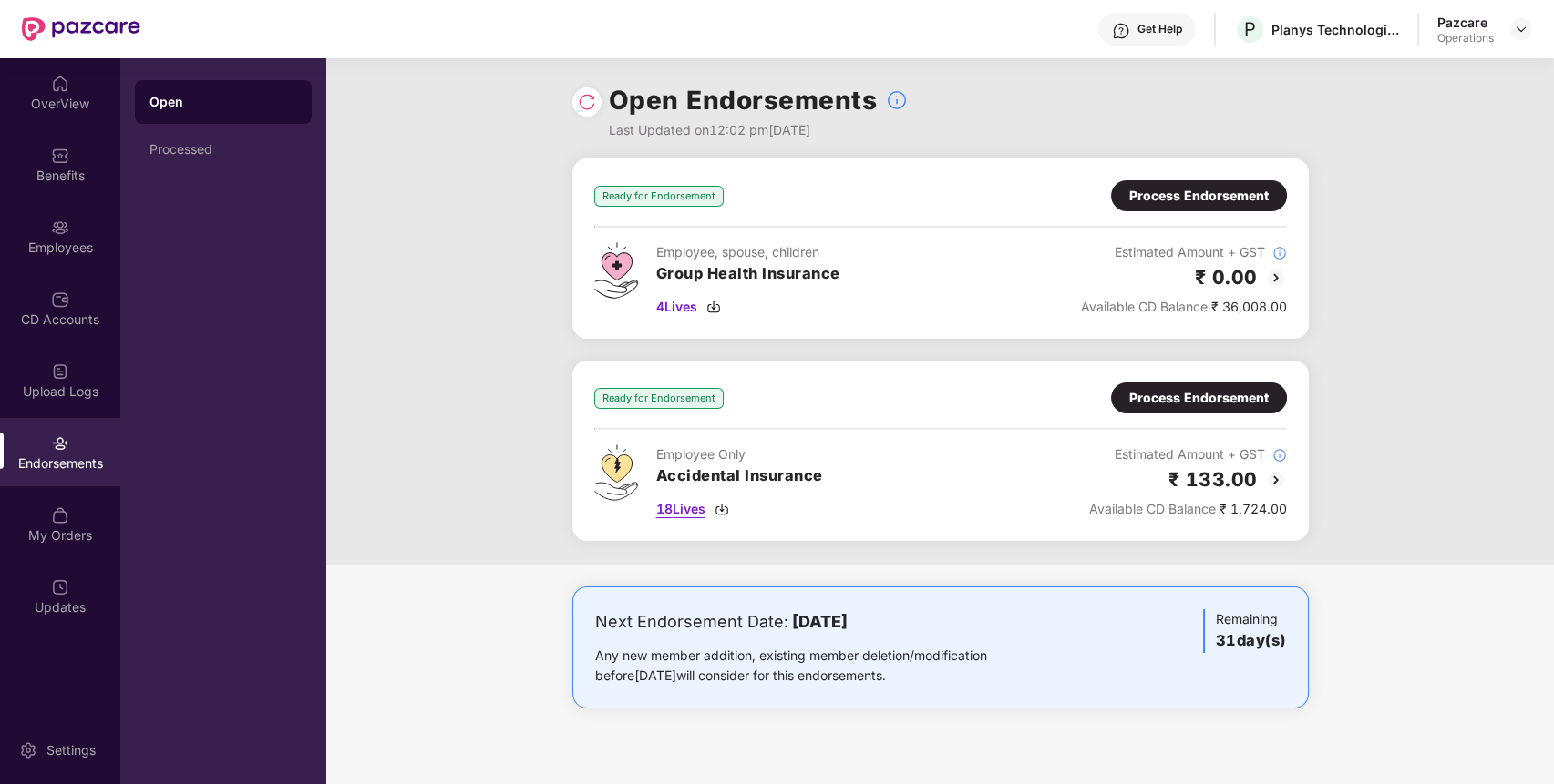
click at [692, 511] on span "18 Lives" at bounding box center [681, 510] width 49 height 20
click at [1204, 412] on div "Process Endorsement" at bounding box center [1199, 398] width 176 height 31
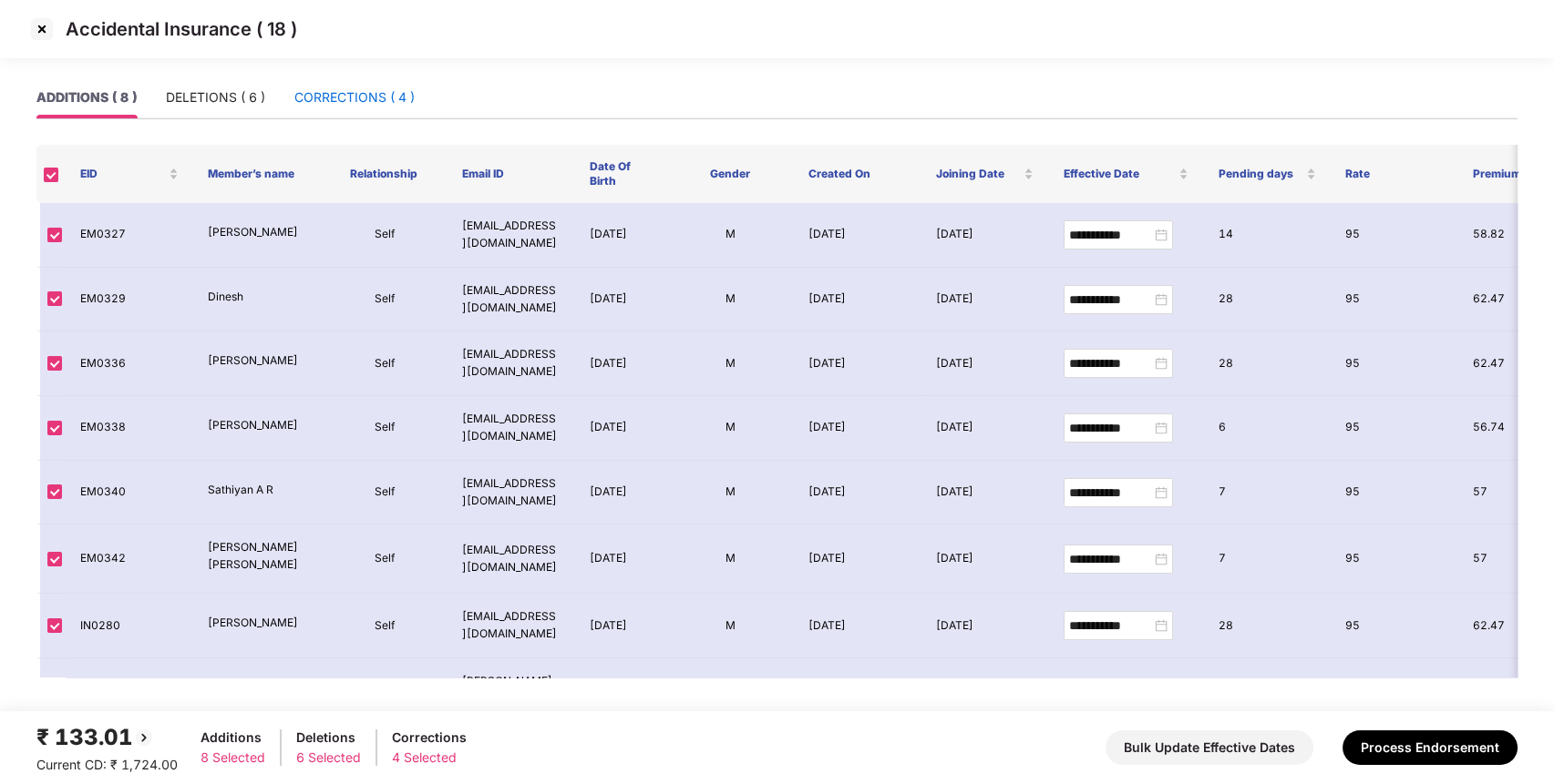
click at [367, 100] on div "CORRECTIONS ( 4 )" at bounding box center [355, 97] width 121 height 20
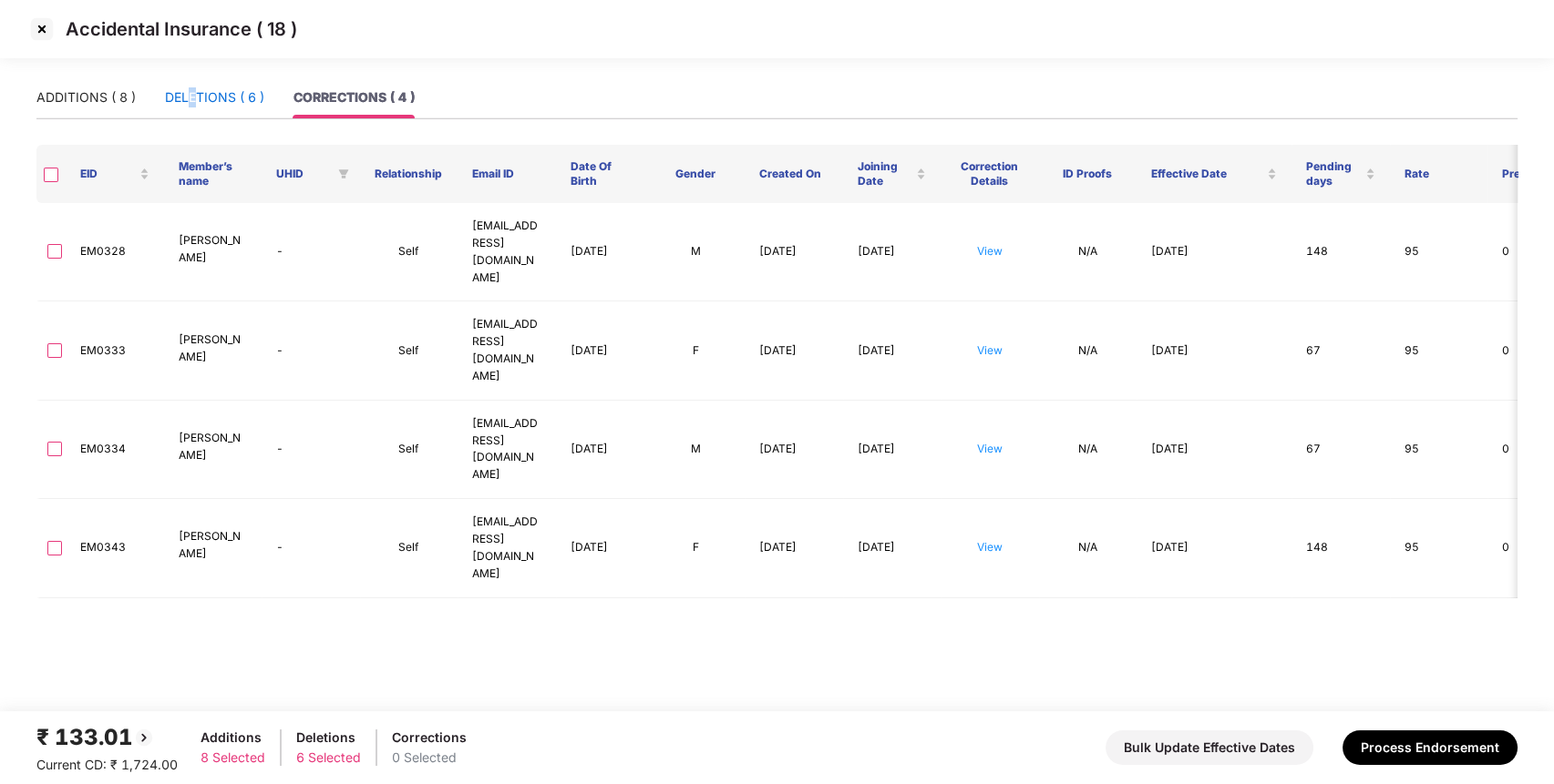
click at [192, 106] on div "DELETIONS ( 6 )" at bounding box center [214, 97] width 99 height 20
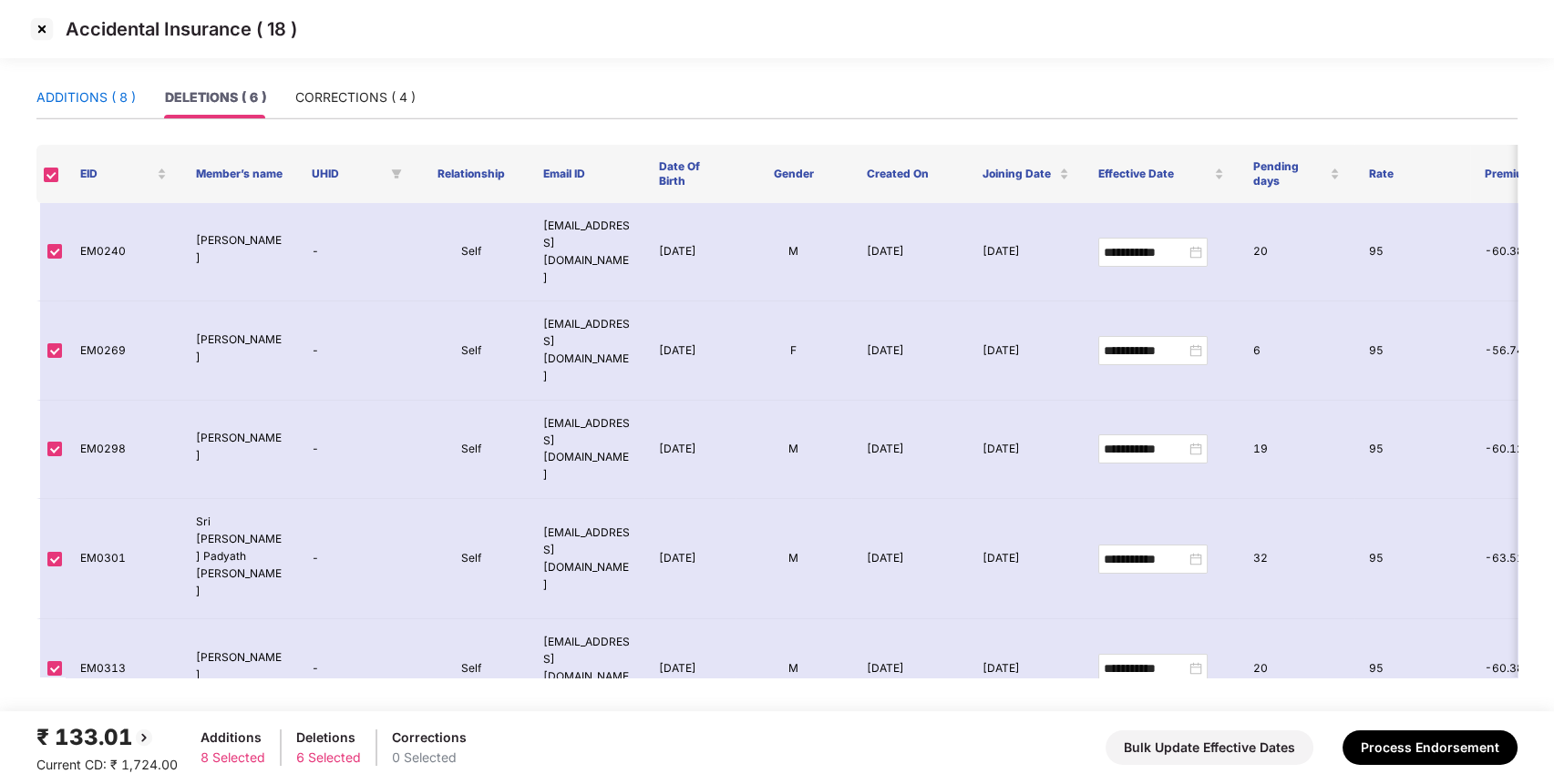
click at [96, 97] on div "ADDITIONS ( 8 )" at bounding box center [85, 97] width 99 height 20
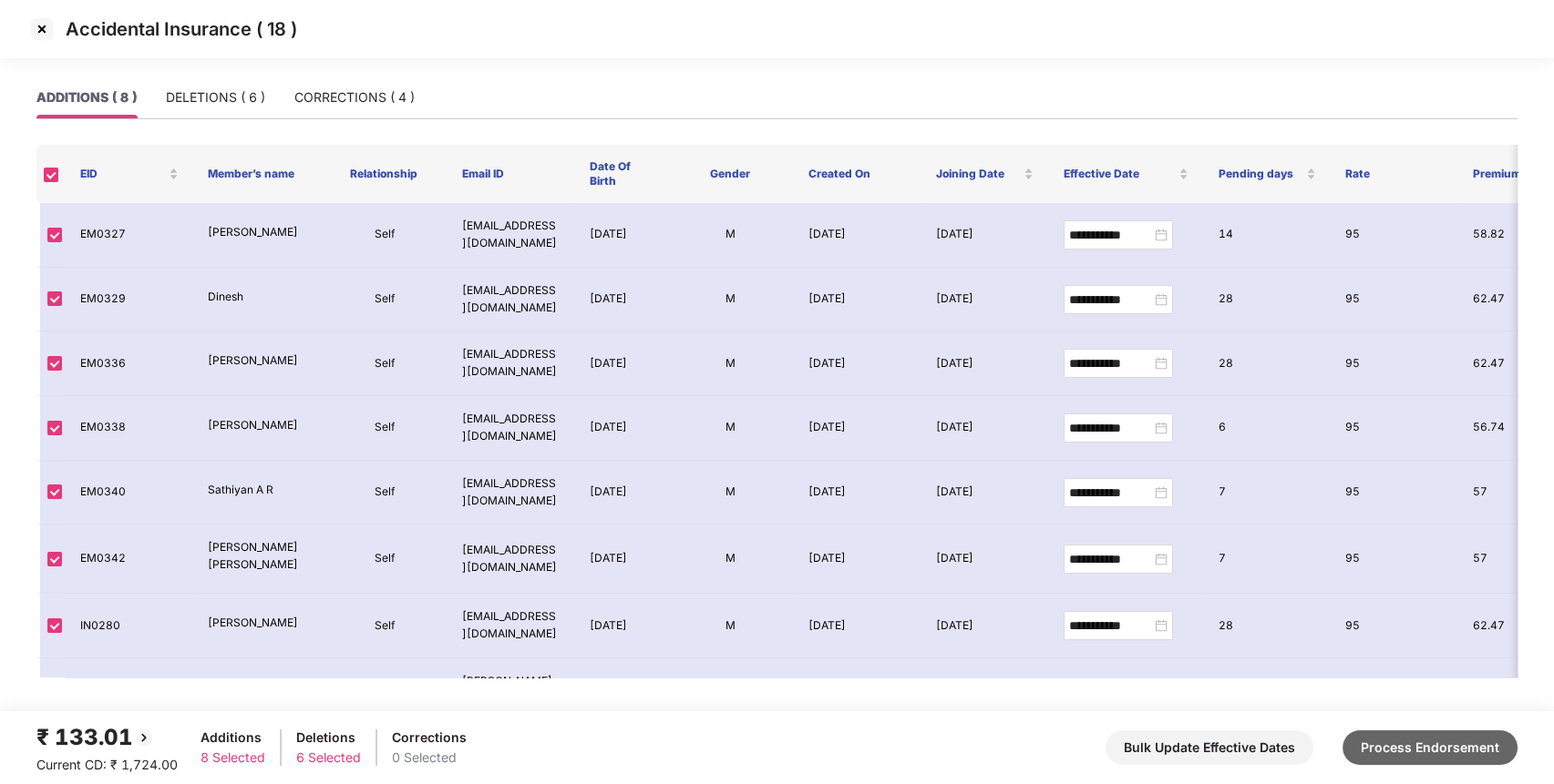
click at [1446, 735] on button "Process Endorsement" at bounding box center [1430, 747] width 175 height 34
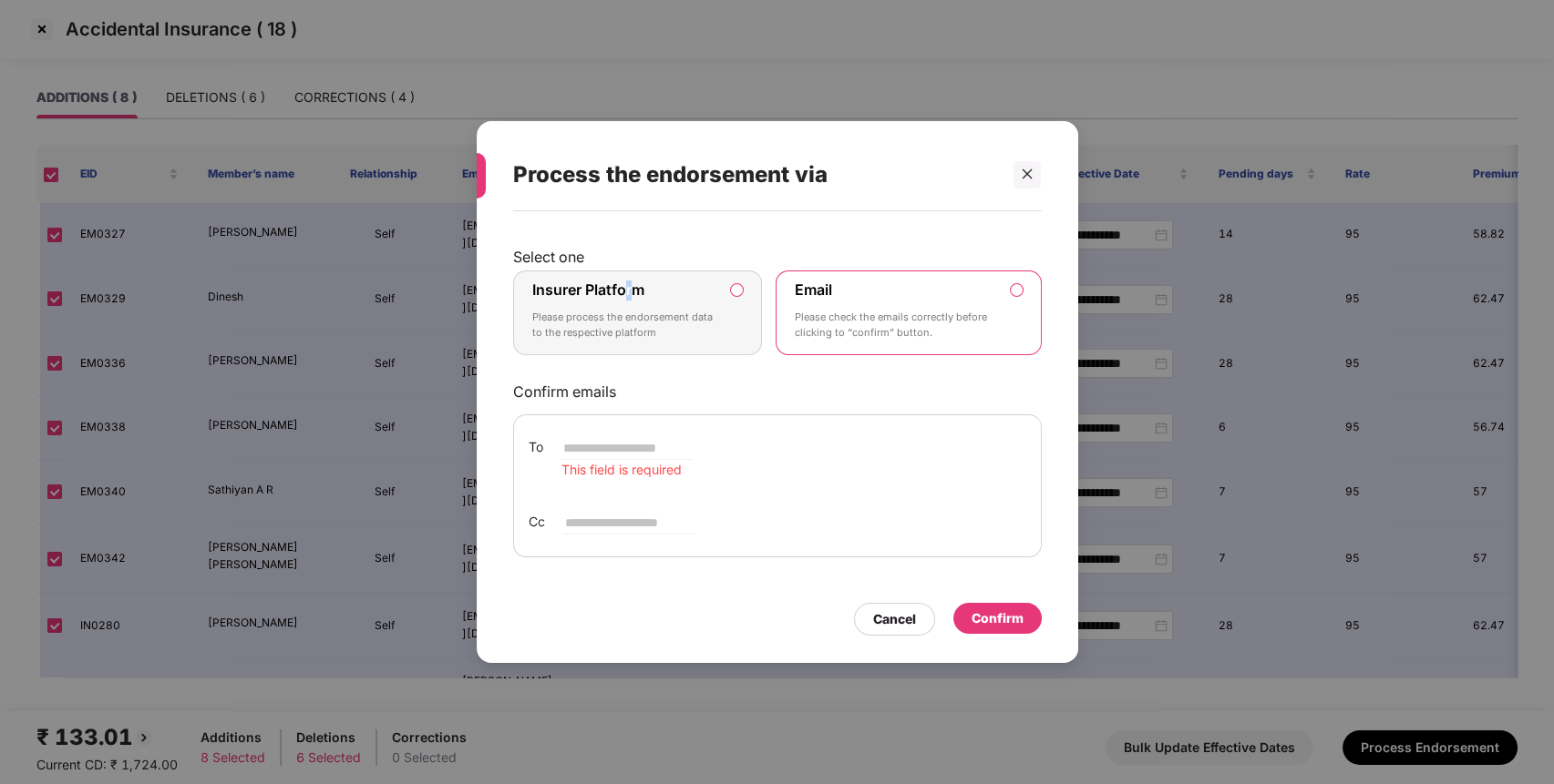
click at [627, 285] on label "Insurer Platform" at bounding box center [588, 290] width 112 height 19
click at [680, 290] on div "Insurer Platform Please process the endorsement data to the respective platform" at bounding box center [625, 313] width 186 height 66
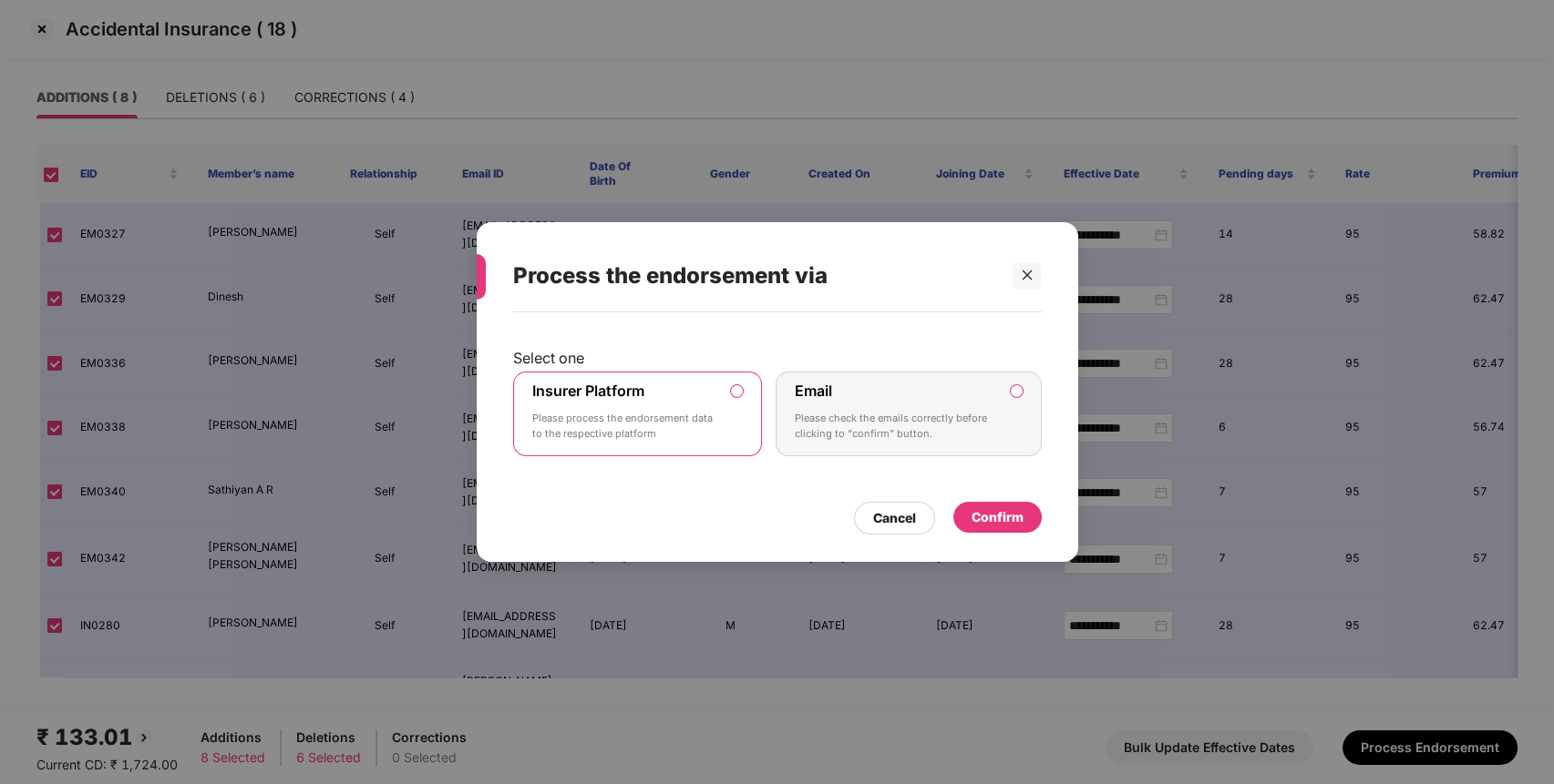
click at [1010, 513] on div "Confirm" at bounding box center [998, 518] width 52 height 20
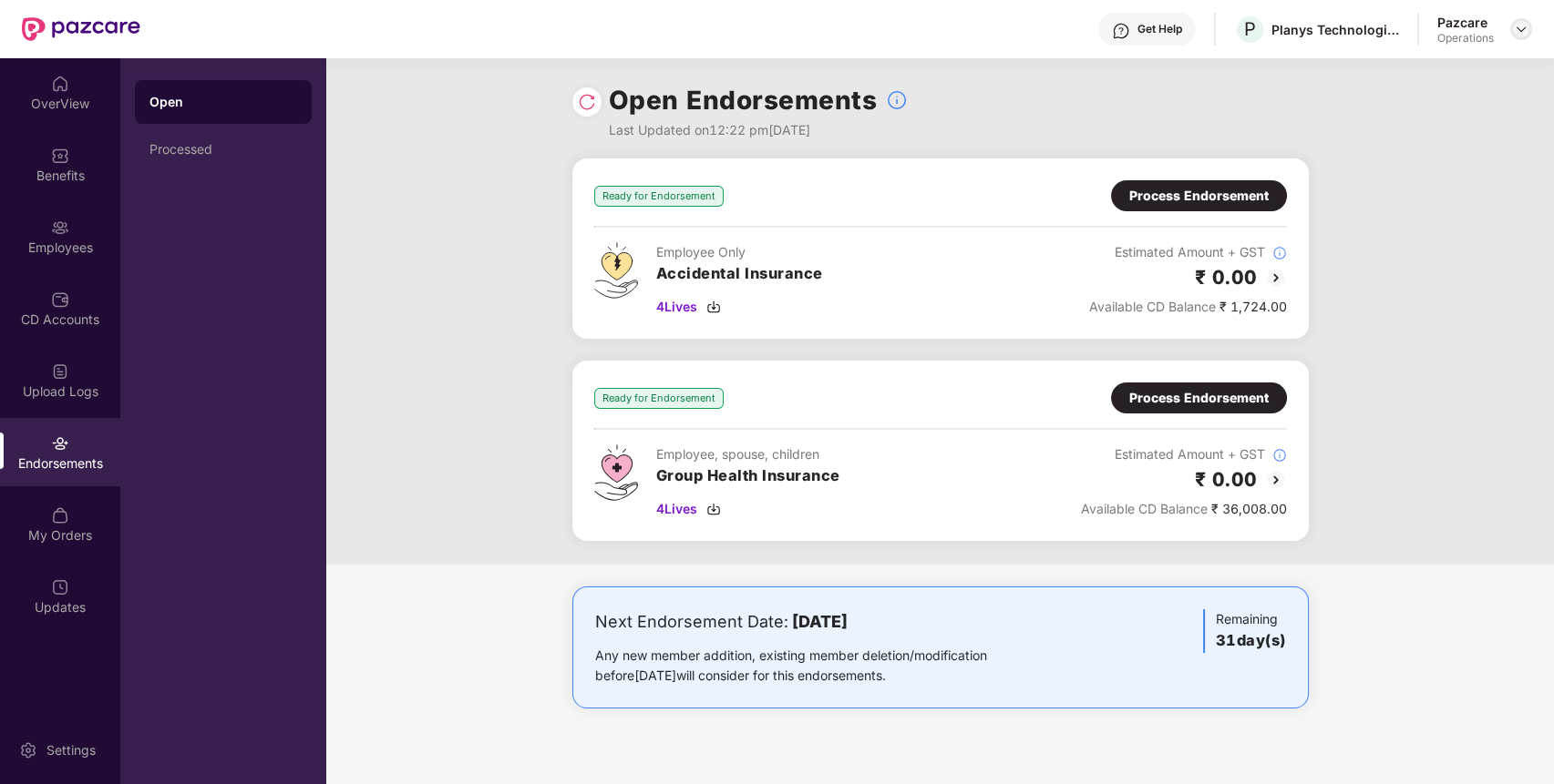
click at [1524, 27] on img at bounding box center [1522, 30] width 15 height 15
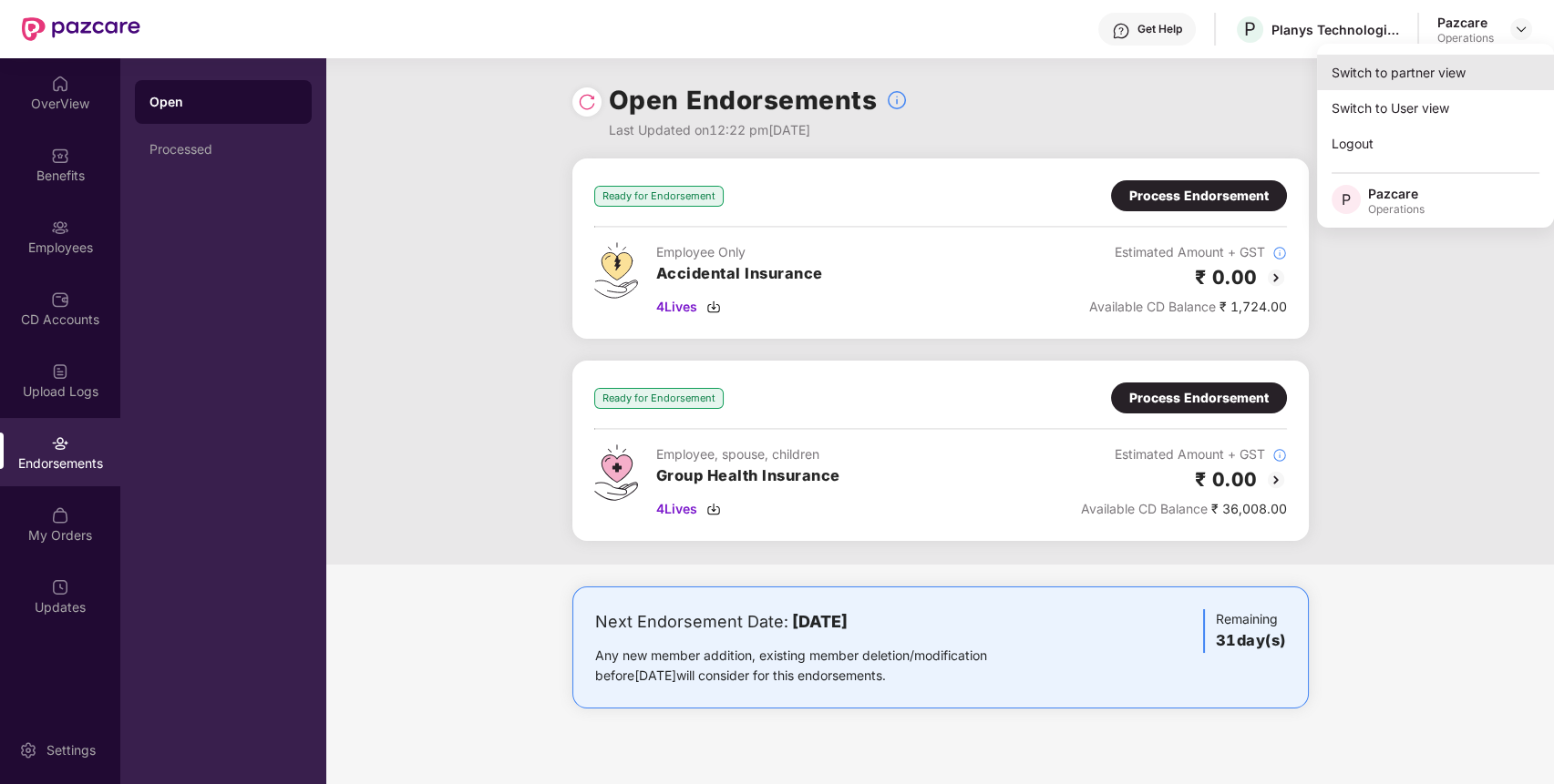
click at [1437, 81] on div "Switch to partner view" at bounding box center [1436, 72] width 237 height 35
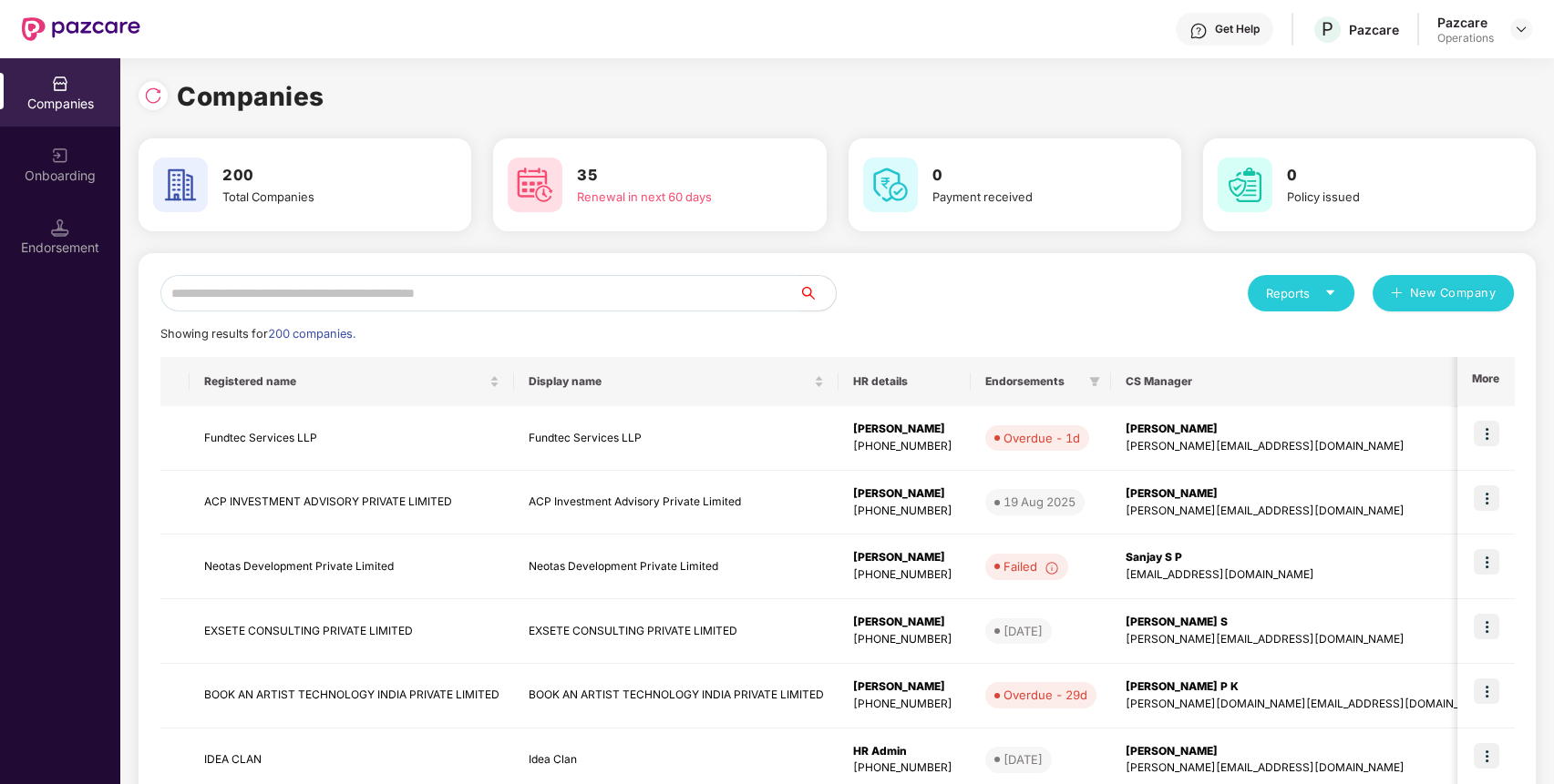
click at [710, 298] on input "text" at bounding box center [479, 293] width 639 height 36
paste input "**********"
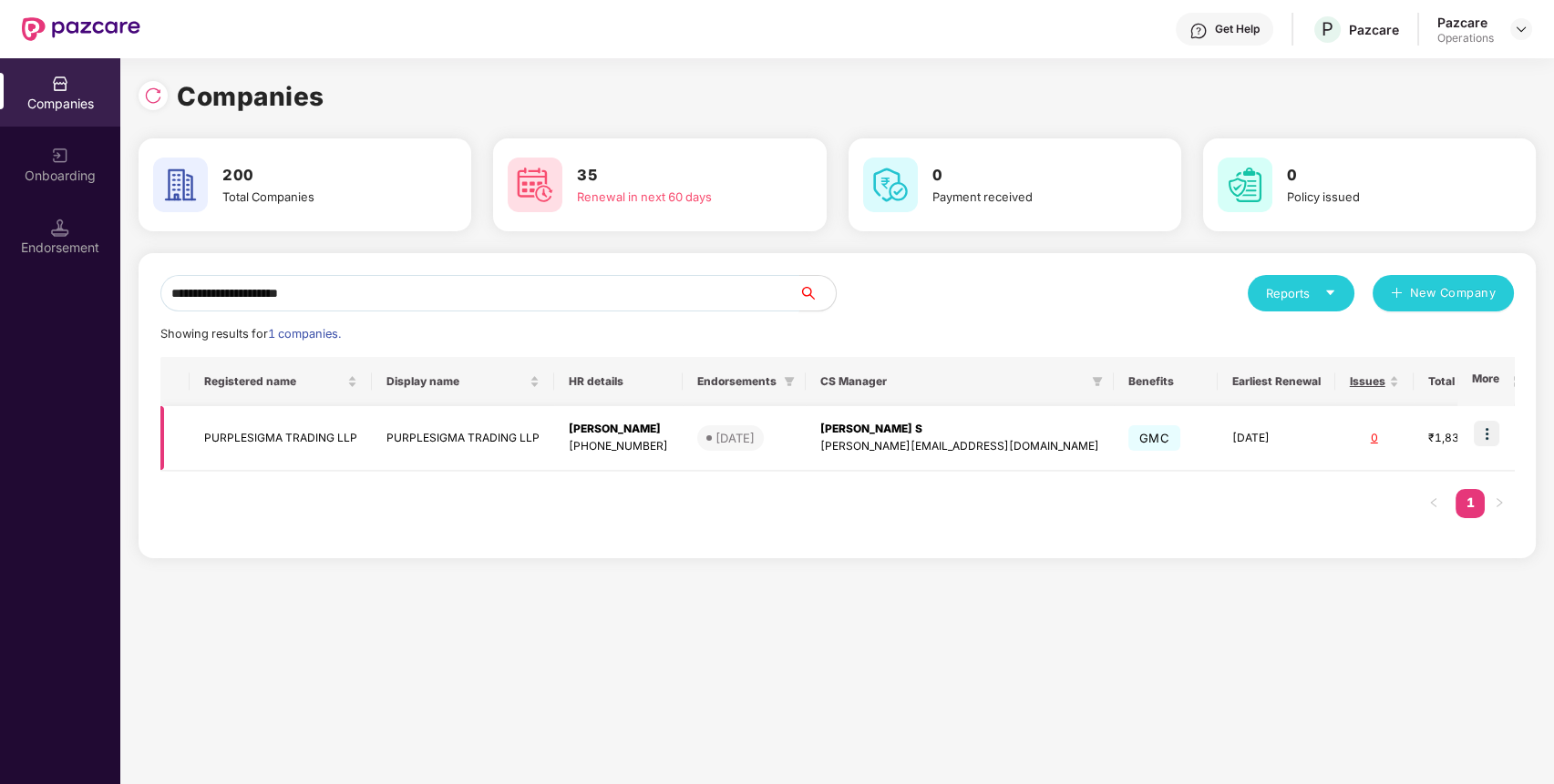
type input "**********"
click at [1484, 435] on img at bounding box center [1487, 434] width 26 height 26
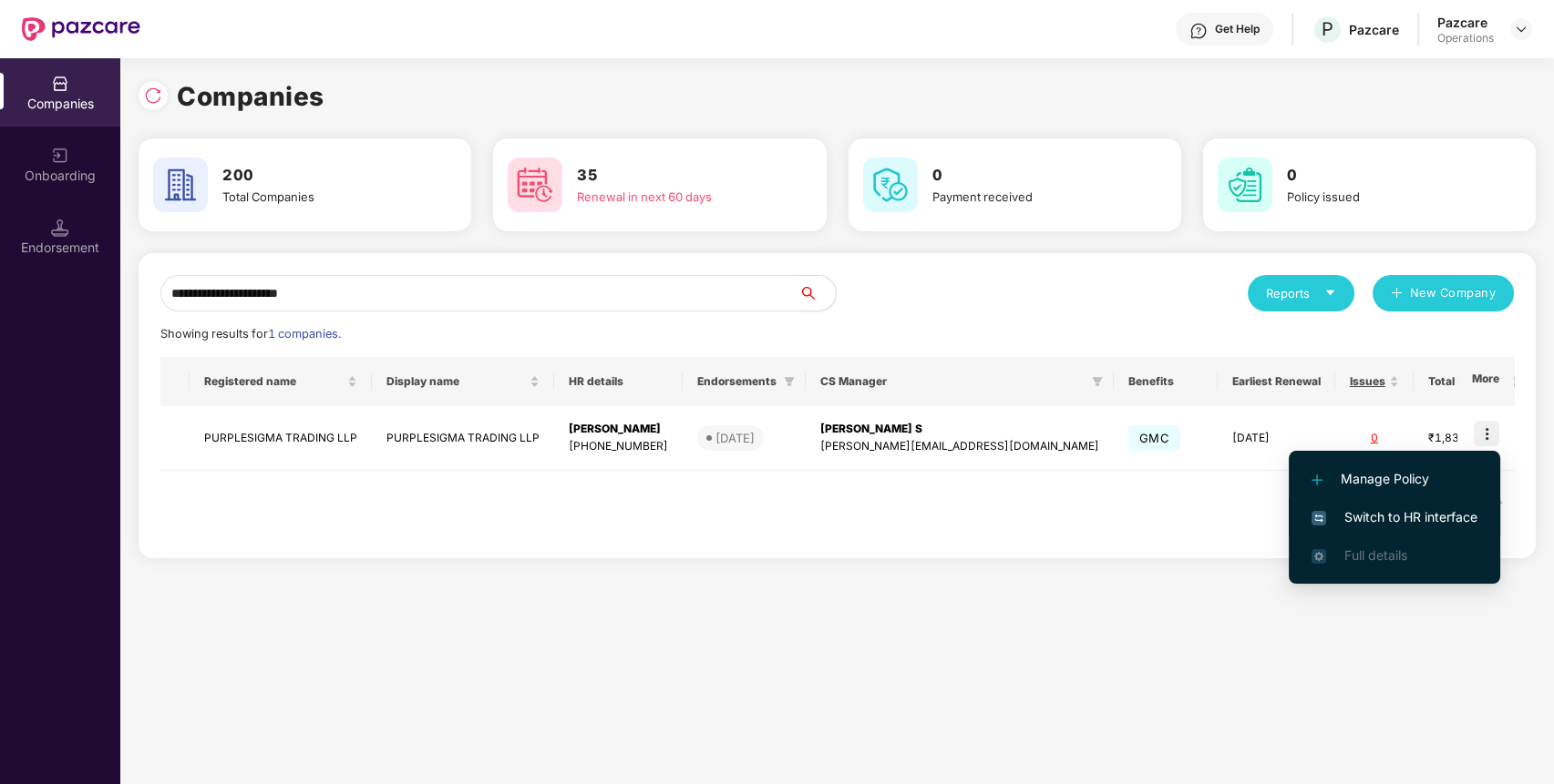
click at [1404, 512] on span "Switch to HR interface" at bounding box center [1395, 518] width 166 height 20
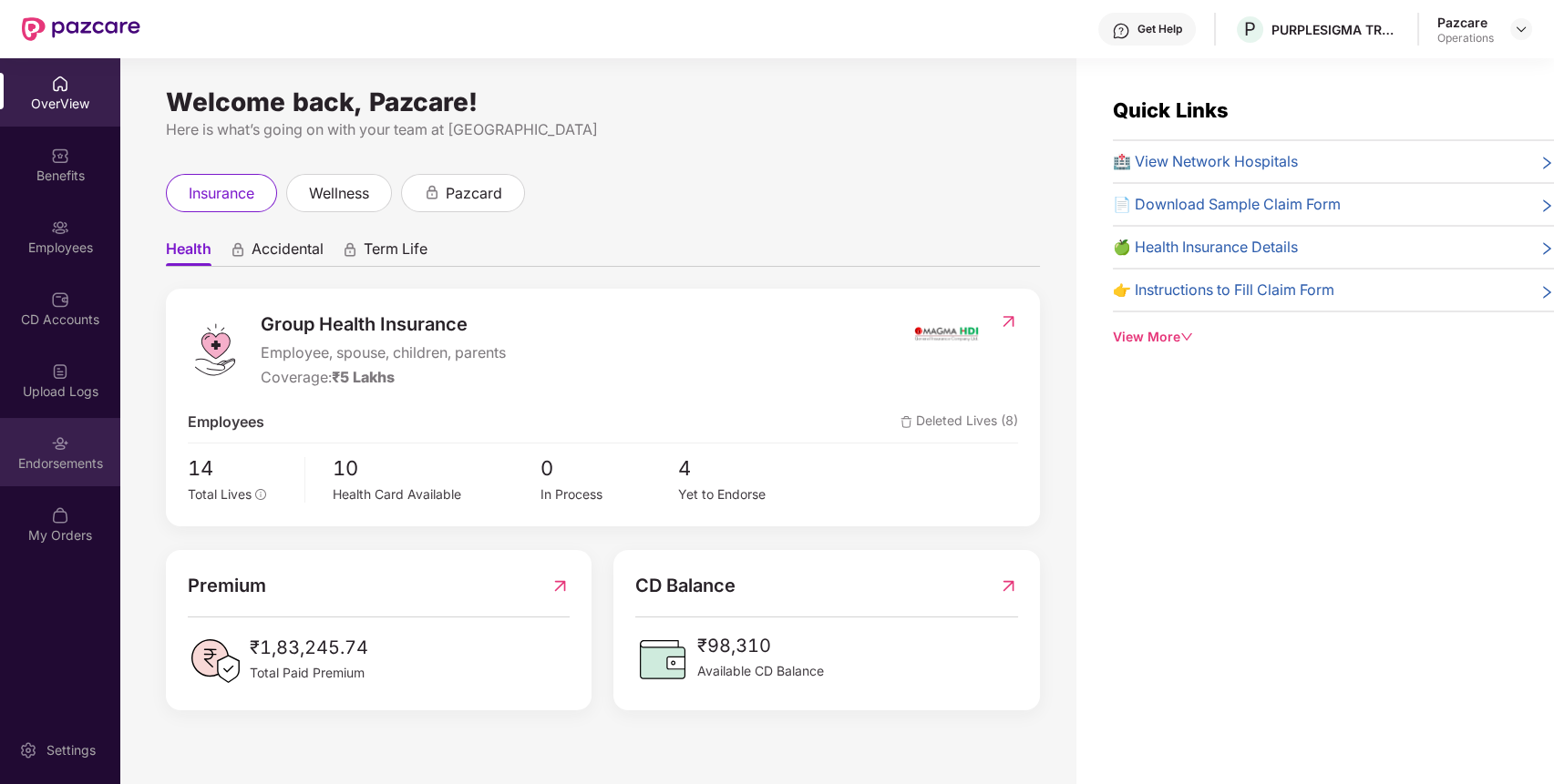
click at [81, 429] on div "Endorsements" at bounding box center [60, 452] width 121 height 69
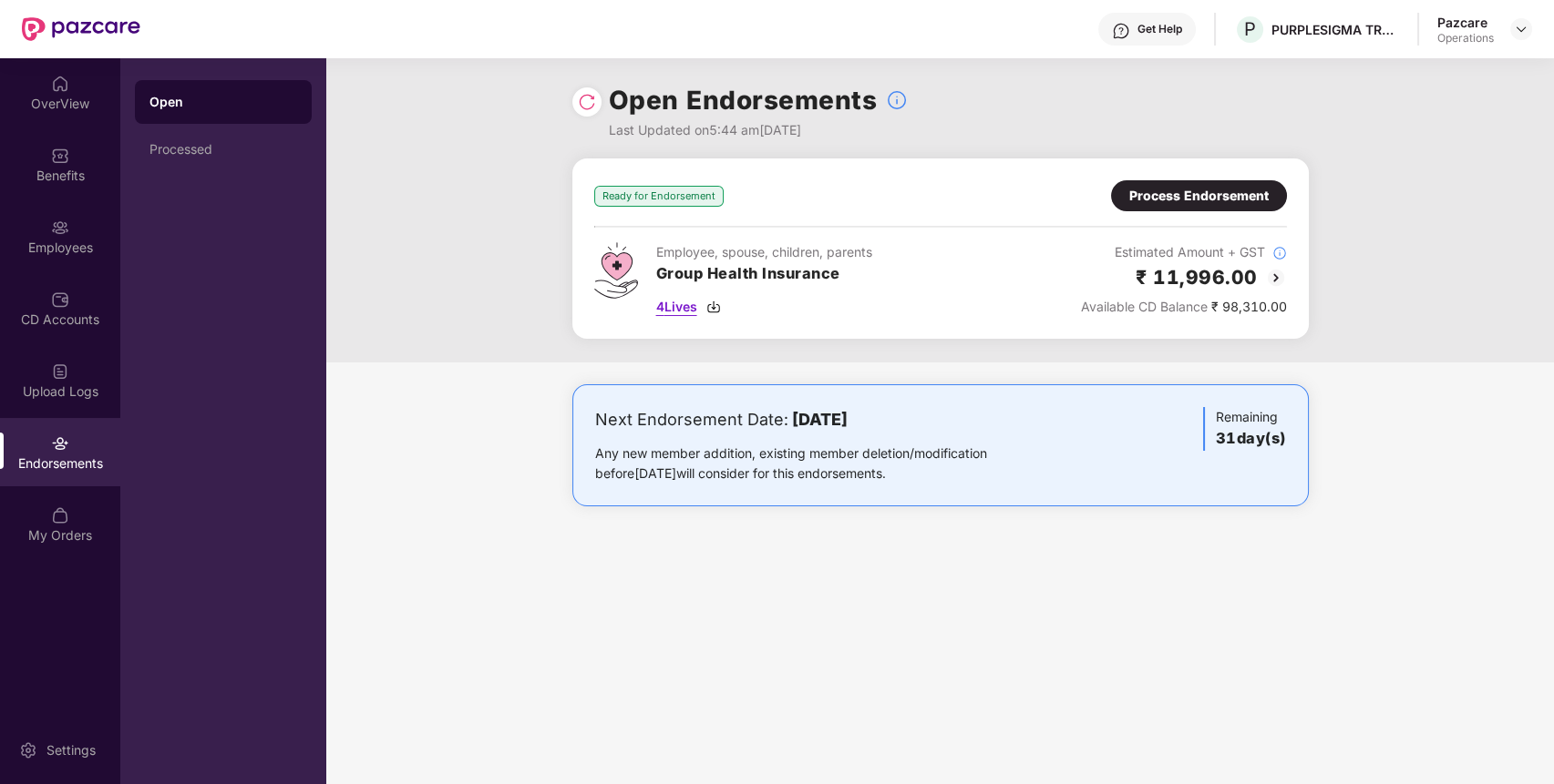
click at [689, 301] on span "4 Lives" at bounding box center [677, 307] width 41 height 20
click at [1118, 199] on div "Process Endorsement" at bounding box center [1199, 196] width 176 height 31
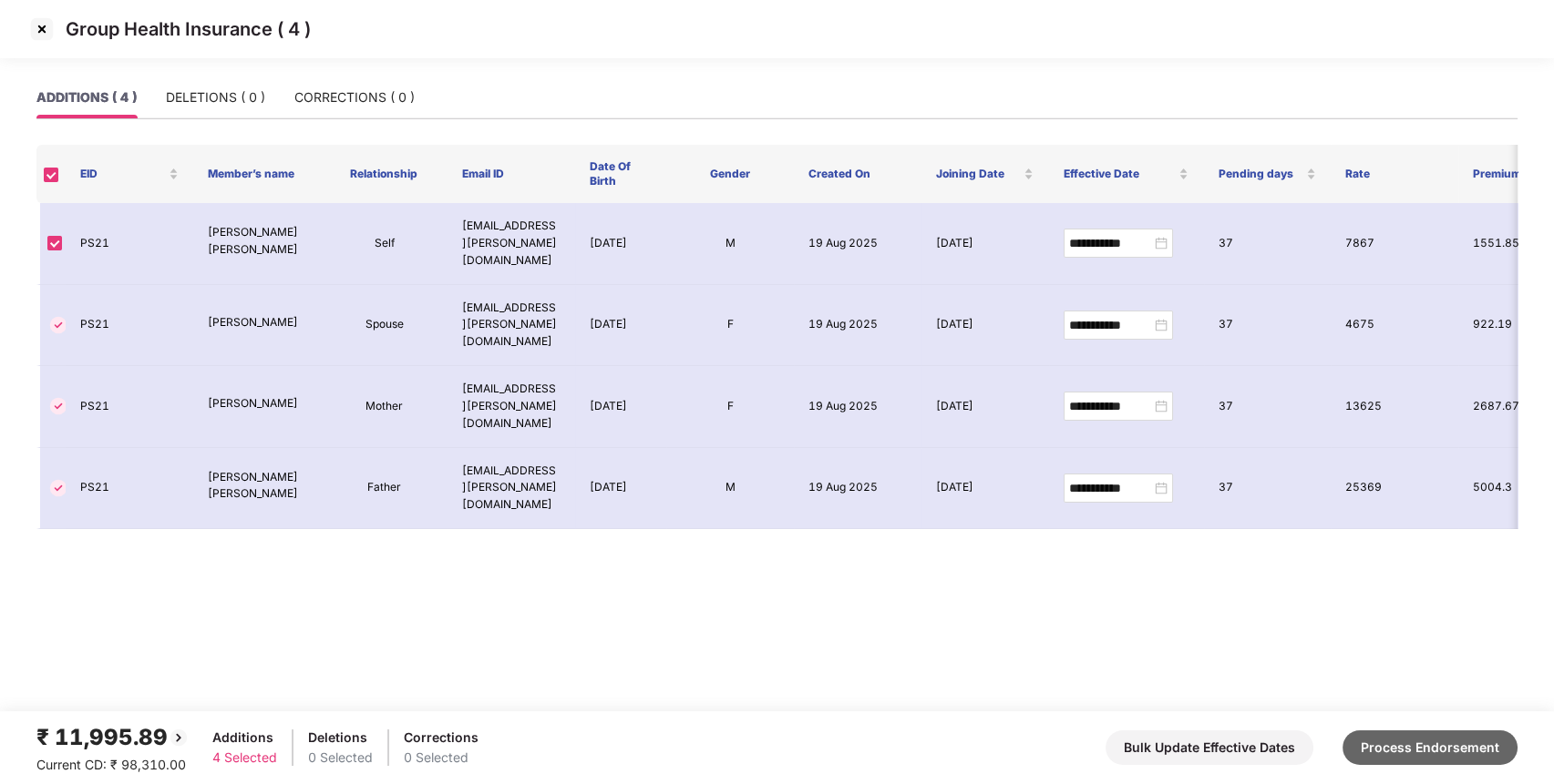
click at [1427, 748] on button "Process Endorsement" at bounding box center [1430, 747] width 175 height 34
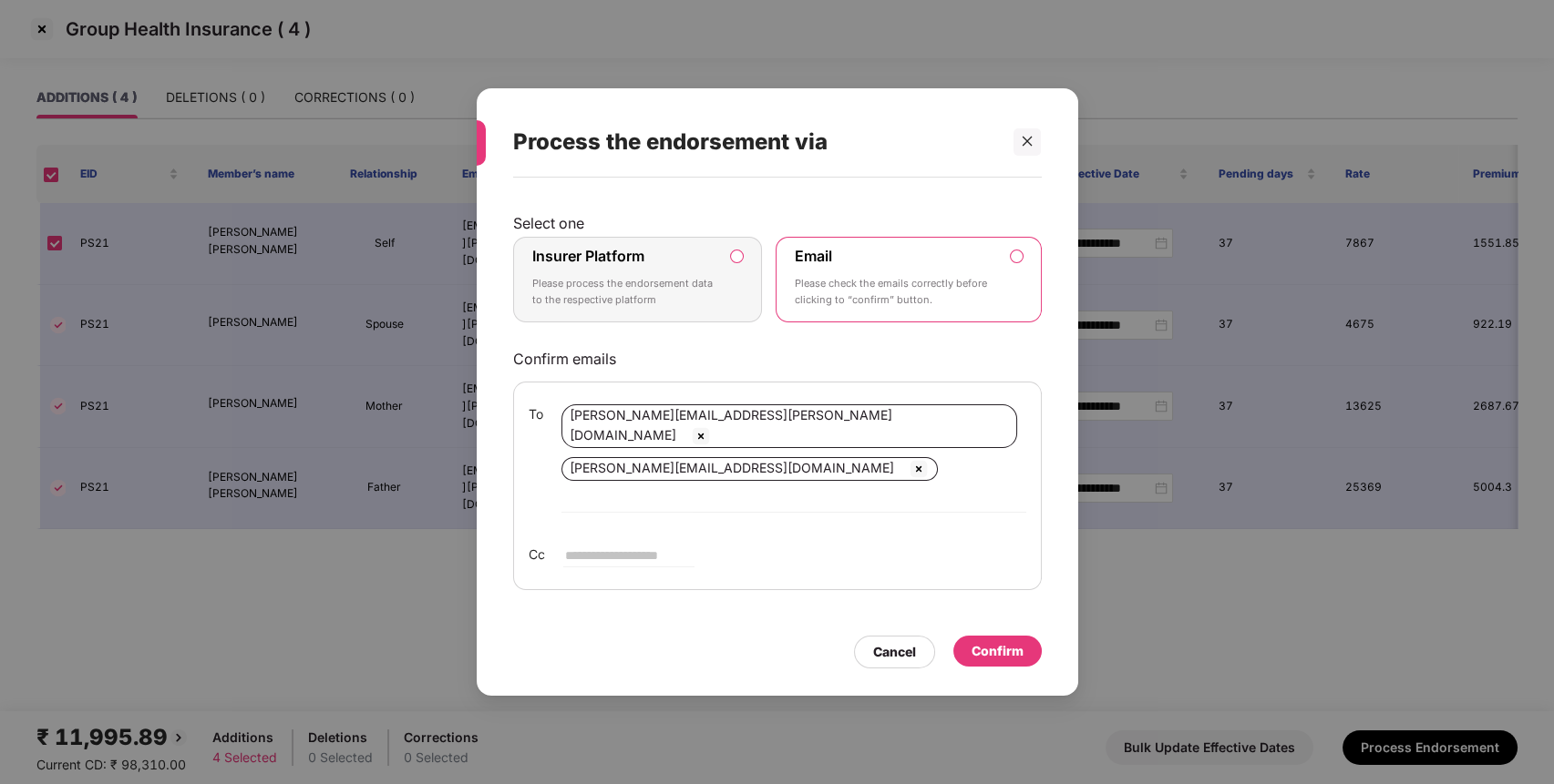
click at [689, 289] on div "Insurer Platform Please process the endorsement data to the respective platform" at bounding box center [625, 279] width 186 height 66
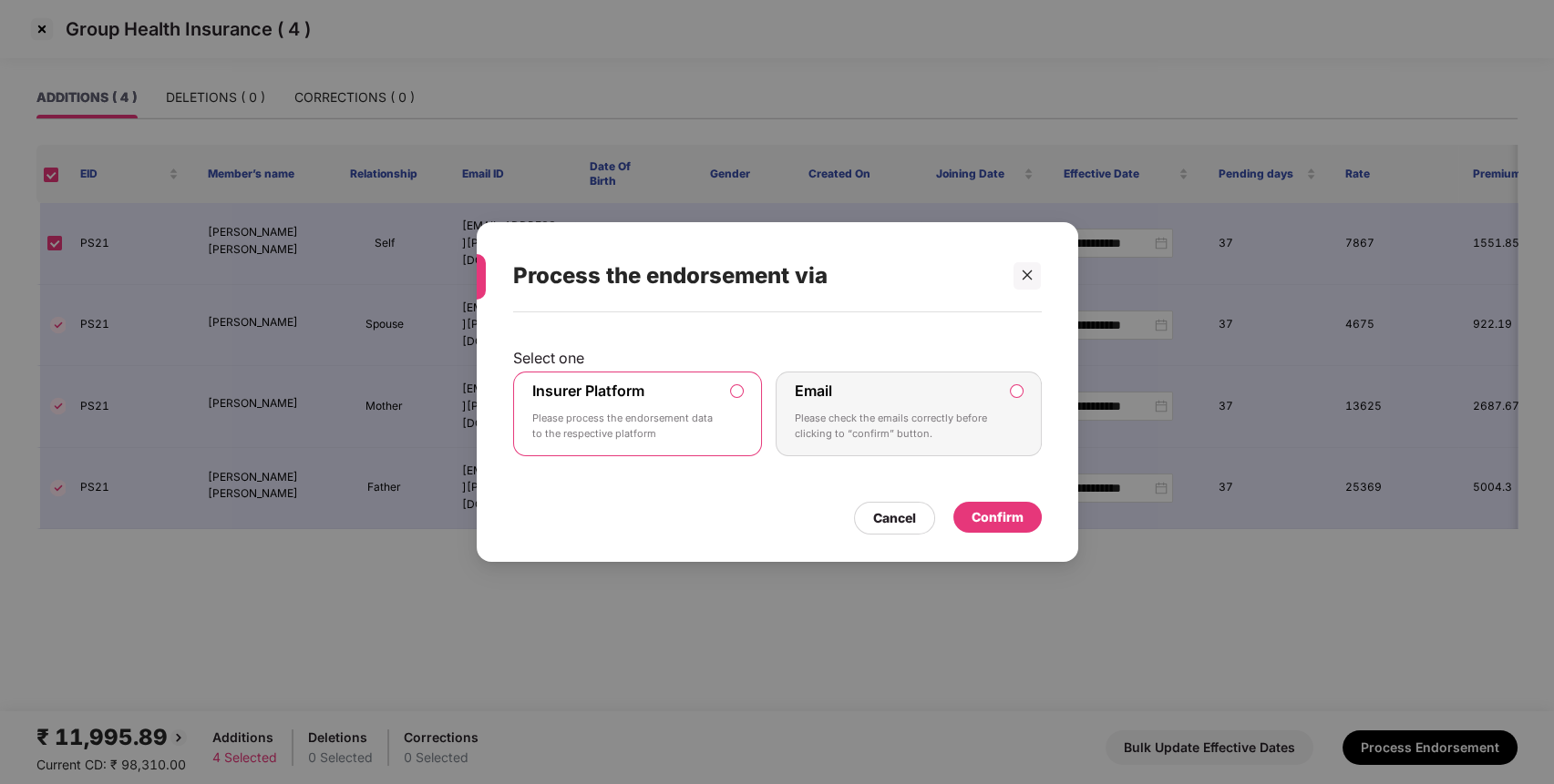
click at [973, 511] on div "Confirm" at bounding box center [998, 518] width 52 height 20
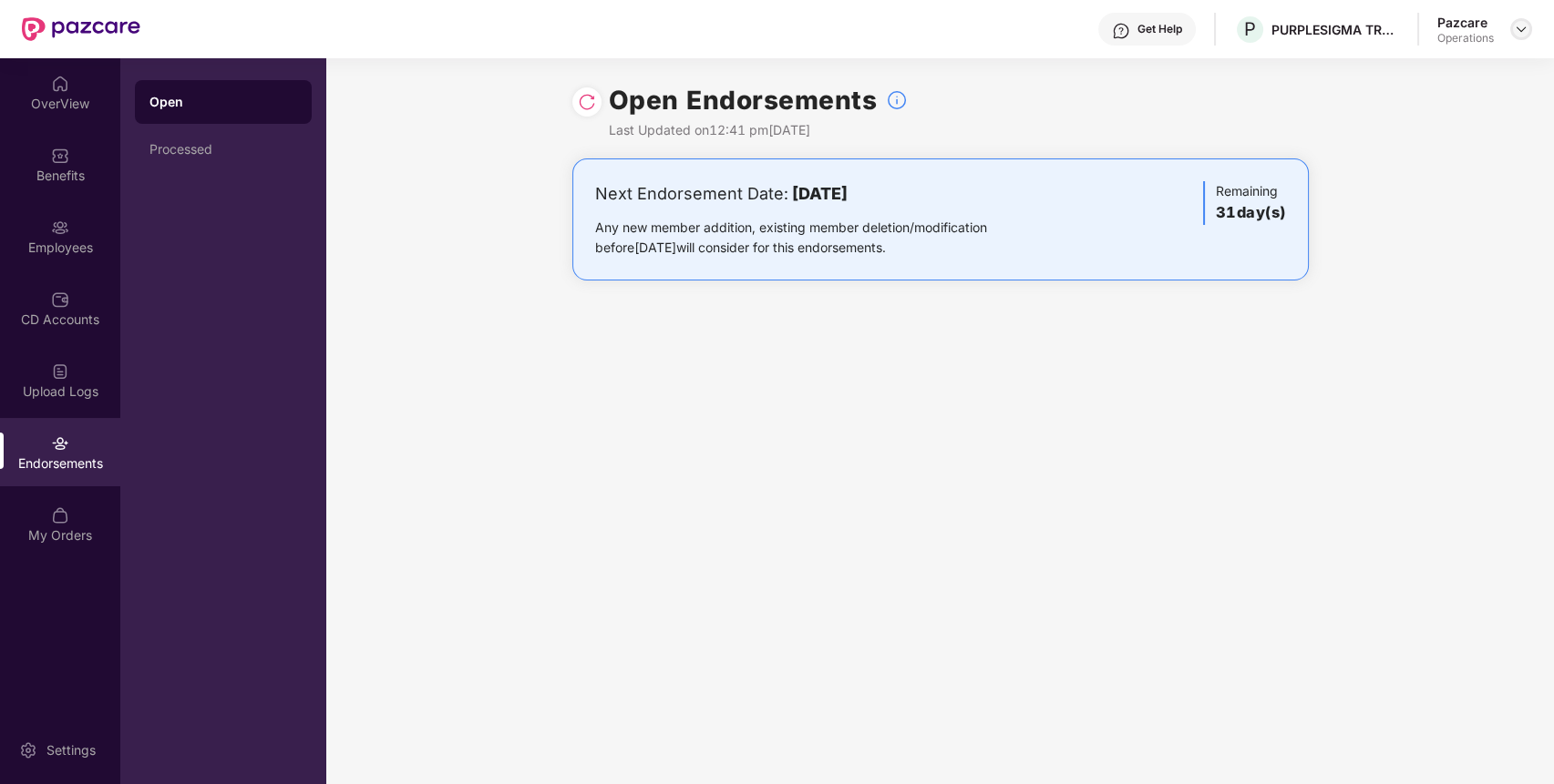
click at [1522, 32] on img at bounding box center [1522, 30] width 15 height 15
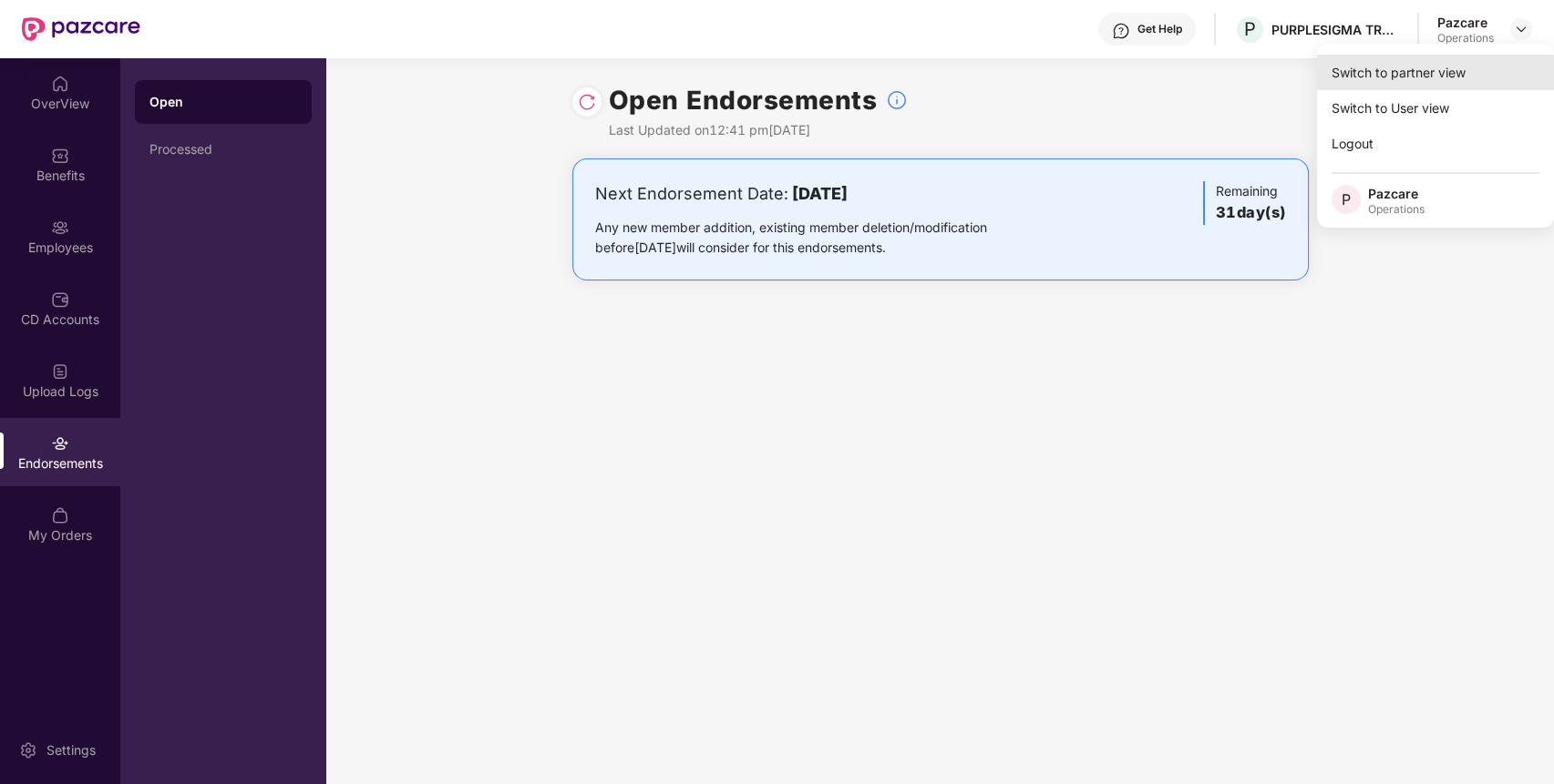
click at [1383, 74] on div "Switch to partner view" at bounding box center [1436, 72] width 237 height 35
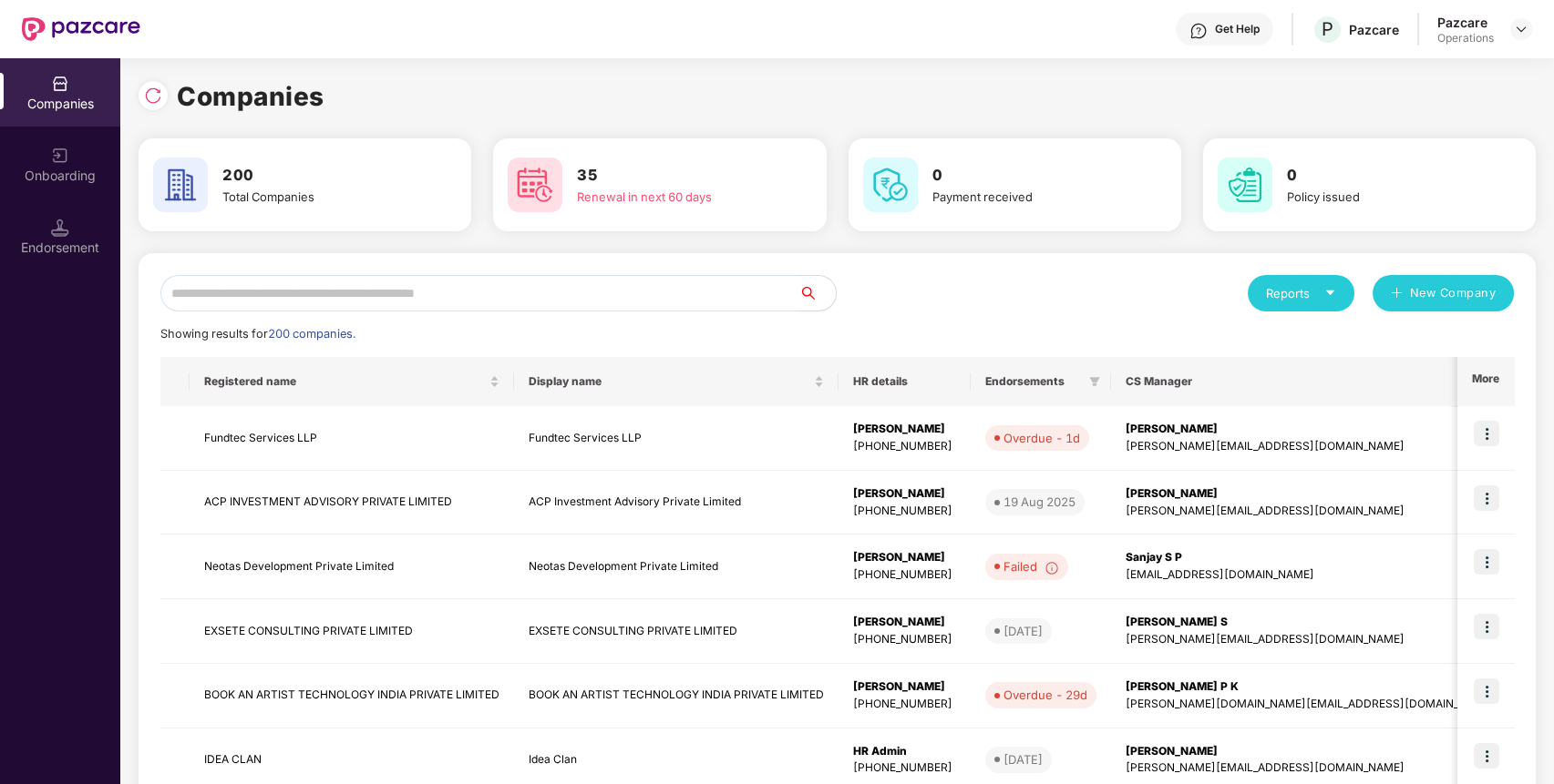
click at [728, 292] on input "text" at bounding box center [479, 293] width 639 height 36
paste input "**********"
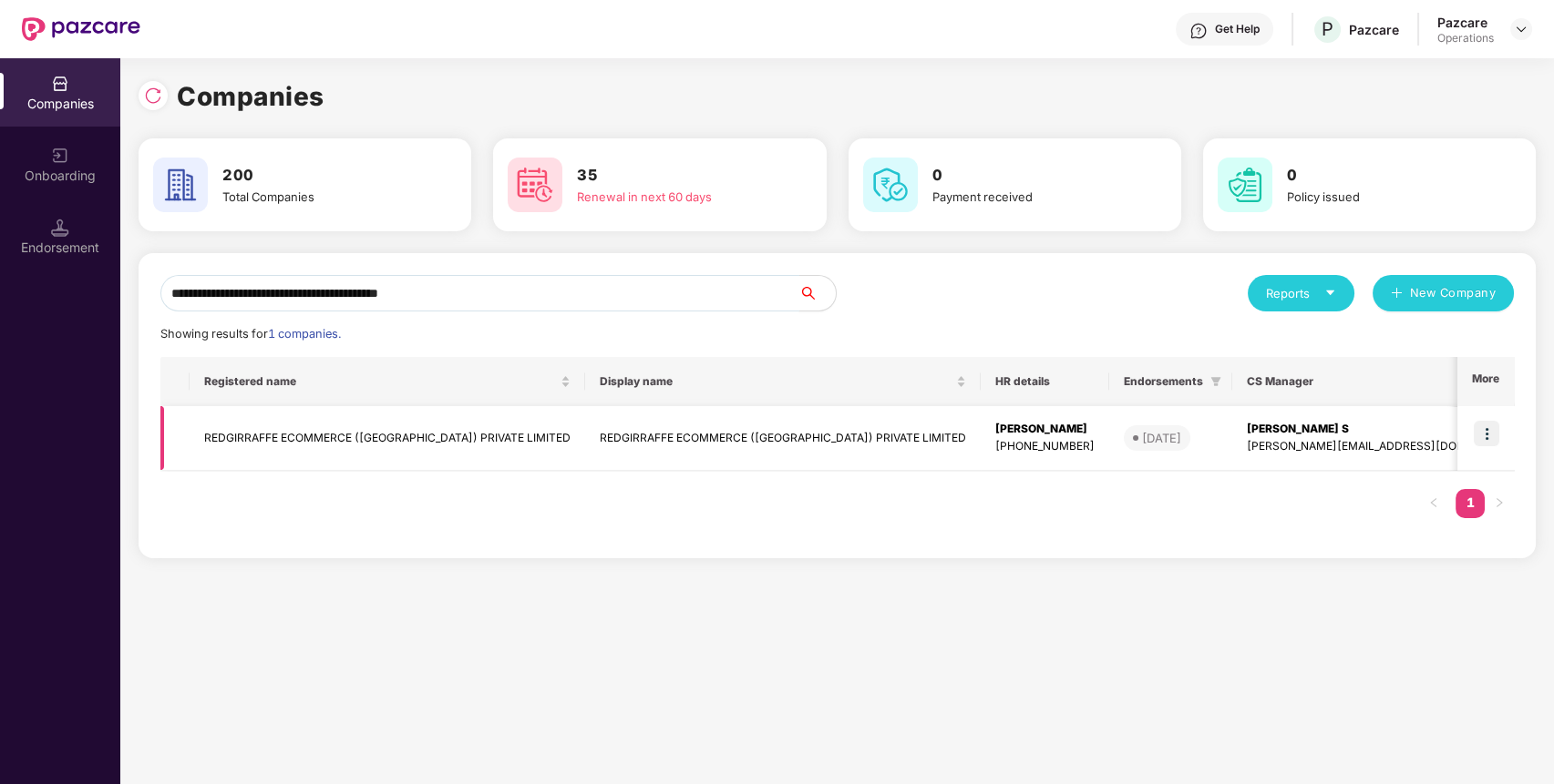
type input "**********"
click at [1506, 442] on td at bounding box center [1485, 438] width 57 height 65
click at [1498, 439] on img at bounding box center [1487, 434] width 26 height 26
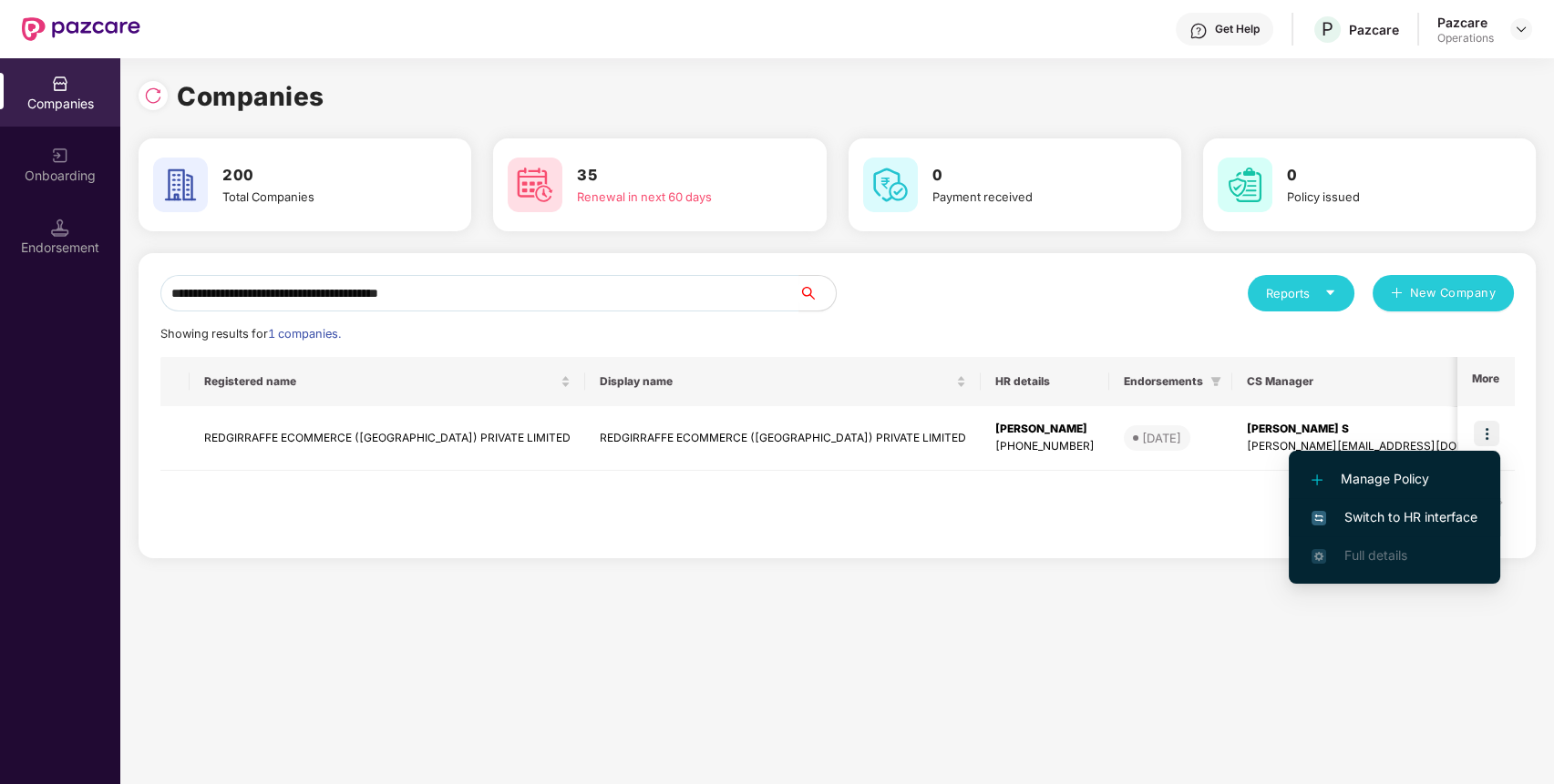
click at [1330, 520] on span "Switch to HR interface" at bounding box center [1395, 518] width 166 height 20
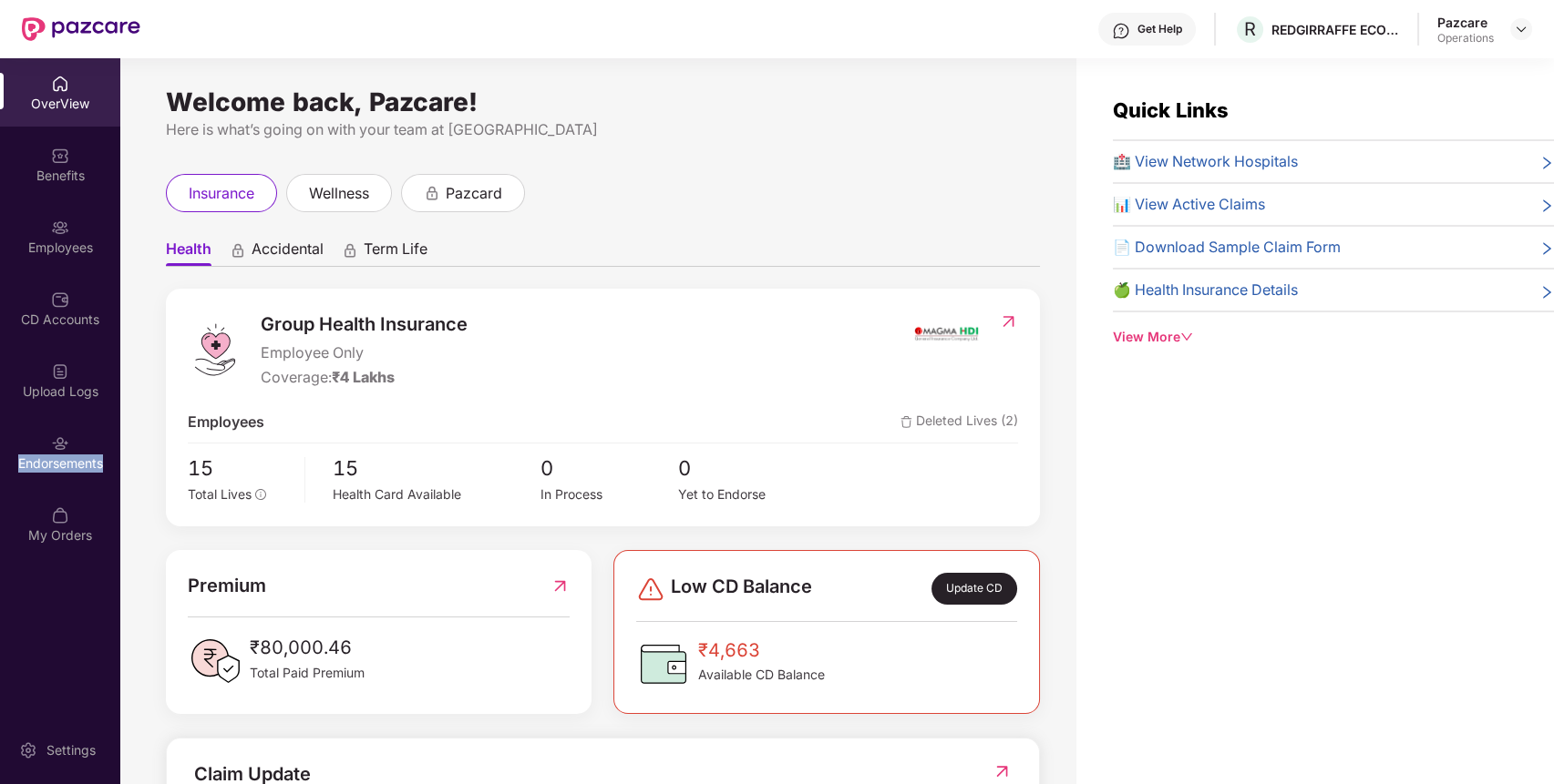
click at [81, 465] on div "Endorsements" at bounding box center [60, 464] width 121 height 19
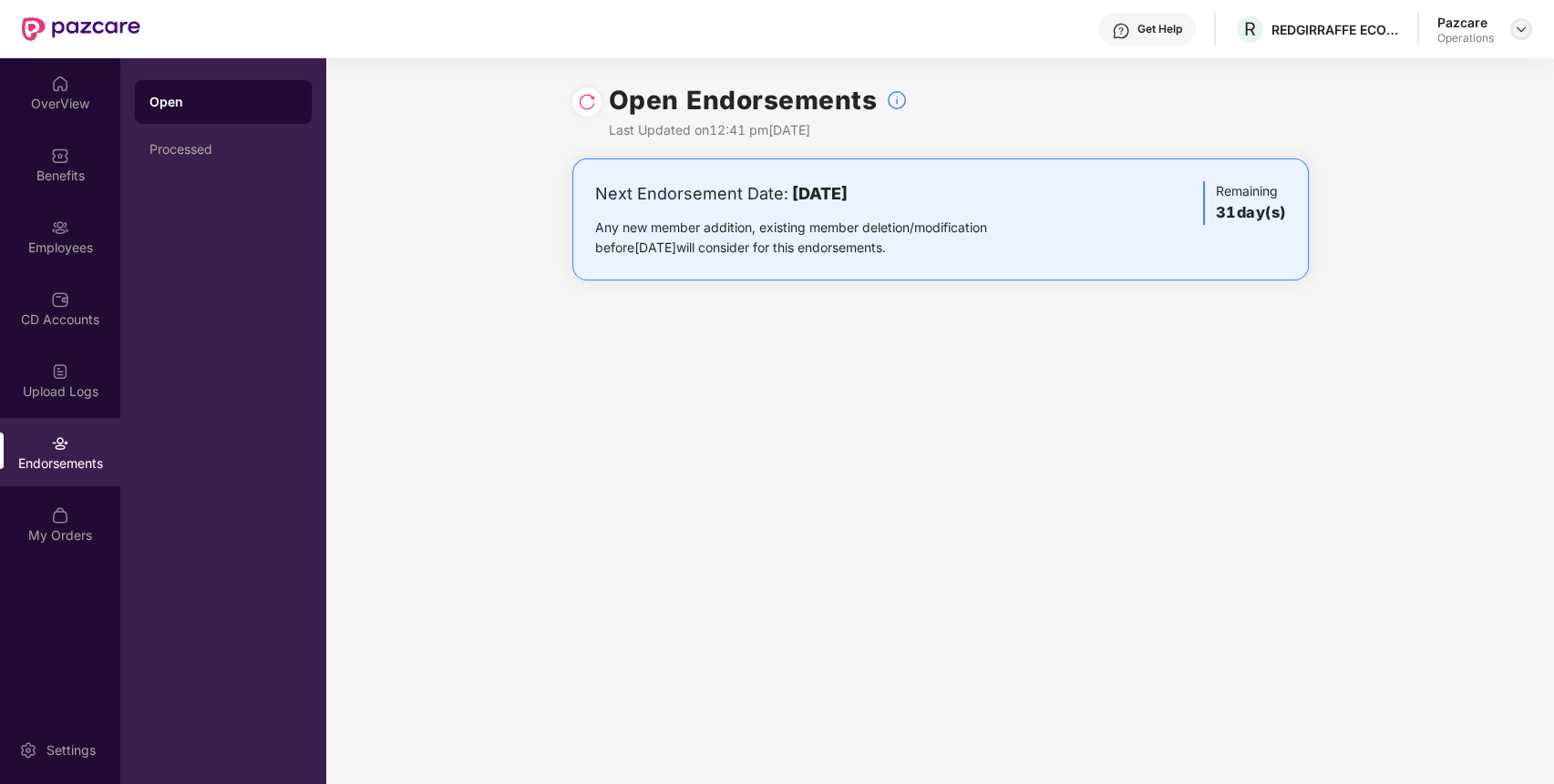
click at [1521, 35] on img at bounding box center [1522, 30] width 15 height 15
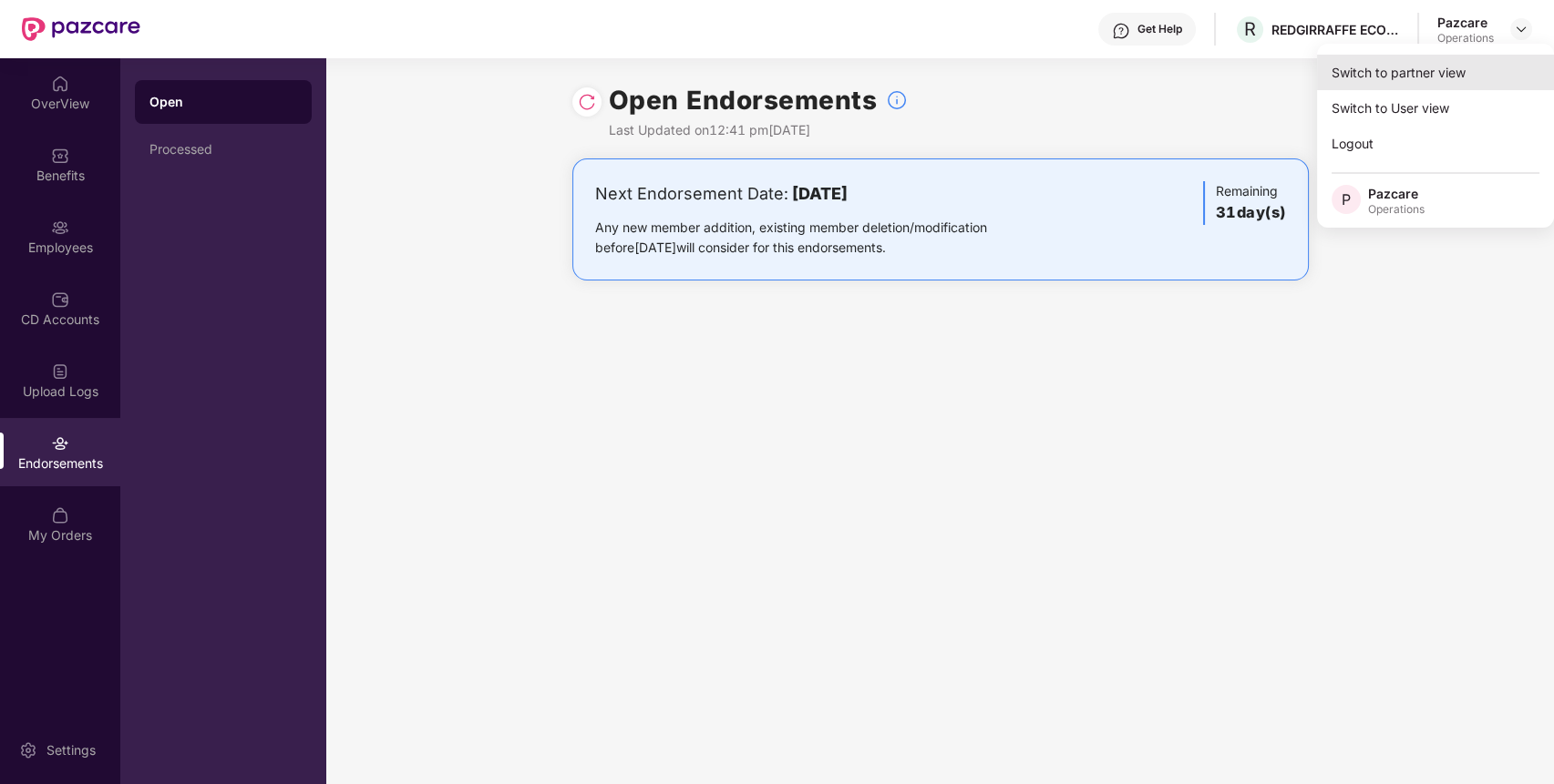
click at [1425, 66] on div "Switch to partner view" at bounding box center [1436, 72] width 237 height 35
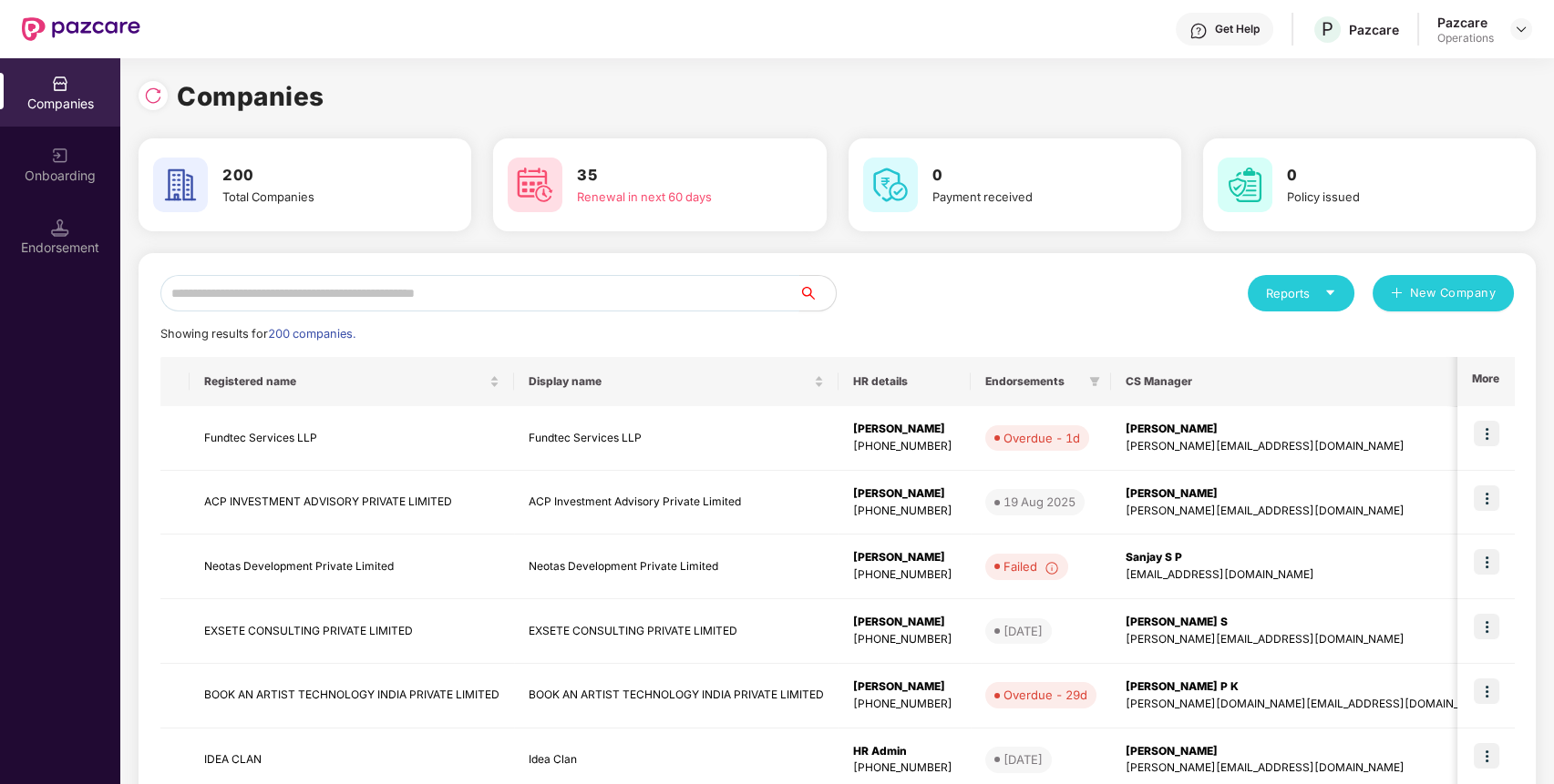
click at [656, 283] on input "text" at bounding box center [479, 293] width 639 height 36
paste input "**********"
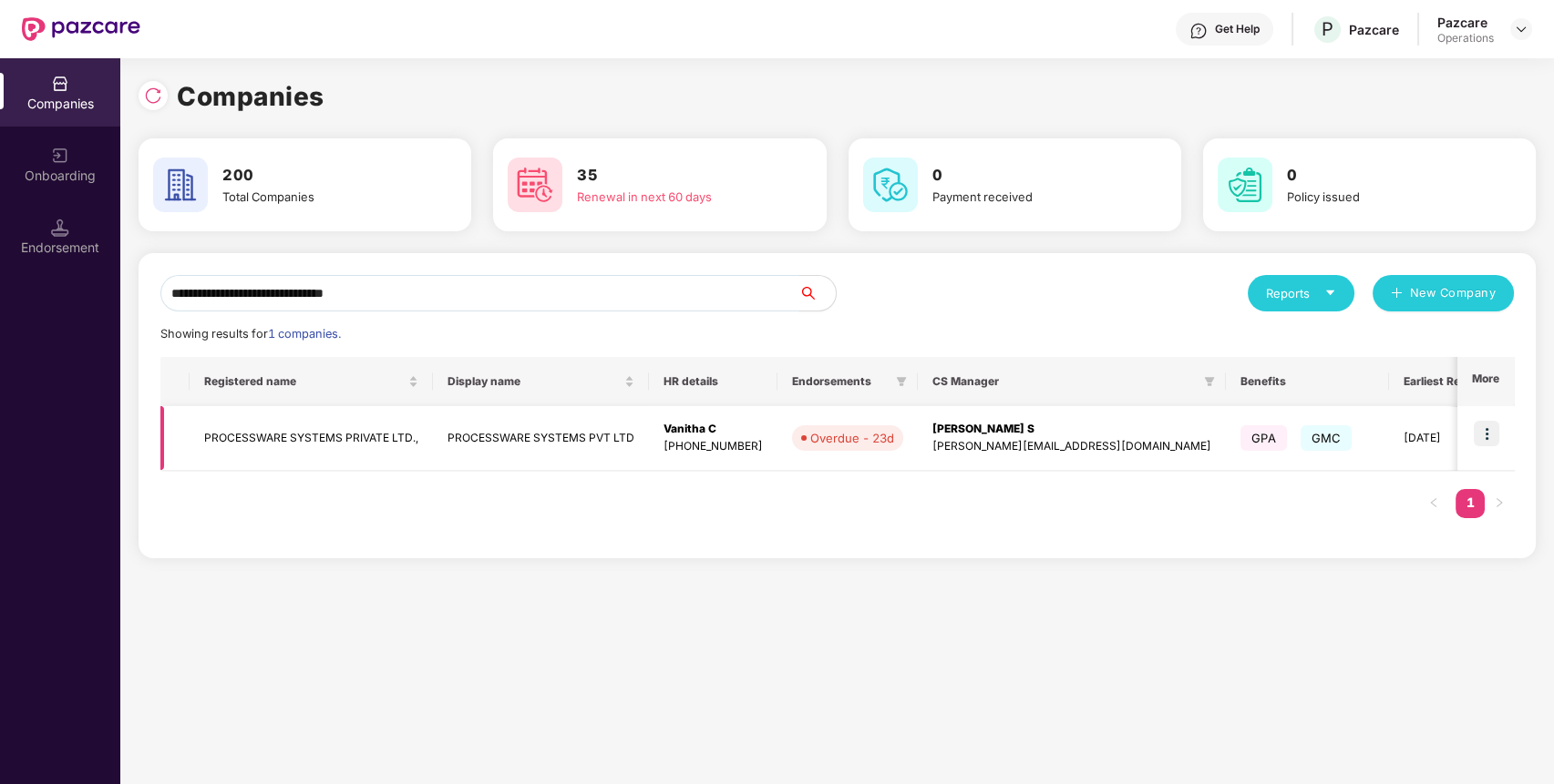
type input "**********"
click at [1502, 429] on td at bounding box center [1485, 438] width 57 height 65
click at [1483, 437] on img at bounding box center [1487, 434] width 26 height 26
click at [1483, 435] on img at bounding box center [1487, 434] width 26 height 26
click at [1491, 435] on img at bounding box center [1487, 434] width 26 height 26
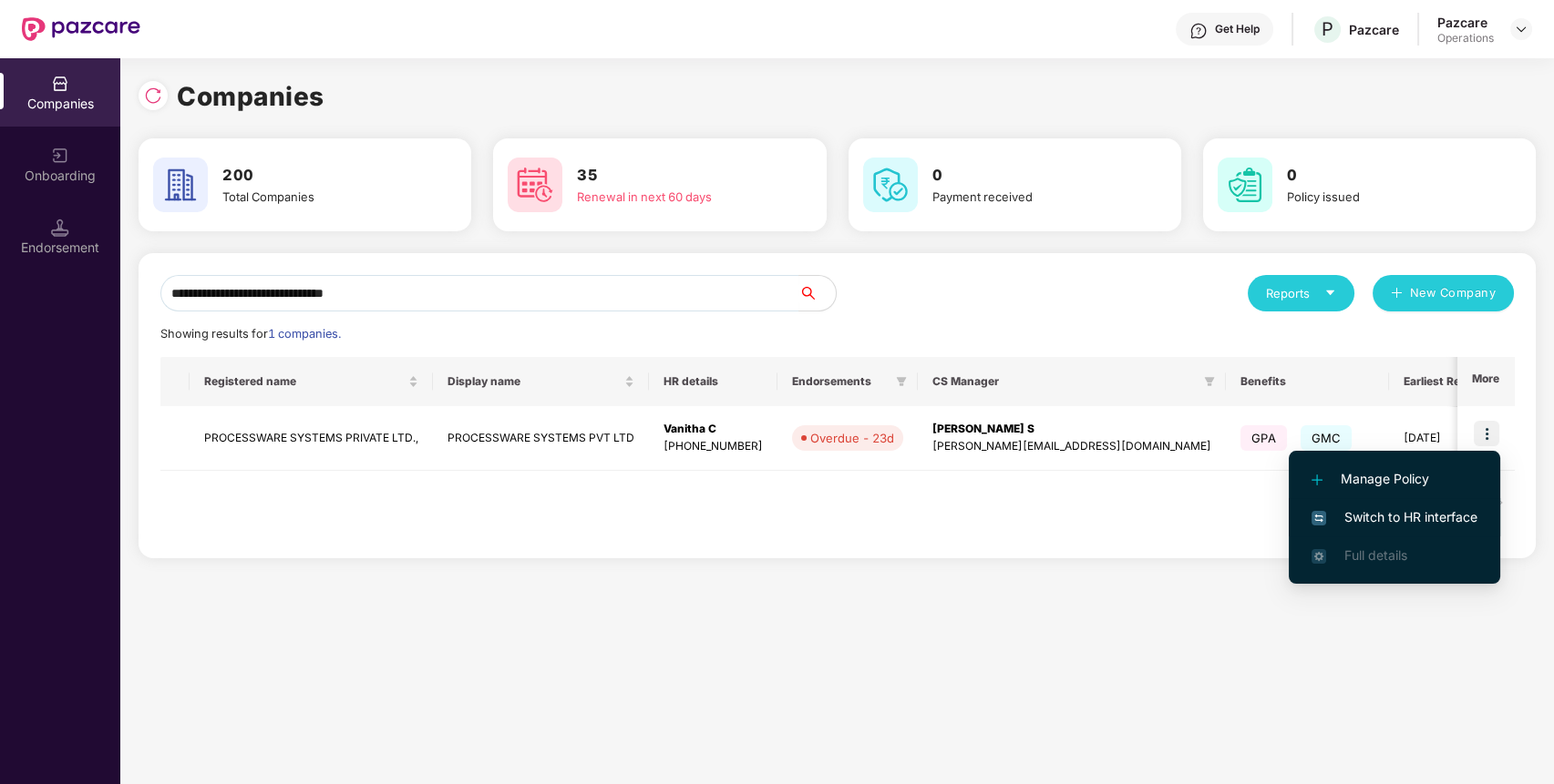
click at [1407, 522] on span "Switch to HR interface" at bounding box center [1395, 518] width 166 height 20
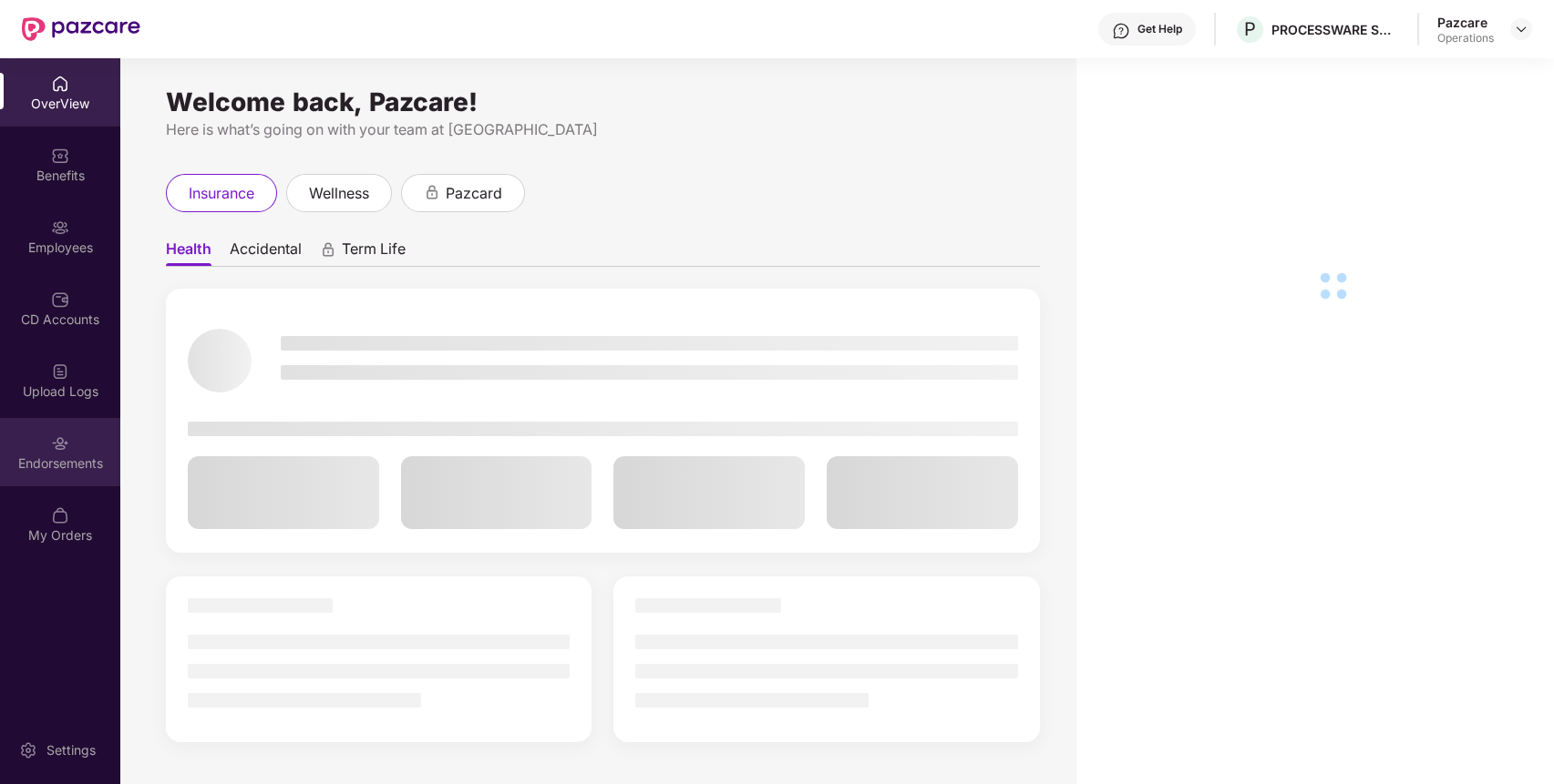
click at [62, 461] on div "Endorsements" at bounding box center [60, 464] width 121 height 19
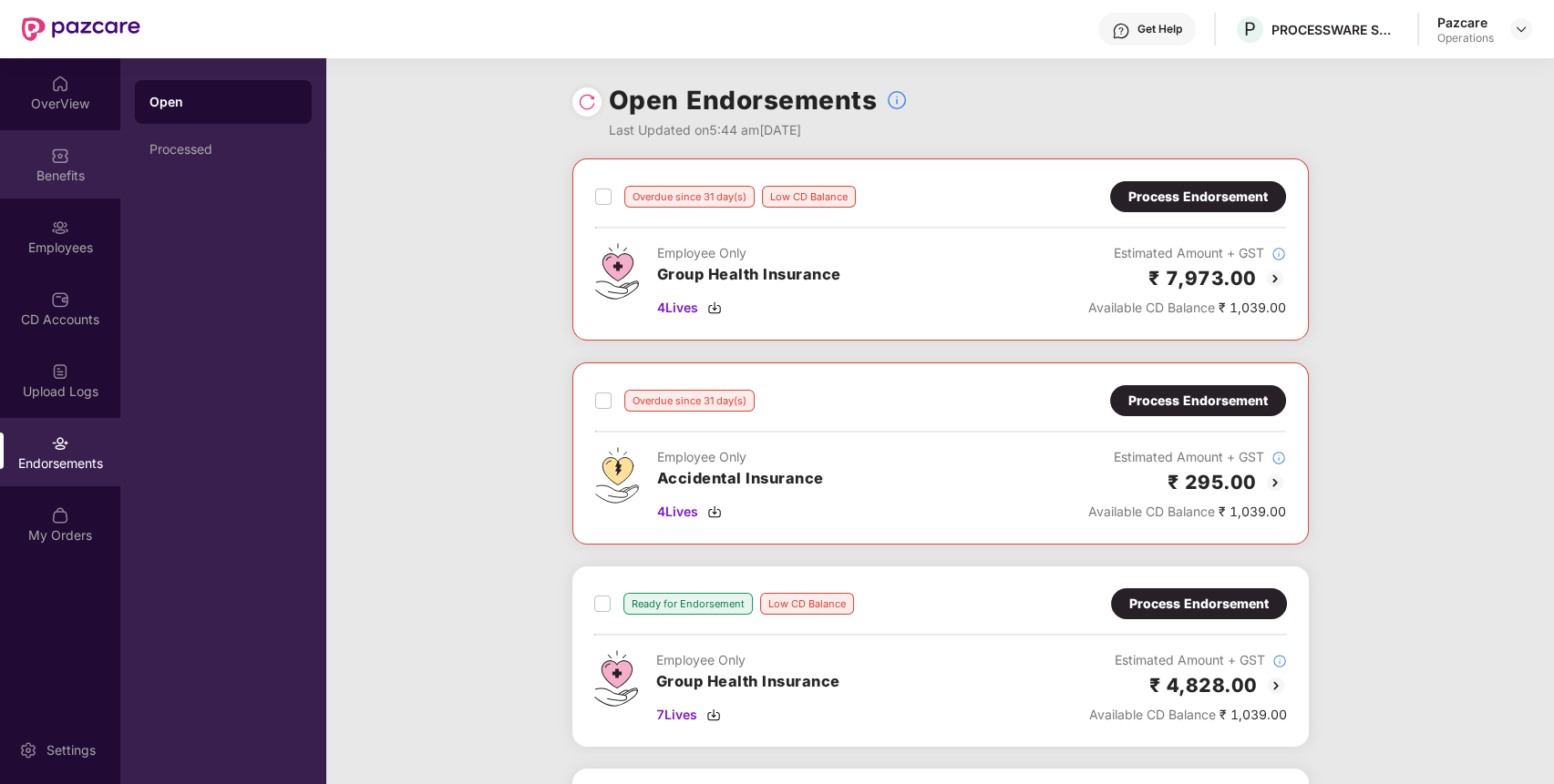
click at [80, 179] on div "Benefits" at bounding box center [60, 176] width 121 height 19
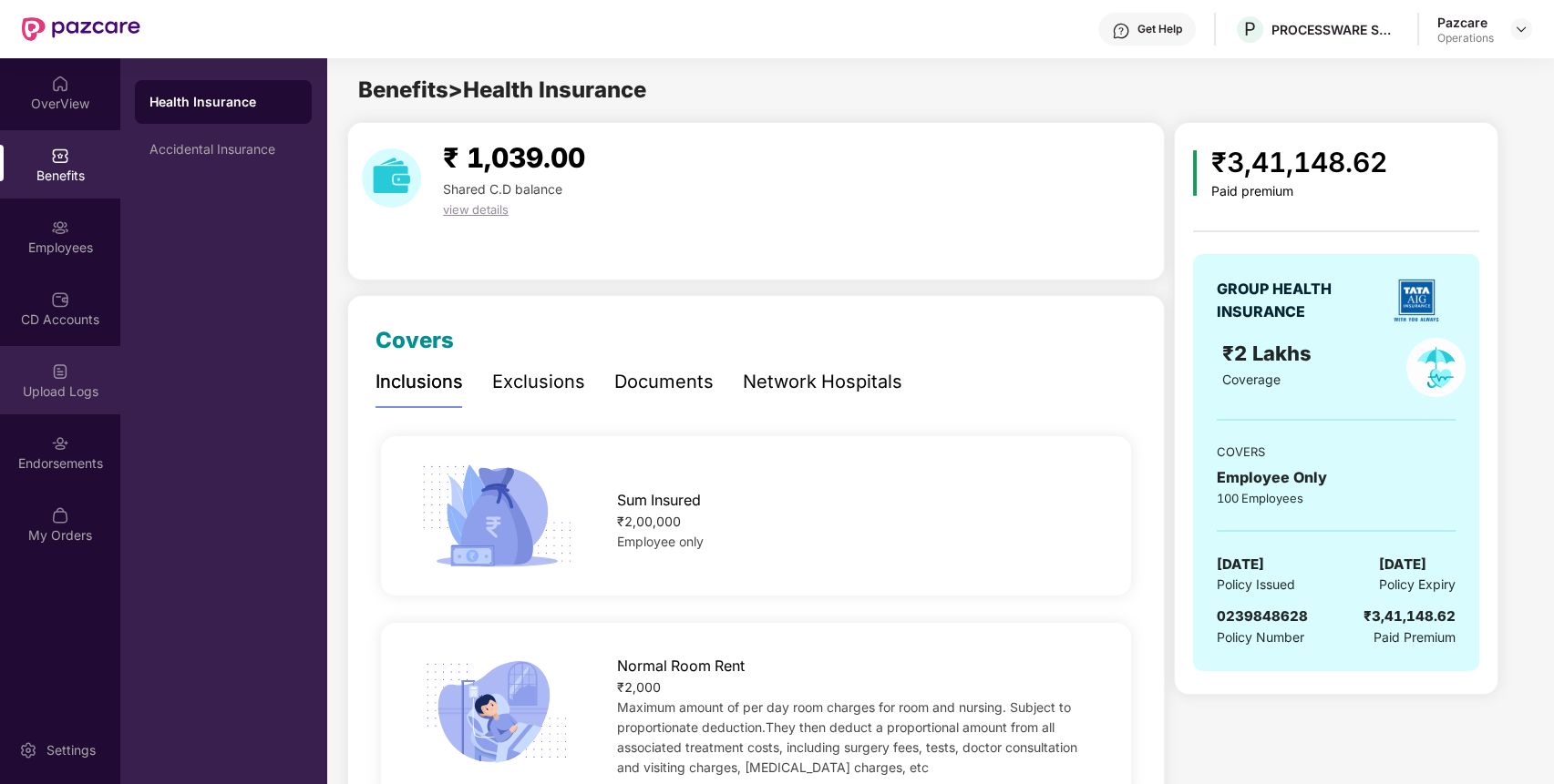
click at [91, 395] on div "Upload Logs" at bounding box center [60, 392] width 121 height 19
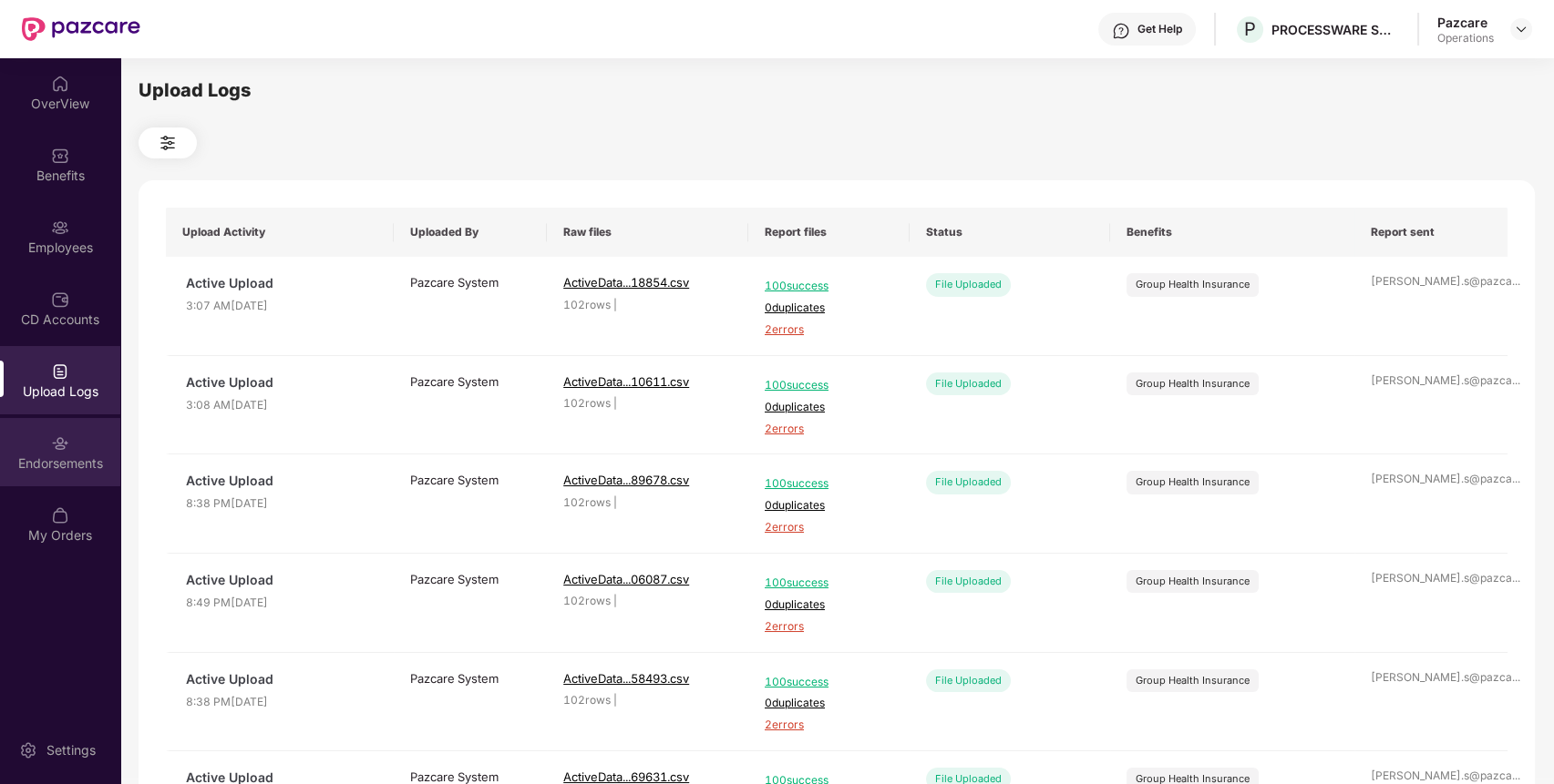
click at [82, 427] on div "Endorsements" at bounding box center [60, 452] width 121 height 69
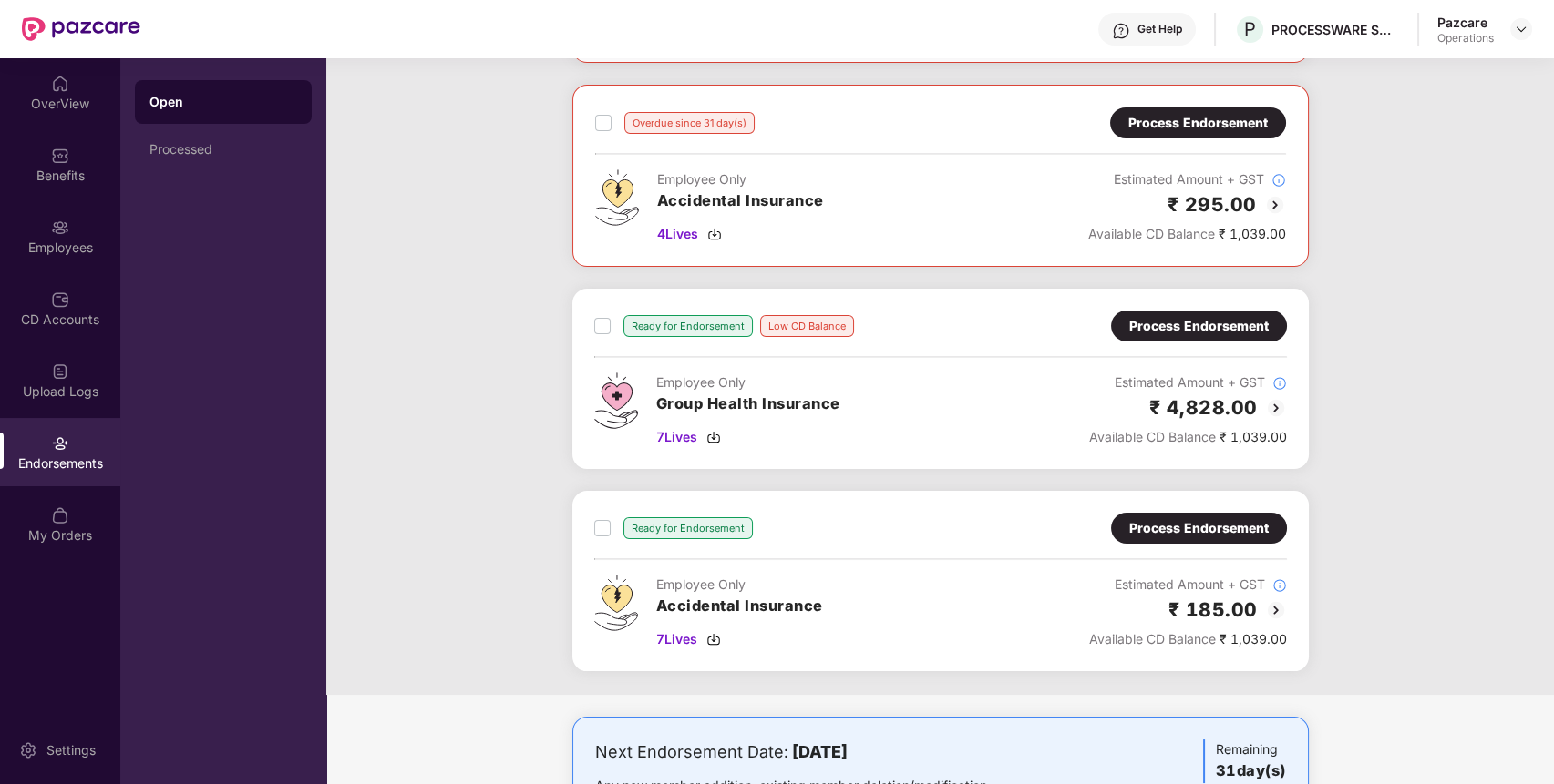
scroll to position [279, 0]
click at [672, 634] on span "7 Lives" at bounding box center [677, 639] width 41 height 20
click at [666, 237] on span "4 Lives" at bounding box center [678, 234] width 41 height 20
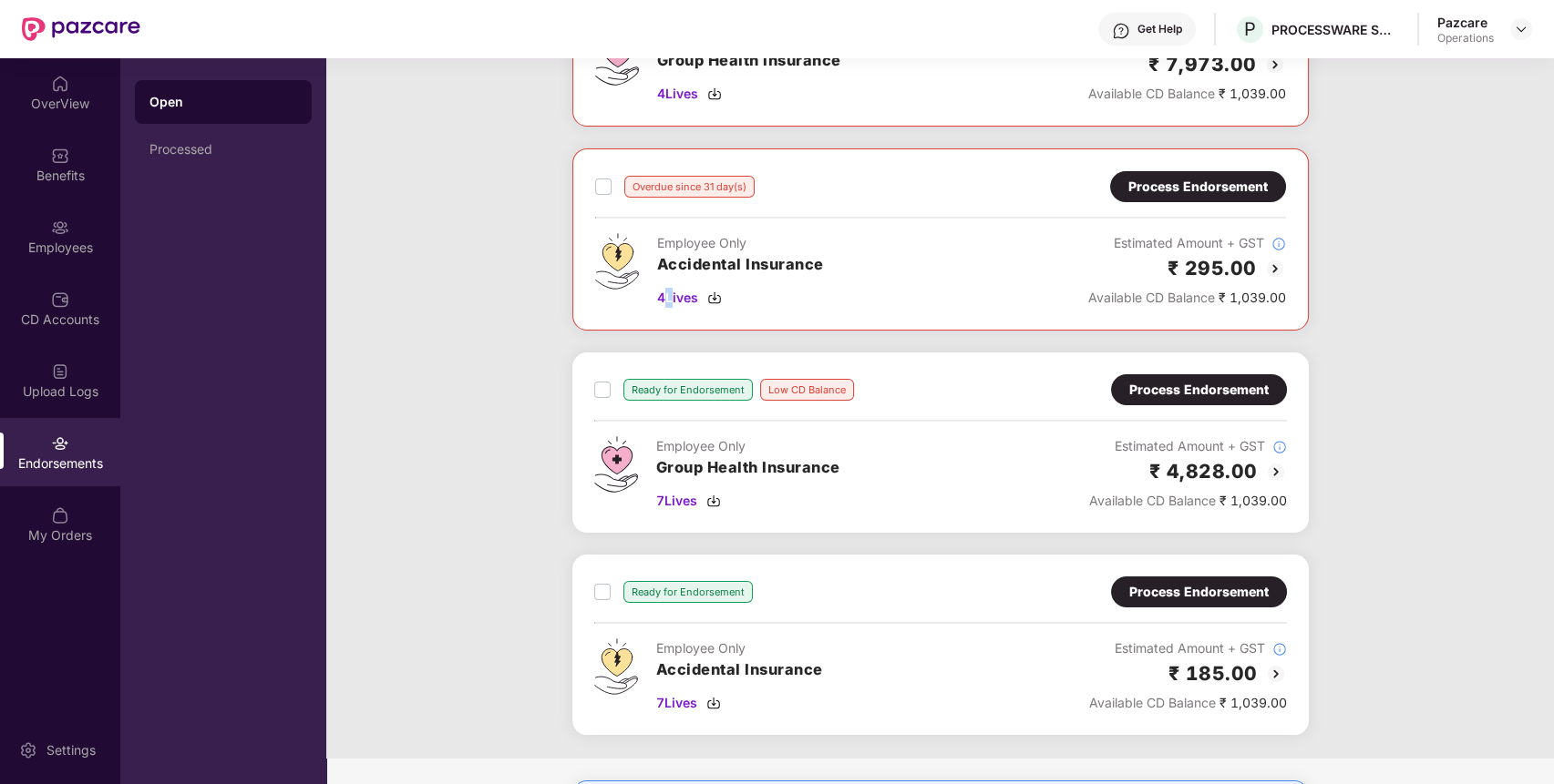
scroll to position [0, 0]
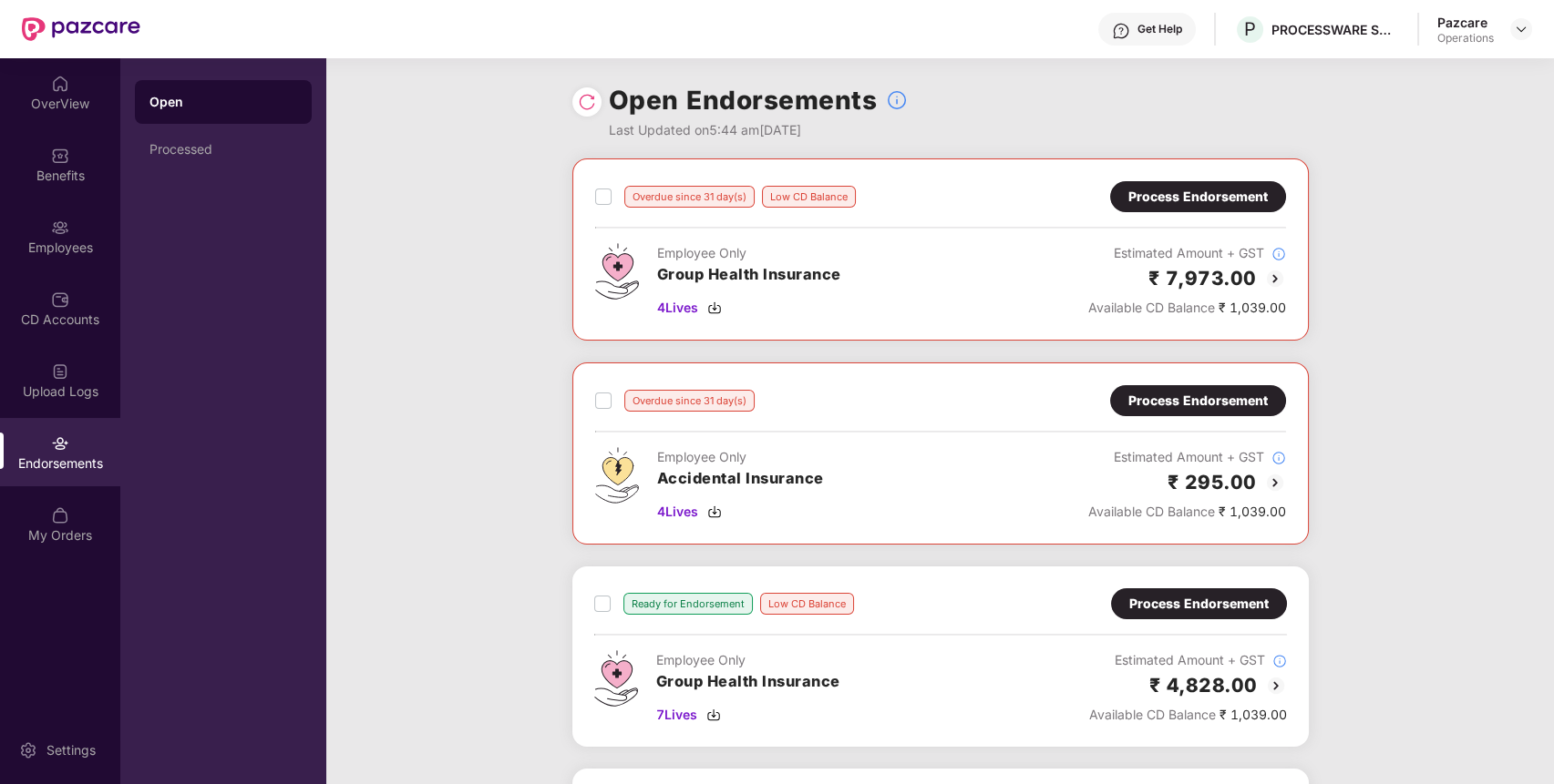
click at [1209, 193] on div "Process Endorsement" at bounding box center [1198, 197] width 139 height 20
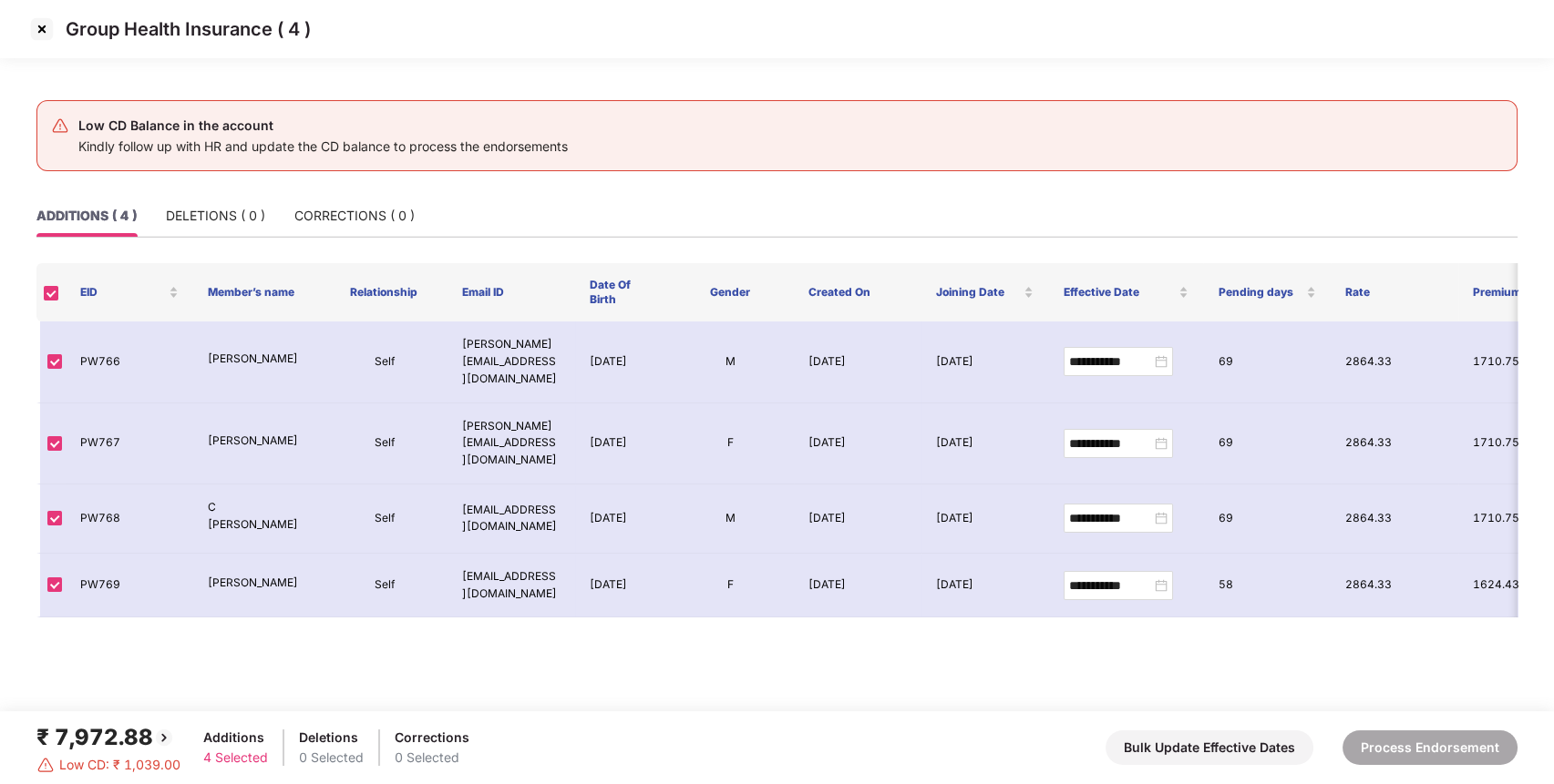
click at [42, 22] on img at bounding box center [41, 29] width 29 height 29
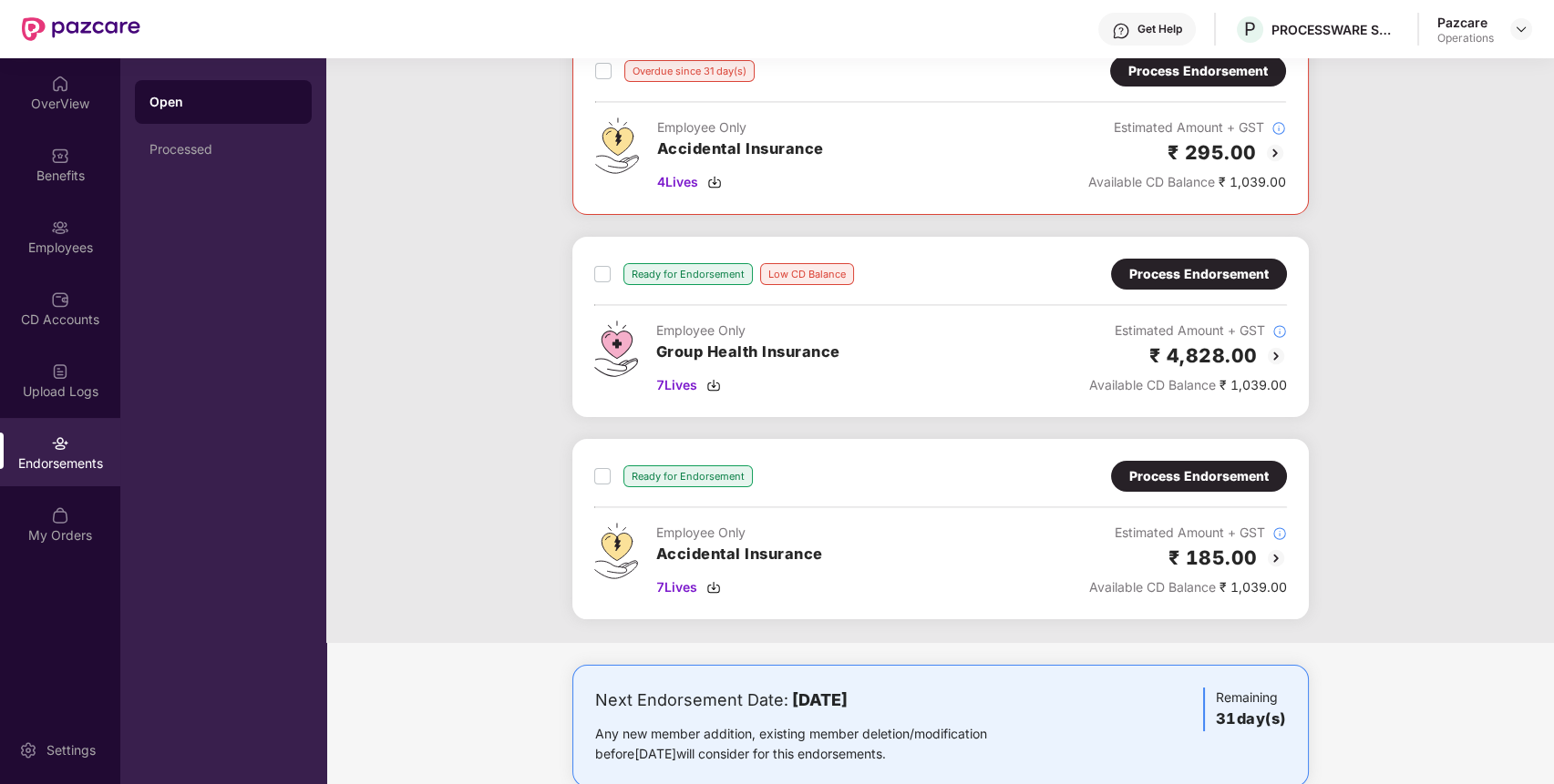
scroll to position [367, 0]
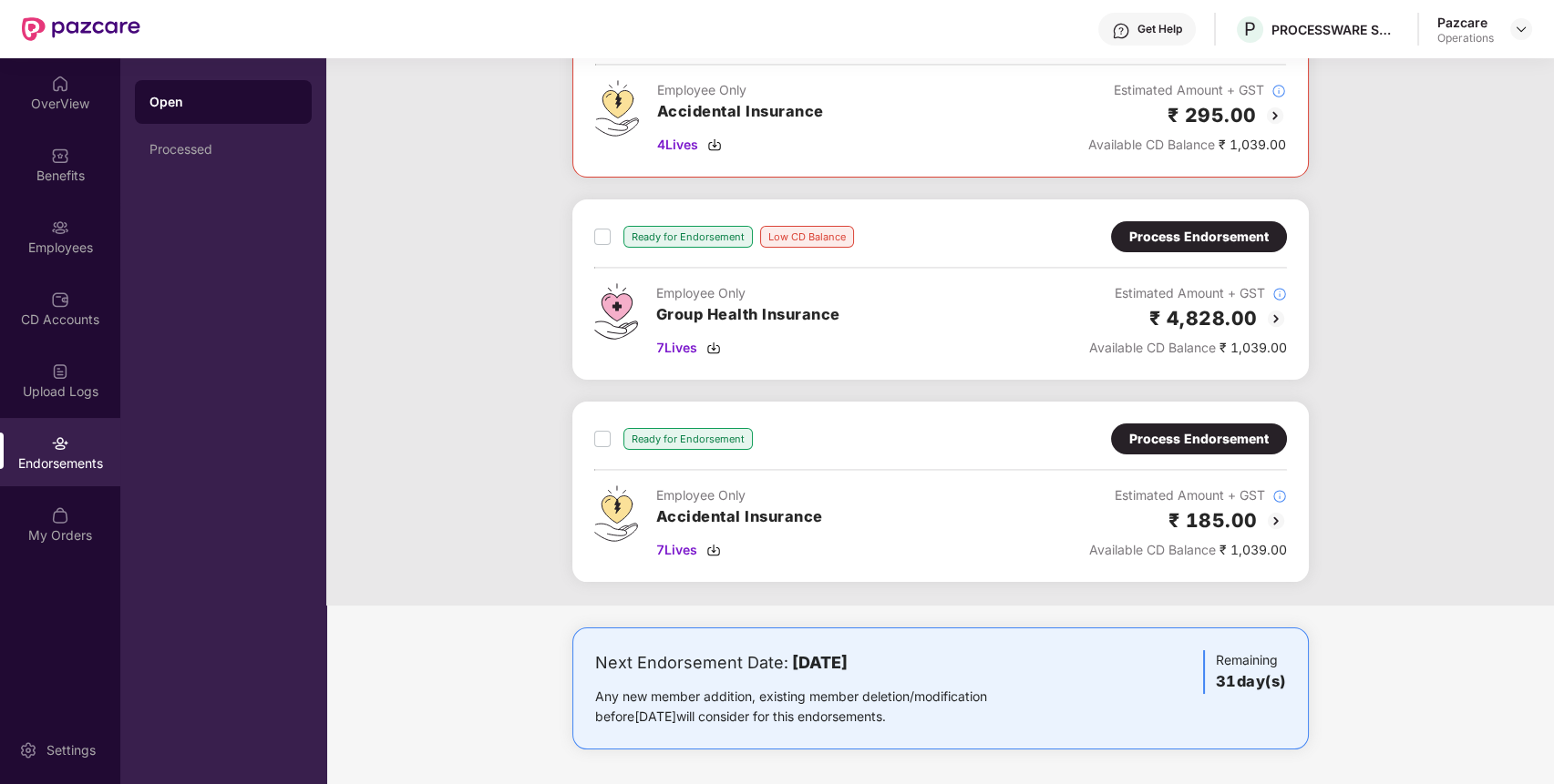
click at [1204, 221] on div "Process Endorsement" at bounding box center [1199, 236] width 176 height 31
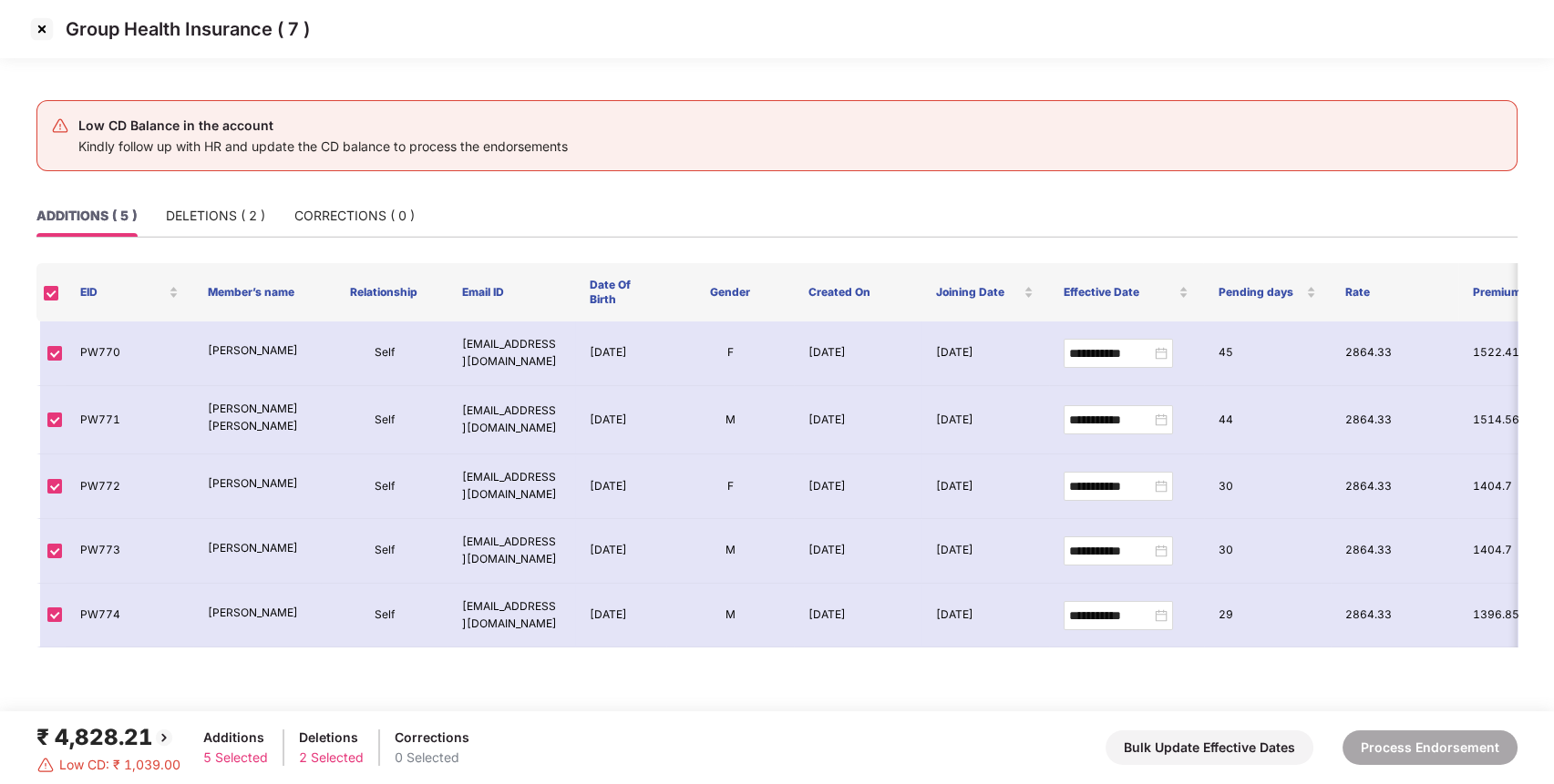
click at [44, 36] on img at bounding box center [41, 29] width 29 height 29
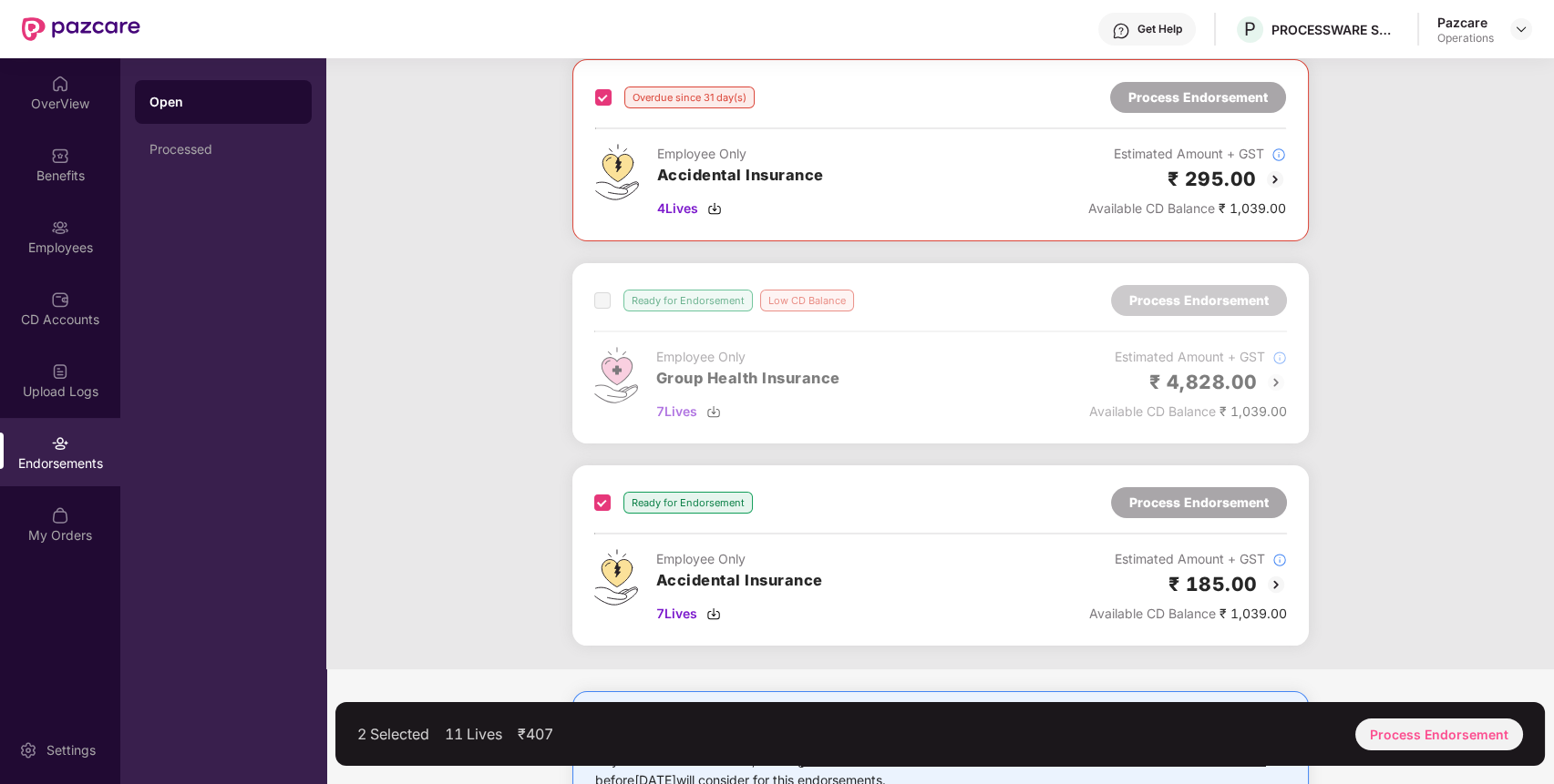
scroll to position [367, 0]
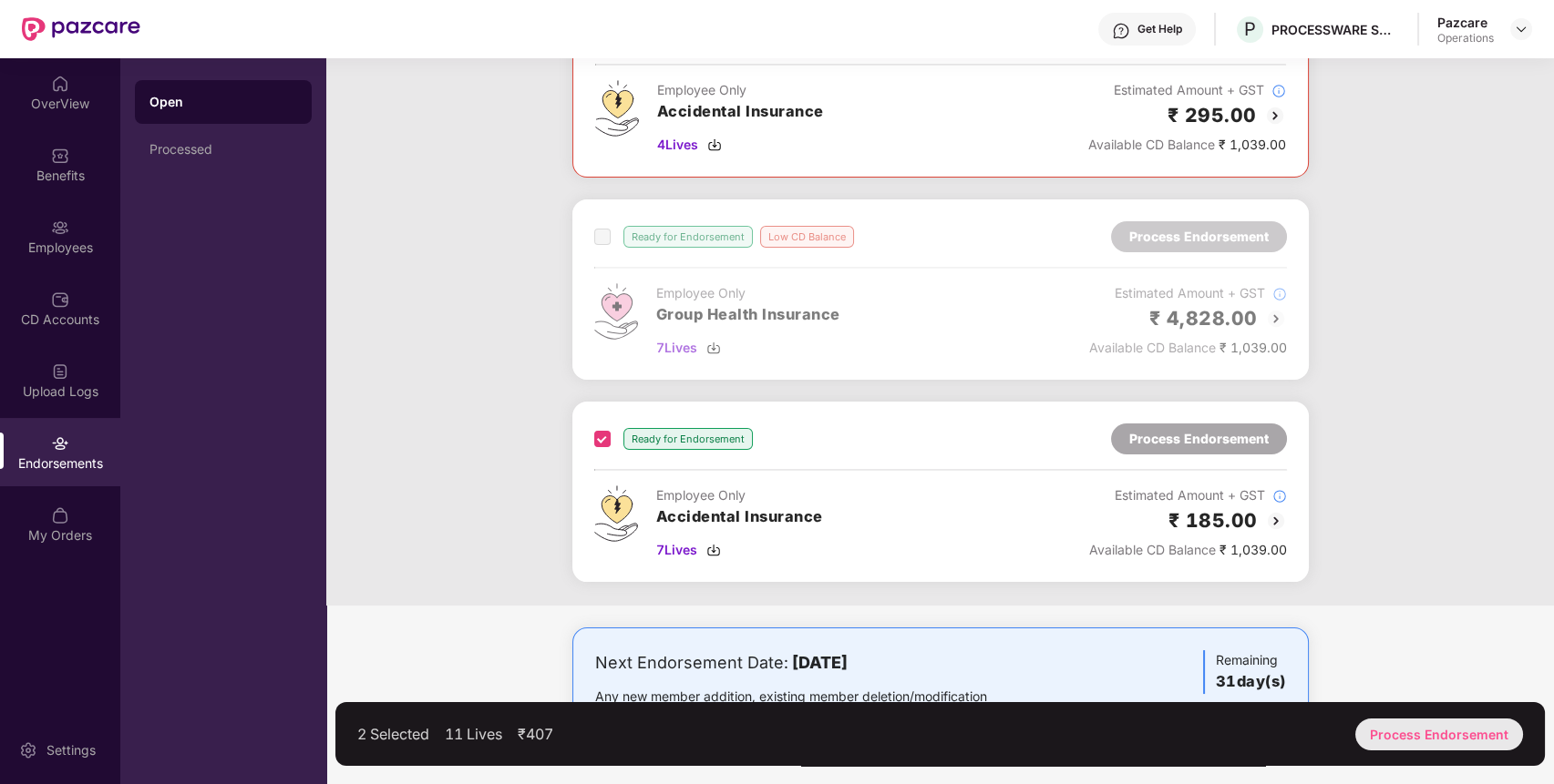
click at [1441, 745] on div "Process Endorsement" at bounding box center [1439, 735] width 168 height 32
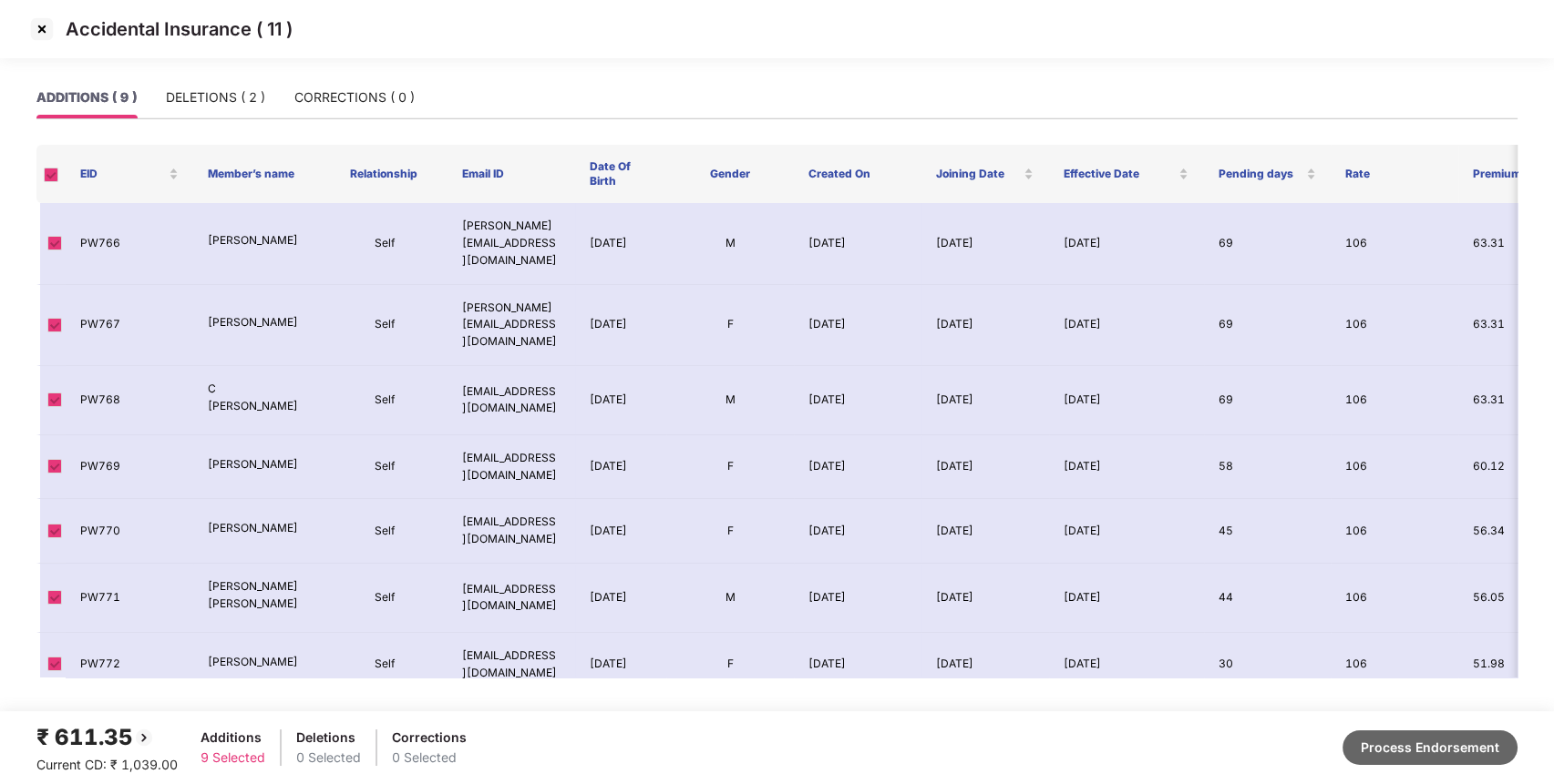
click at [1439, 757] on button "Process Endorsement" at bounding box center [1430, 747] width 175 height 34
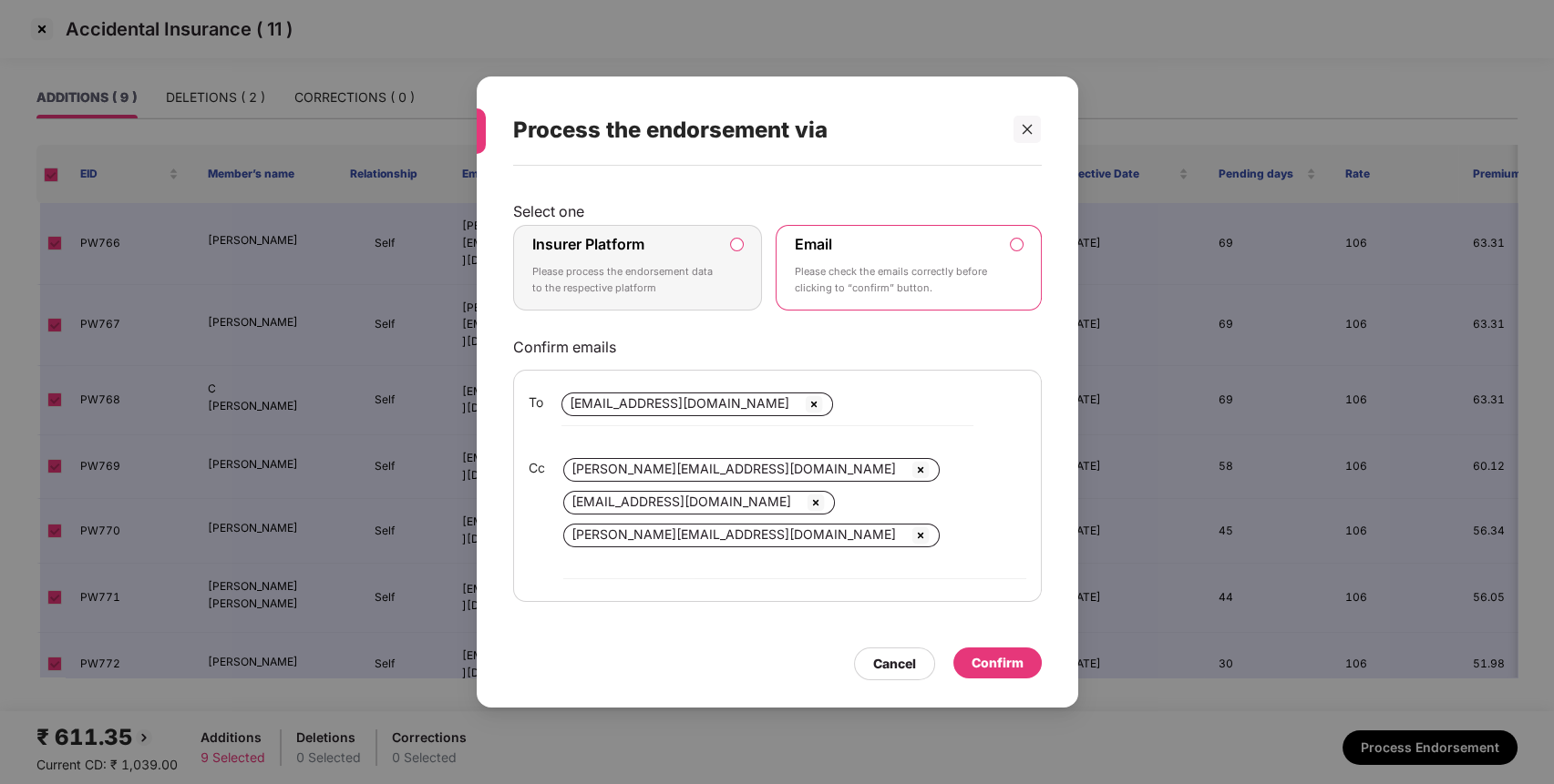
click at [707, 300] on div "Insurer Platform Please process the endorsement data to the respective platform" at bounding box center [625, 268] width 186 height 66
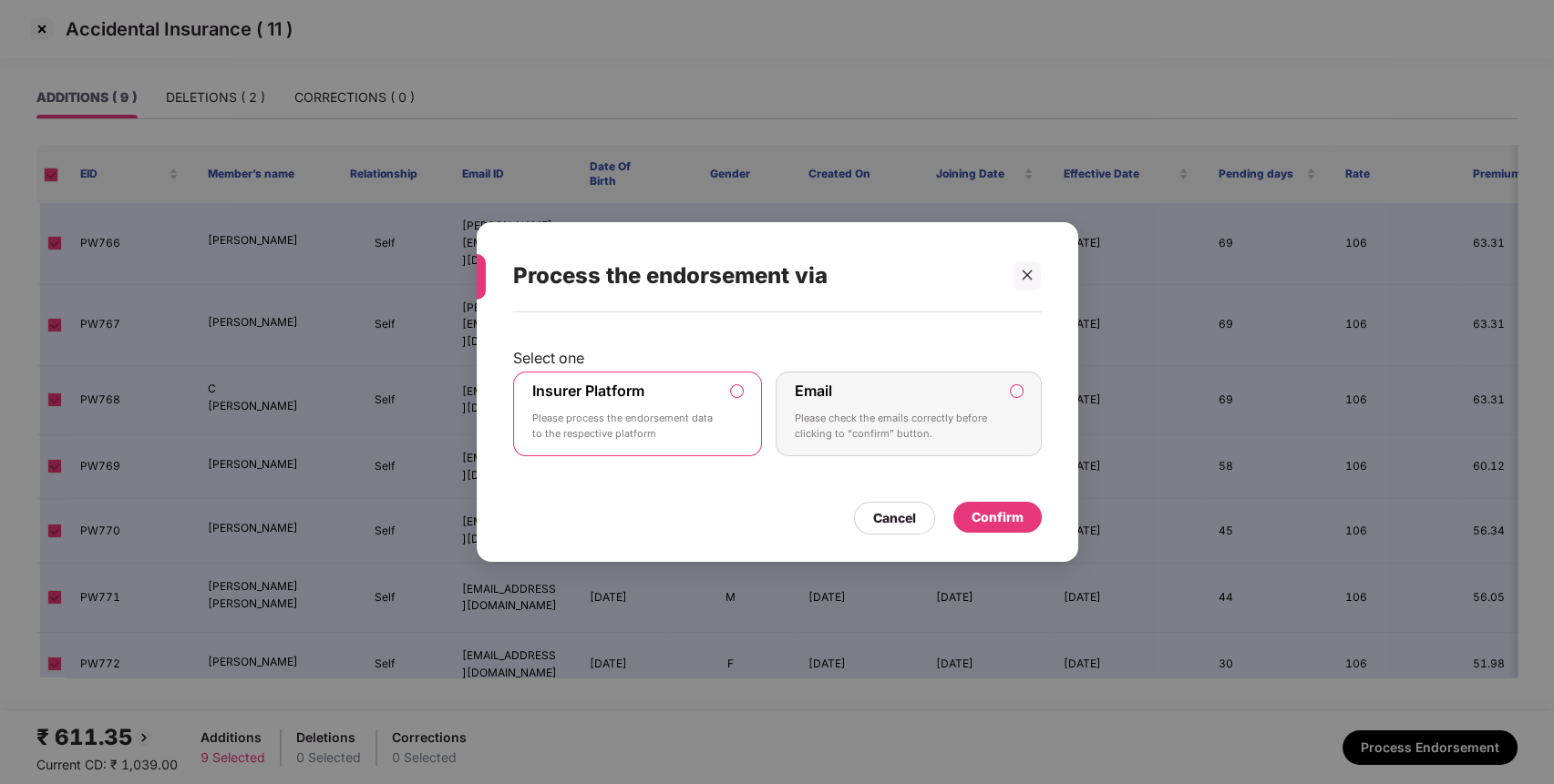
click at [987, 531] on div "Confirm" at bounding box center [997, 517] width 88 height 31
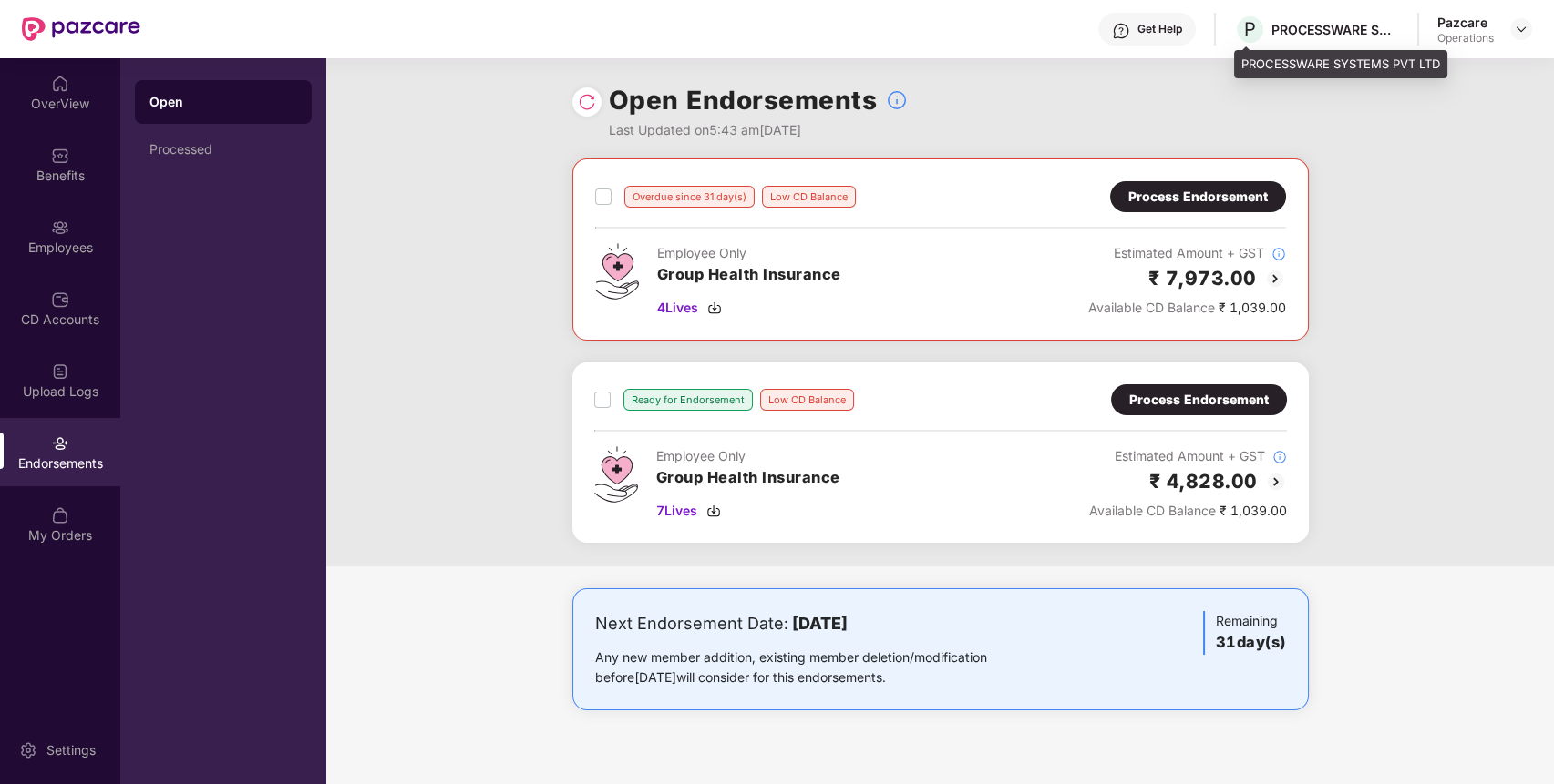
click at [1335, 29] on div "PROCESSWARE SYSTEMS PVT LTD" at bounding box center [1335, 30] width 128 height 18
copy div "PROCESSWARE SYSTEMS PVT LTD"
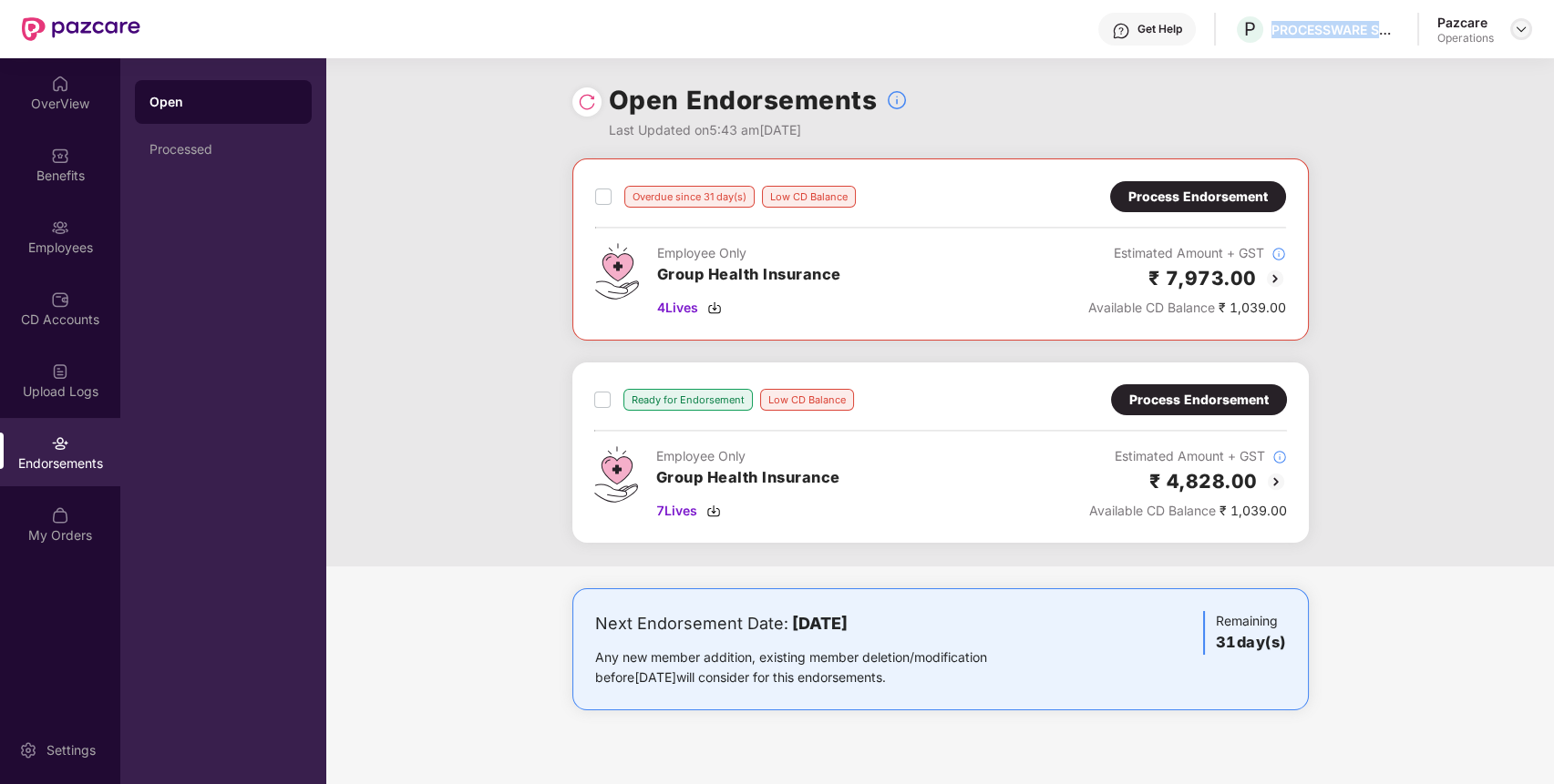
click at [1517, 28] on img at bounding box center [1522, 30] width 15 height 15
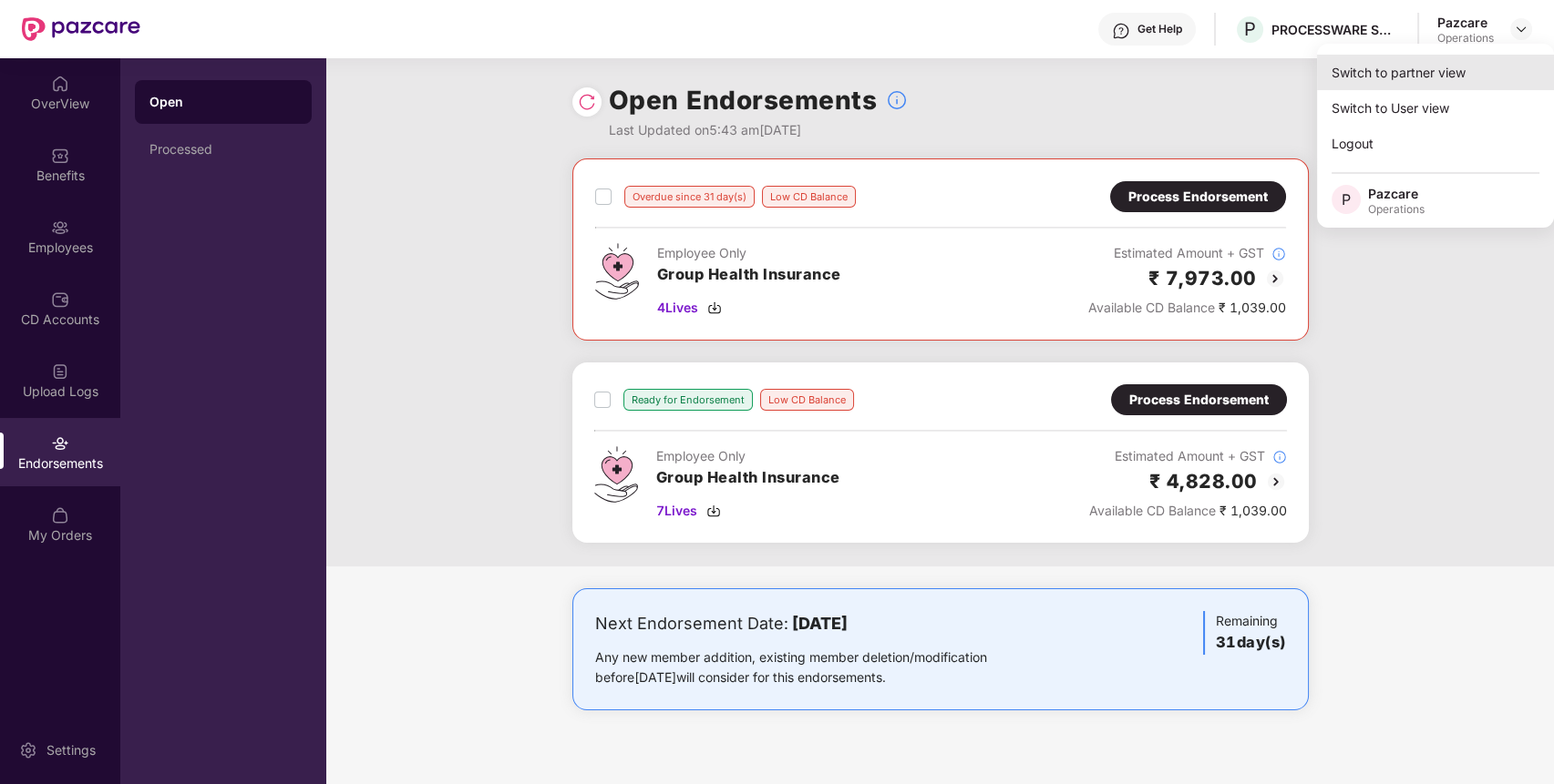
click at [1459, 68] on div "Switch to partner view" at bounding box center [1436, 72] width 237 height 35
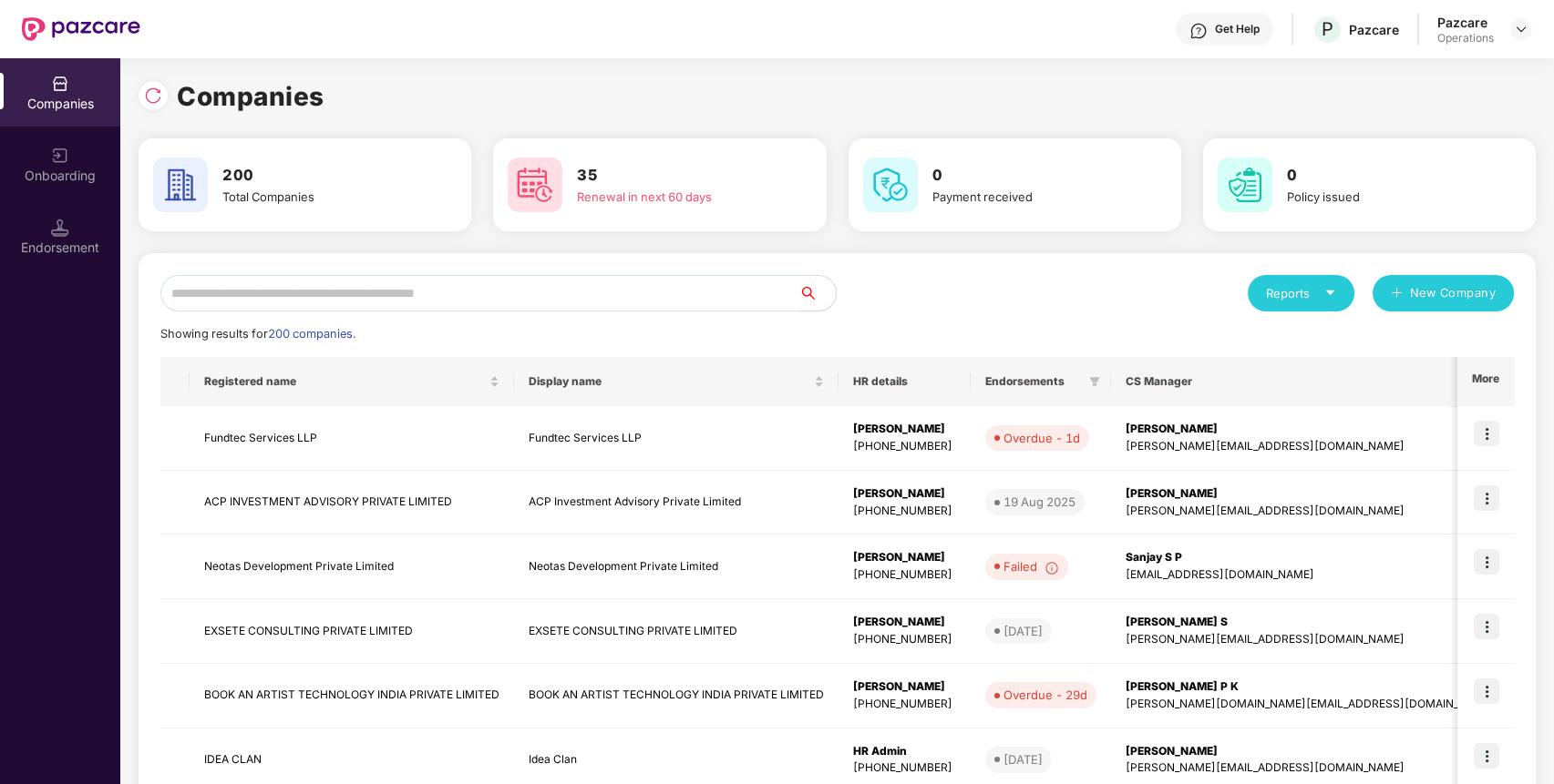
click at [710, 297] on input "text" at bounding box center [479, 293] width 639 height 36
paste input "**********"
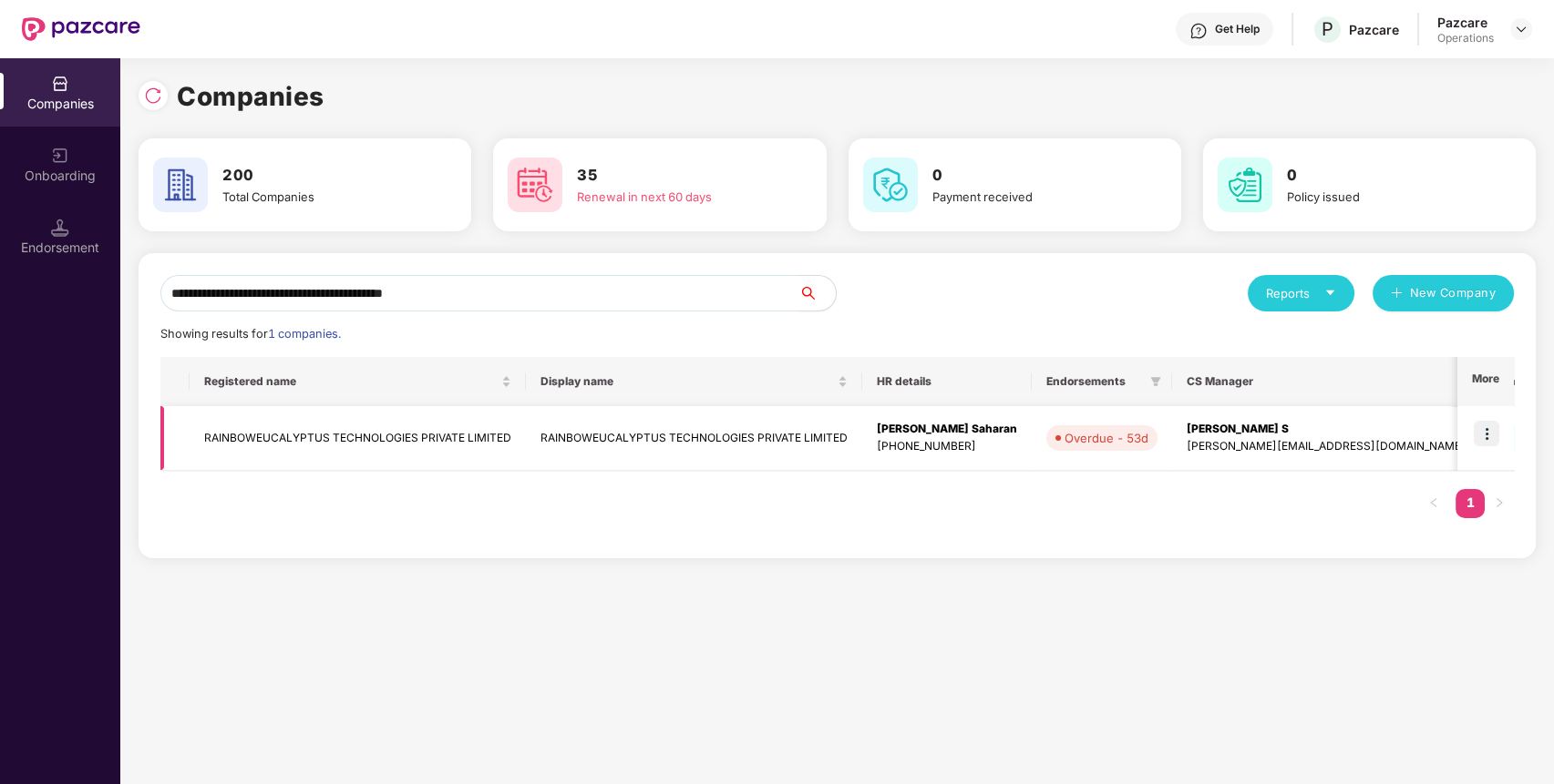
type input "**********"
click at [1489, 426] on img at bounding box center [1487, 434] width 26 height 26
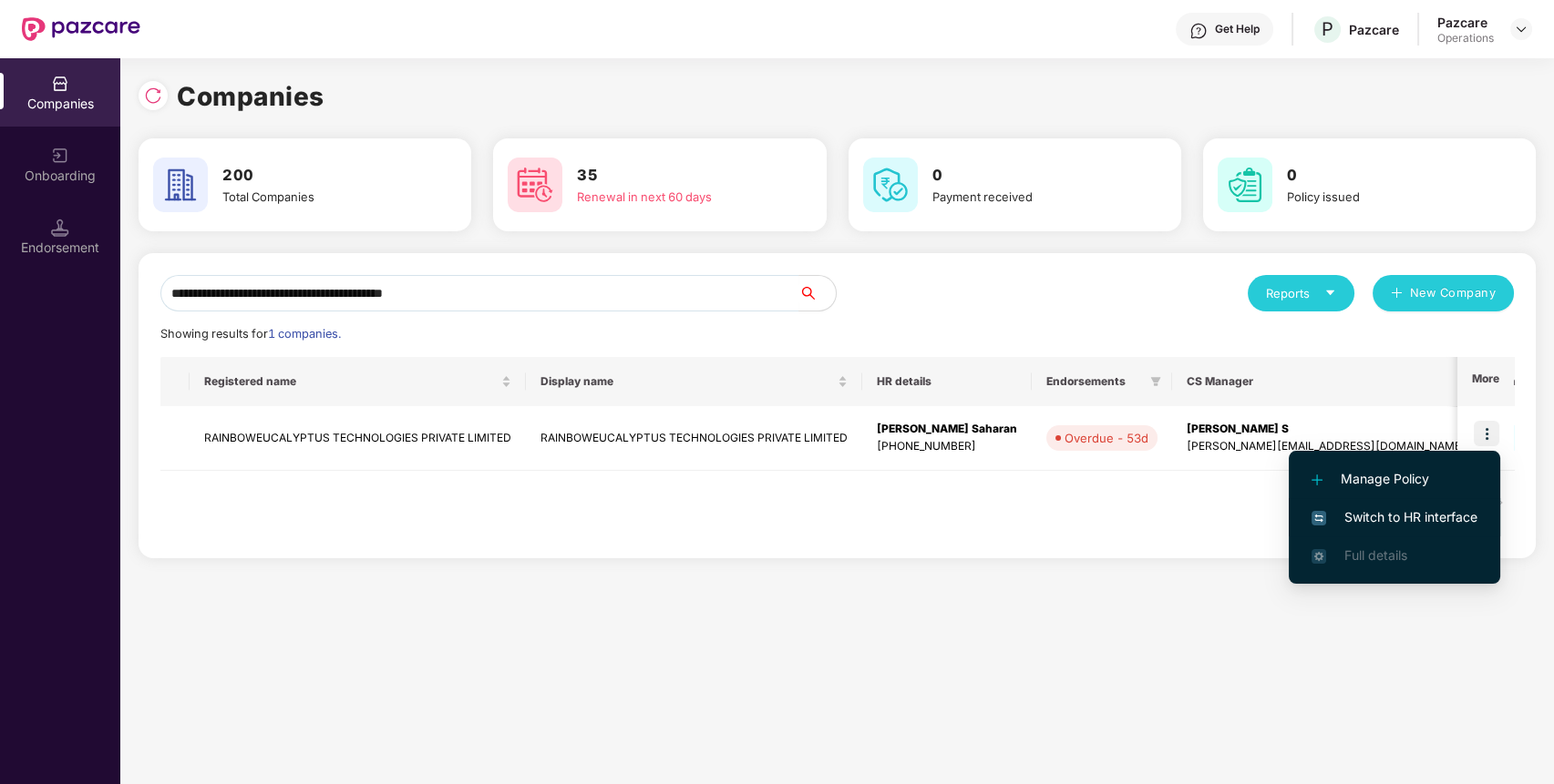
click at [1383, 516] on span "Switch to HR interface" at bounding box center [1395, 518] width 166 height 20
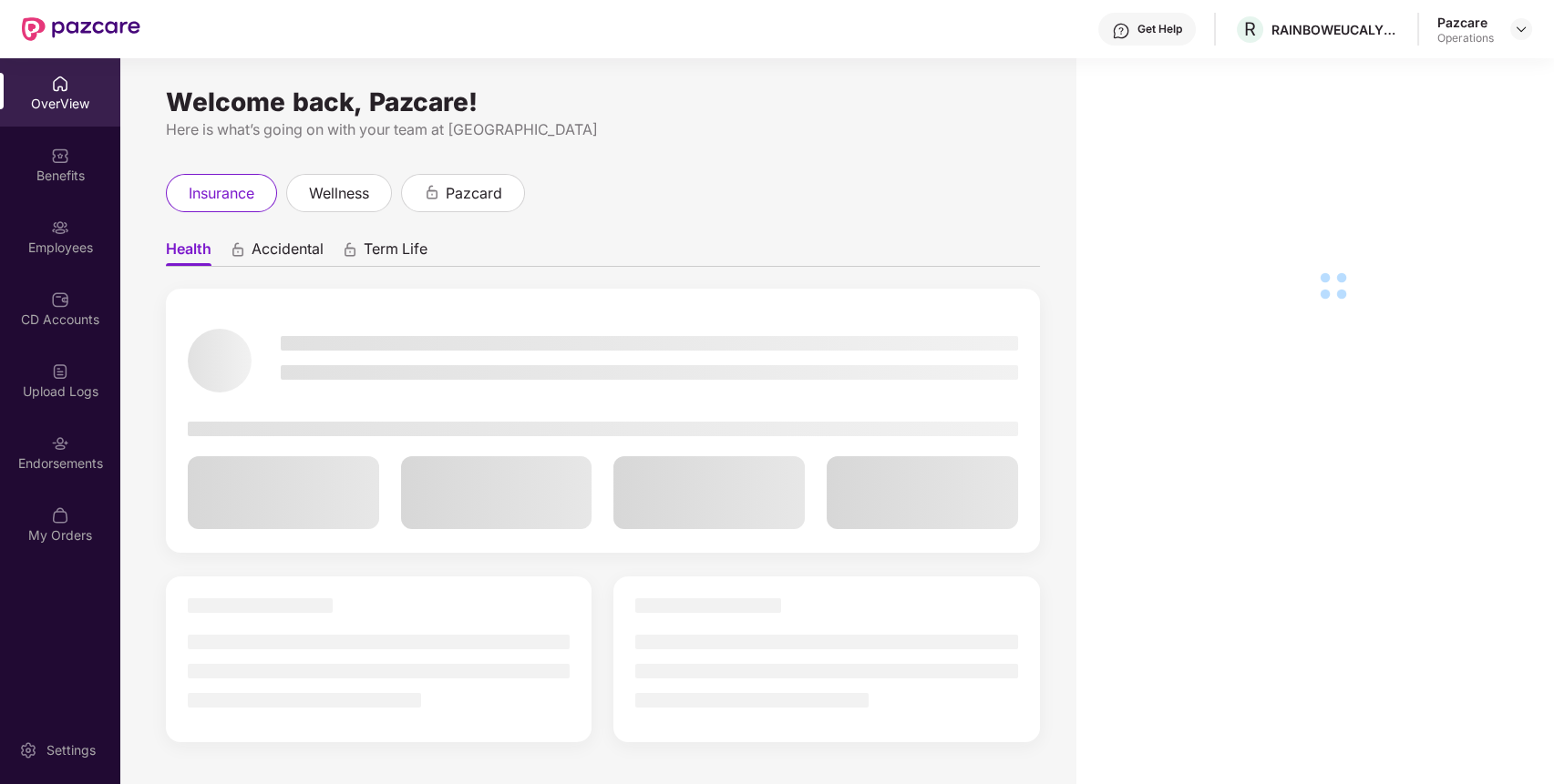
click at [73, 449] on div "Endorsements" at bounding box center [60, 452] width 121 height 69
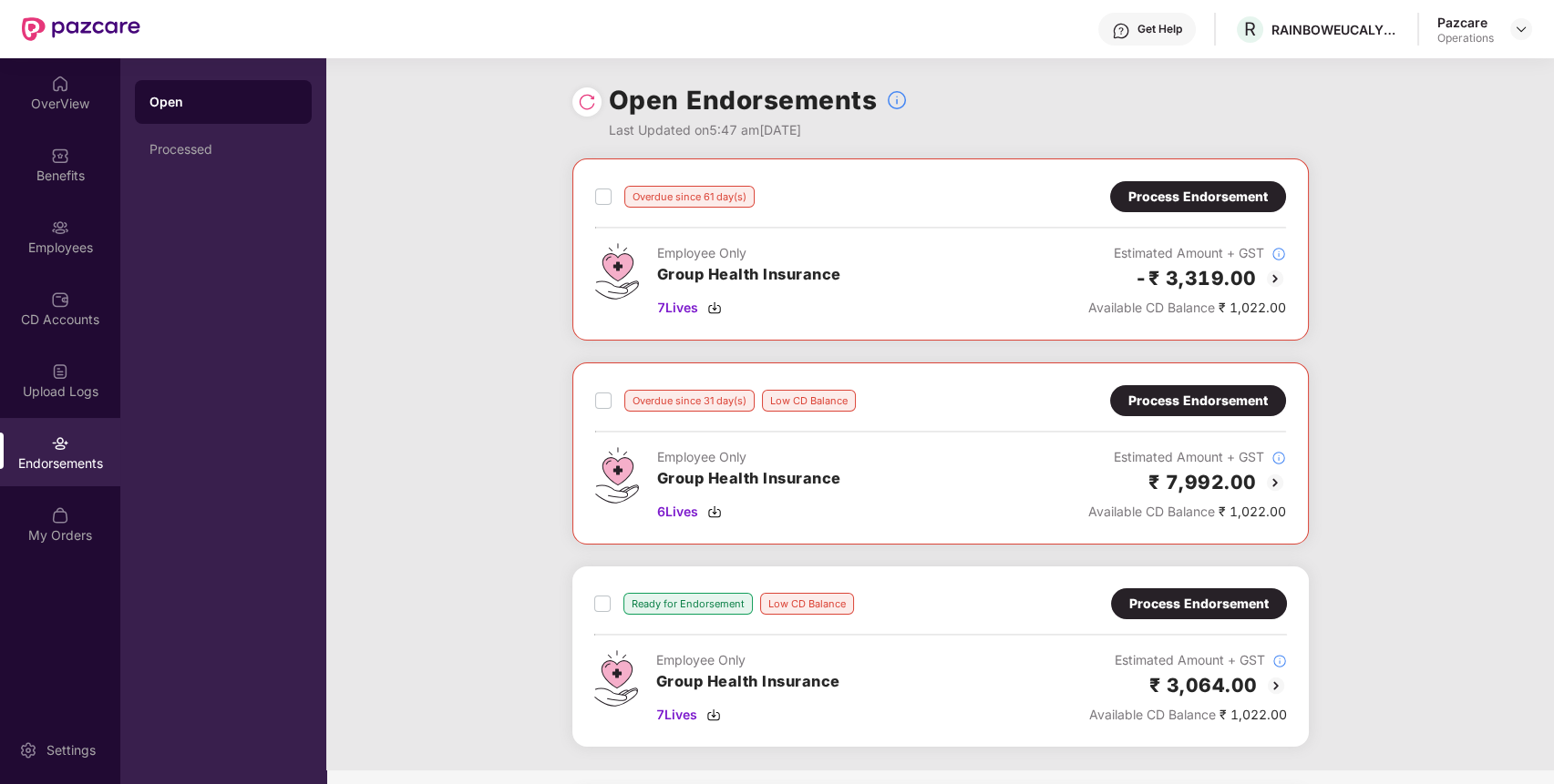
scroll to position [1, 0]
click at [1209, 604] on div "Process Endorsement" at bounding box center [1199, 603] width 139 height 20
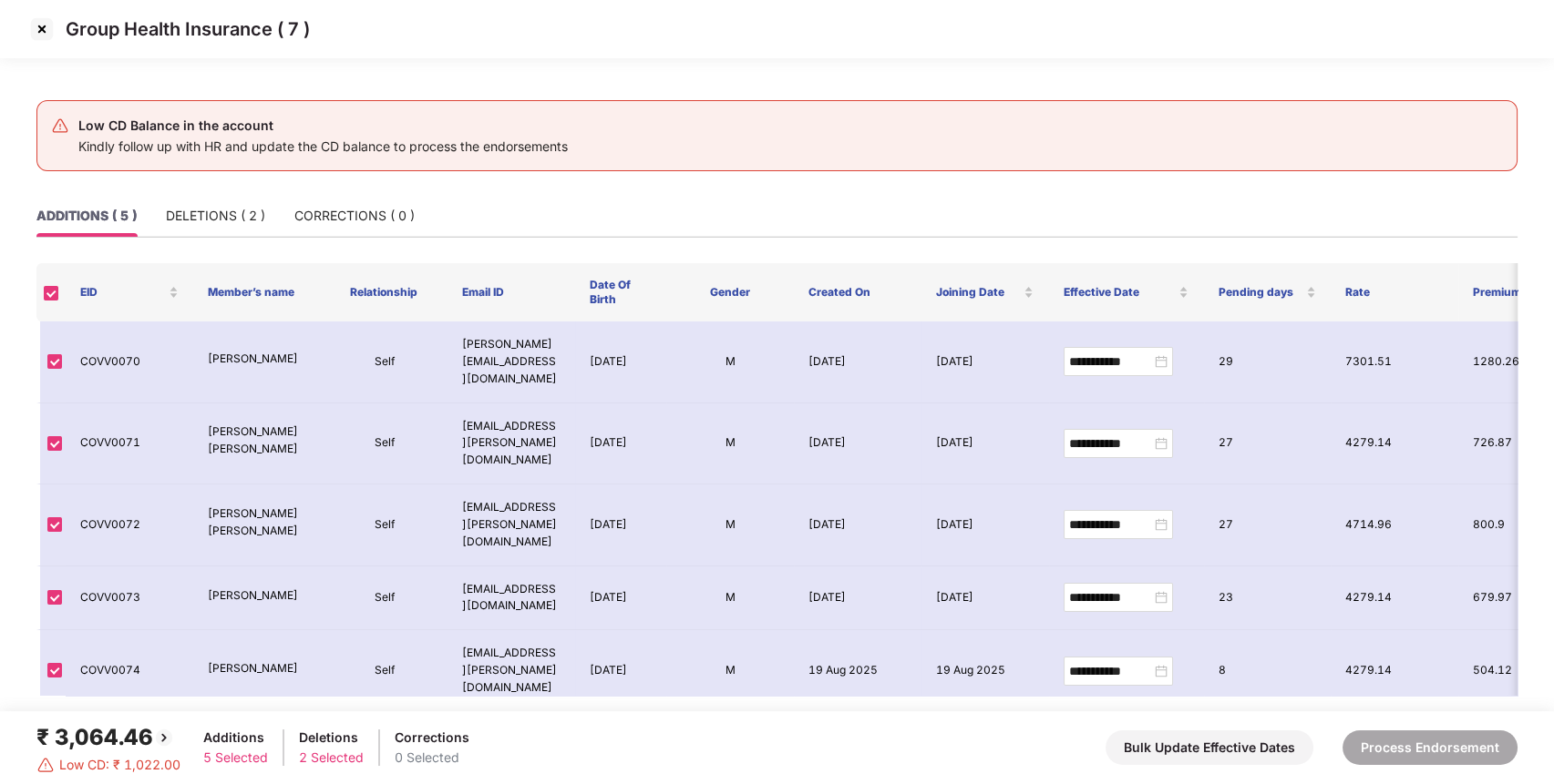
click at [35, 28] on img at bounding box center [41, 29] width 29 height 29
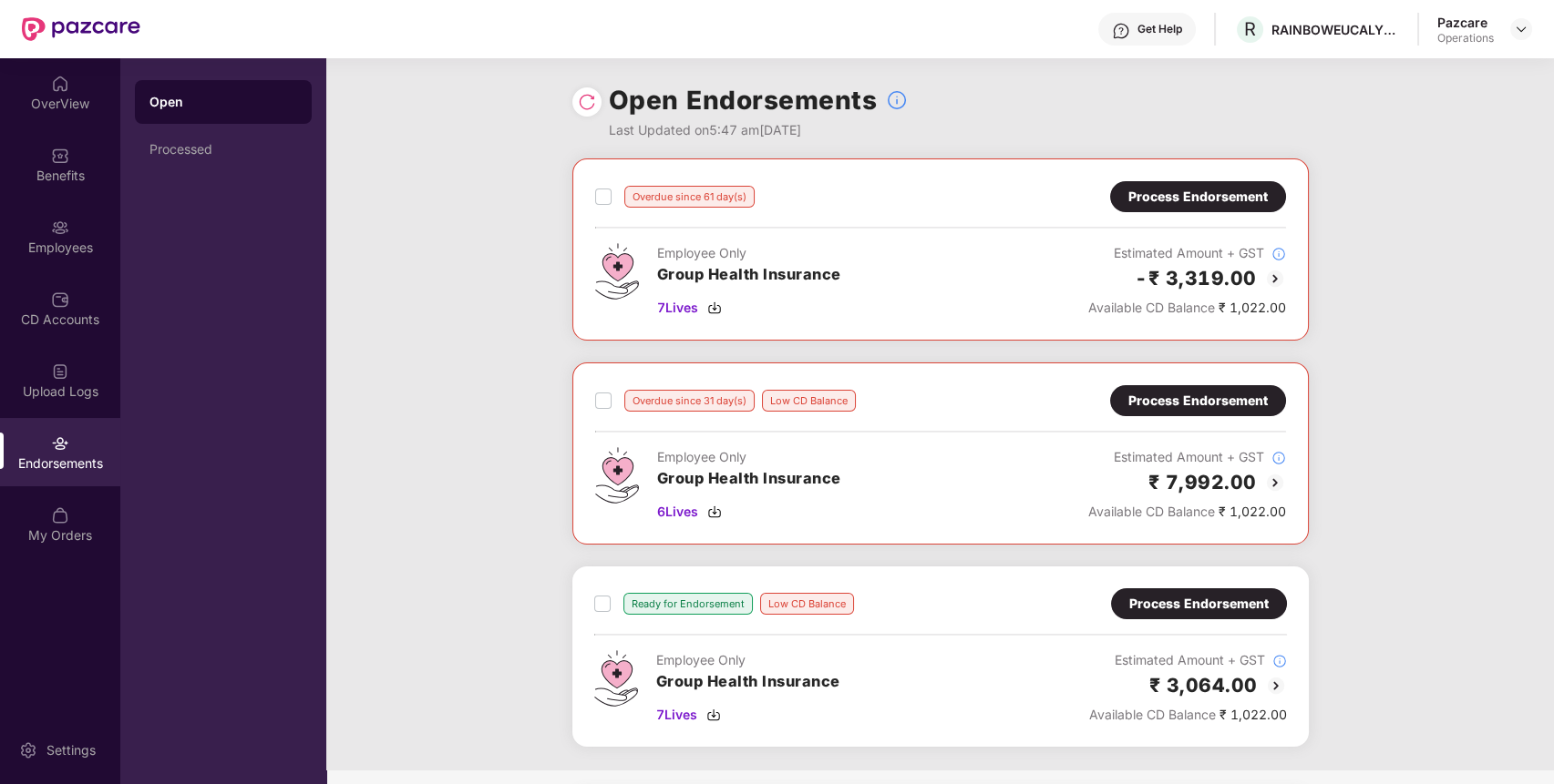
click at [1207, 399] on div "Process Endorsement" at bounding box center [1198, 401] width 139 height 20
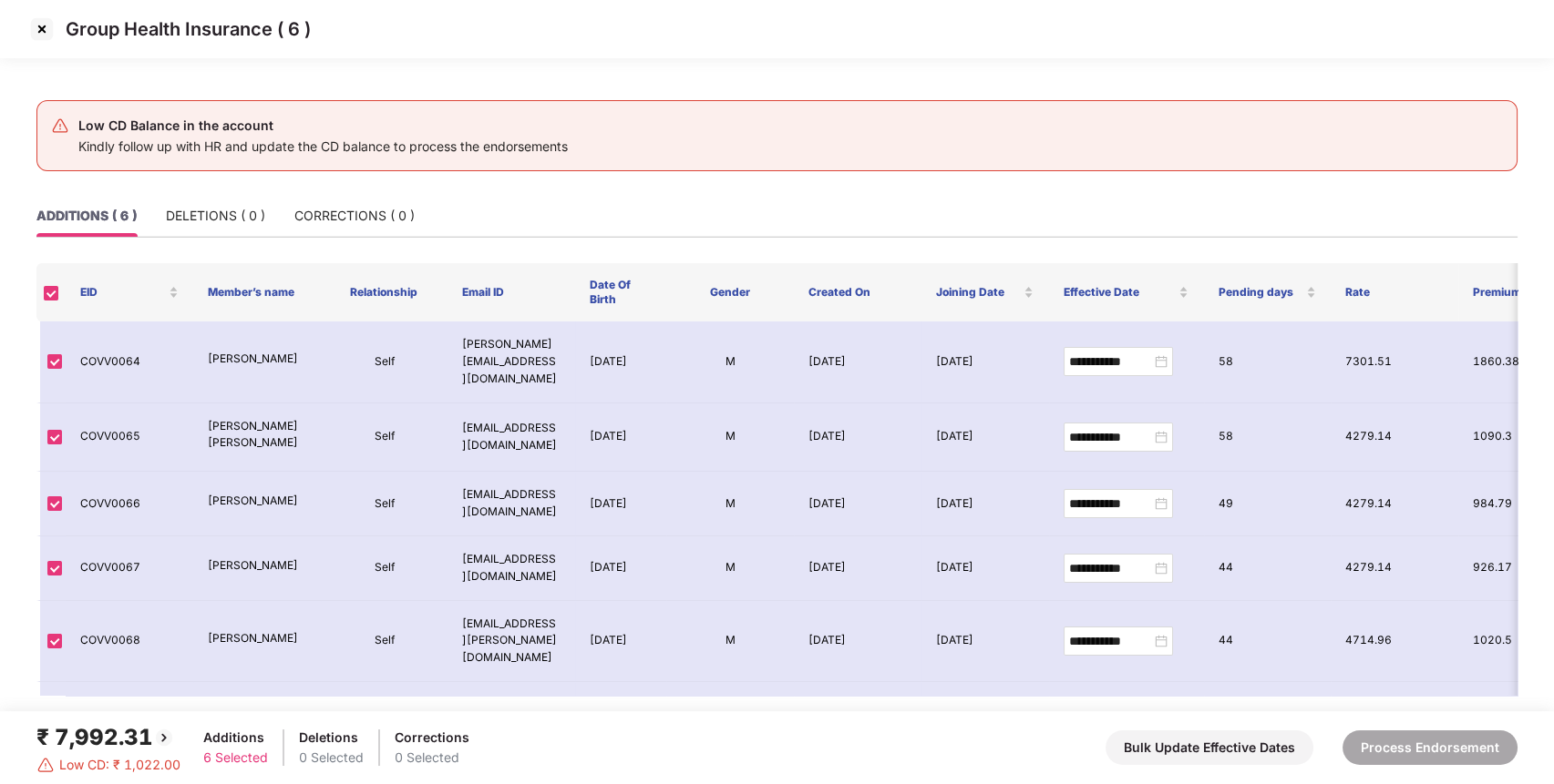
click at [39, 22] on img at bounding box center [41, 29] width 29 height 29
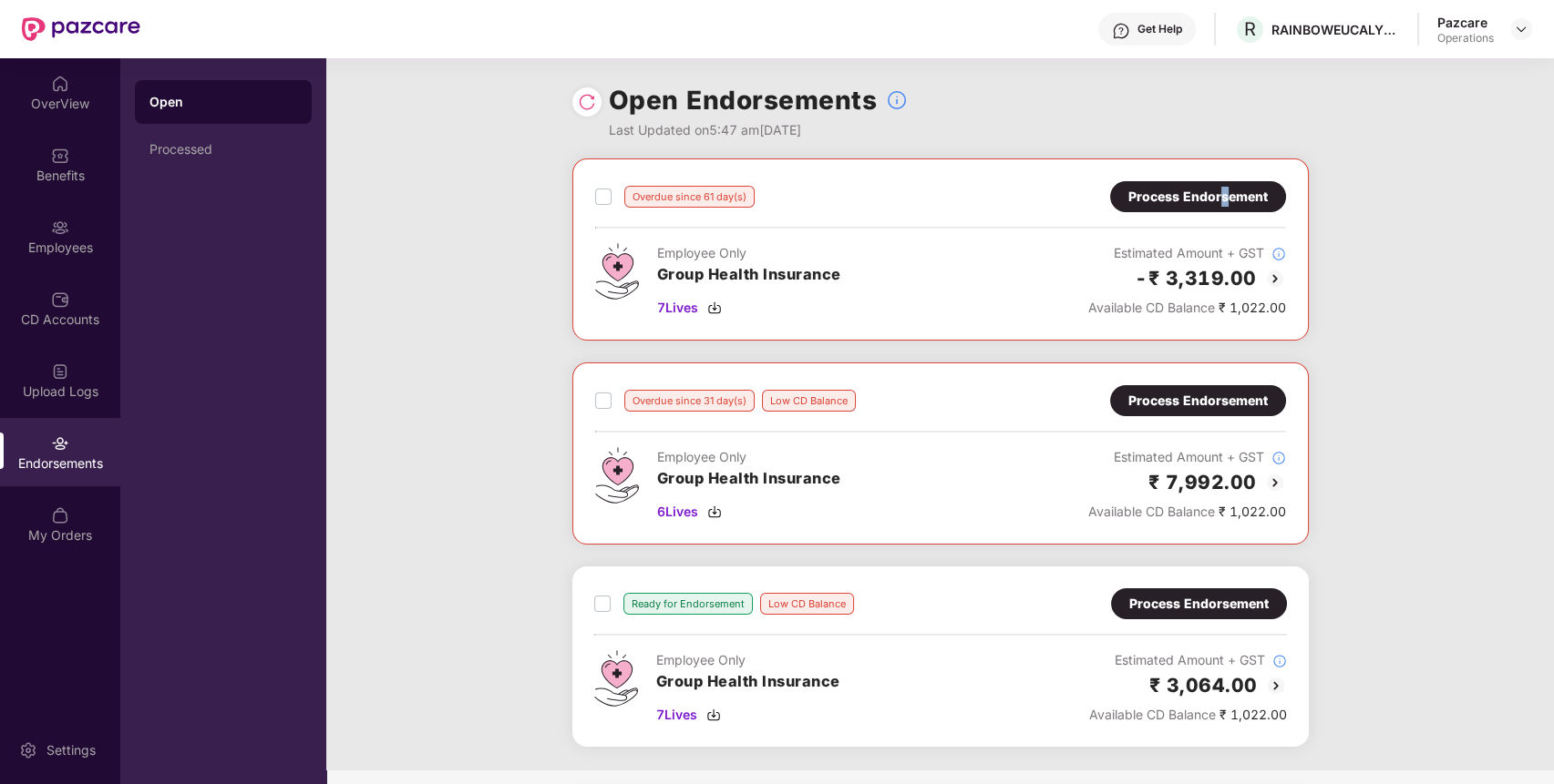
click at [1222, 201] on div "Process Endorsement" at bounding box center [1198, 197] width 139 height 20
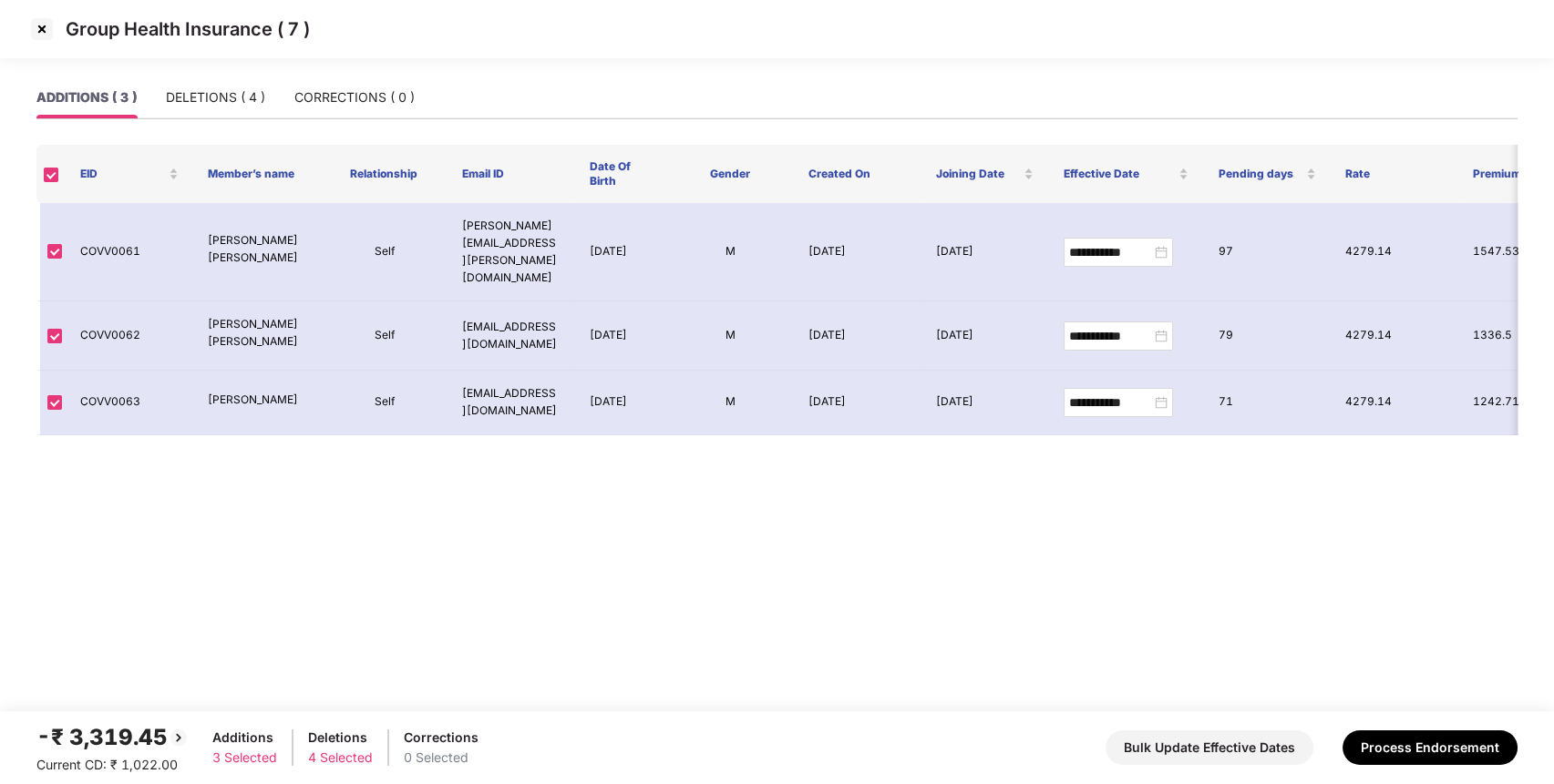
click at [38, 25] on img at bounding box center [41, 29] width 29 height 29
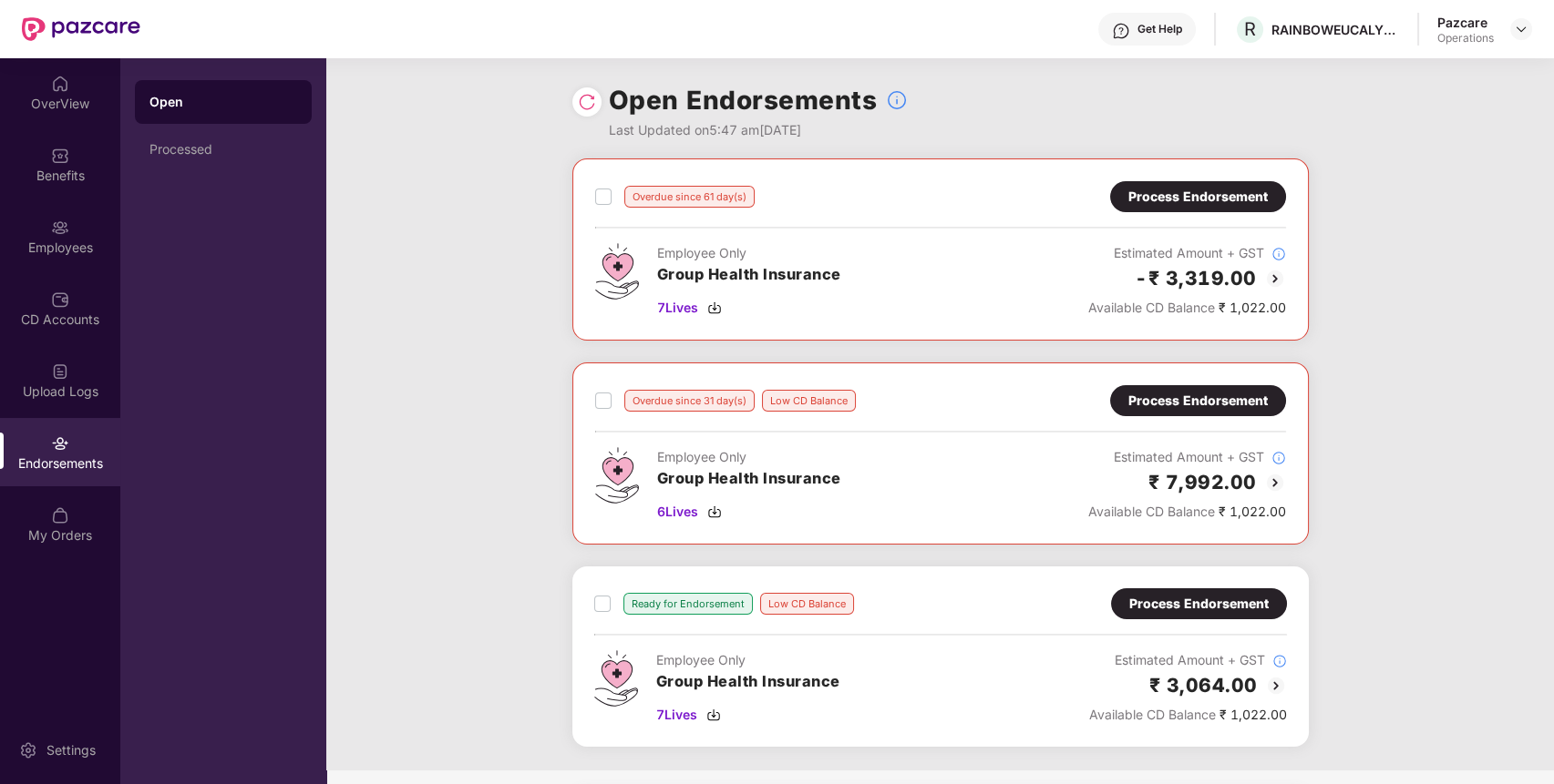
click at [1231, 193] on div "Process Endorsement" at bounding box center [1198, 197] width 139 height 20
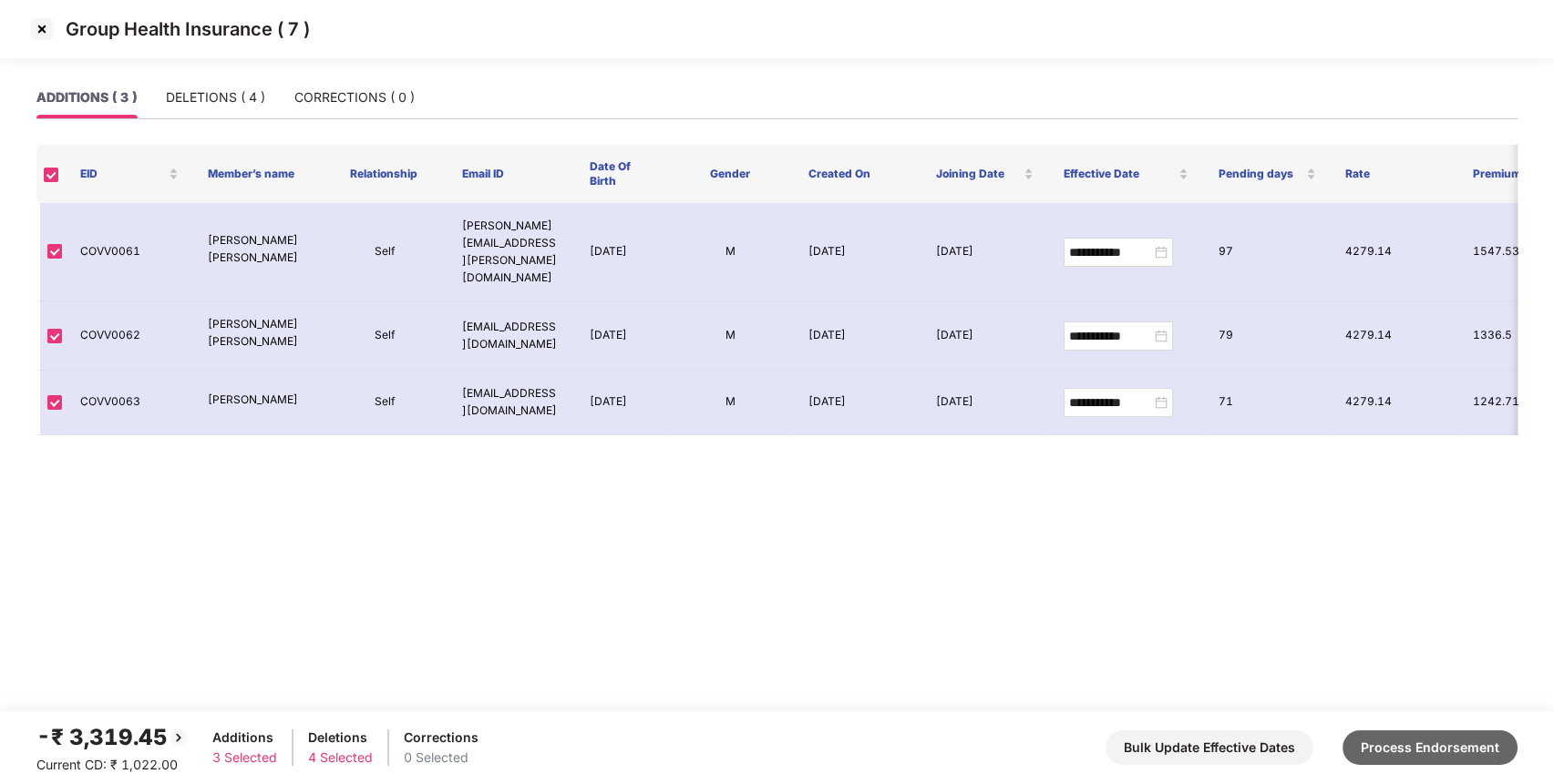
click at [1437, 740] on button "Process Endorsement" at bounding box center [1430, 747] width 175 height 34
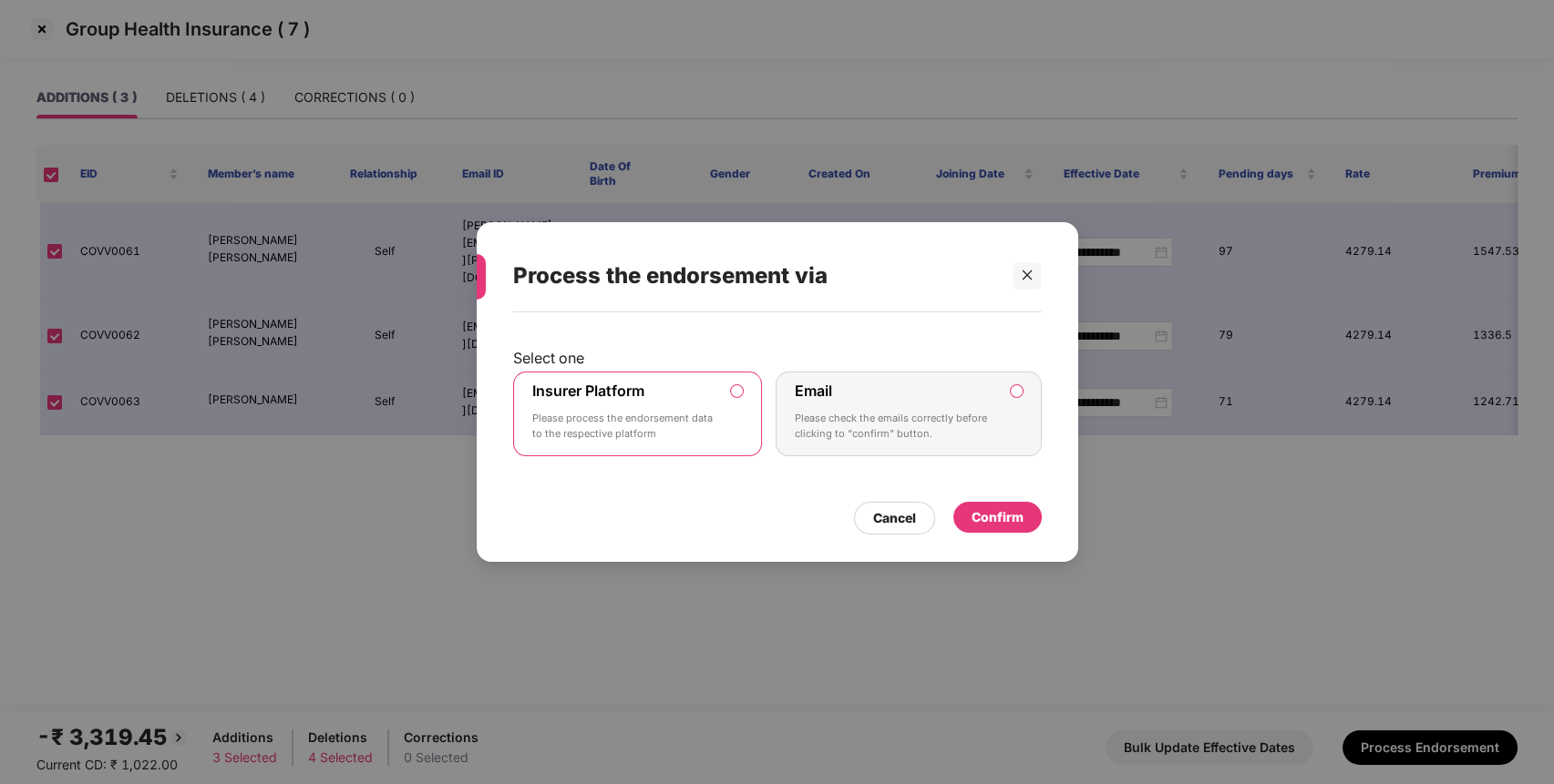
click at [650, 387] on div "Insurer Platform Please process the endorsement data to the respective platform" at bounding box center [625, 414] width 186 height 66
drag, startPoint x: 977, startPoint y: 507, endPoint x: 989, endPoint y: 516, distance: 15.0
click at [977, 508] on div "Confirm" at bounding box center [998, 518] width 52 height 20
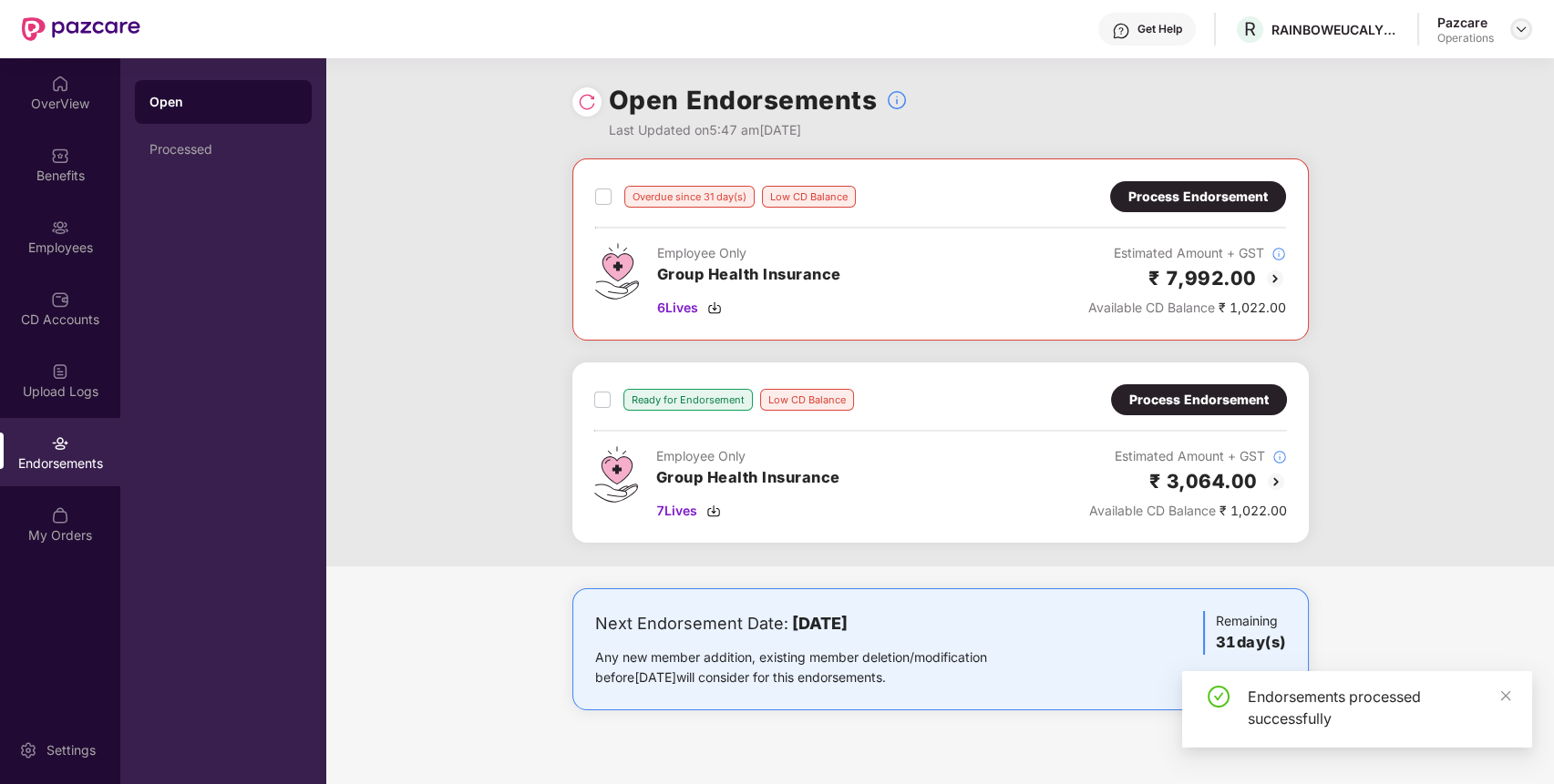
click at [1522, 36] on div at bounding box center [1522, 30] width 22 height 22
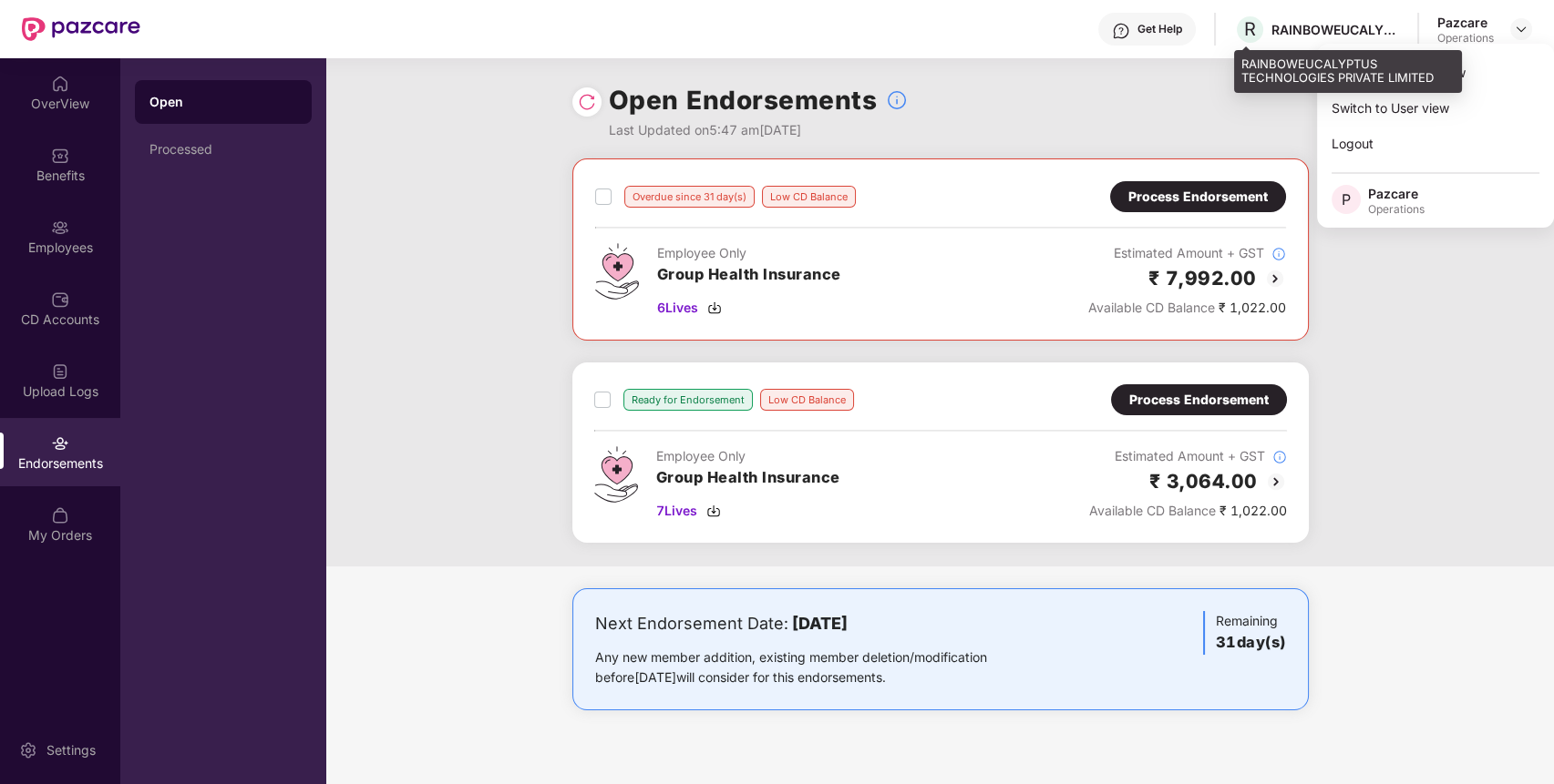
click at [1304, 29] on div "RAINBOWEUCALYPTUS TECHNOLOGIES PRIVATE LIMITED" at bounding box center [1335, 30] width 128 height 18
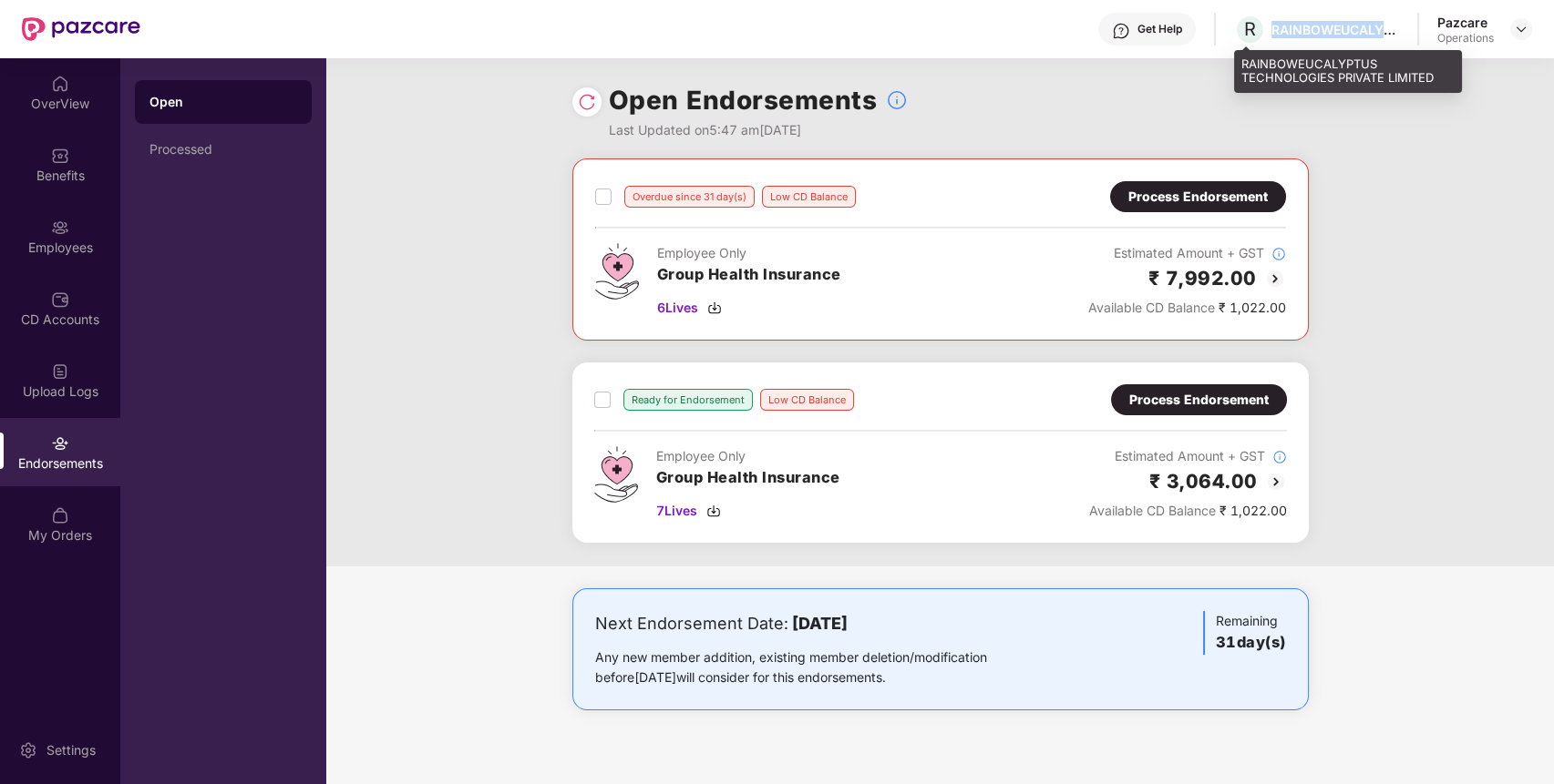
copy div "RAINBOWEUCALYPTUS"
click at [1304, 29] on div "RAINBOWEUCALYPTUS TECHNOLOGIES PRIVATE LIMITED" at bounding box center [1335, 30] width 128 height 18
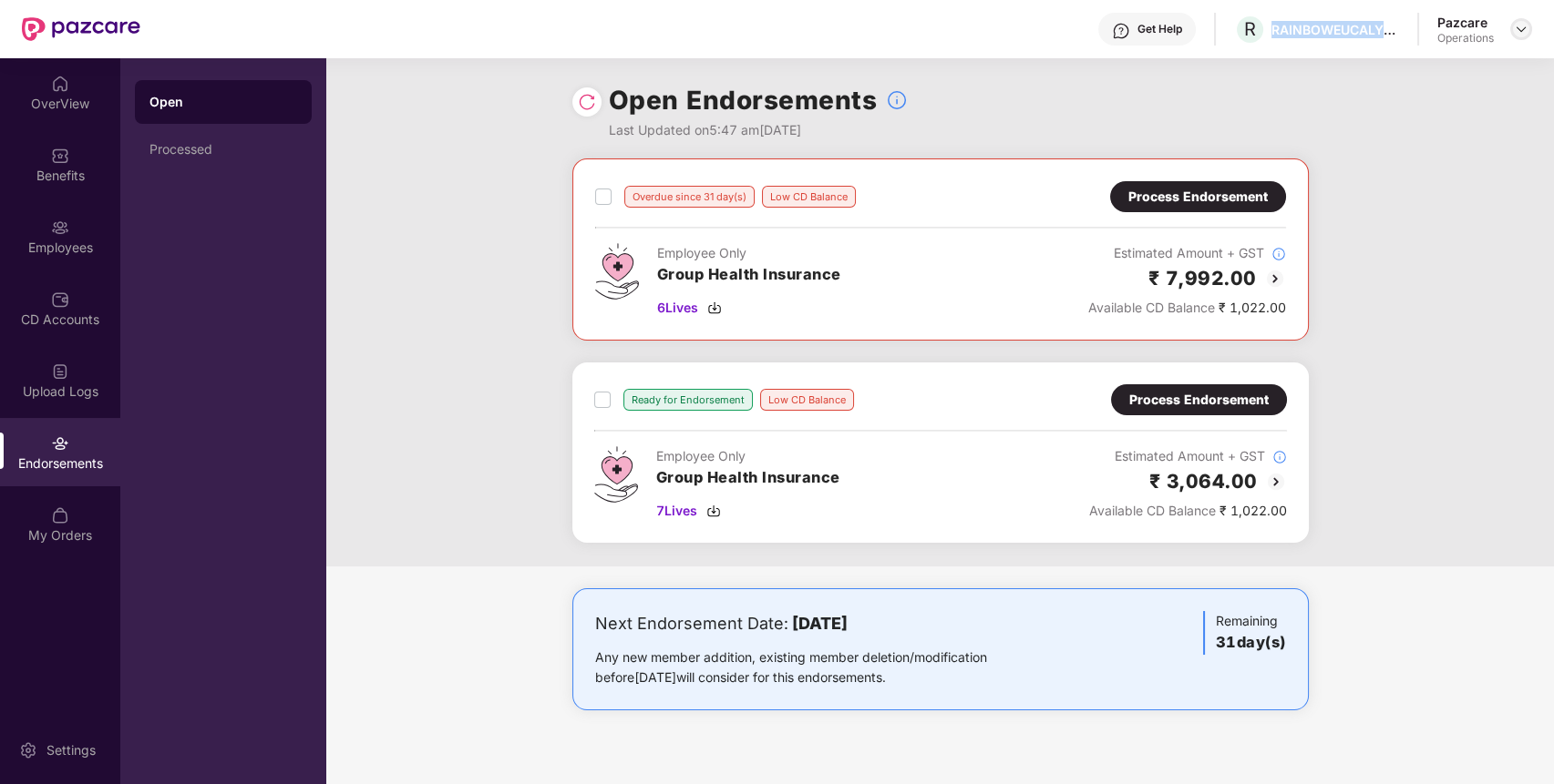
click at [1519, 23] on img at bounding box center [1522, 30] width 15 height 15
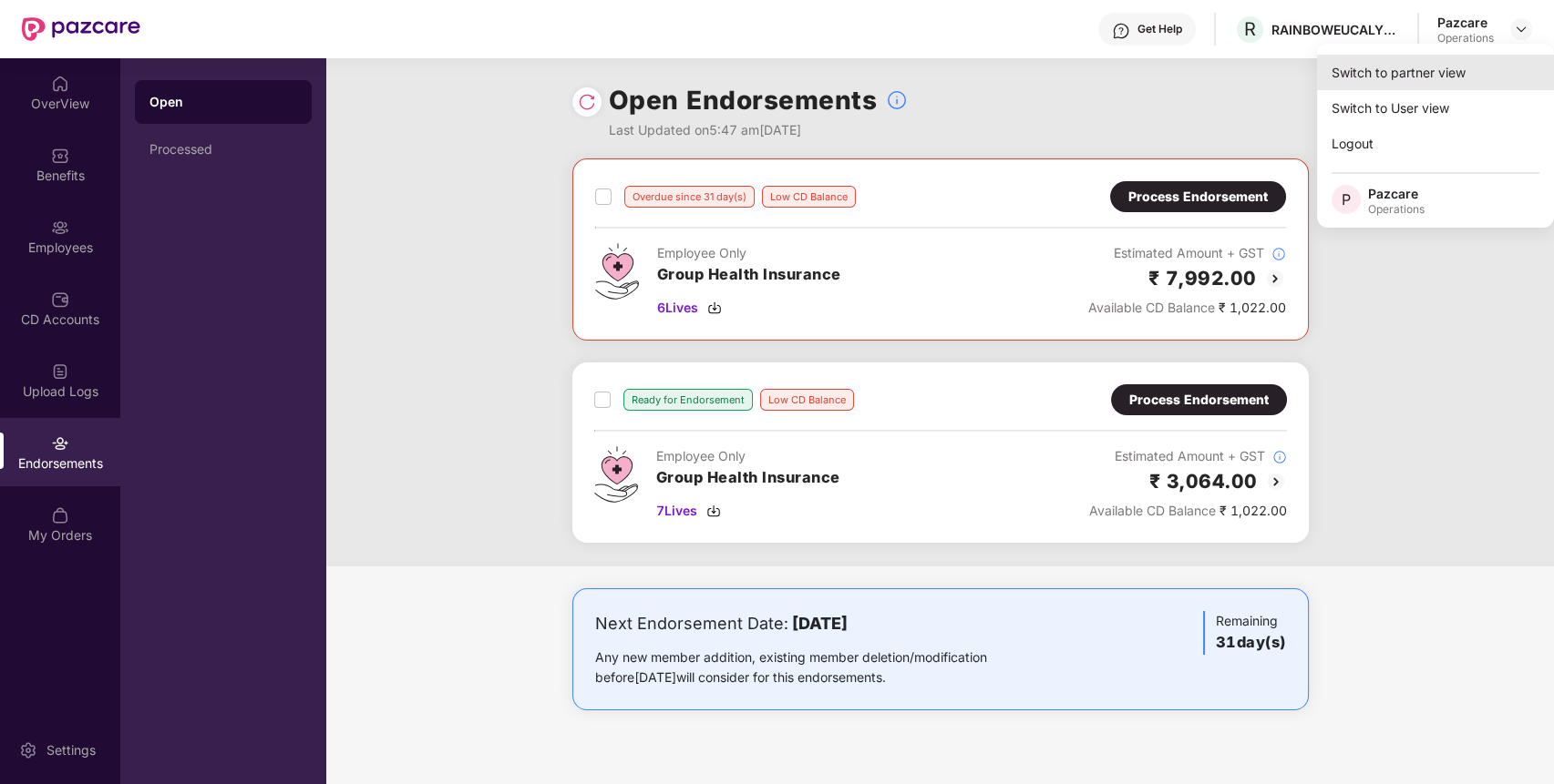
click at [1443, 75] on div "Switch to partner view" at bounding box center [1436, 72] width 237 height 35
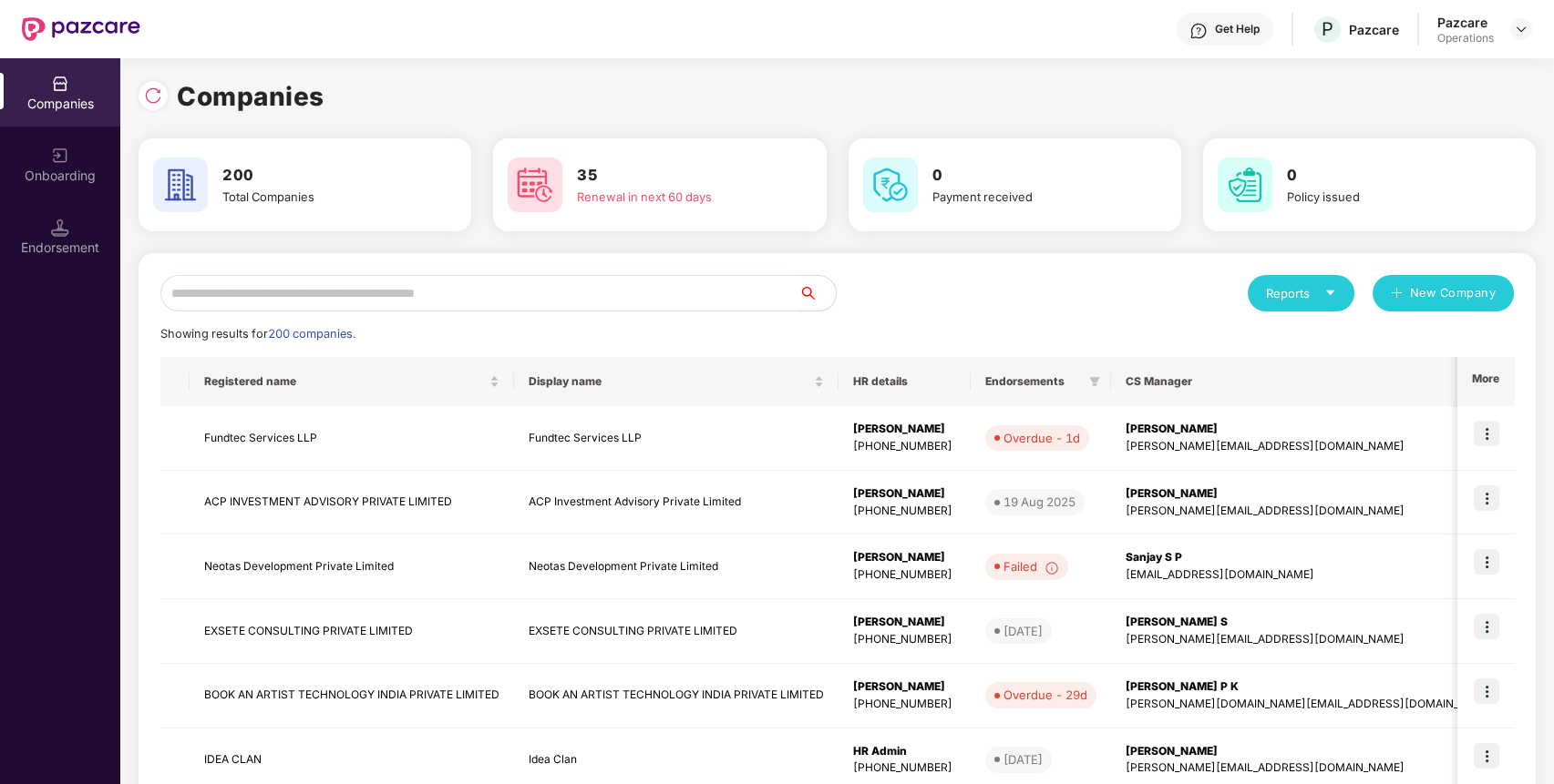
paste input "**********"
click at [671, 292] on input "**********" at bounding box center [479, 293] width 639 height 36
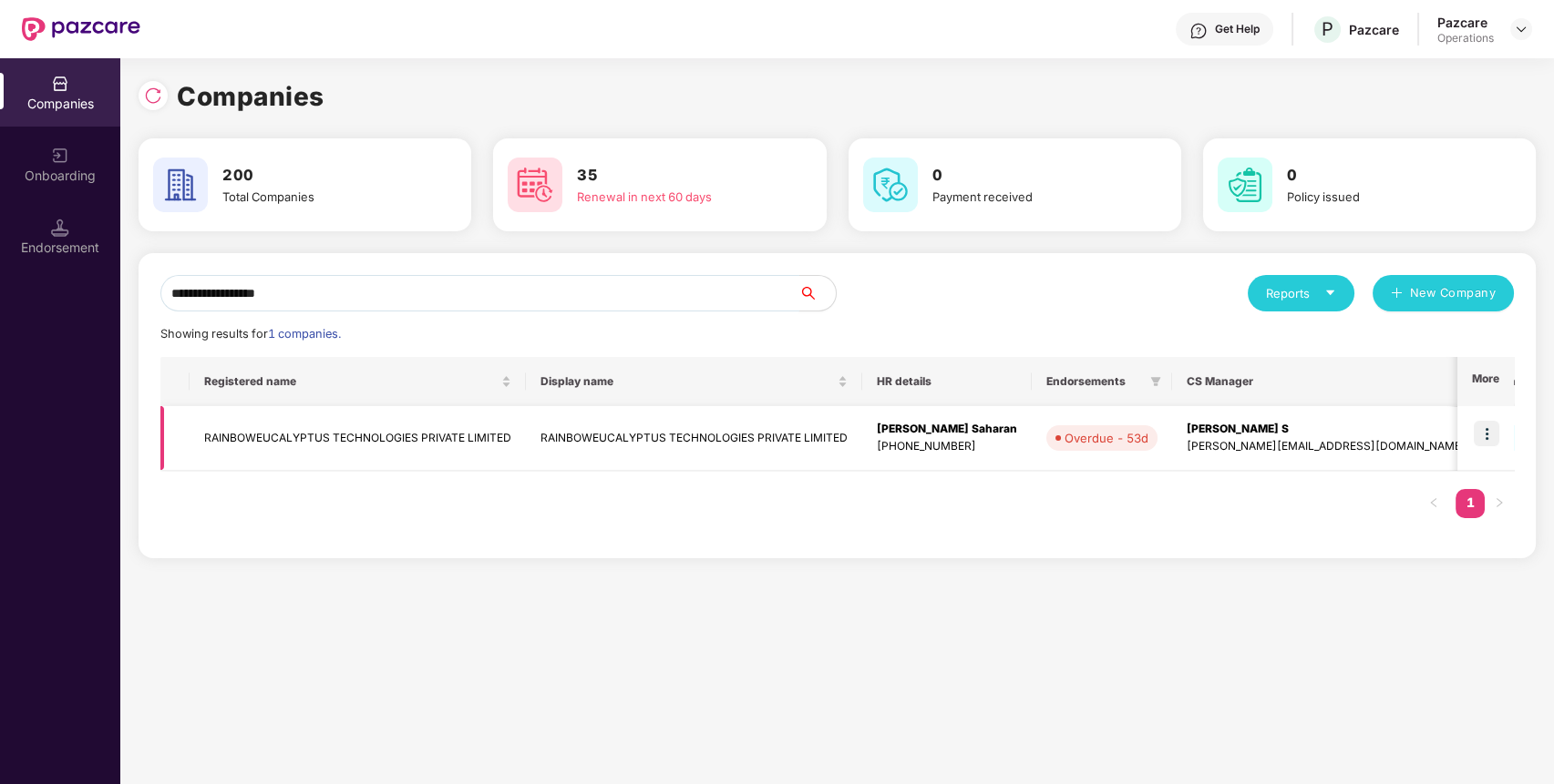
type input "**********"
click at [372, 436] on td "RAINBOWEUCALYPTUS TECHNOLOGIES PRIVATE LIMITED" at bounding box center [357, 438] width 337 height 65
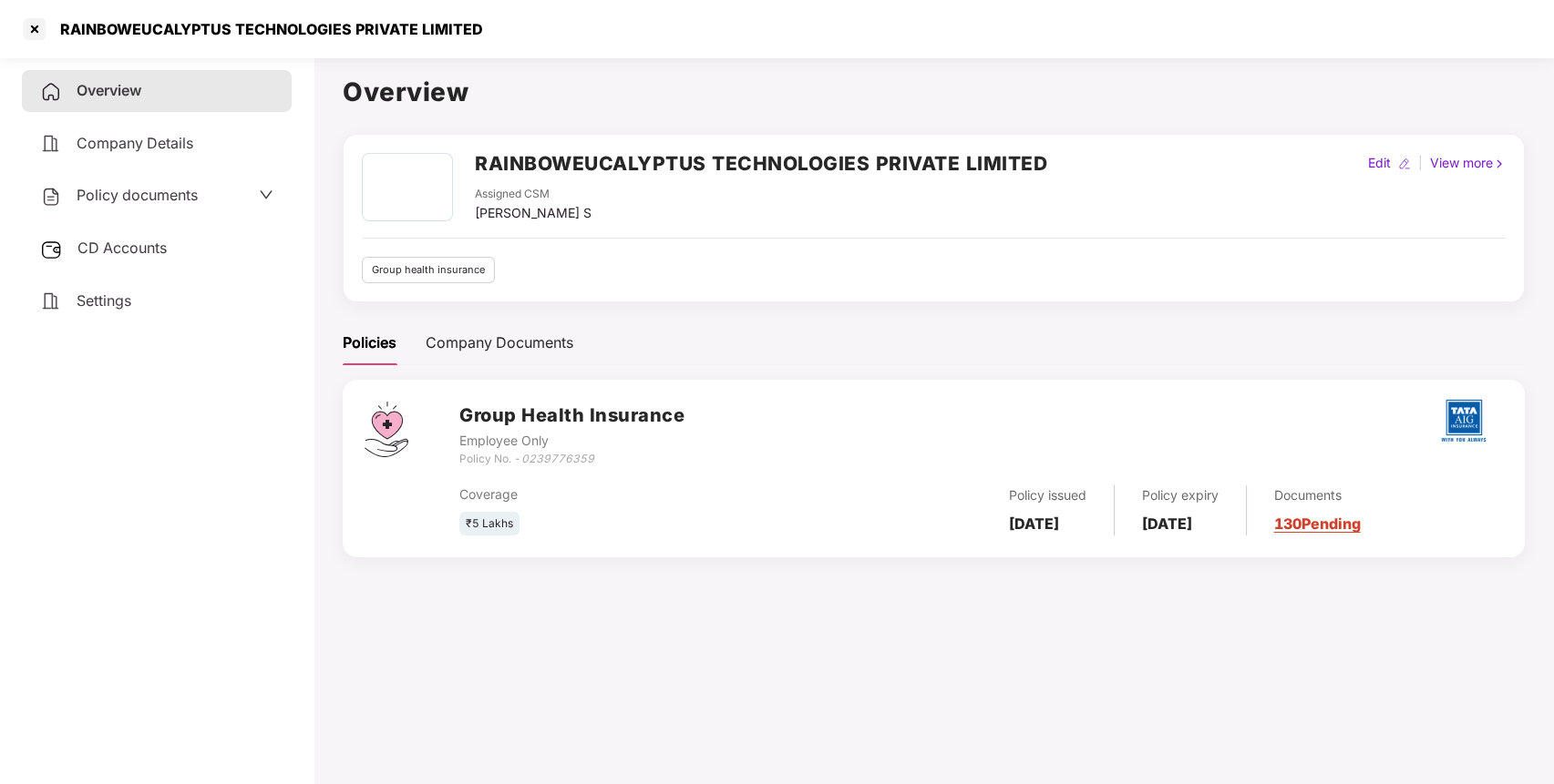
click at [183, 196] on span "Policy documents" at bounding box center [137, 196] width 121 height 19
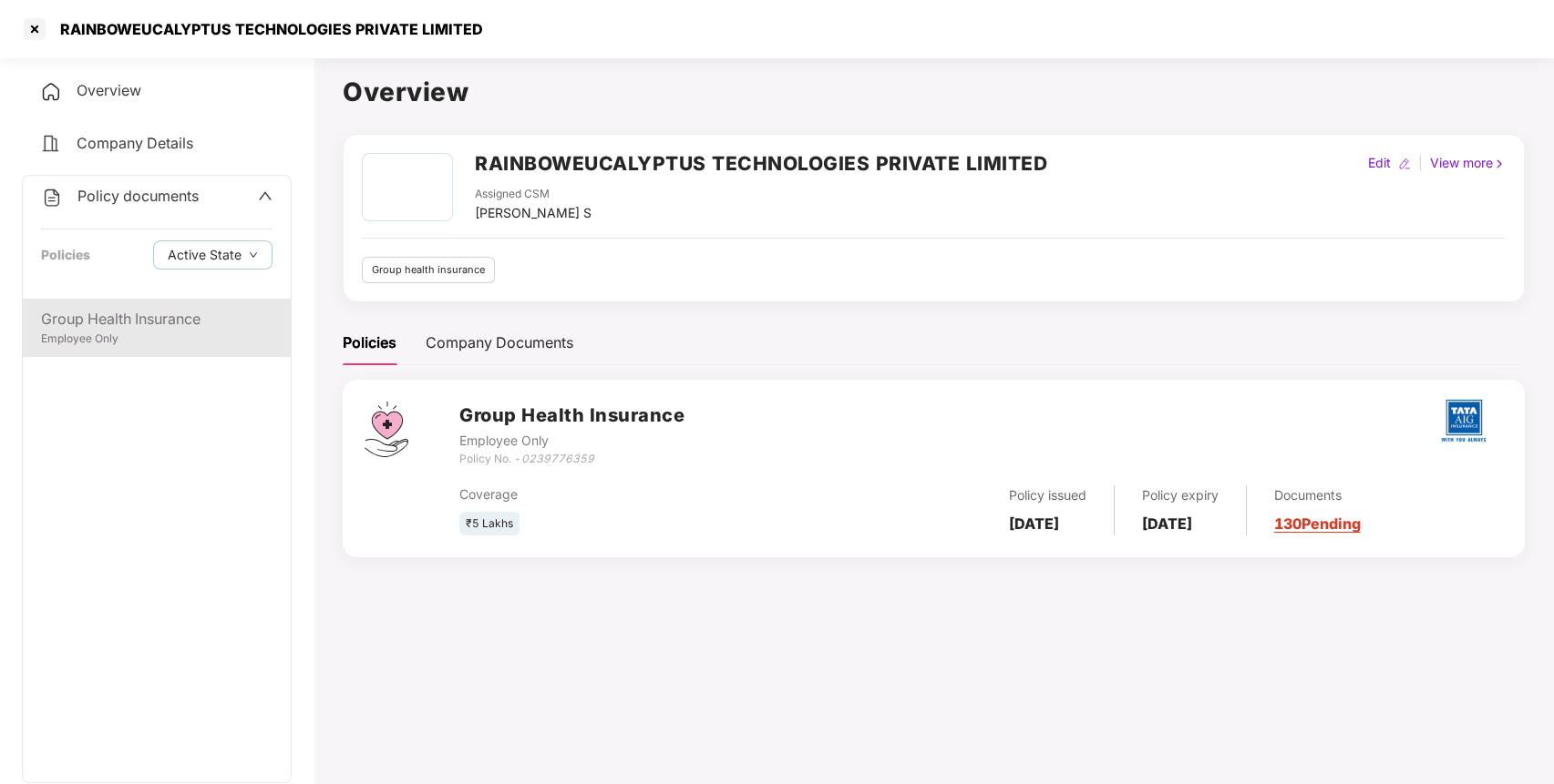
click at [129, 315] on div "Group Health Insurance" at bounding box center [157, 319] width 232 height 23
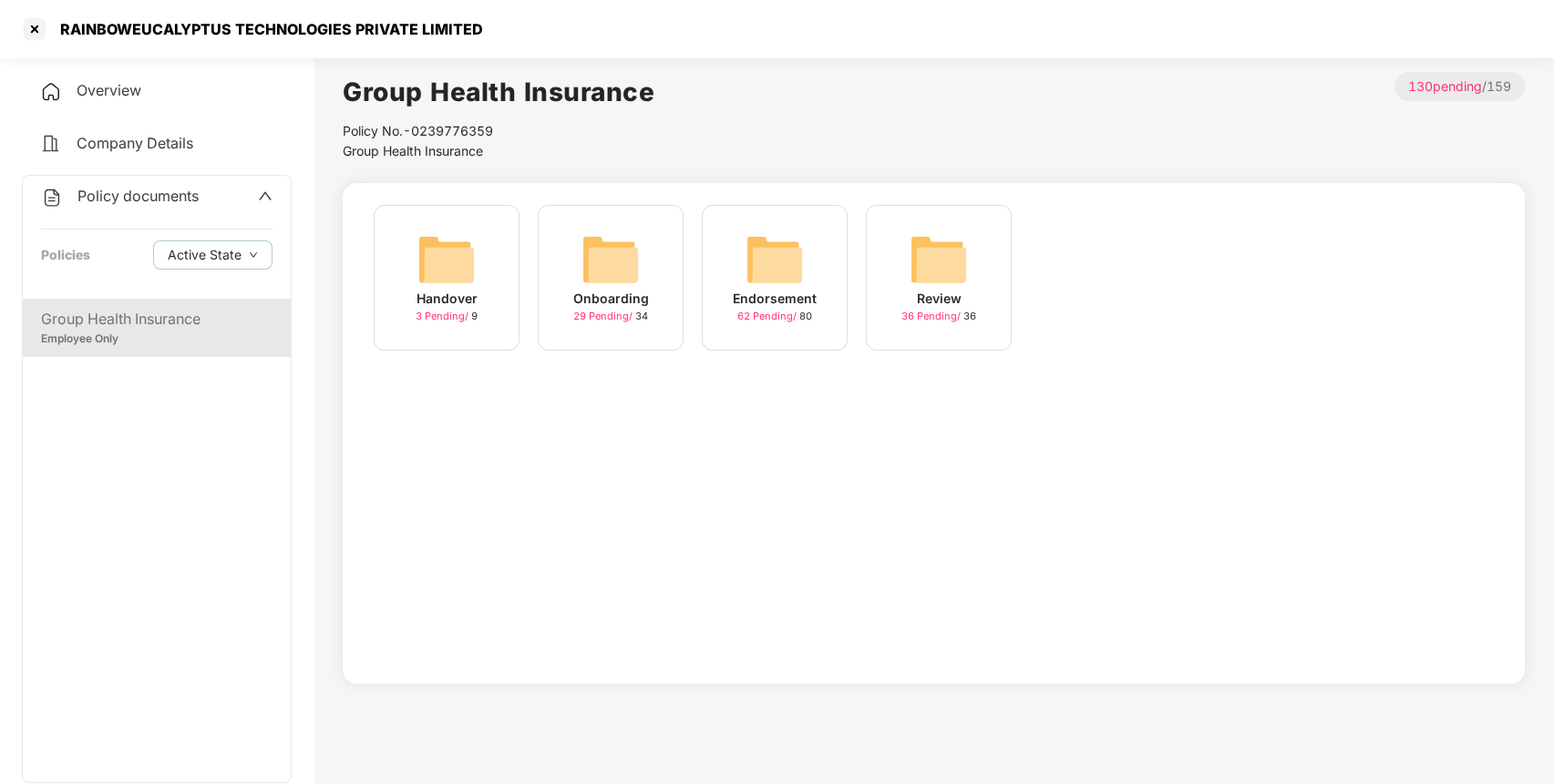
click at [758, 277] on img at bounding box center [774, 259] width 58 height 58
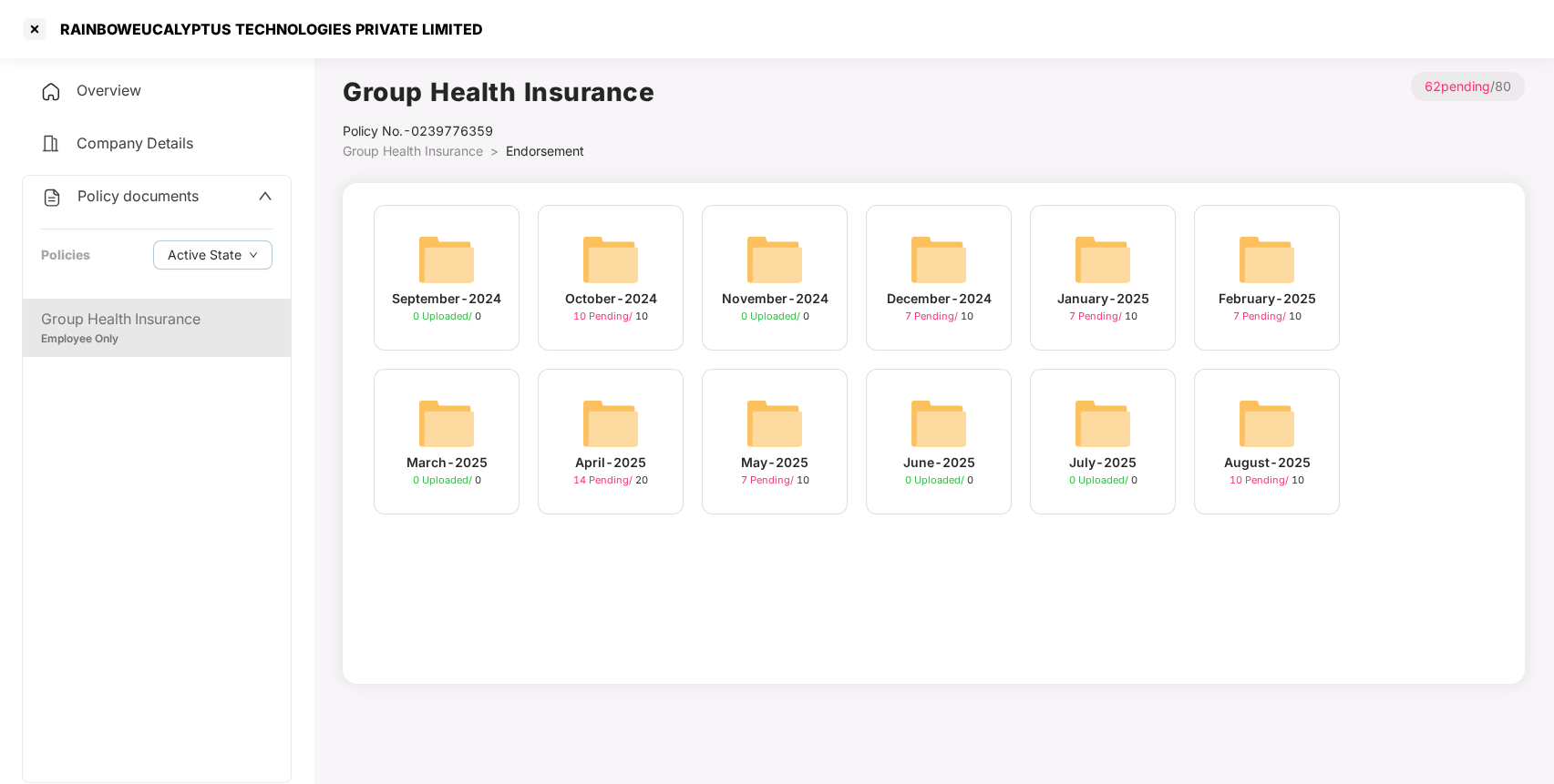
click at [1300, 448] on div "August-2025 10 Pending / 10" at bounding box center [1267, 441] width 146 height 145
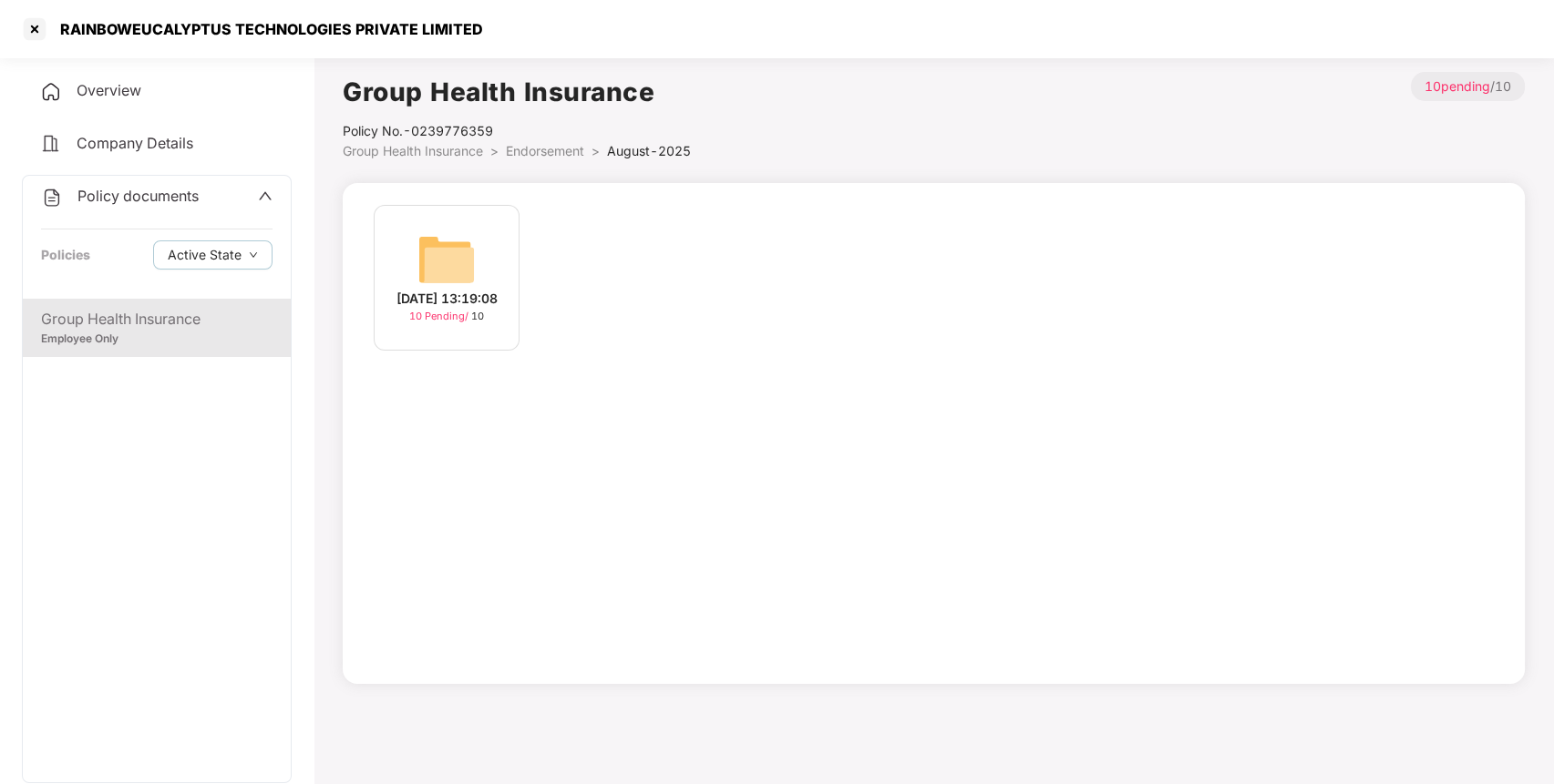
click at [452, 266] on img at bounding box center [446, 259] width 58 height 58
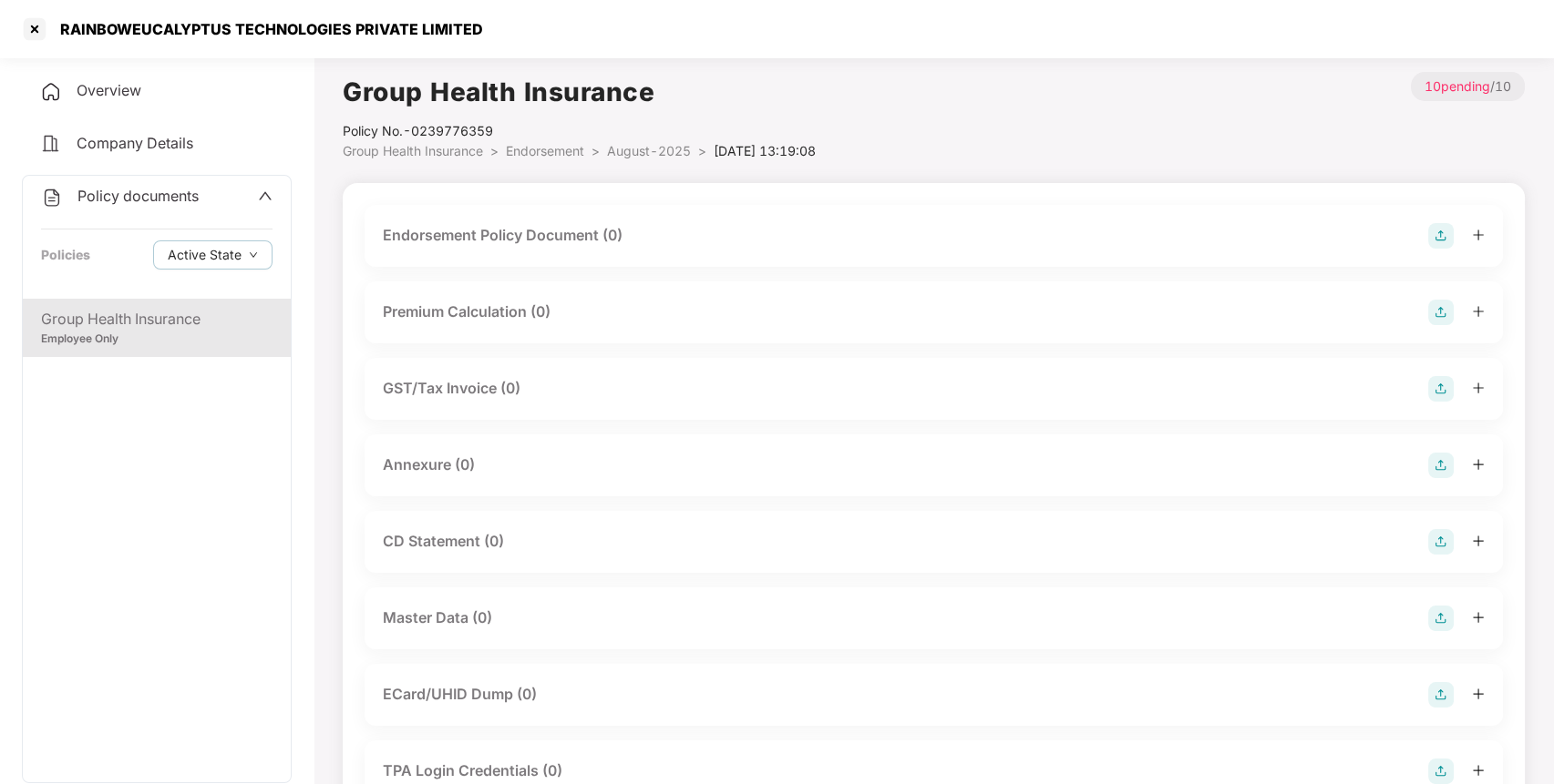
click at [1446, 235] on img at bounding box center [1442, 236] width 26 height 26
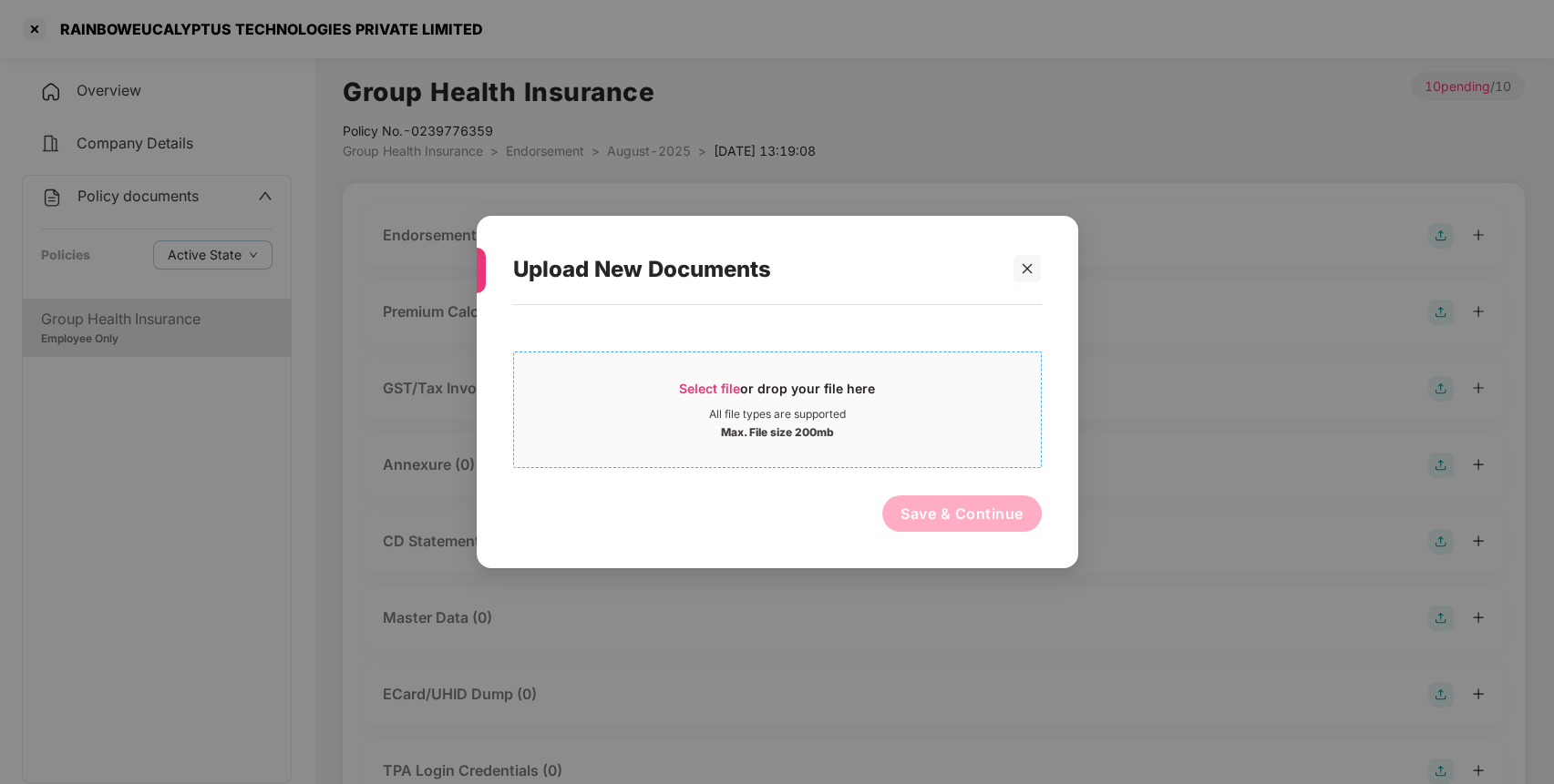
click at [913, 357] on div "Select file or drop your file here All file types are supported Max. File size …" at bounding box center [777, 410] width 529 height 117
click at [852, 401] on div "Select file or drop your file here" at bounding box center [776, 393] width 196 height 27
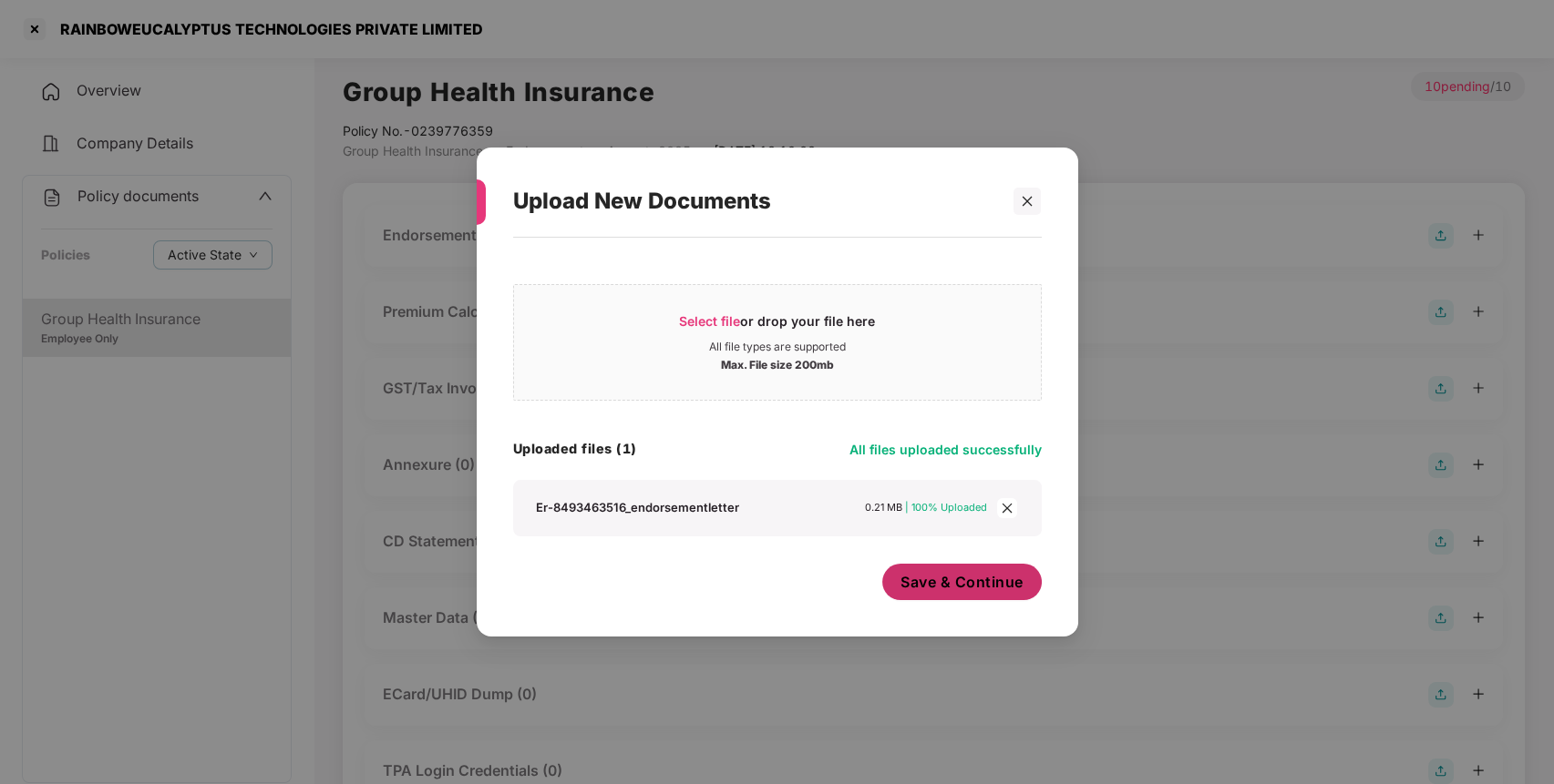
click at [967, 588] on span "Save & Continue" at bounding box center [962, 582] width 123 height 20
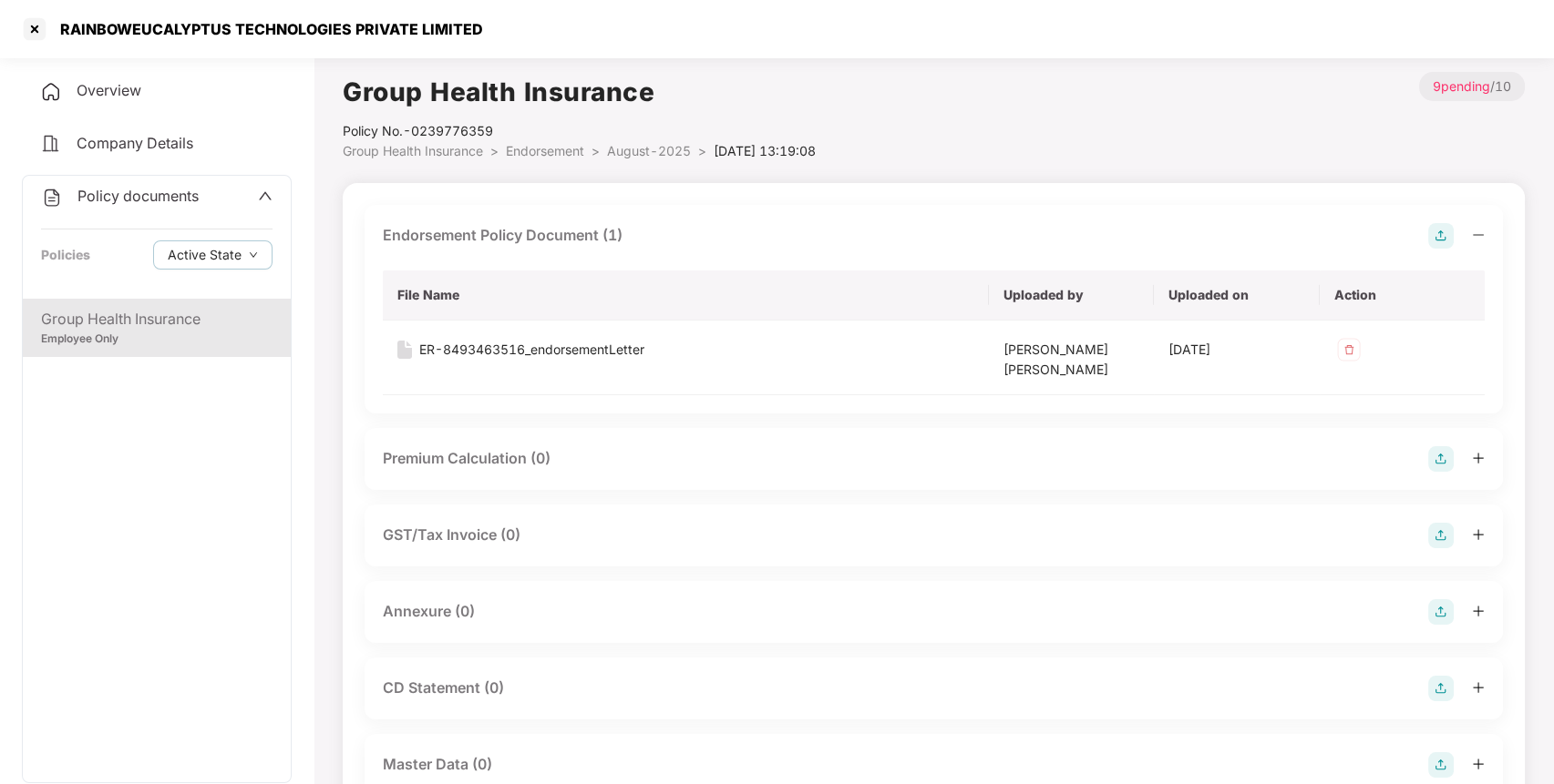
click at [1441, 615] on img at bounding box center [1442, 613] width 26 height 26
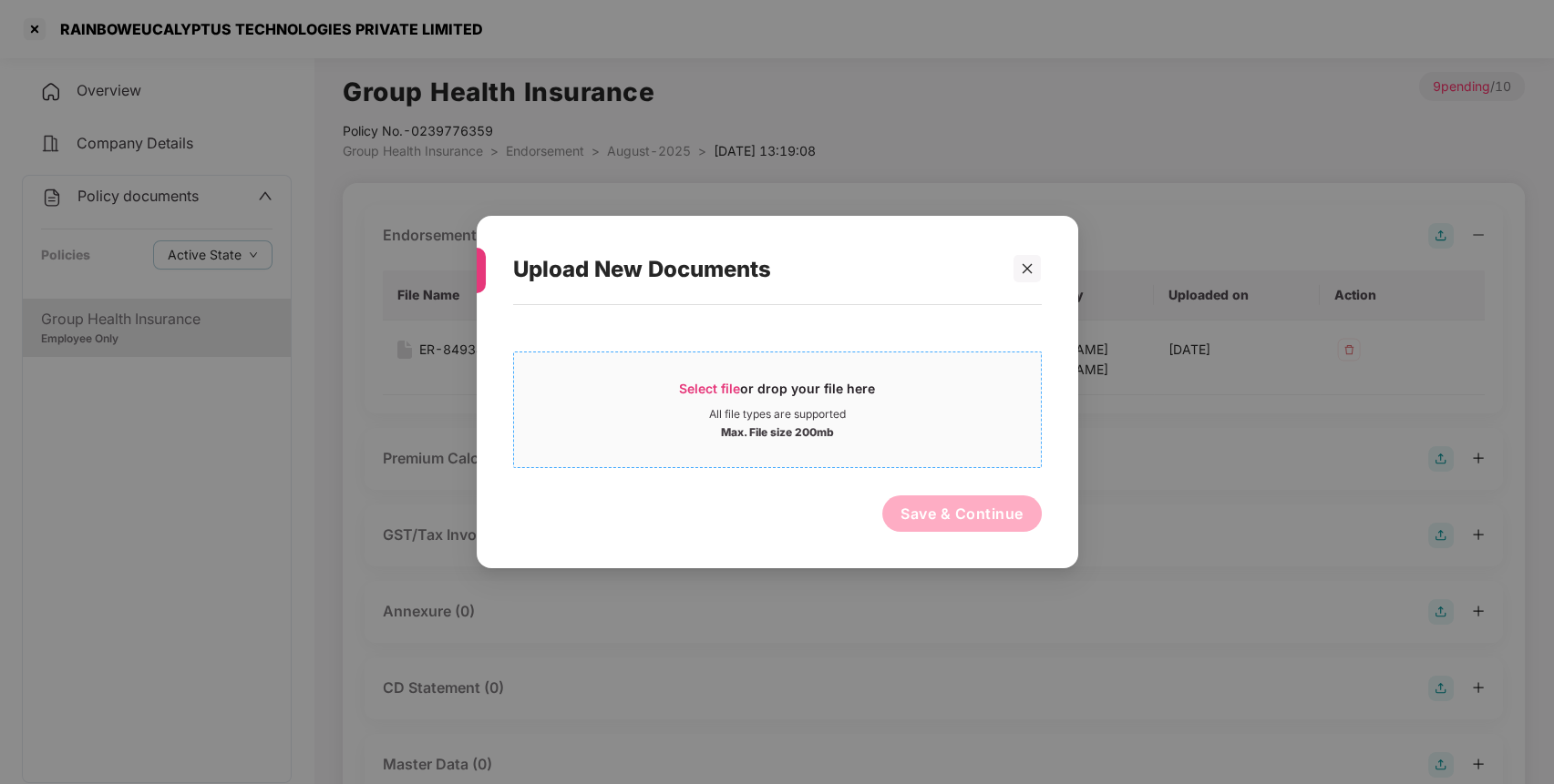
click at [823, 422] on div "Max. File size 200mb" at bounding box center [778, 431] width 113 height 19
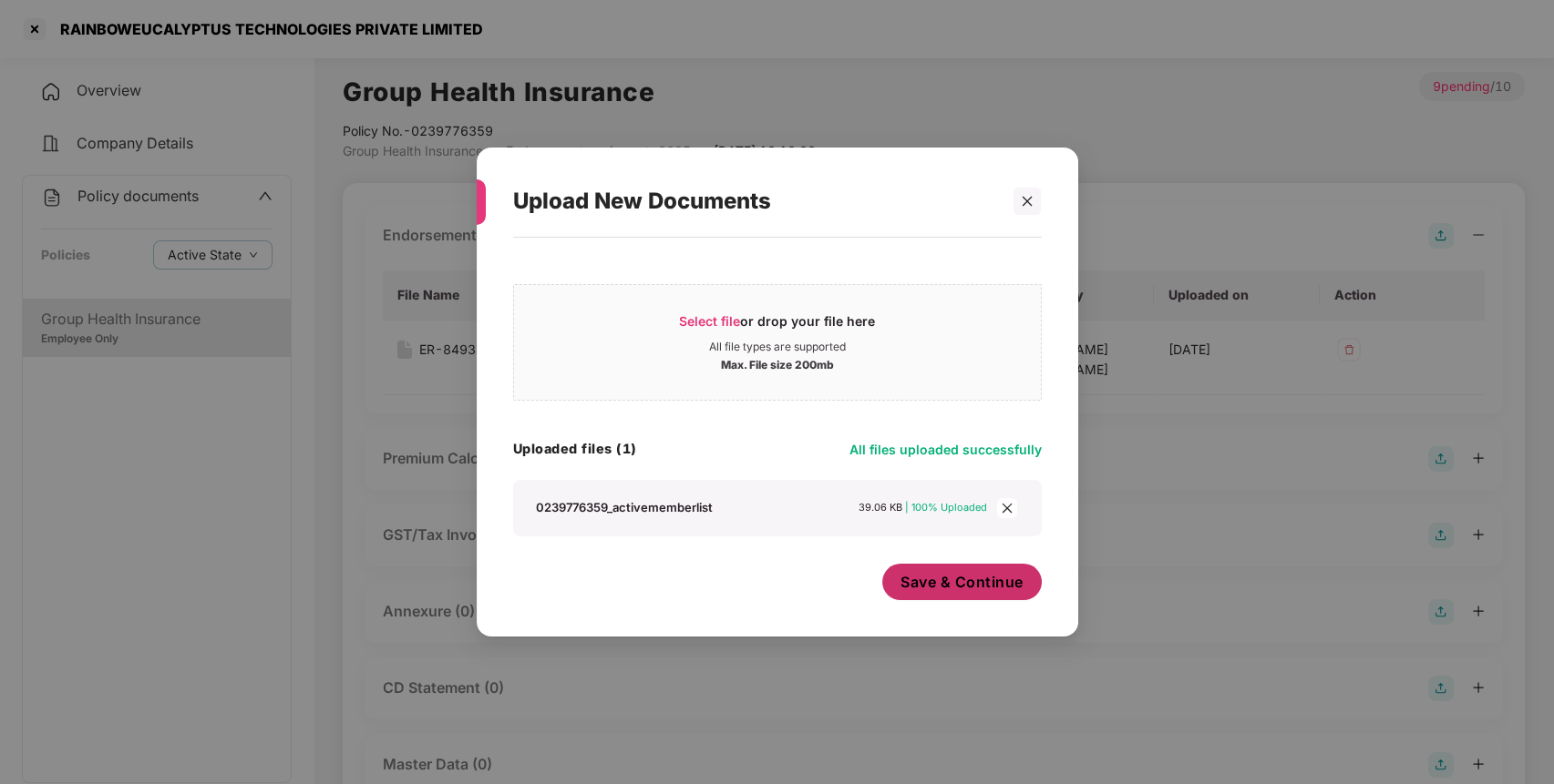
click at [964, 581] on span "Save & Continue" at bounding box center [962, 582] width 123 height 20
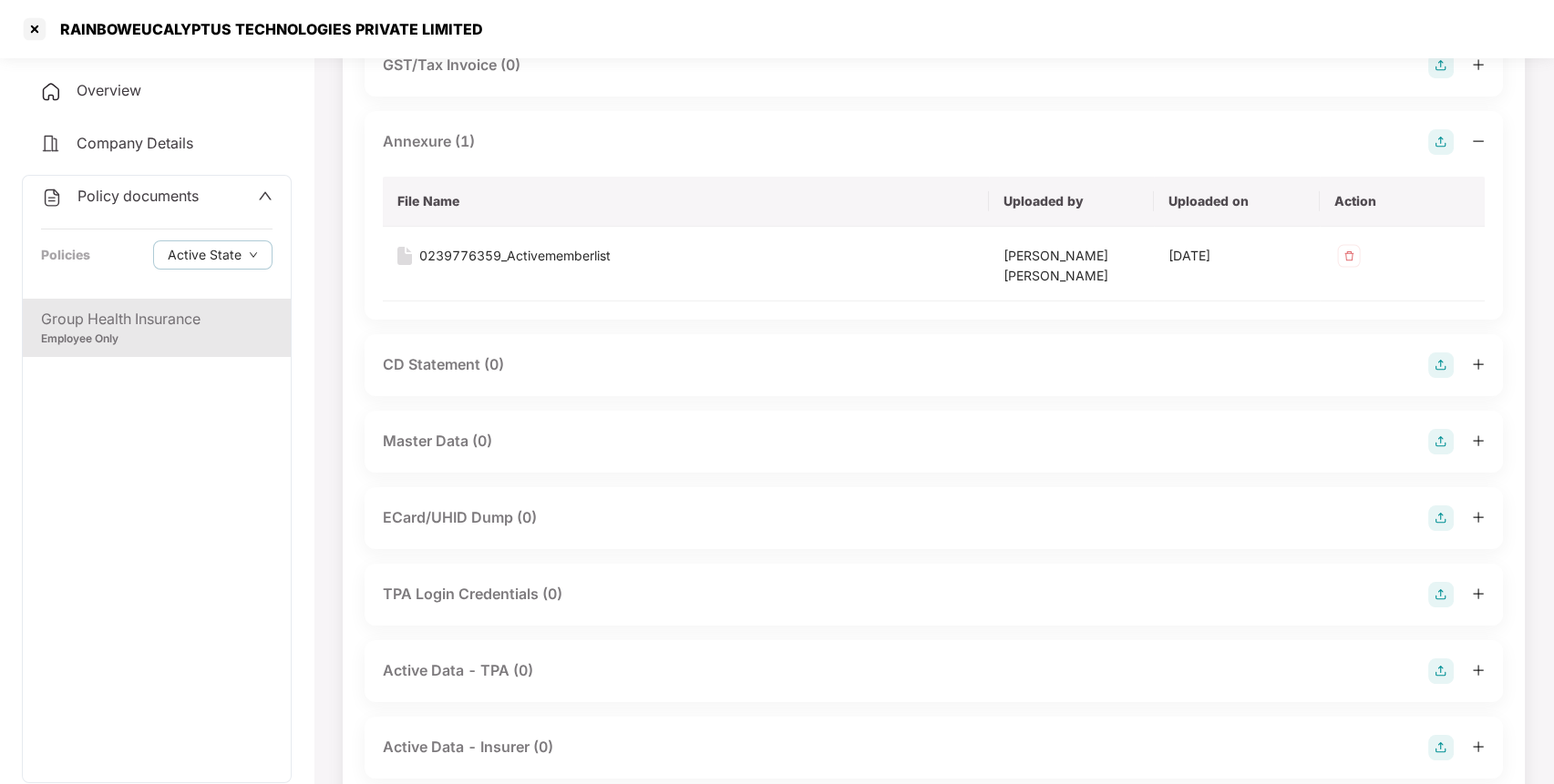
scroll to position [474, 0]
click at [1446, 437] on img at bounding box center [1442, 438] width 26 height 26
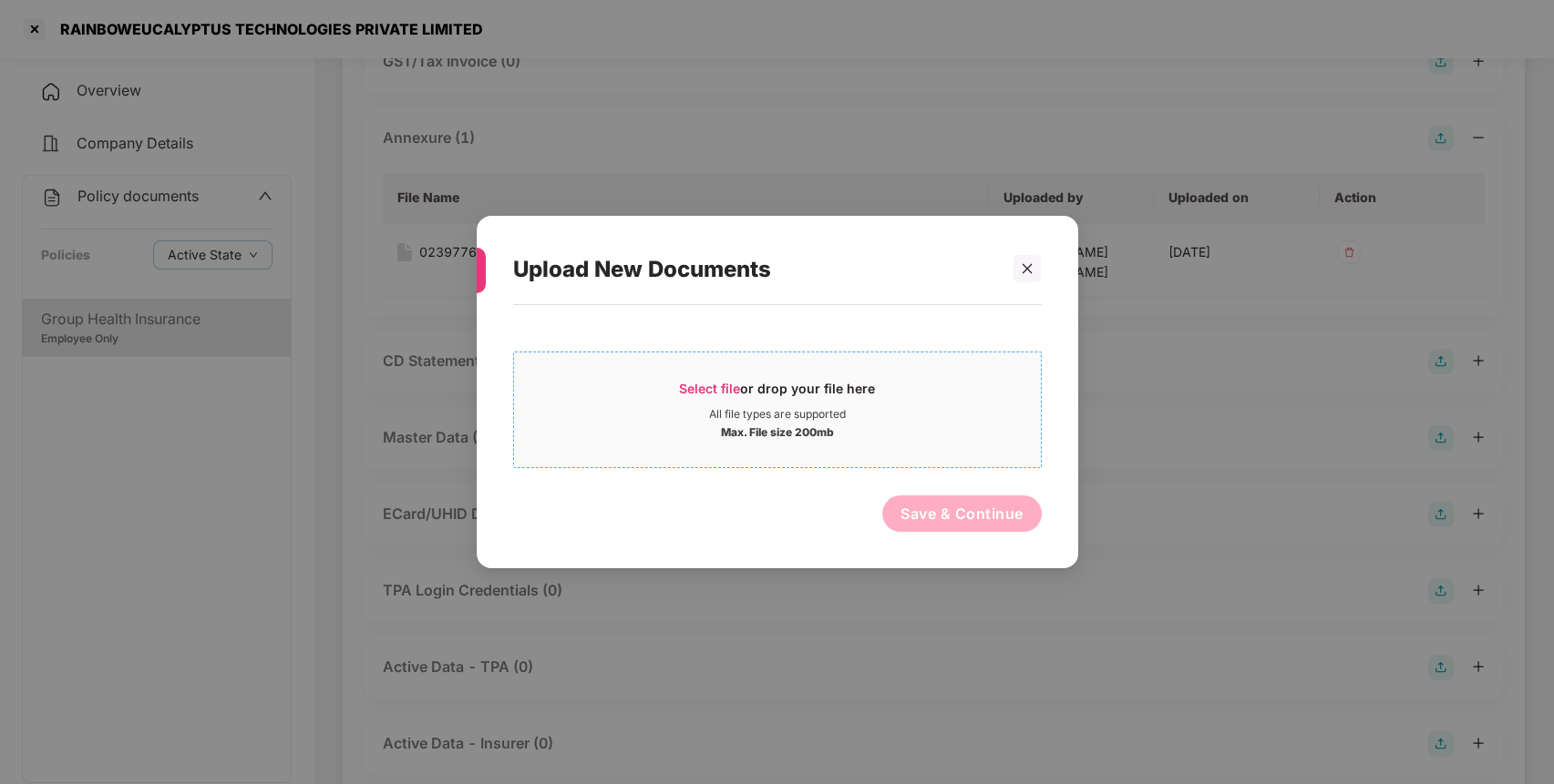
click at [887, 380] on div "Select file or drop your file here" at bounding box center [777, 393] width 527 height 27
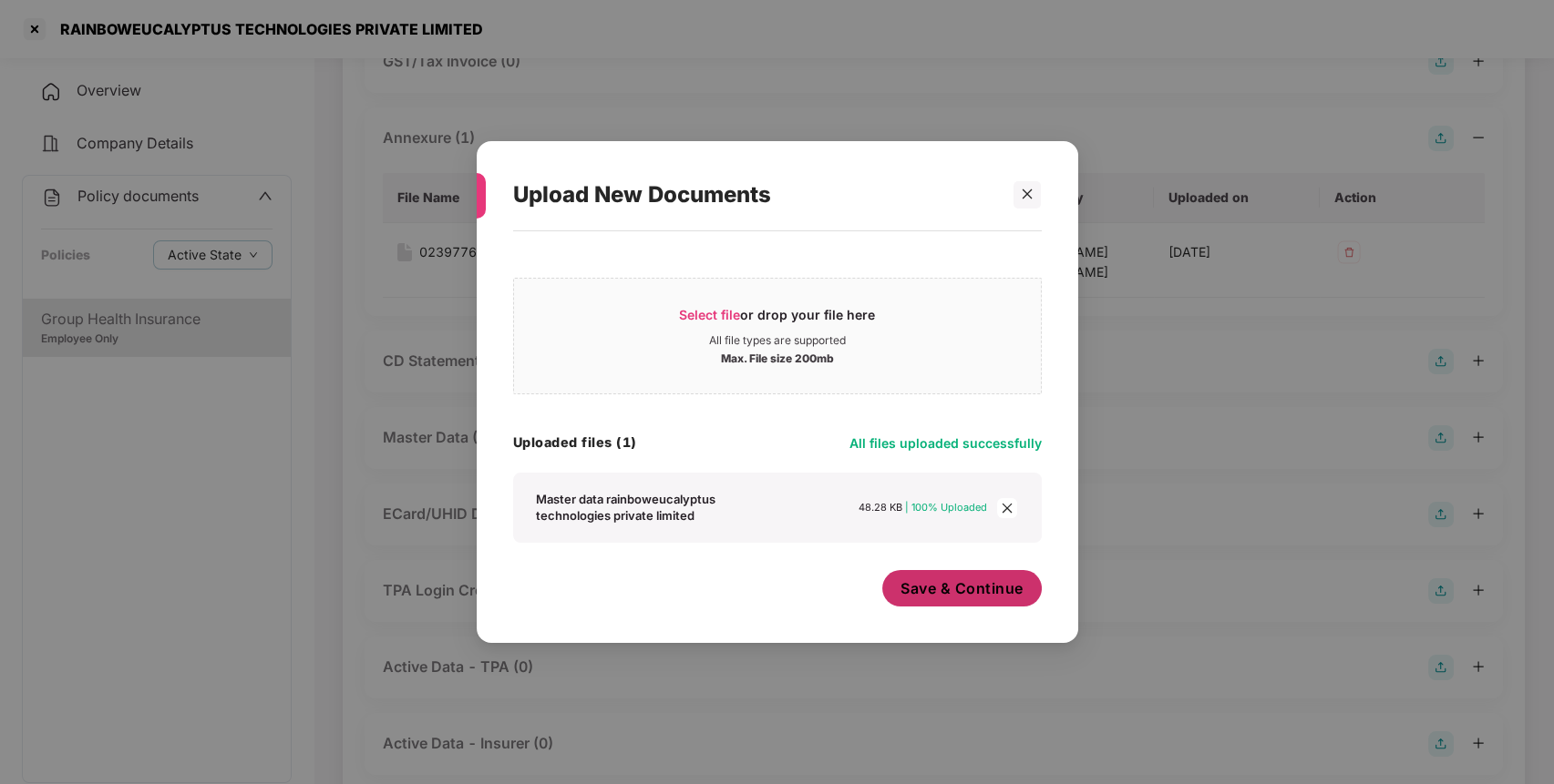
click at [973, 597] on span "Save & Continue" at bounding box center [962, 588] width 123 height 20
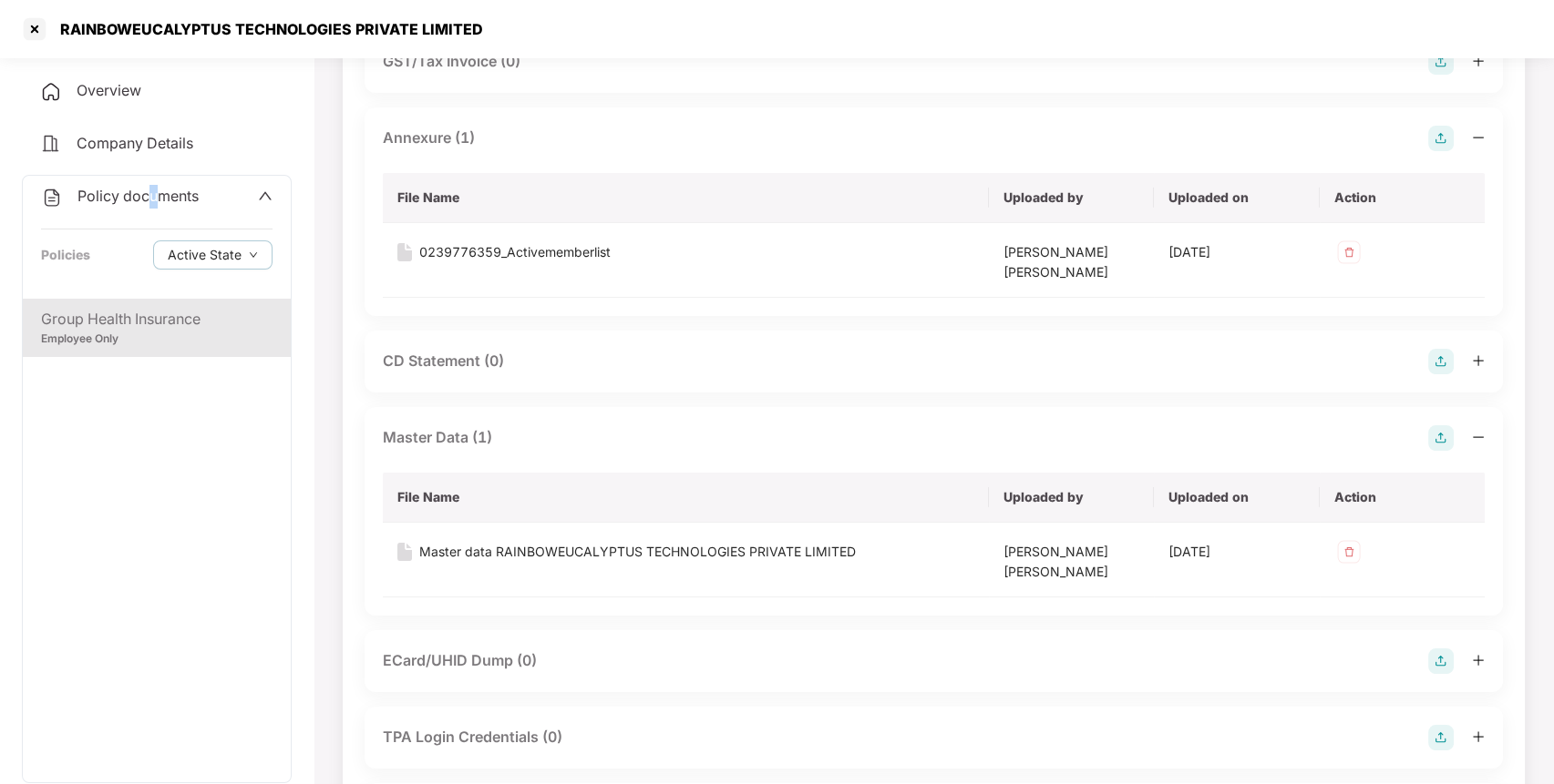
click at [151, 193] on span "Policy documents" at bounding box center [138, 196] width 121 height 19
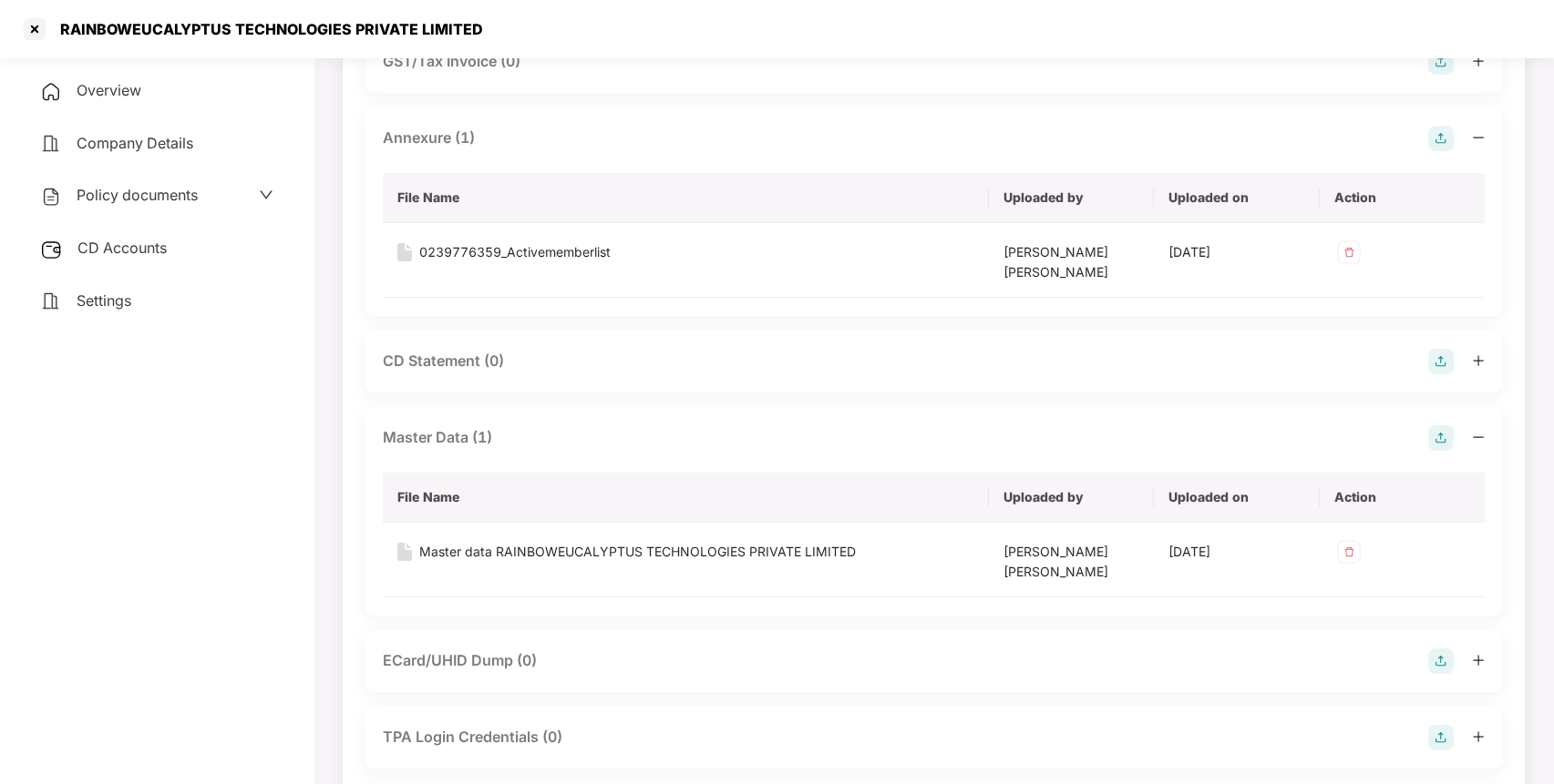
click at [128, 262] on div "CD Accounts" at bounding box center [157, 248] width 270 height 42
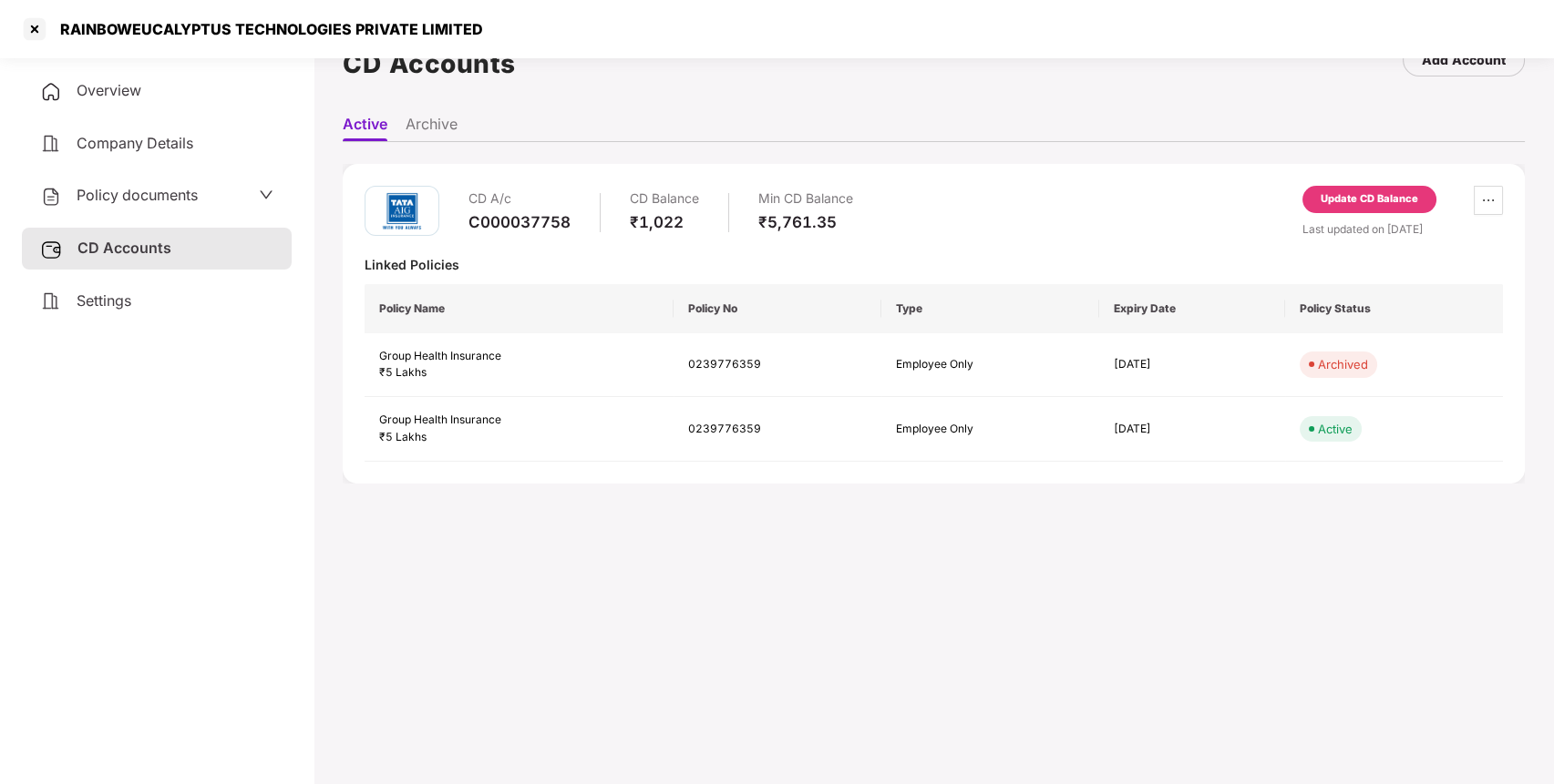
click at [1340, 191] on div "Update CD Balance" at bounding box center [1369, 199] width 97 height 17
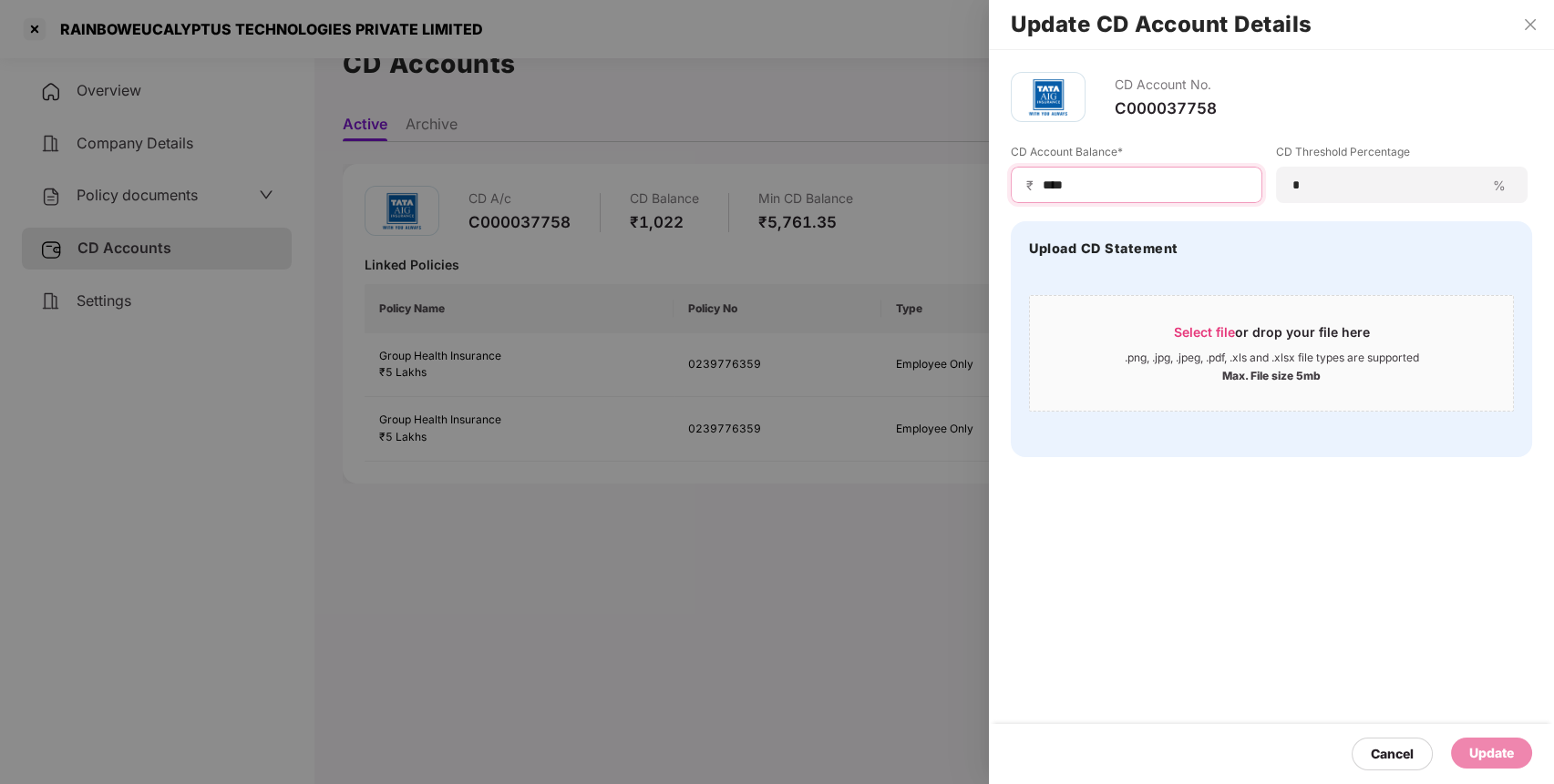
click at [1238, 189] on input "****" at bounding box center [1144, 185] width 206 height 19
type input "*"
type input "****"
click at [1471, 756] on div "Update" at bounding box center [1492, 753] width 45 height 20
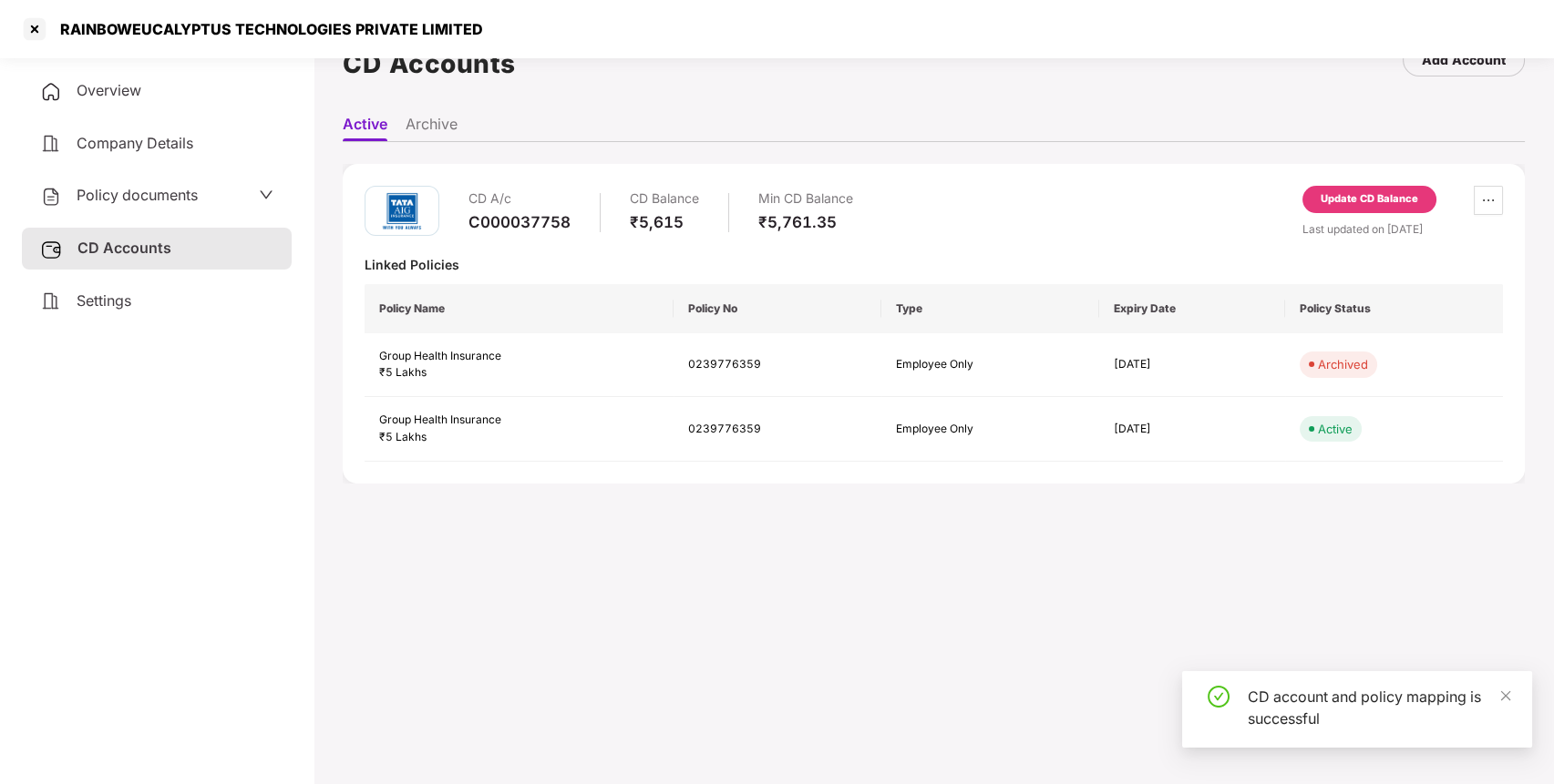
click at [115, 31] on div "RAINBOWEUCALYPTUS TECHNOLOGIES PRIVATE LIMITED" at bounding box center [266, 30] width 434 height 19
copy div "RAINBOWEUCALYPTUS"
click at [41, 33] on div at bounding box center [34, 29] width 29 height 29
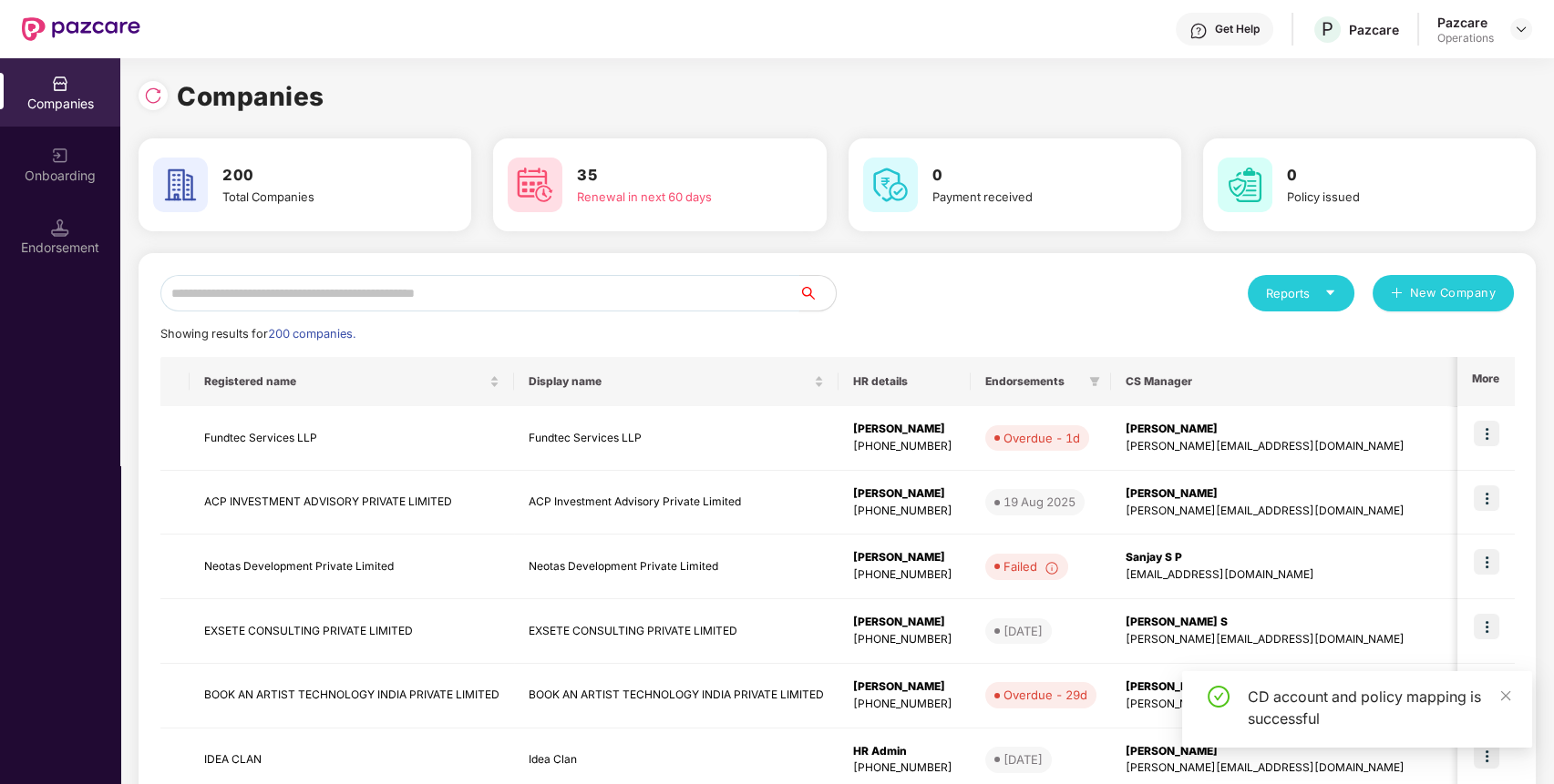
click at [503, 295] on input "text" at bounding box center [479, 293] width 639 height 36
paste input "**********"
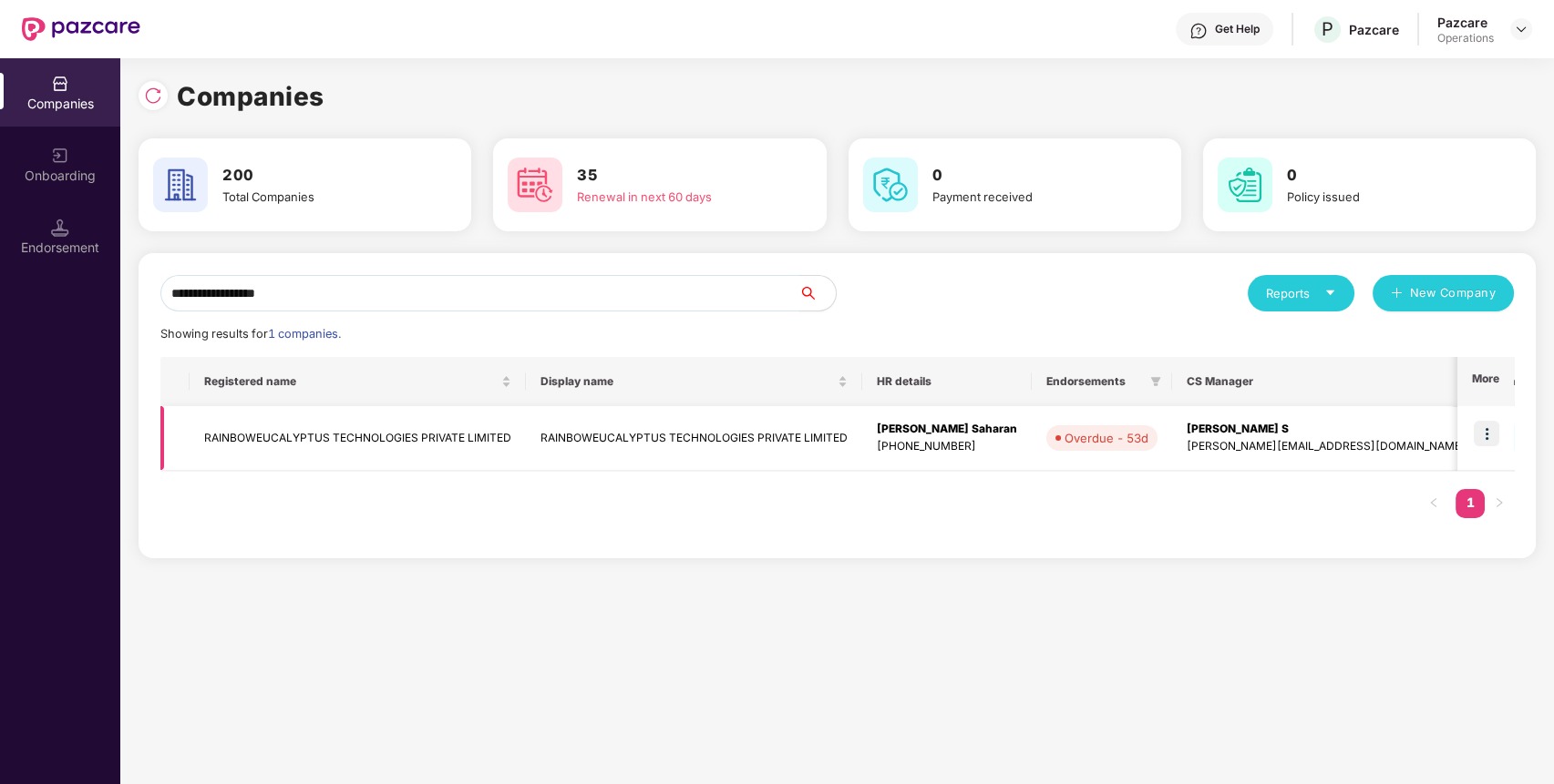
type input "**********"
click at [1505, 439] on td at bounding box center [1485, 438] width 57 height 65
click at [1498, 439] on img at bounding box center [1487, 434] width 26 height 26
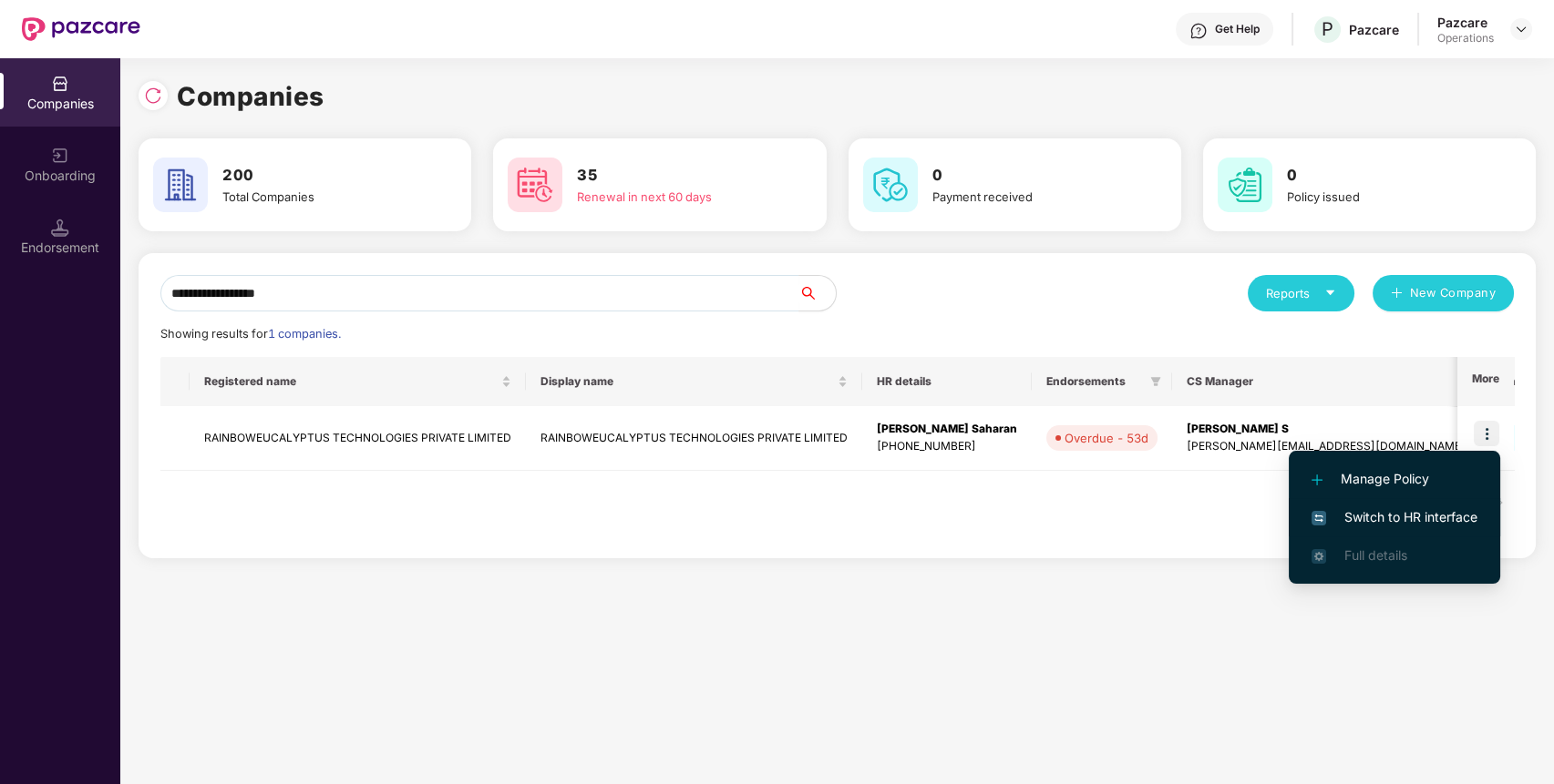
click at [1431, 505] on li "Switch to HR interface" at bounding box center [1395, 517] width 211 height 38
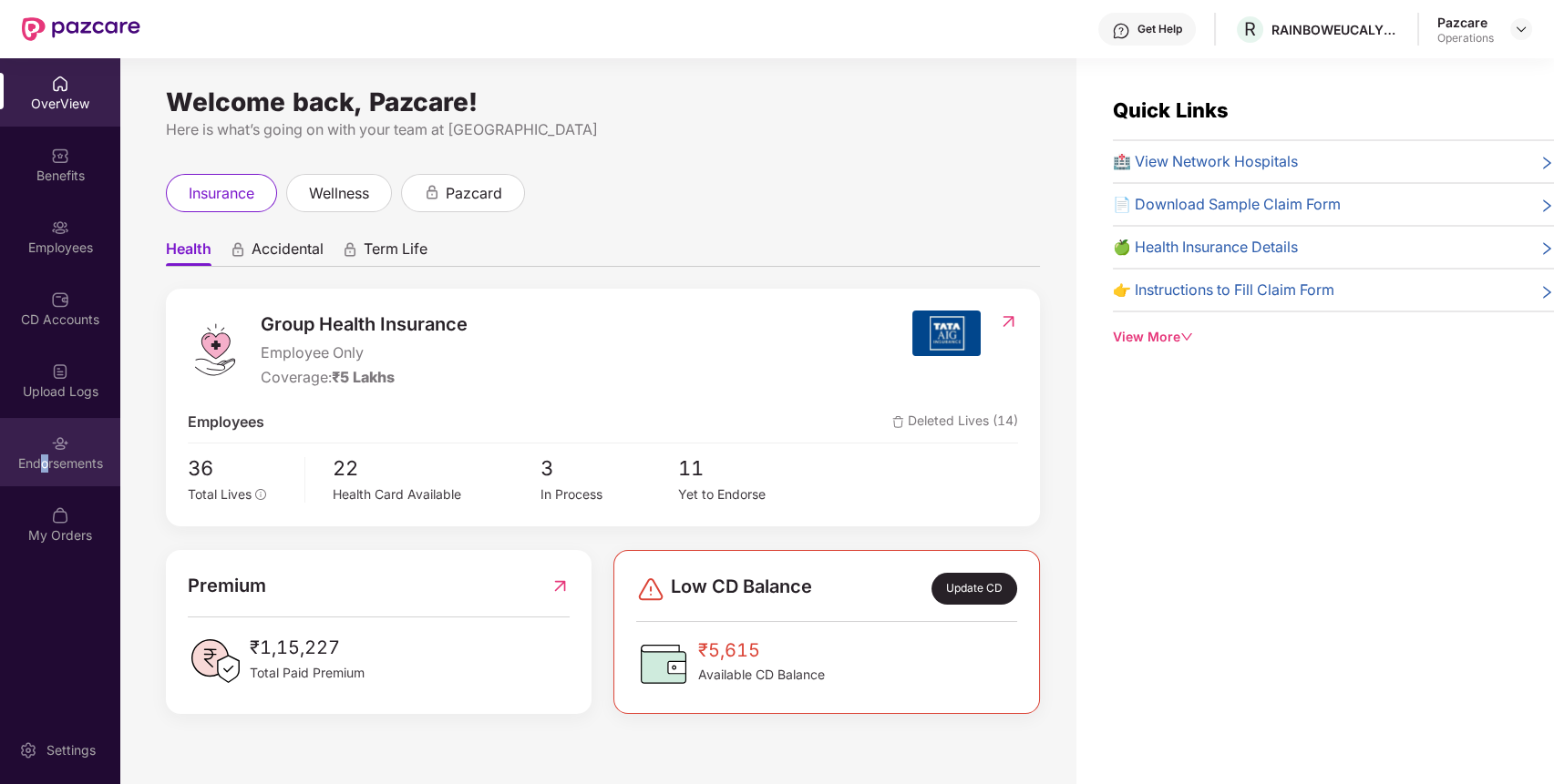
click at [41, 448] on div "Endorsements" at bounding box center [60, 452] width 121 height 69
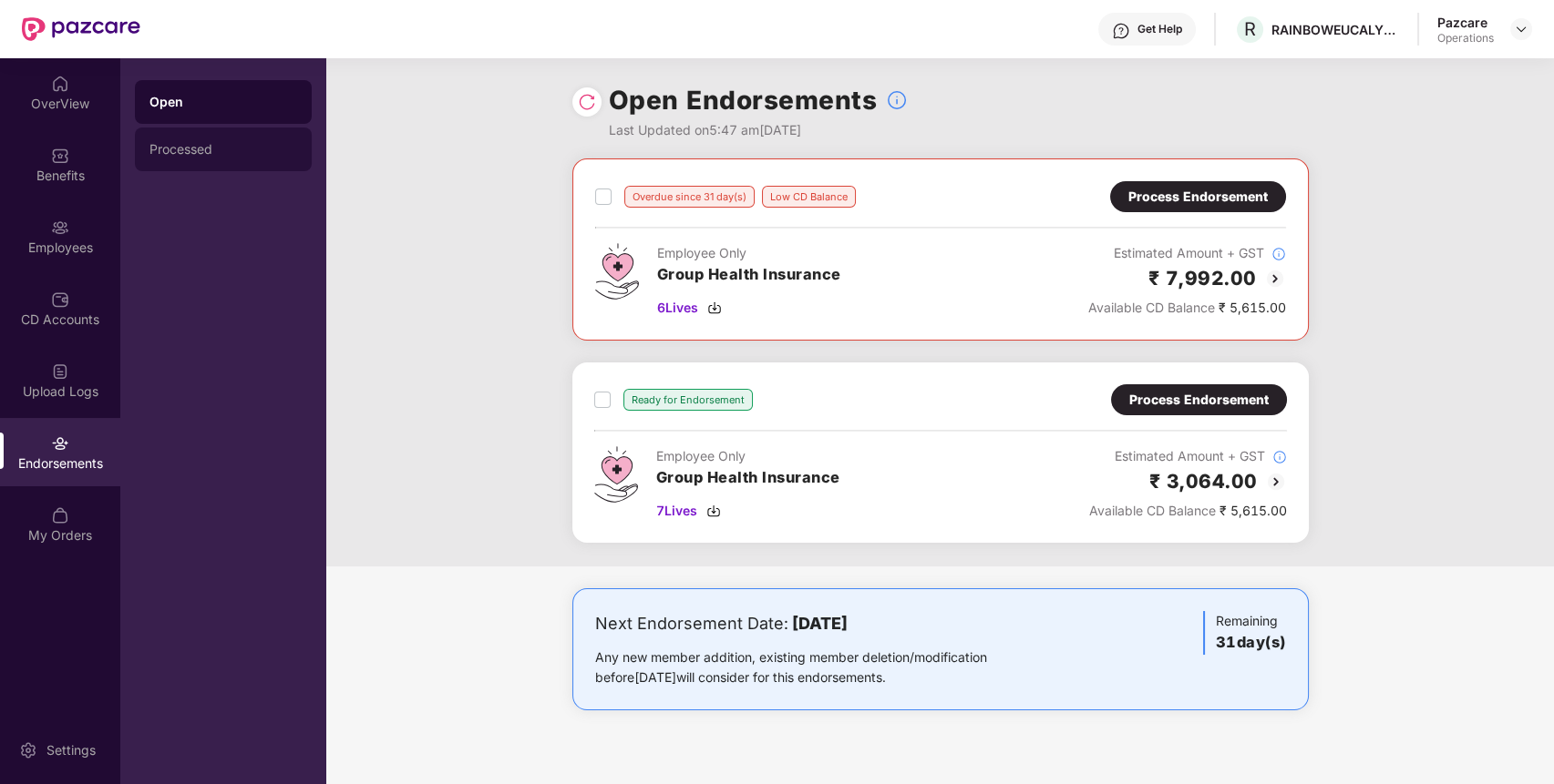
click at [203, 159] on div "Processed" at bounding box center [223, 149] width 177 height 44
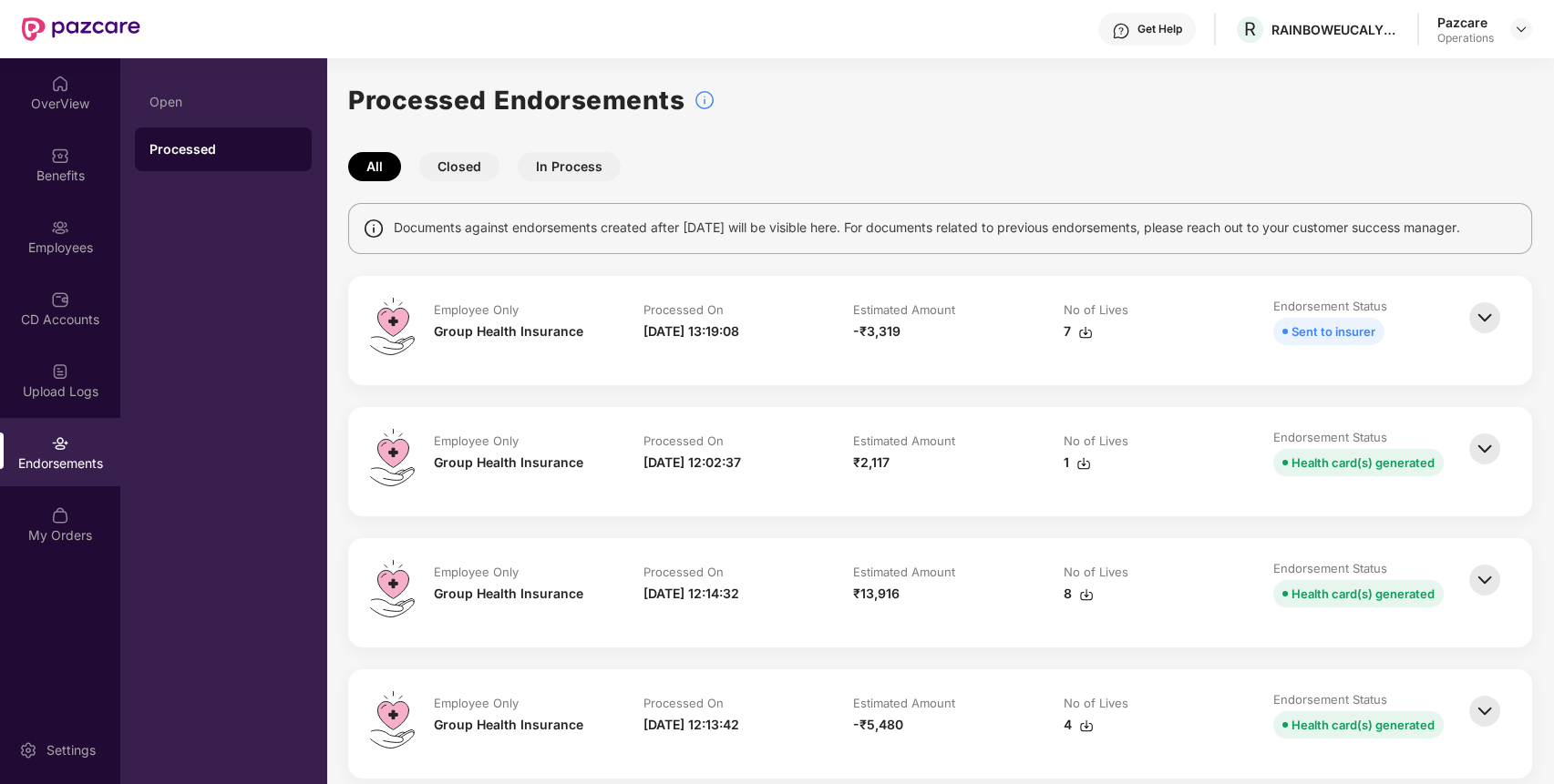
click at [1080, 330] on img at bounding box center [1086, 333] width 15 height 15
click at [215, 92] on div "Open" at bounding box center [223, 102] width 177 height 44
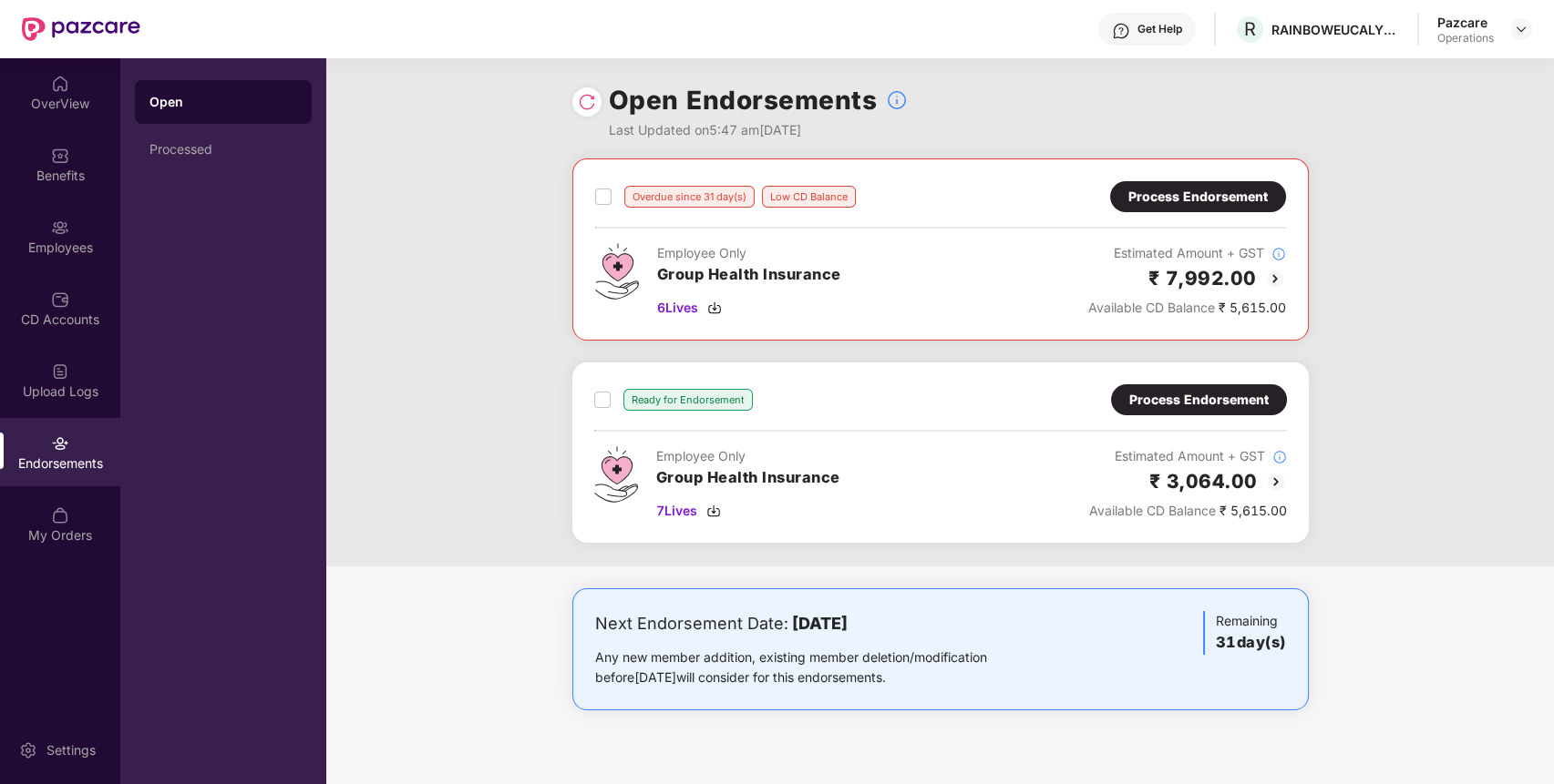
click at [1218, 206] on div "Process Endorsement" at bounding box center [1198, 197] width 139 height 20
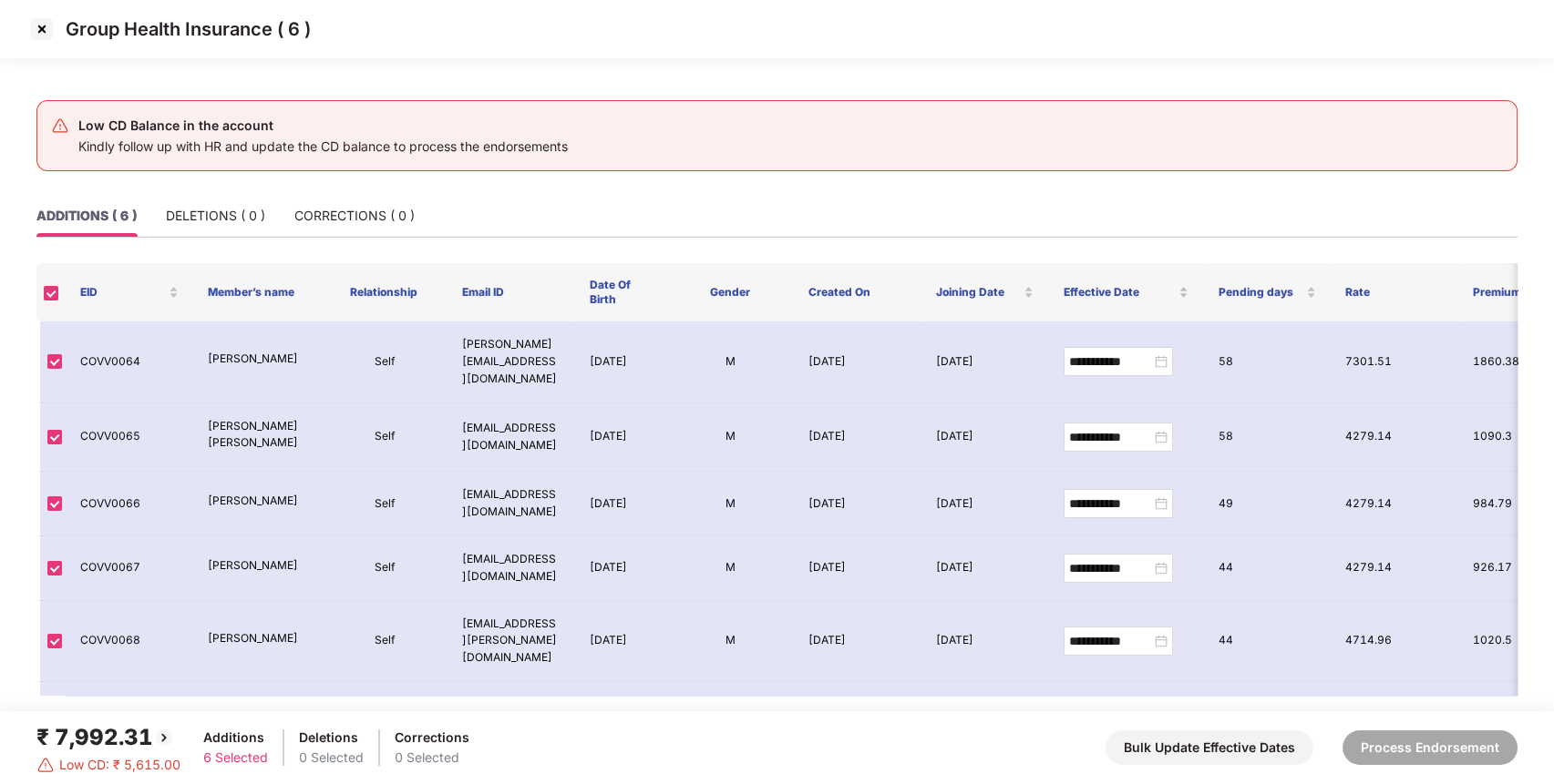
click at [38, 28] on img at bounding box center [41, 29] width 29 height 29
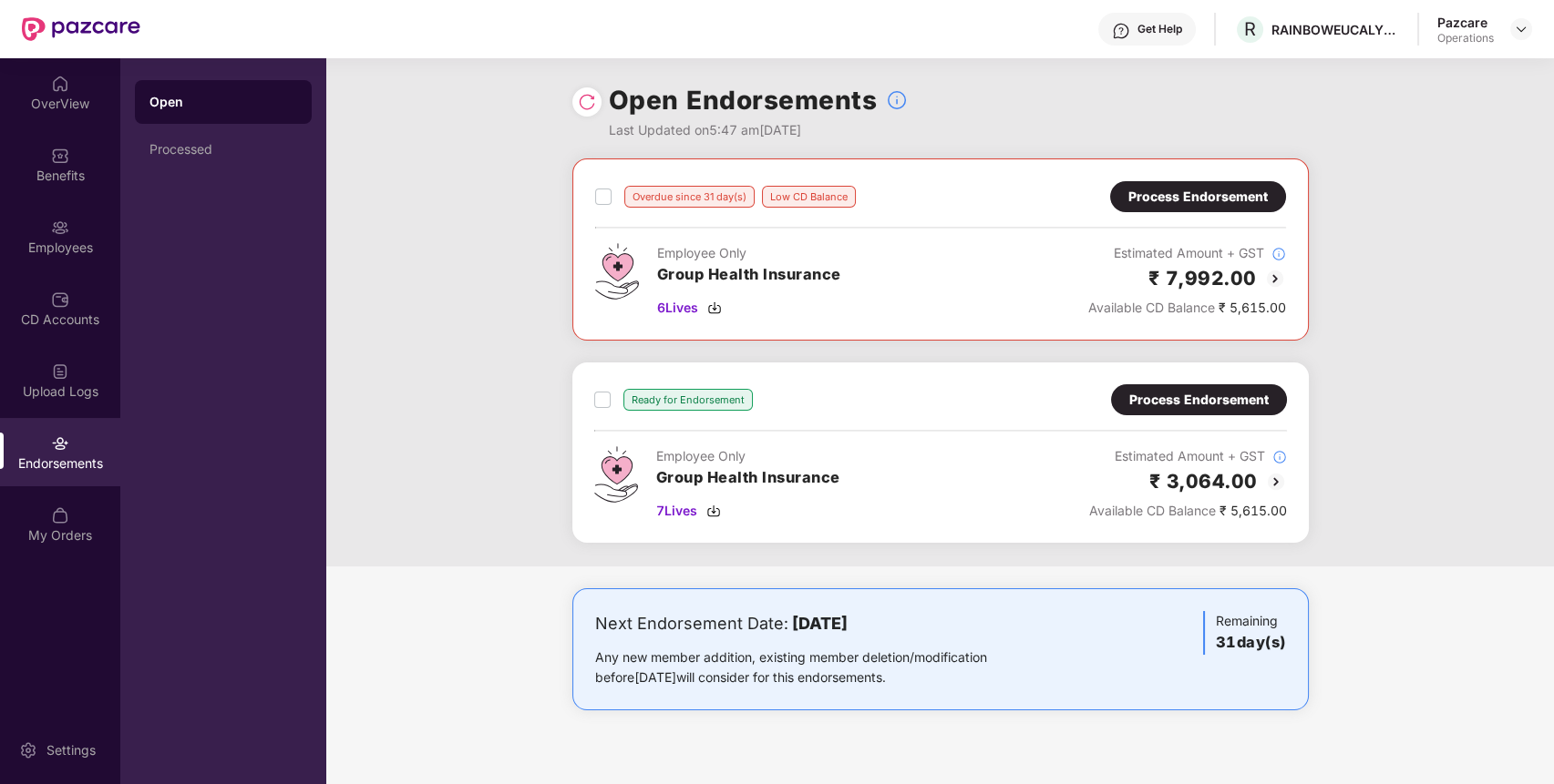
click at [1210, 404] on div "Process Endorsement" at bounding box center [1199, 400] width 139 height 20
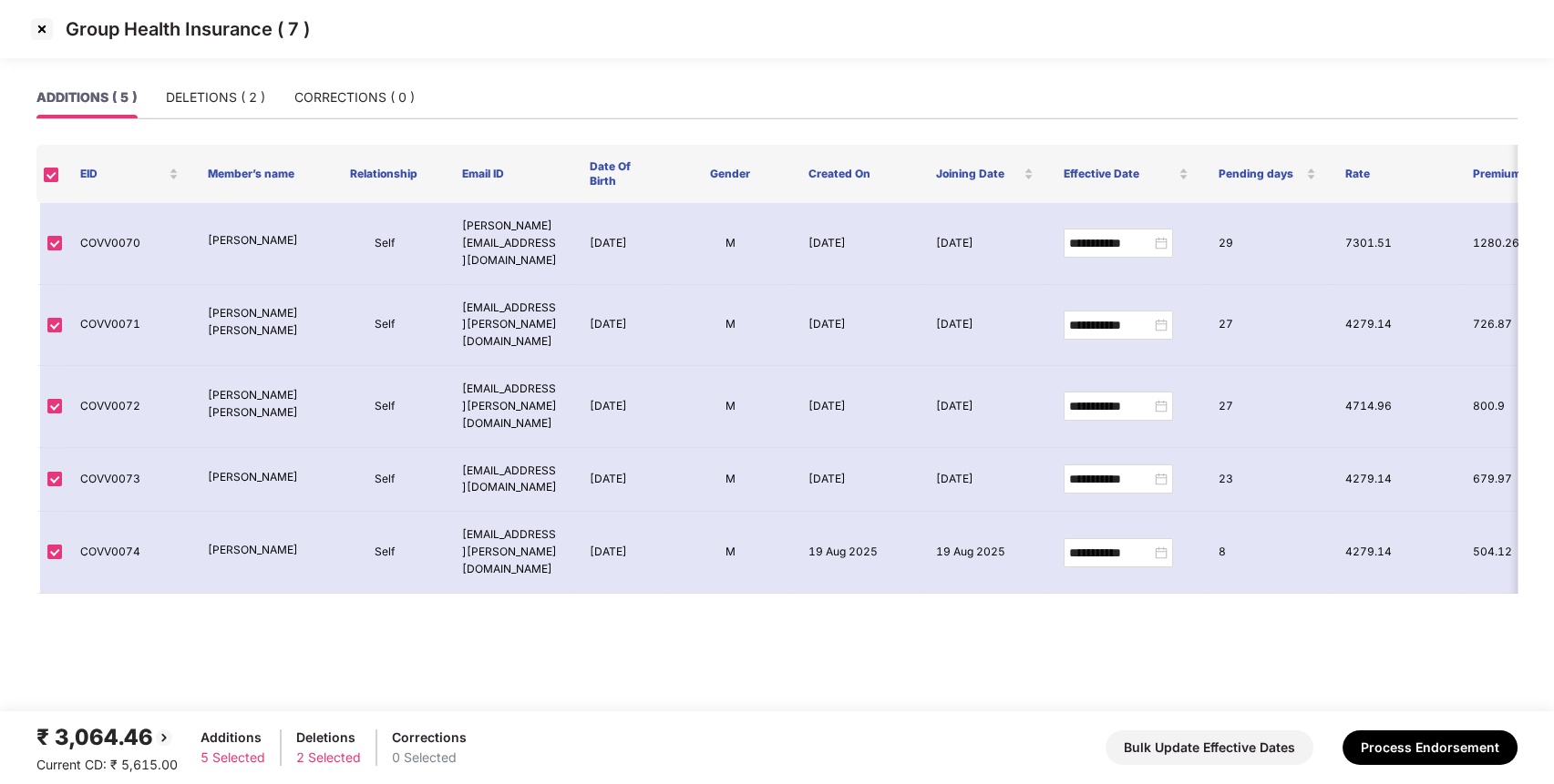
click at [44, 26] on img at bounding box center [41, 29] width 29 height 29
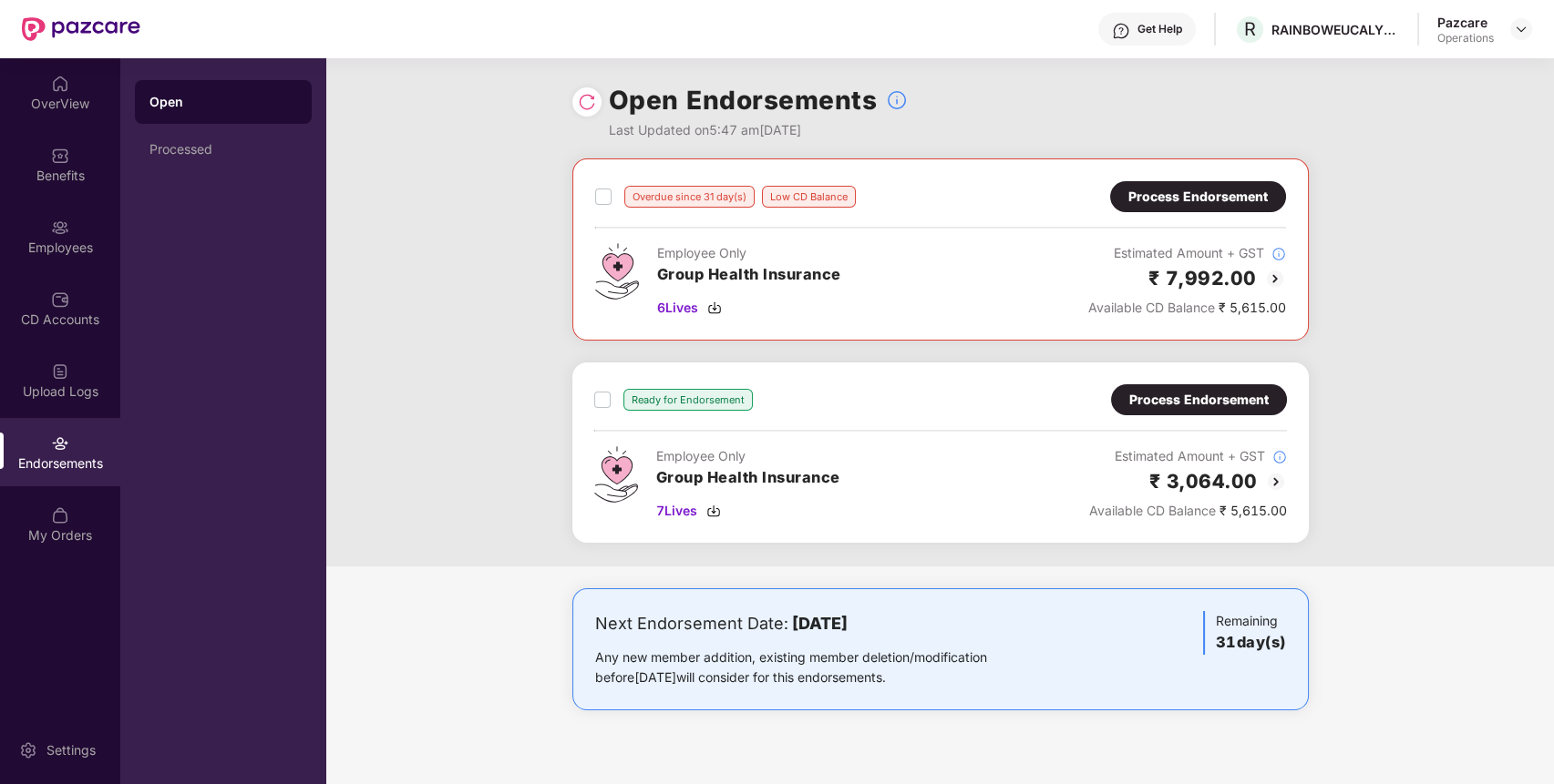
click at [880, 504] on div "Employee Only Group Health Insurance 7 Lives Estimated Amount + GST ₹ 3,064.00 …" at bounding box center [940, 484] width 693 height 75
click at [670, 506] on span "7 Lives" at bounding box center [677, 512] width 41 height 20
